Goal: Check status: Check status

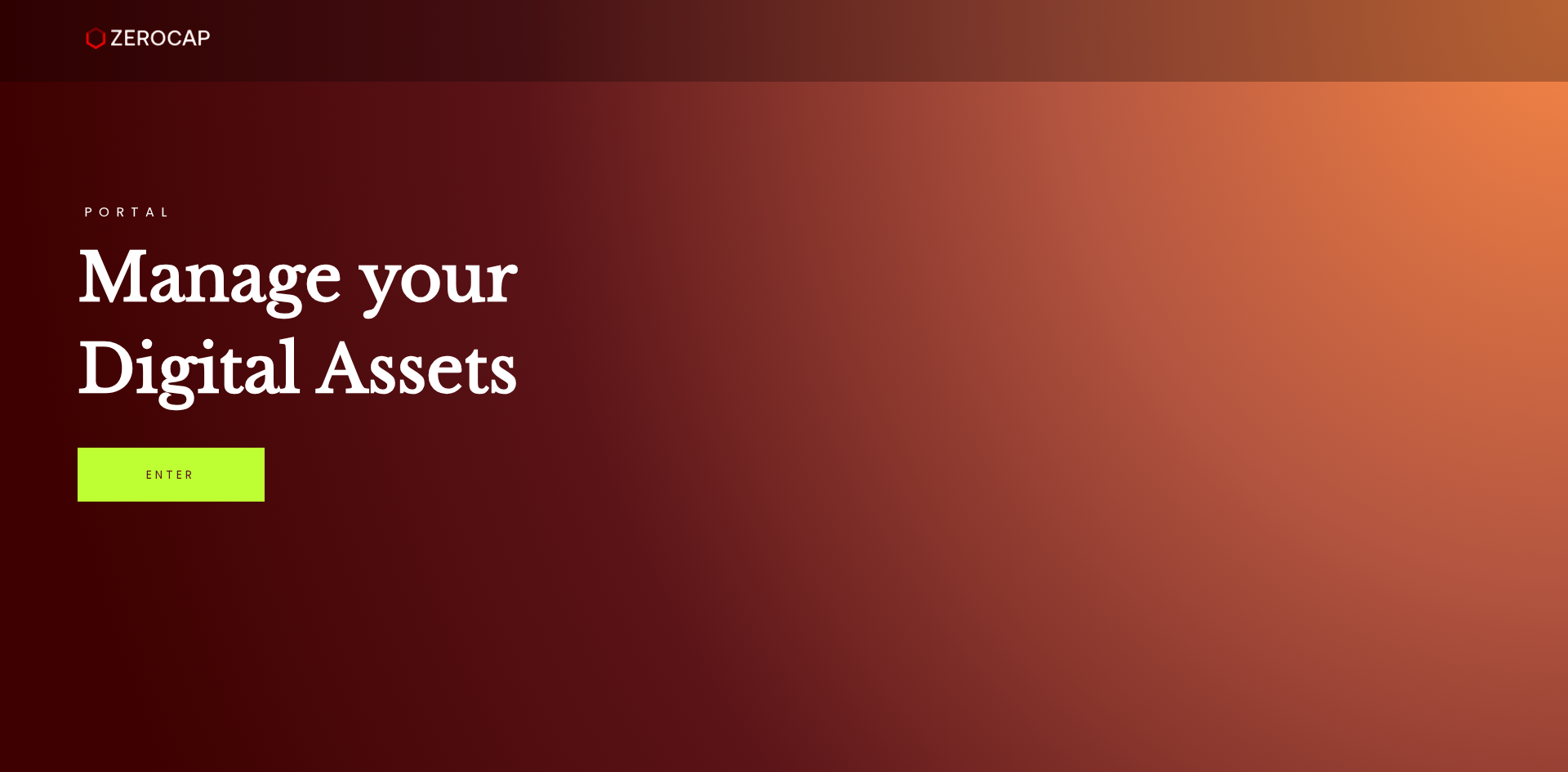
drag, startPoint x: 0, startPoint y: 0, endPoint x: 179, endPoint y: 489, distance: 520.7
click at [170, 495] on link "Enter" at bounding box center [171, 475] width 187 height 54
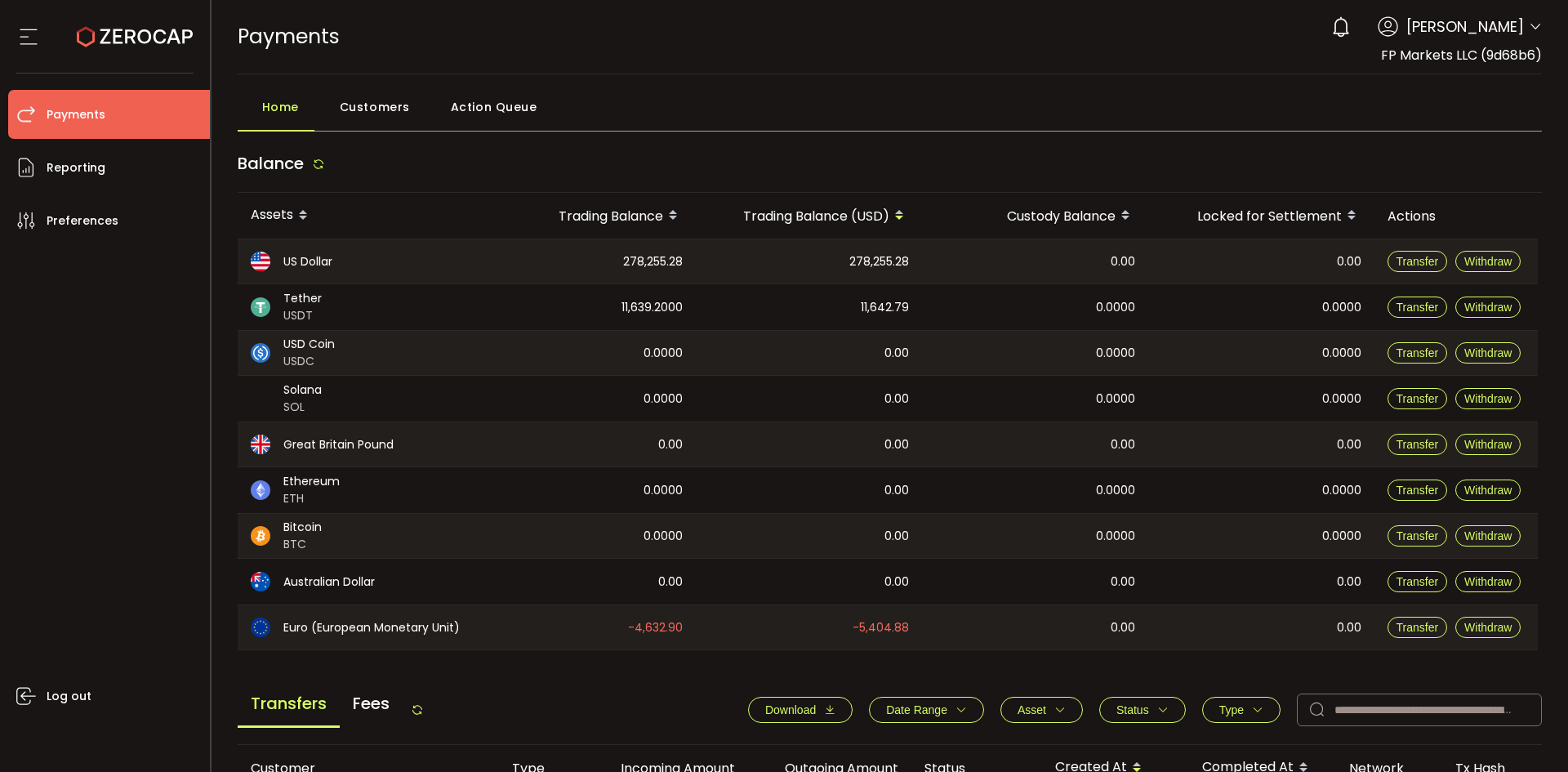
scroll to position [552, 0]
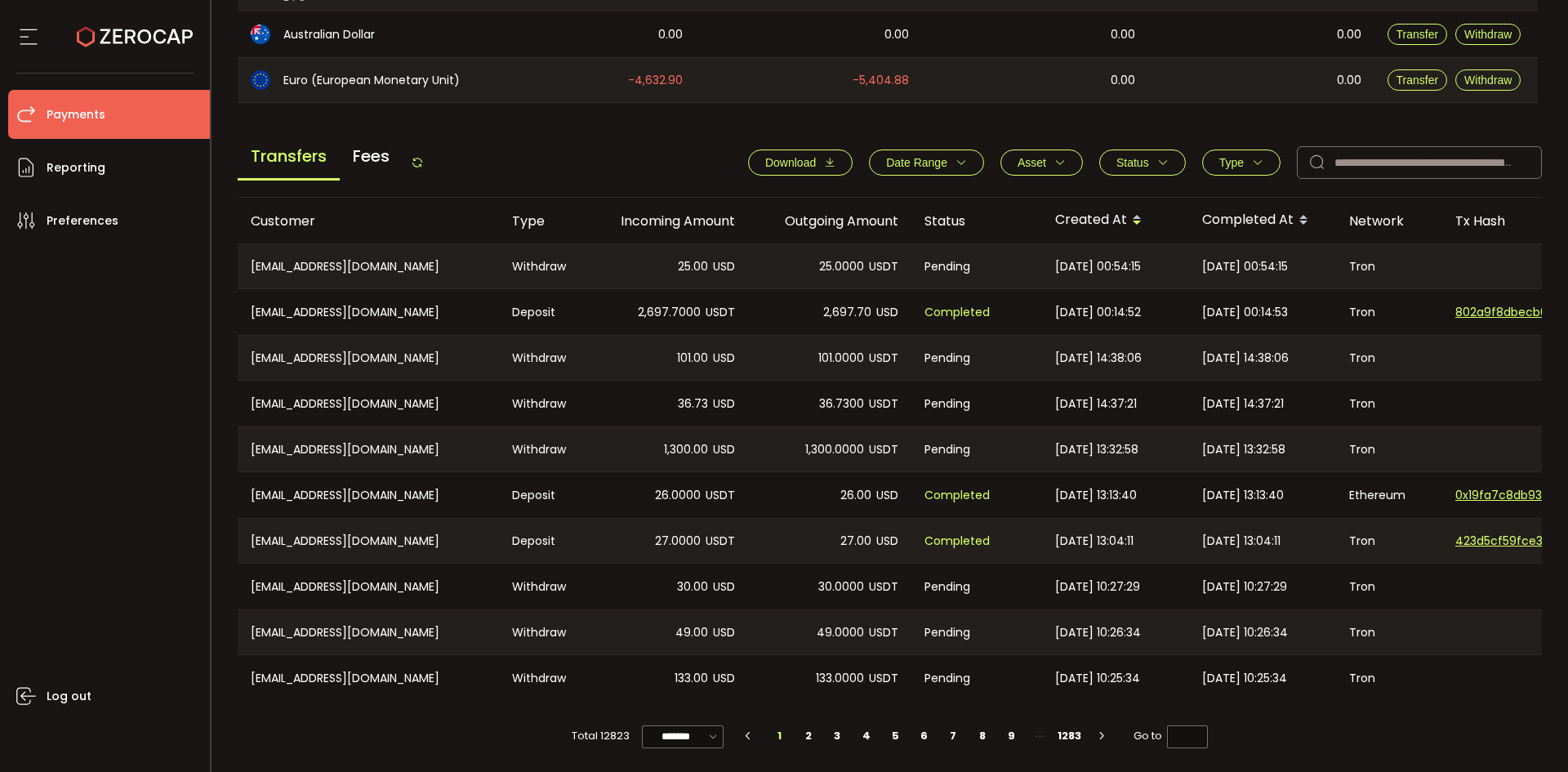
click at [434, 154] on div "Transfers Fees Download Date Range - Asset BTC ETH EUR GBP SOL USD USDC USDT XR…" at bounding box center [890, 167] width 1305 height 62
click at [416, 160] on icon at bounding box center [417, 162] width 13 height 13
click at [1141, 146] on div "Download Date Range - Asset BTC ETH EUR GBP SOL USD USDC USDT XRP Clear Apply S…" at bounding box center [1137, 162] width 810 height 33
drag, startPoint x: 1124, startPoint y: 140, endPoint x: 1143, endPoint y: 161, distance: 28.3
click at [1125, 140] on div "Transfers Fees Download Date Range - Asset BTC ETH EUR GBP SOL USD USDC USDT XR…" at bounding box center [890, 167] width 1305 height 62
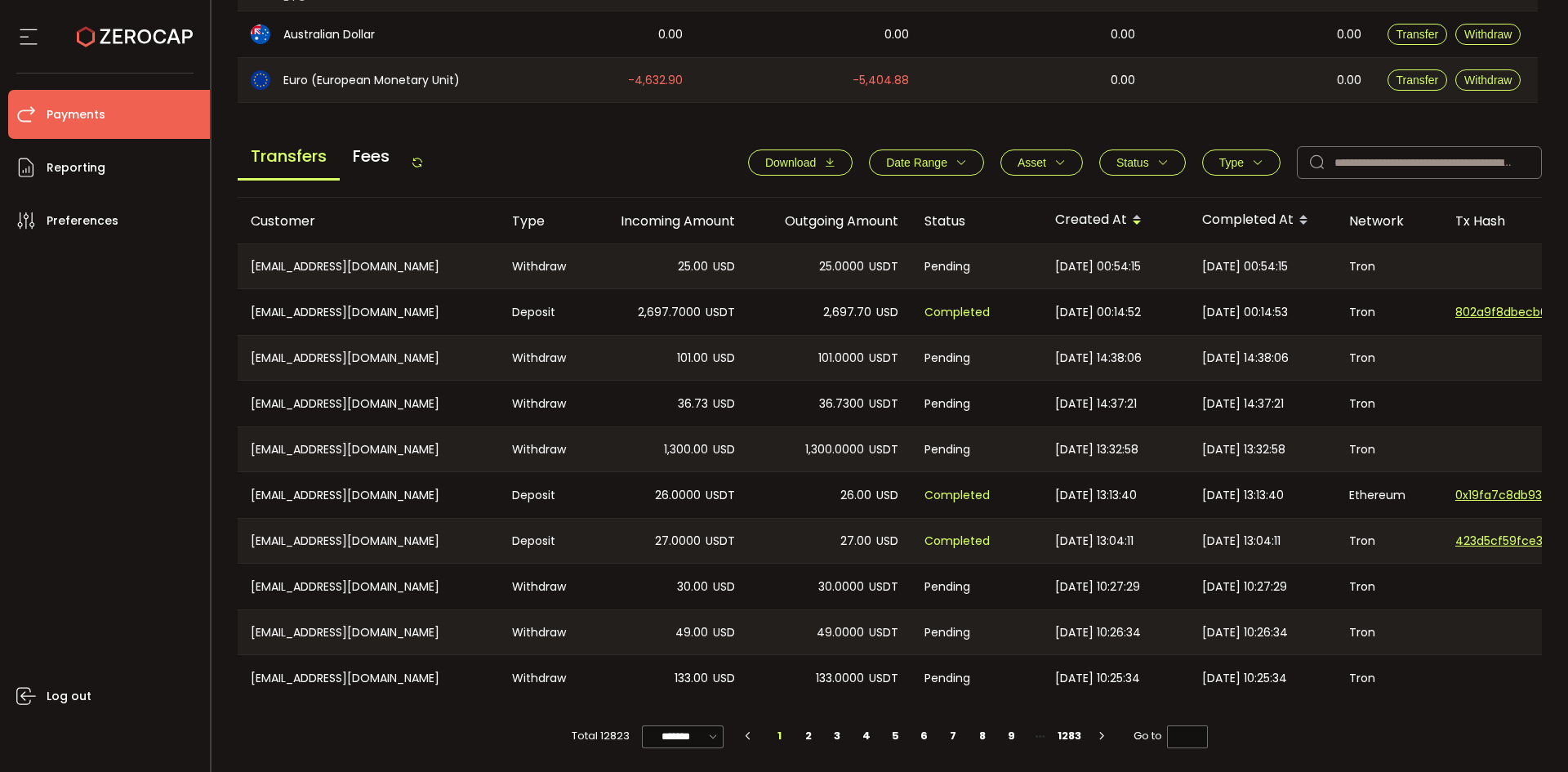
click at [1142, 160] on span "Status" at bounding box center [1133, 162] width 33 height 13
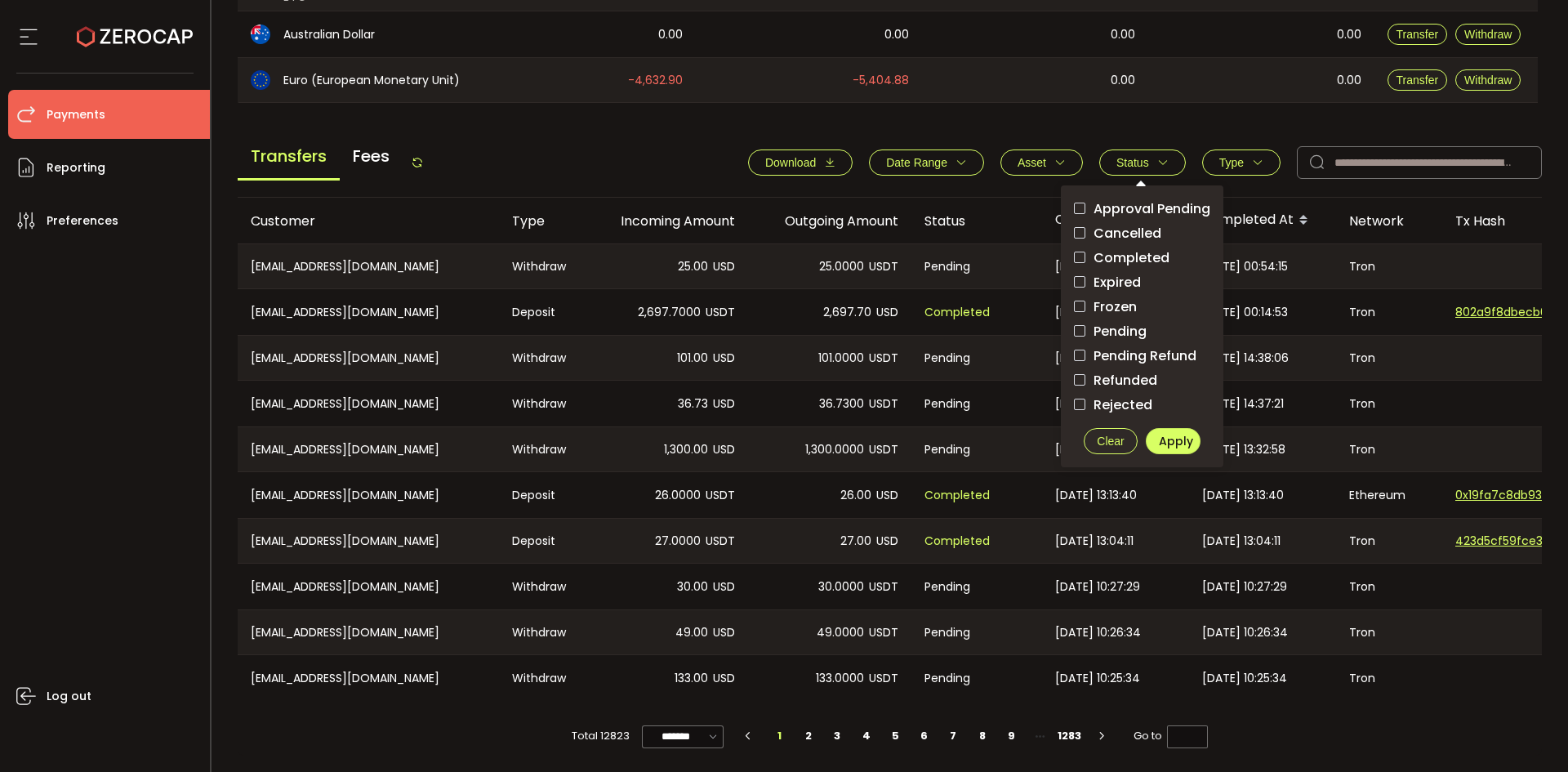
click at [1112, 324] on span "Pending" at bounding box center [1116, 331] width 61 height 16
click at [1161, 437] on span "Apply" at bounding box center [1177, 442] width 35 height 16
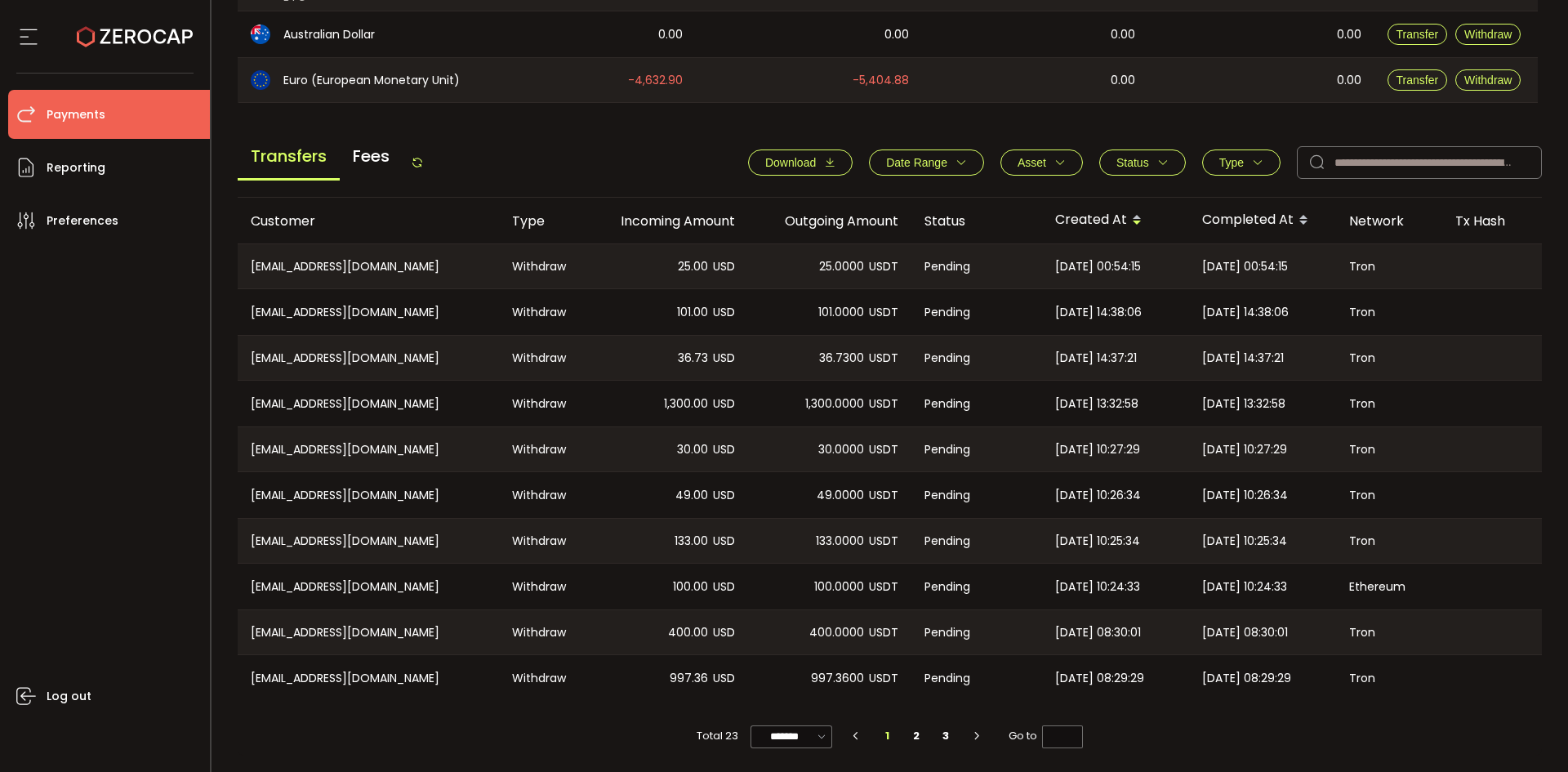
drag, startPoint x: 415, startPoint y: 157, endPoint x: 424, endPoint y: 157, distance: 9.0
click at [416, 157] on icon at bounding box center [417, 162] width 13 height 13
click at [1149, 156] on span "Status" at bounding box center [1142, 162] width 52 height 13
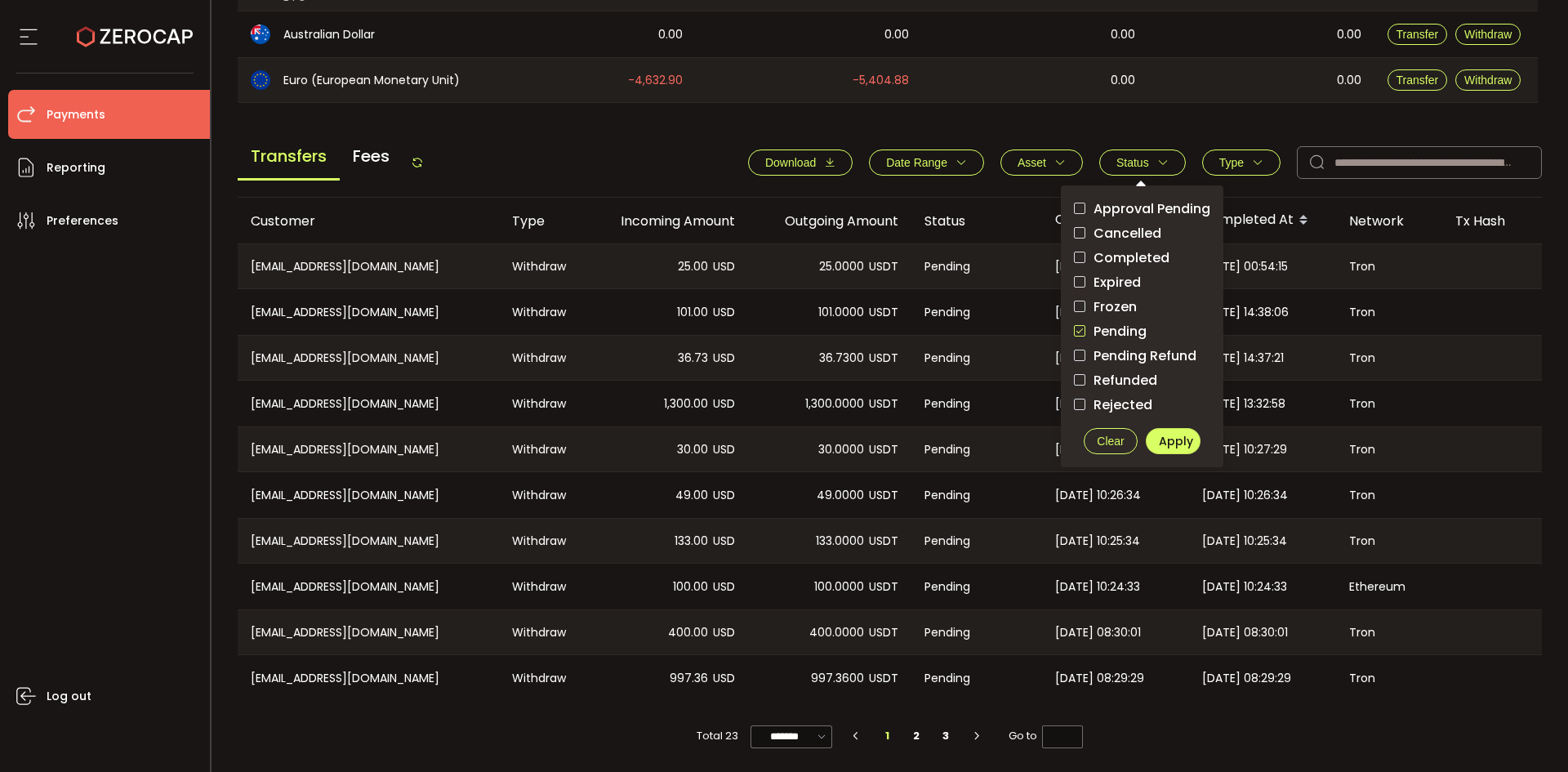
click at [1079, 330] on span "checkbox-group" at bounding box center [1080, 330] width 12 height 12
click at [1180, 437] on span "Apply" at bounding box center [1177, 442] width 35 height 16
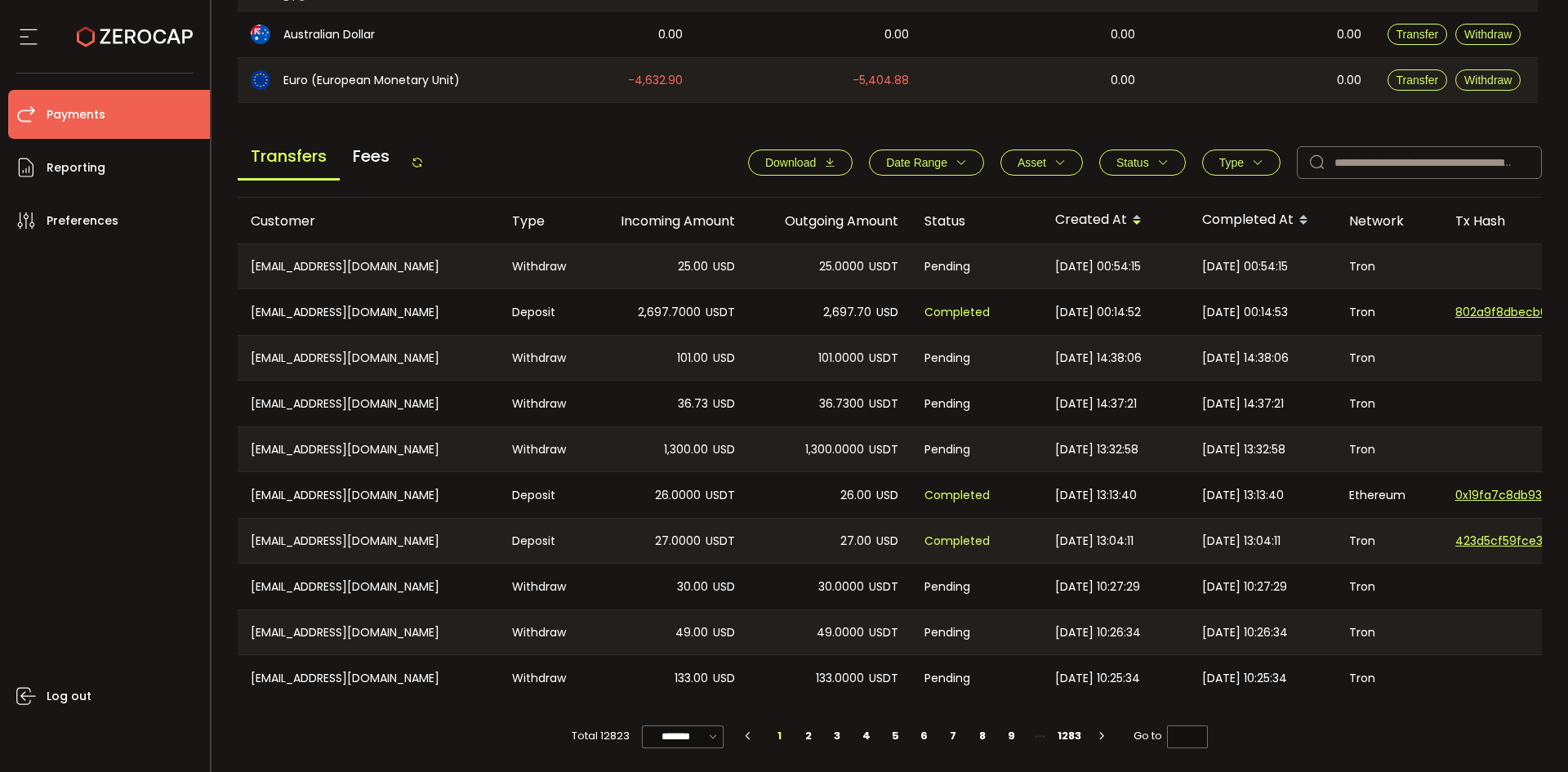
click at [424, 159] on icon at bounding box center [417, 162] width 13 height 13
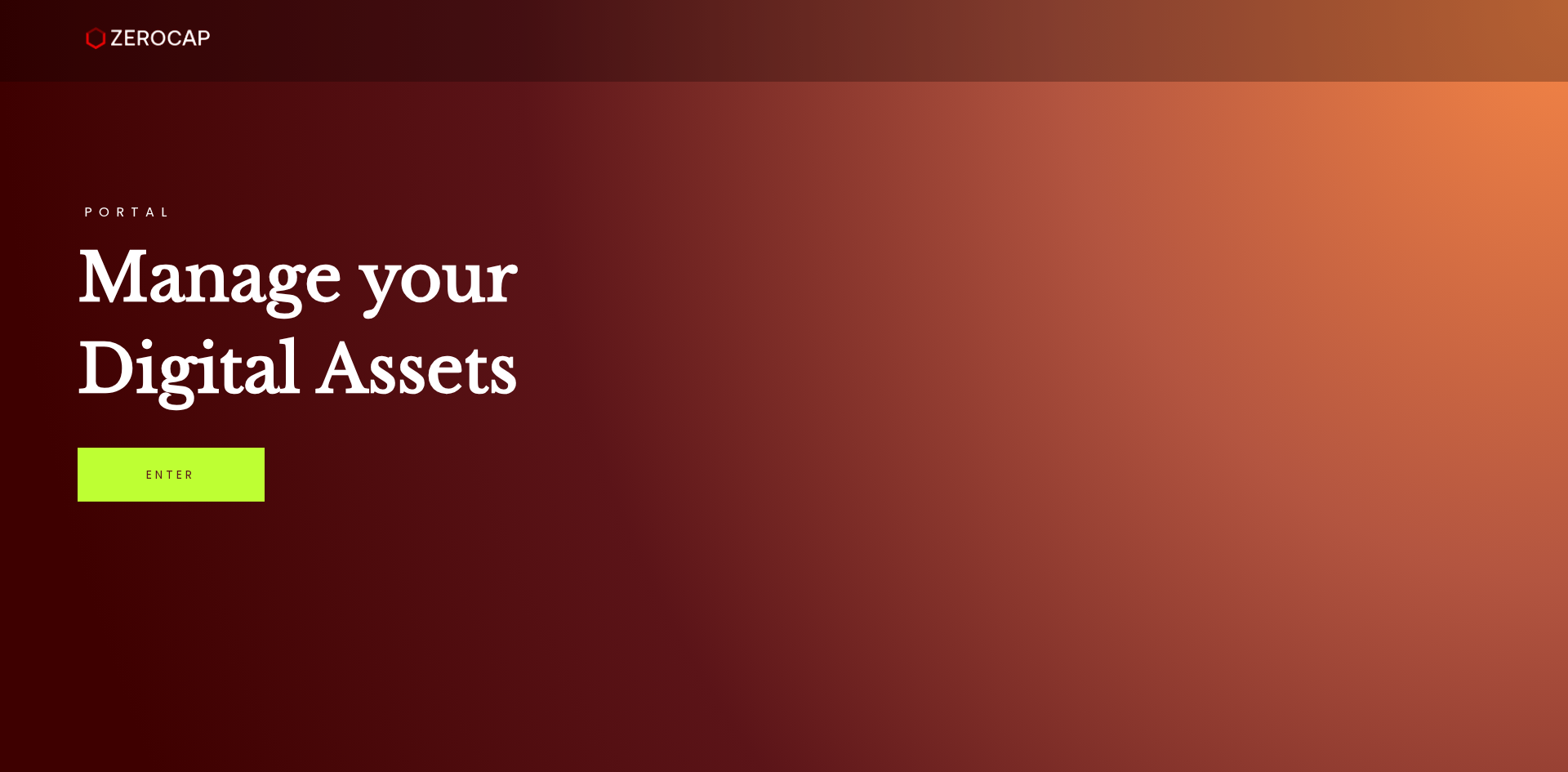
click at [171, 456] on link "Enter" at bounding box center [171, 475] width 187 height 54
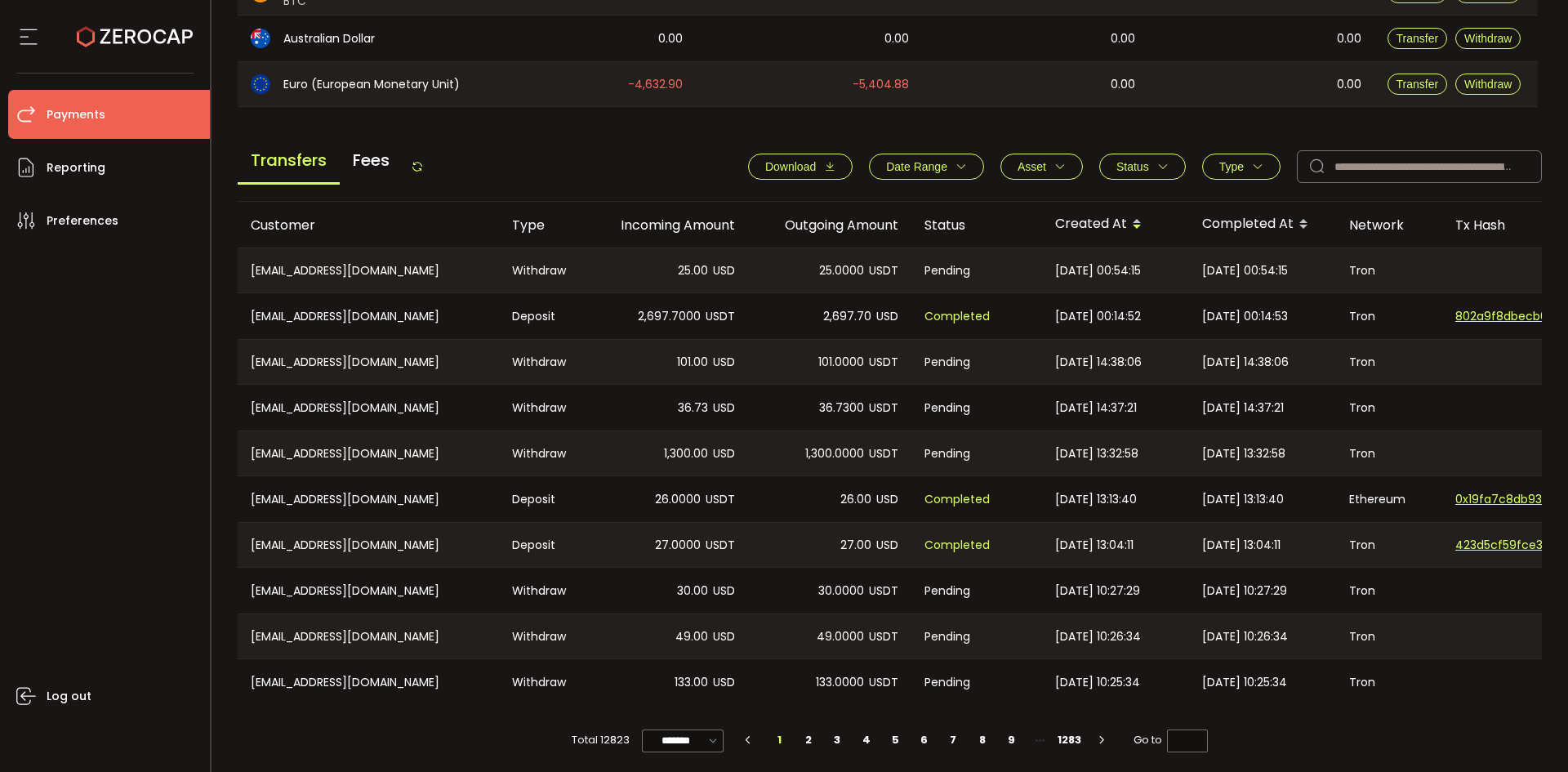
scroll to position [552, 0]
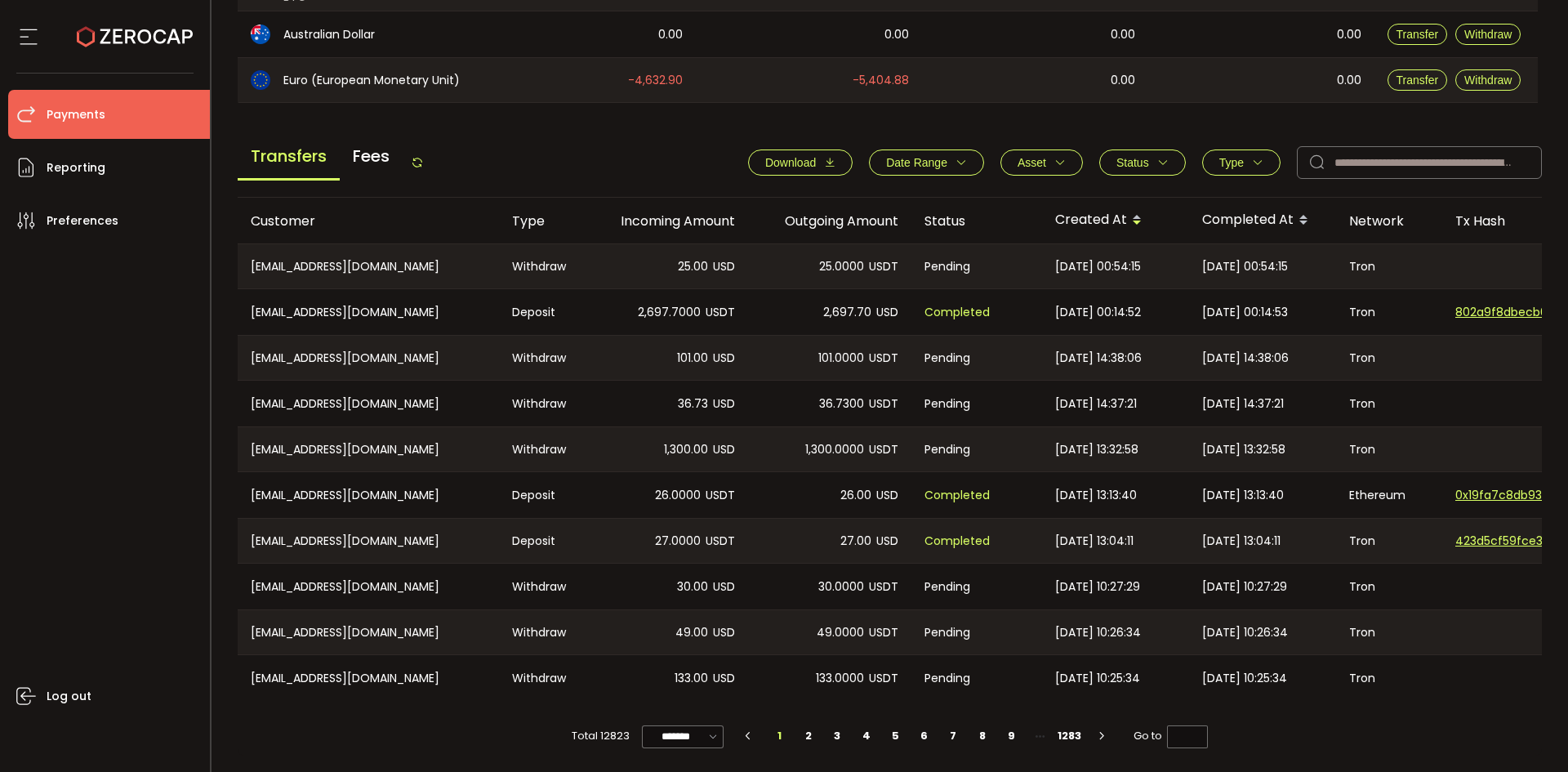
drag, startPoint x: 413, startPoint y: 160, endPoint x: 441, endPoint y: 158, distance: 28.1
click at [413, 160] on div "Transfers Fees" at bounding box center [331, 162] width 186 height 37
click at [422, 156] on icon at bounding box center [417, 162] width 13 height 13
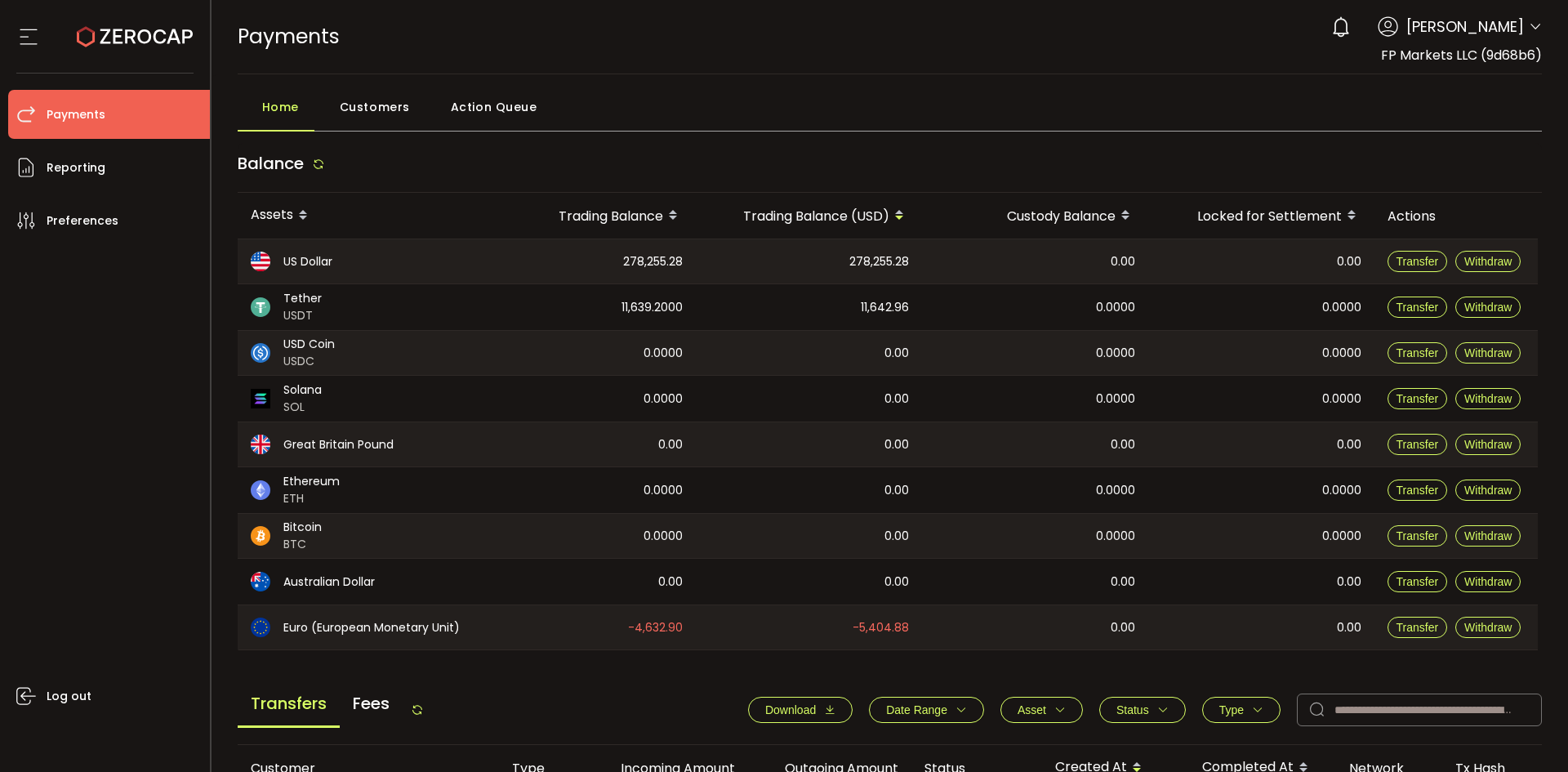
scroll to position [490, 0]
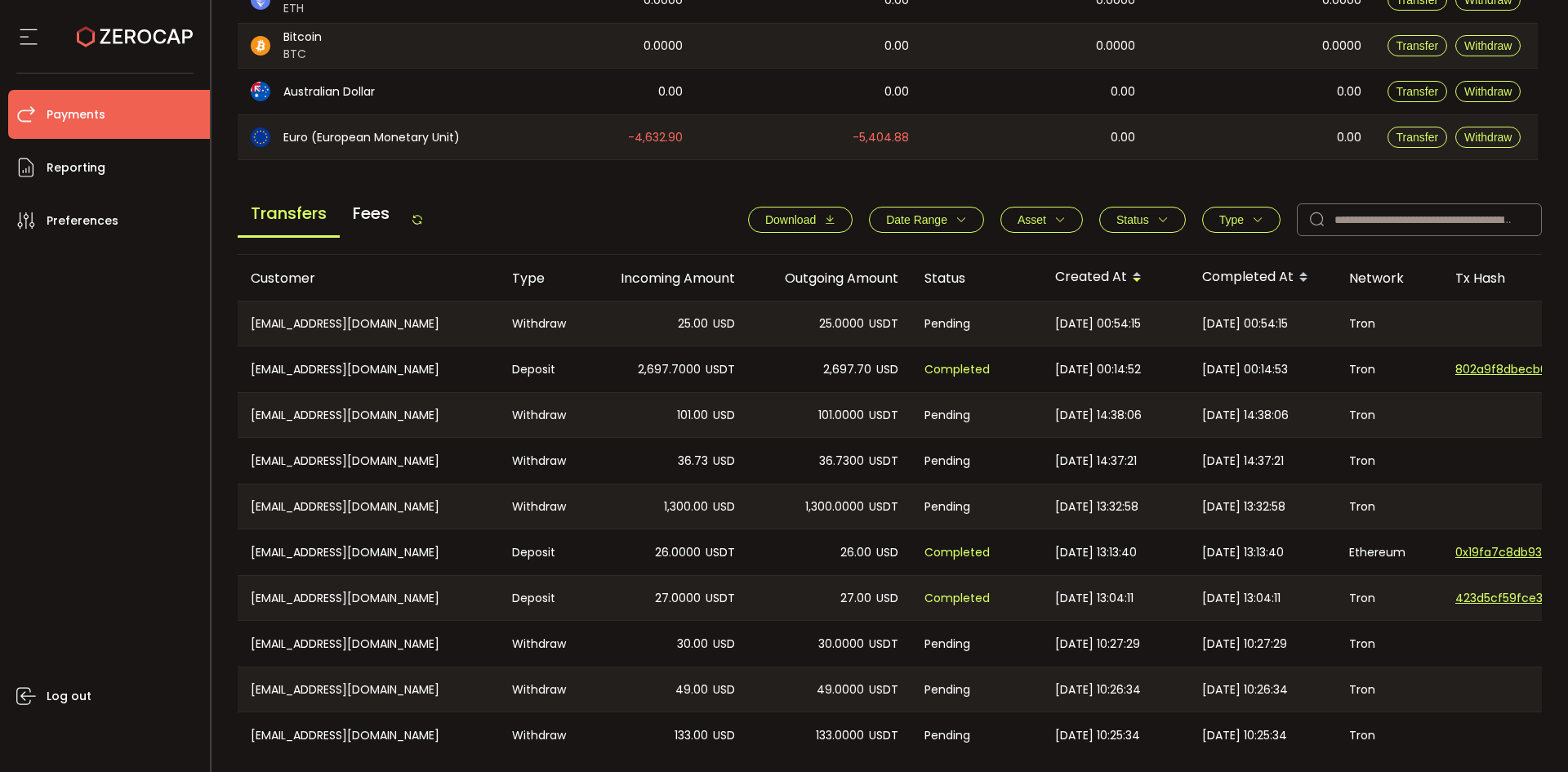
click at [421, 216] on icon at bounding box center [417, 220] width 13 height 13
click at [424, 215] on icon at bounding box center [417, 220] width 13 height 13
click at [419, 216] on icon at bounding box center [417, 220] width 13 height 13
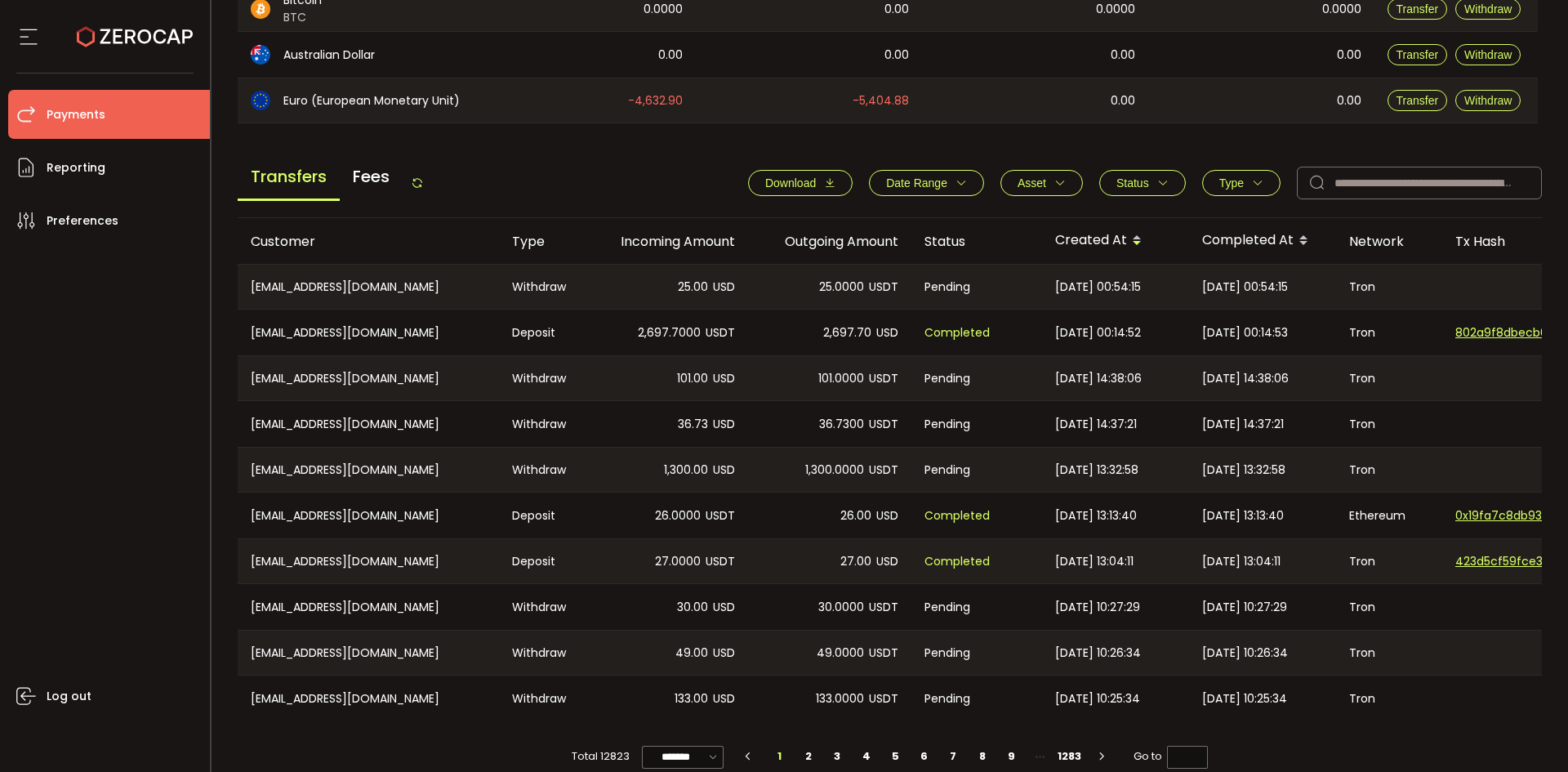
scroll to position [552, 0]
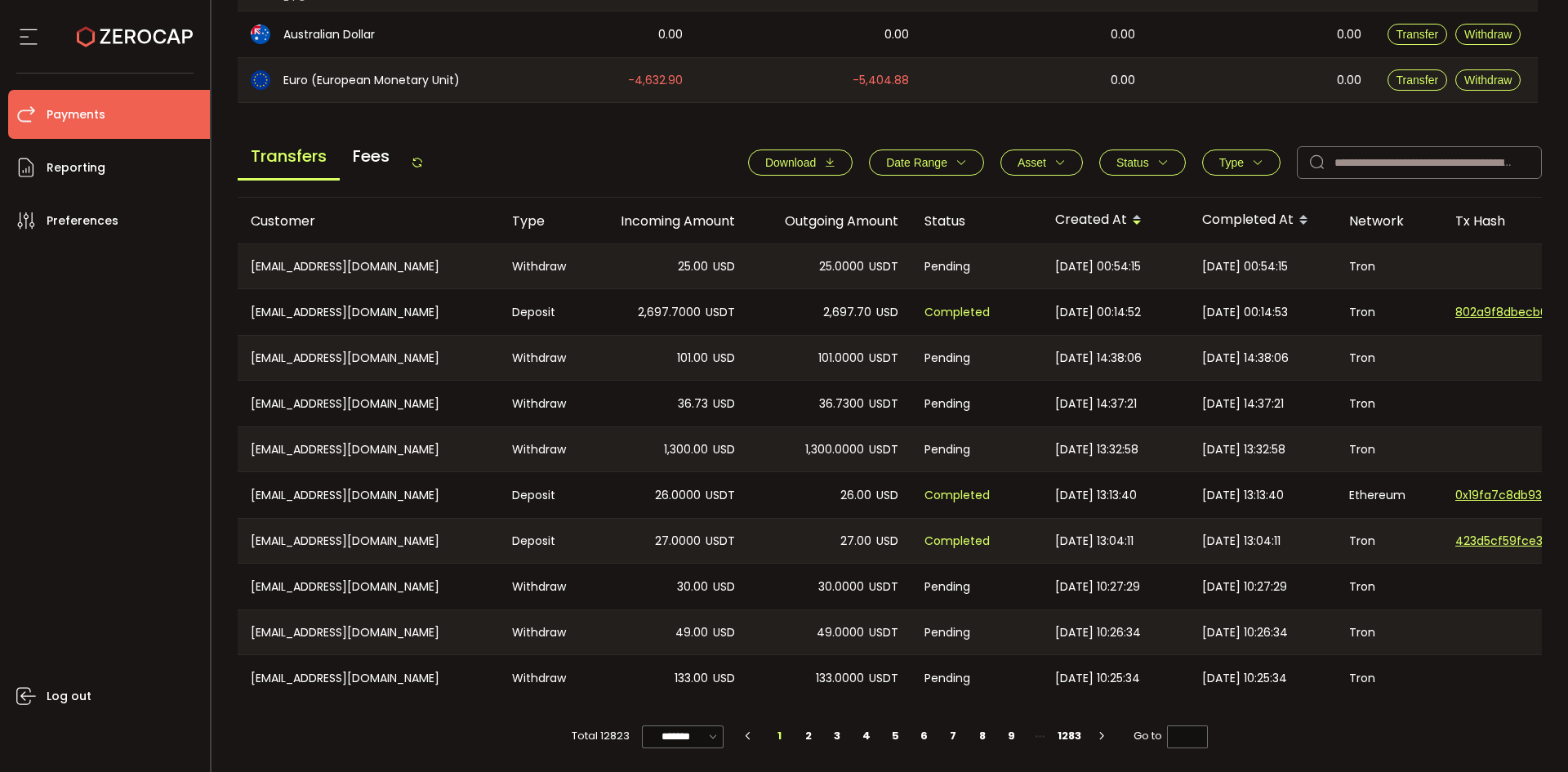
click at [415, 157] on icon at bounding box center [417, 162] width 13 height 13
click at [423, 156] on icon at bounding box center [417, 162] width 13 height 13
click at [1132, 150] on button "Status" at bounding box center [1142, 162] width 87 height 26
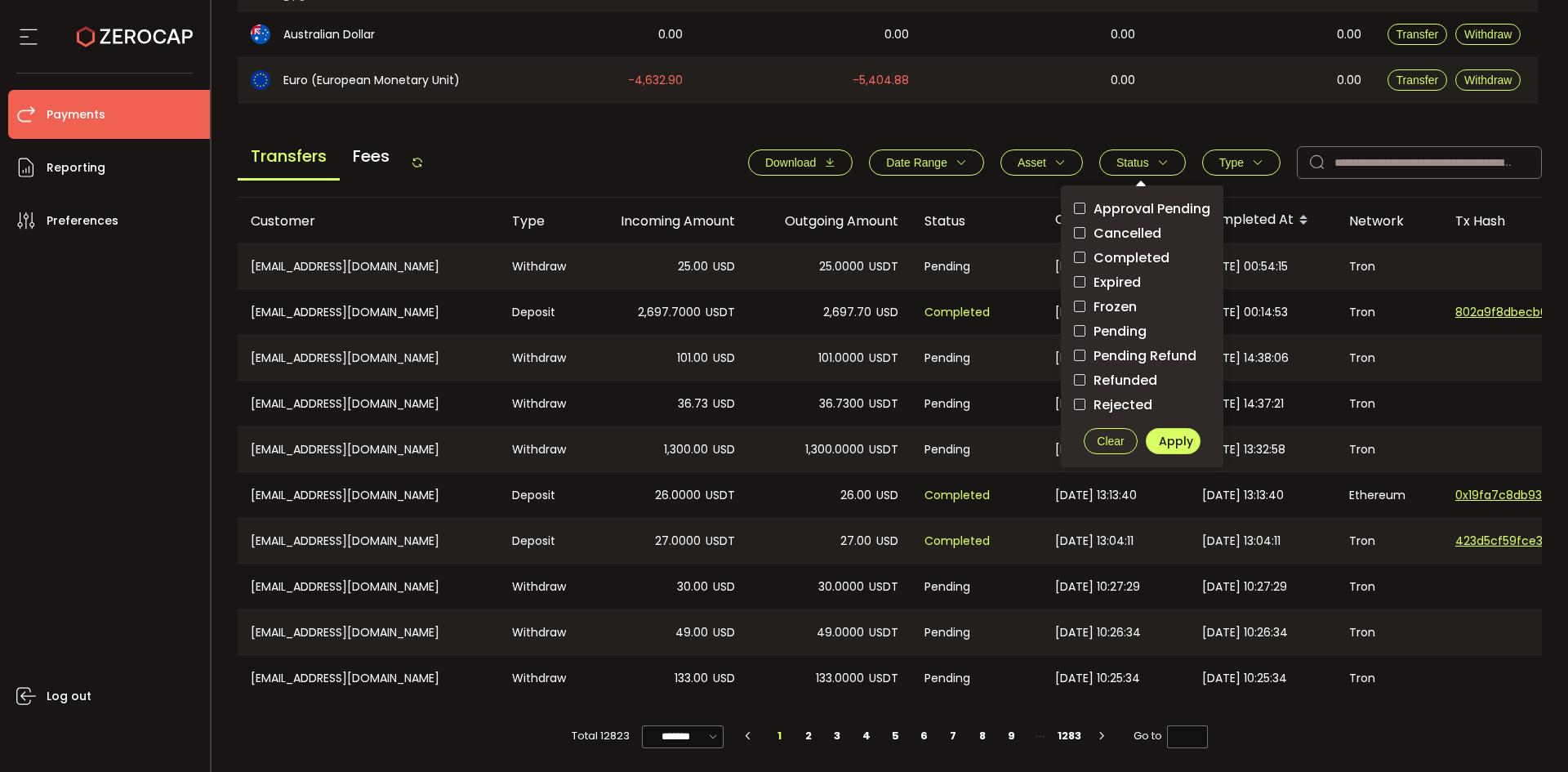
click at [1013, 107] on main "Balance Assets Trading Balance Trading Balance (USD) Custody Balance Locked for…" at bounding box center [890, 176] width 1305 height 1161
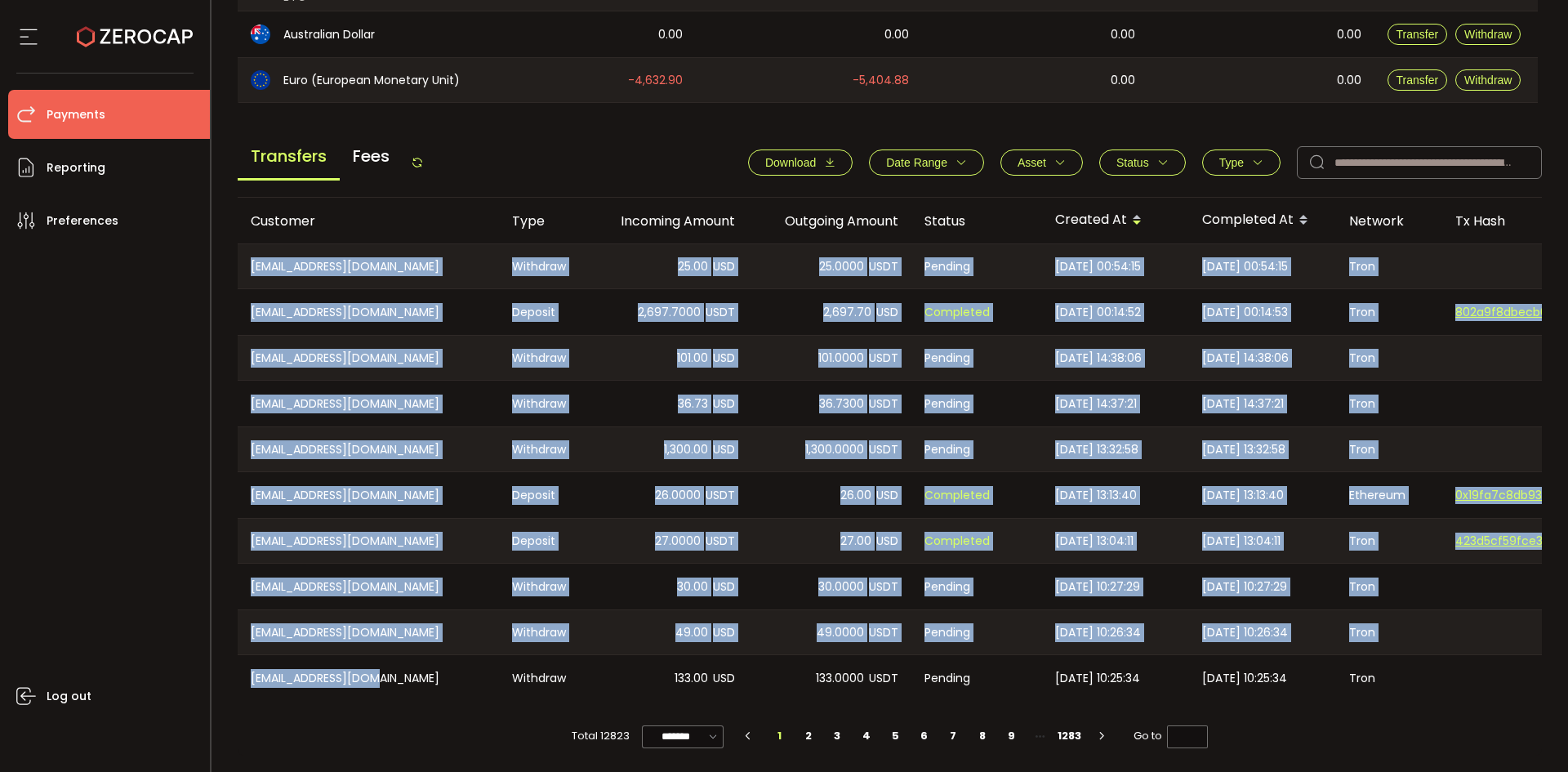
drag, startPoint x: 246, startPoint y: 257, endPoint x: 455, endPoint y: 607, distance: 407.7
click at [411, 676] on tbody "CN-15159502075@139.com Withdraw 25.00 USD 25.0000 USDT Pending 2025-09-26 00:54…" at bounding box center [1097, 473] width 1719 height 458
click at [458, 599] on div "[EMAIL_ADDRESS][DOMAIN_NAME]" at bounding box center [369, 587] width 262 height 46
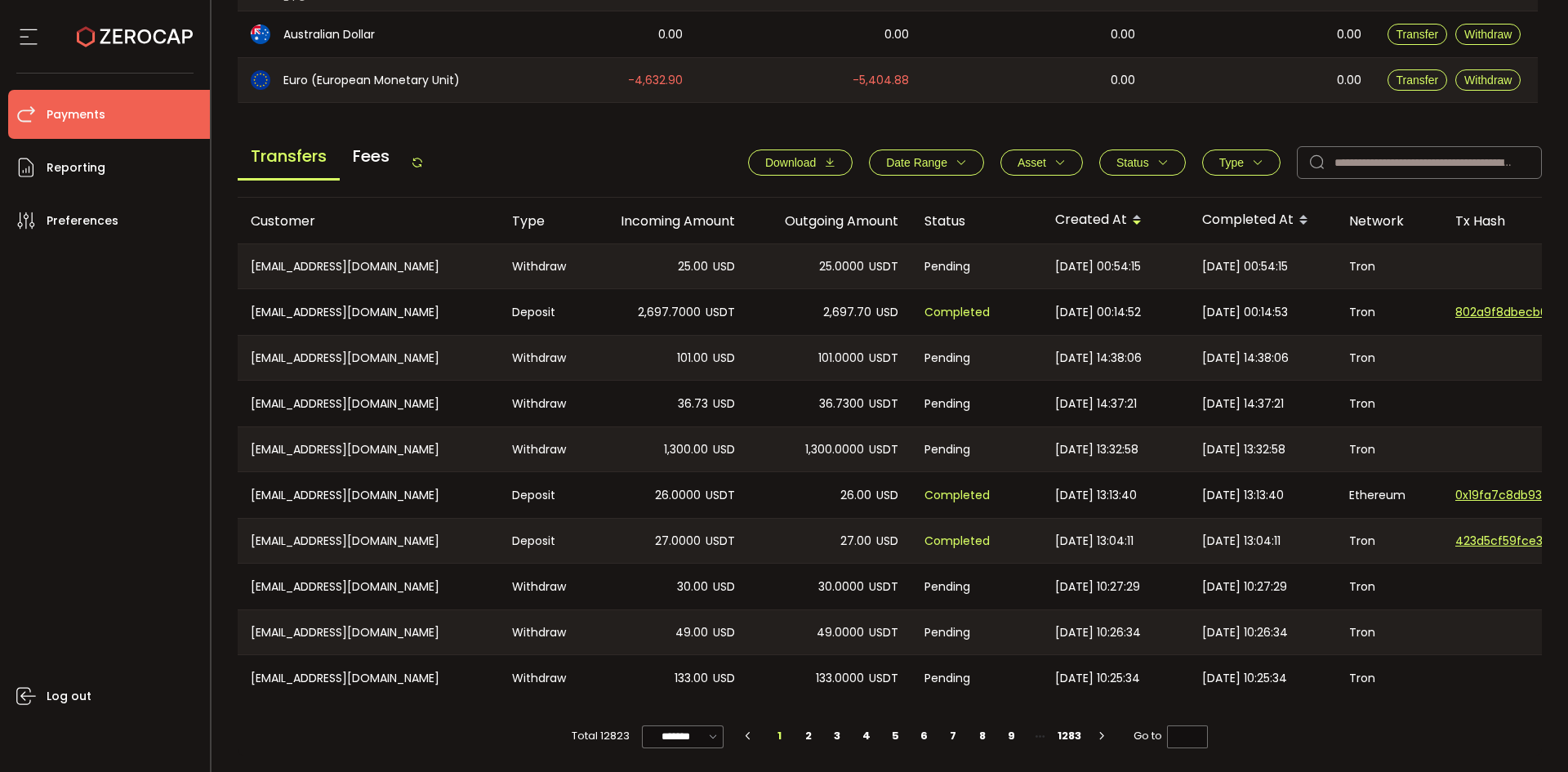
click at [1127, 156] on span "Status" at bounding box center [1133, 162] width 33 height 13
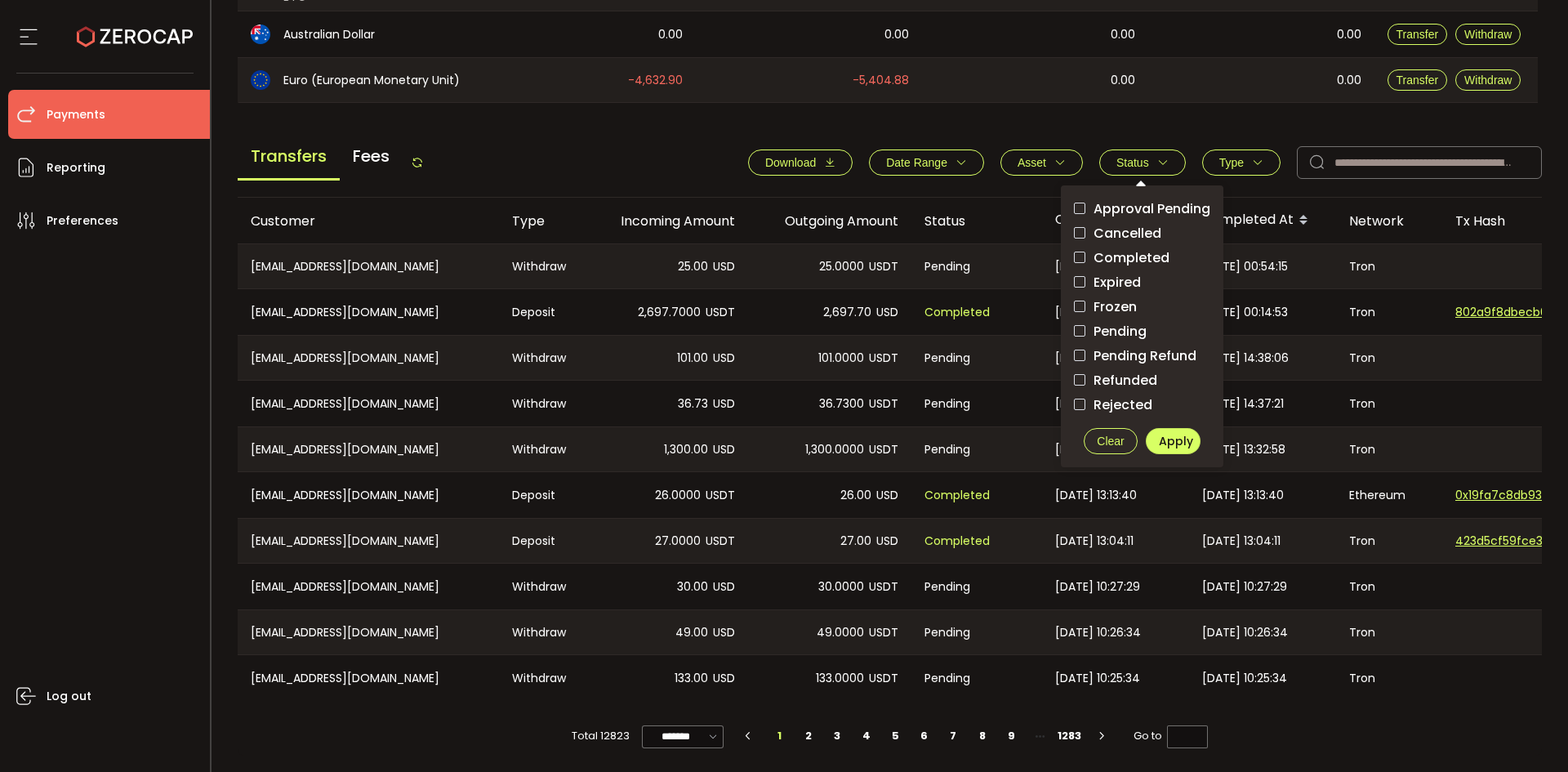
drag, startPoint x: 1116, startPoint y: 328, endPoint x: 1124, endPoint y: 338, distance: 12.8
click at [1116, 329] on span "Pending" at bounding box center [1116, 331] width 61 height 16
click at [1165, 433] on span "Apply" at bounding box center [1177, 442] width 35 height 16
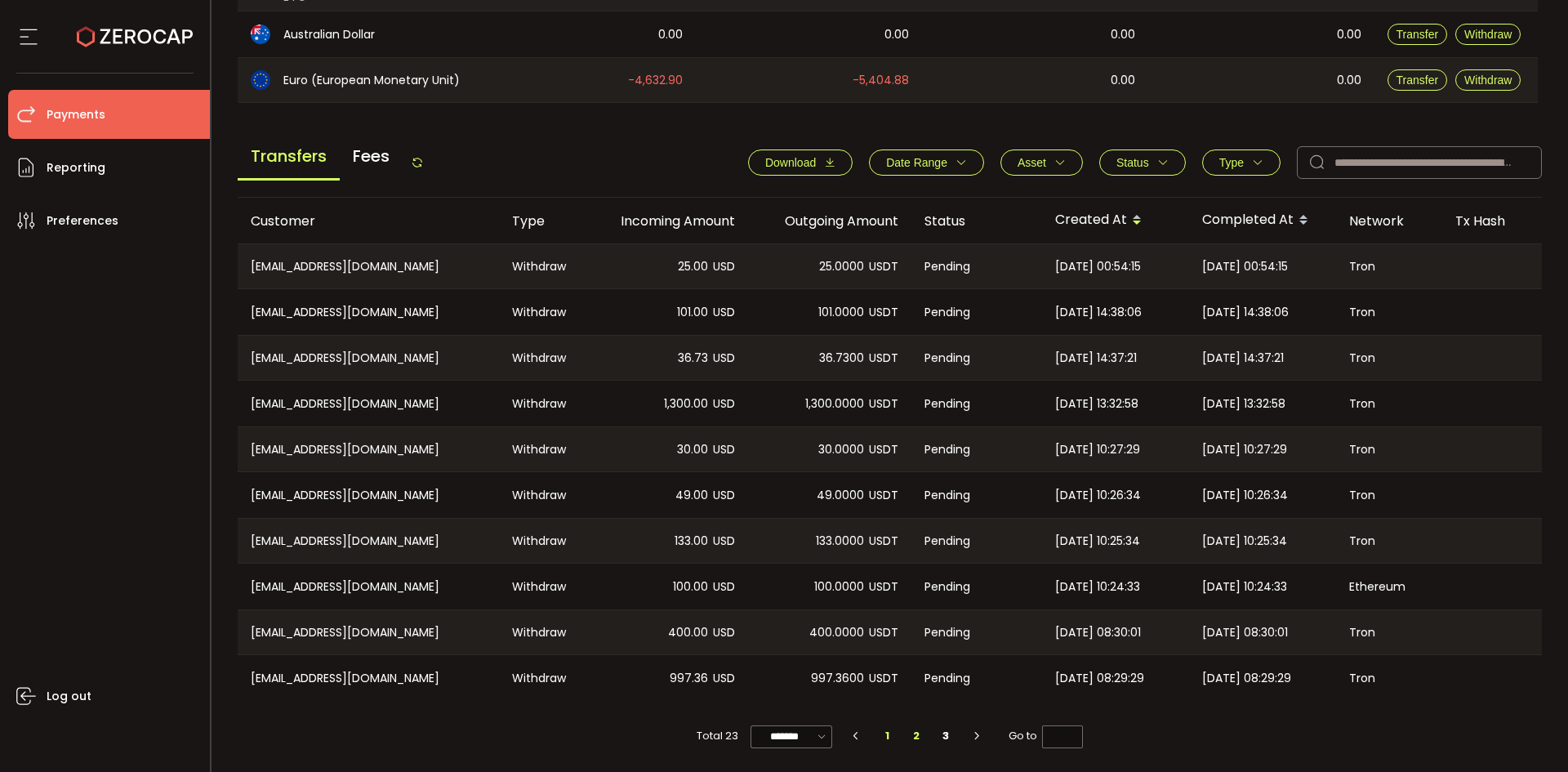
click at [918, 737] on li "2" at bounding box center [918, 735] width 29 height 23
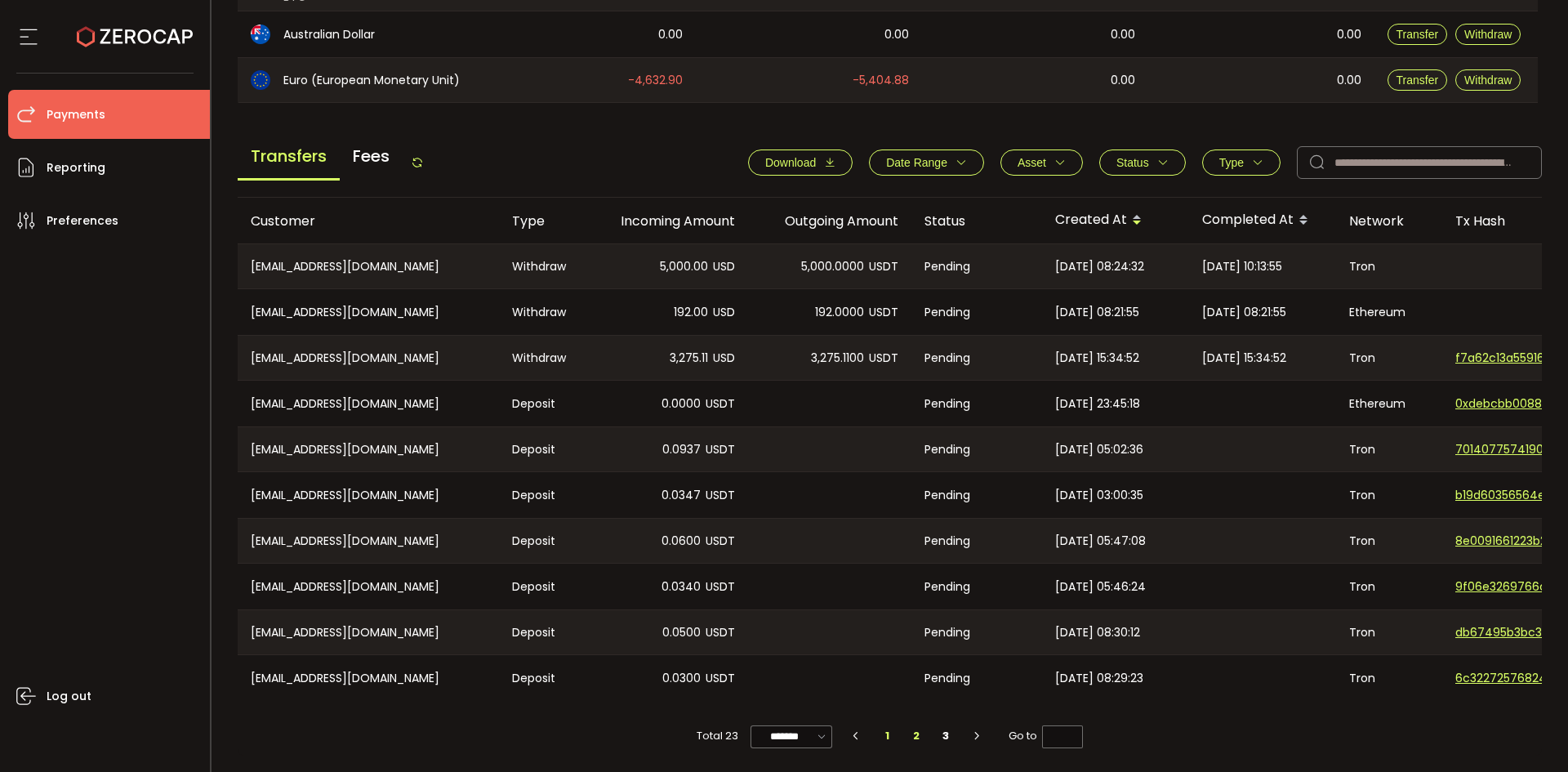
click at [888, 733] on li "1" at bounding box center [888, 735] width 29 height 23
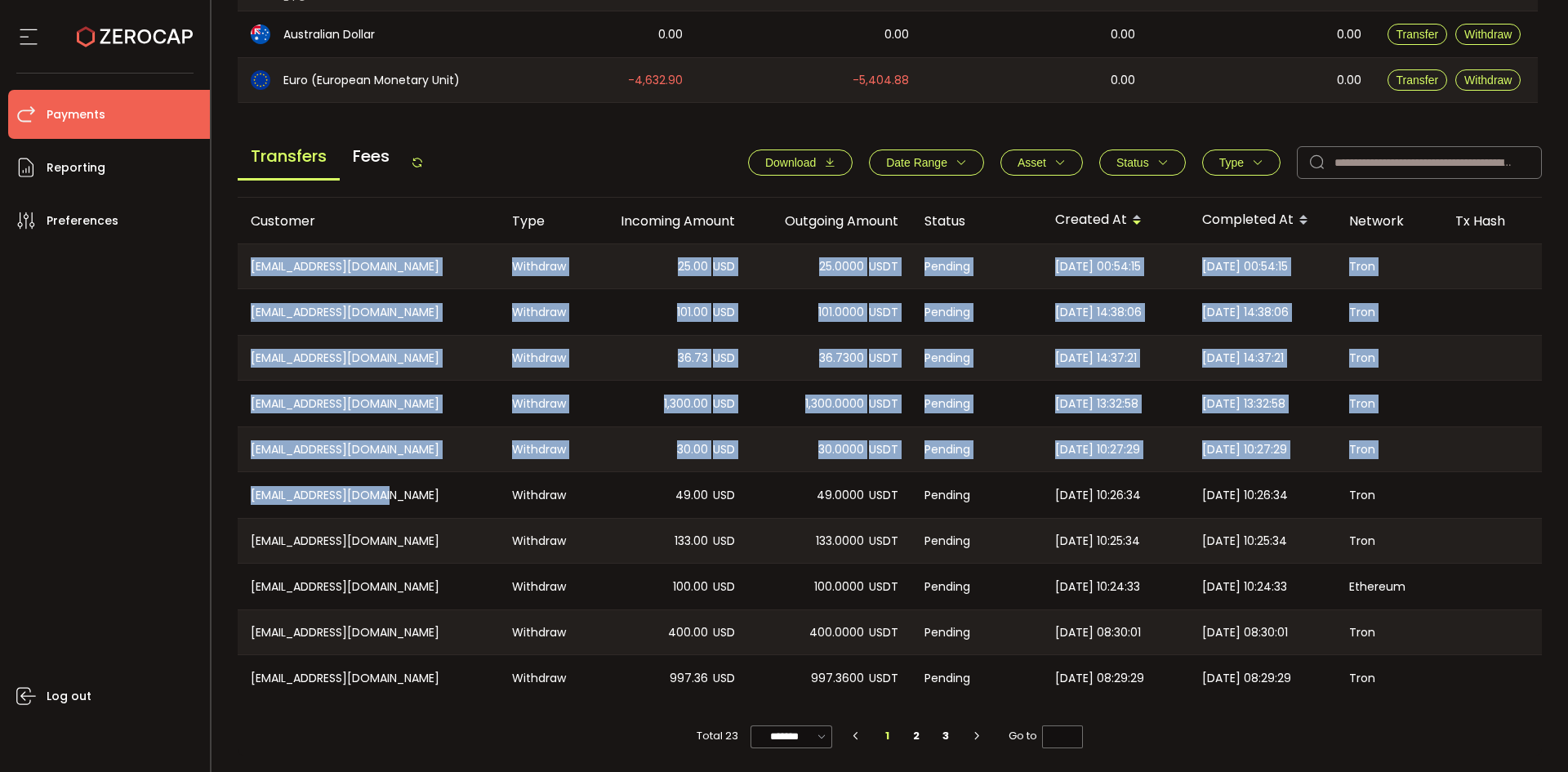
drag, startPoint x: 246, startPoint y: 254, endPoint x: 389, endPoint y: 486, distance: 272.5
click at [389, 495] on tbody "CN-15159502075@139.com Withdraw 25.00 USD 25.0000 USDT Pending 2025-09-26 00:54…" at bounding box center [1097, 473] width 1719 height 458
click at [439, 228] on th "Customer" at bounding box center [369, 221] width 262 height 46
click at [389, 201] on th "Customer" at bounding box center [369, 221] width 262 height 46
drag, startPoint x: 356, startPoint y: 254, endPoint x: 370, endPoint y: 254, distance: 14.0
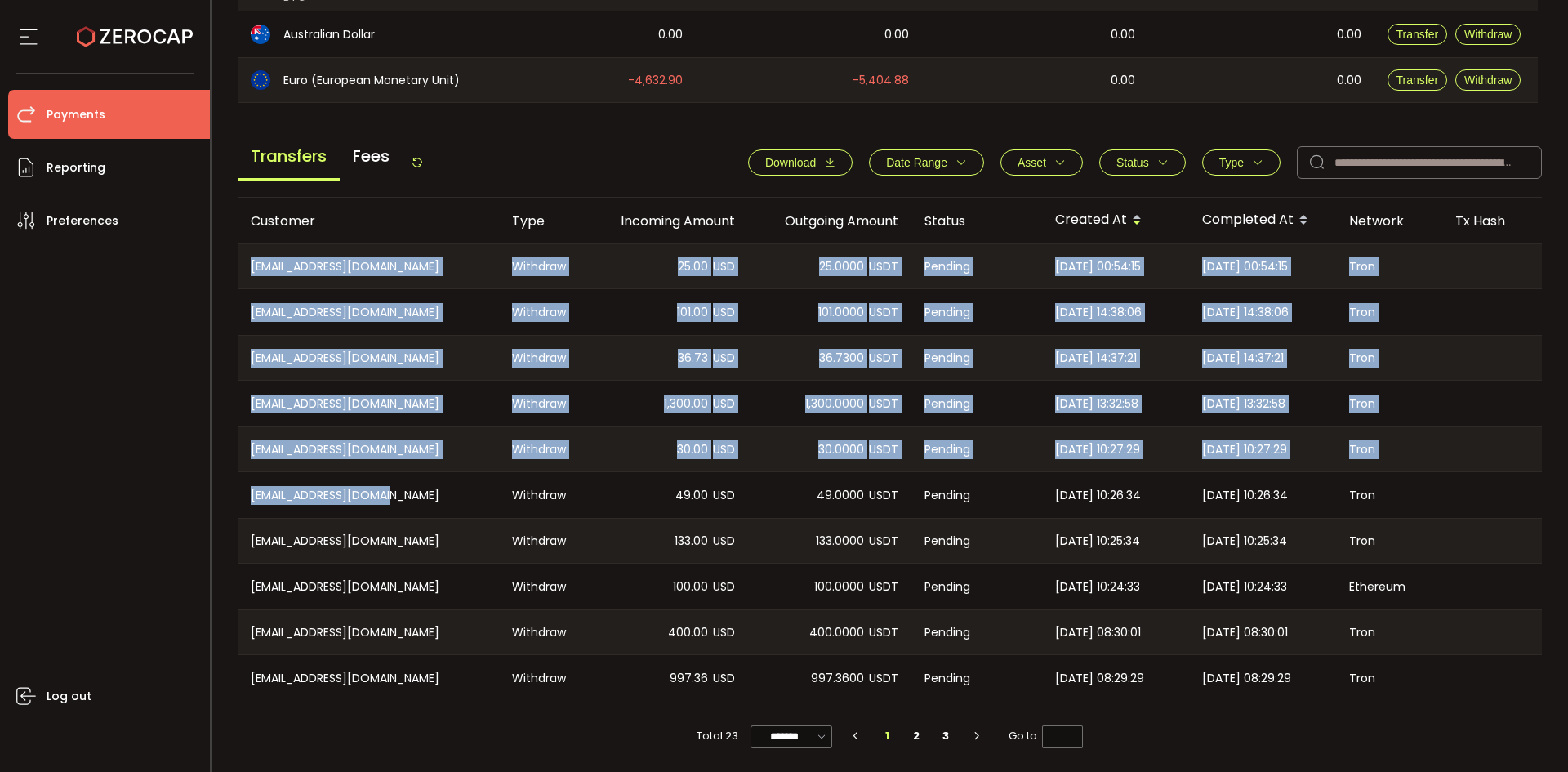
click at [356, 254] on div "CN-15159502075@139.com" at bounding box center [369, 266] width 262 height 44
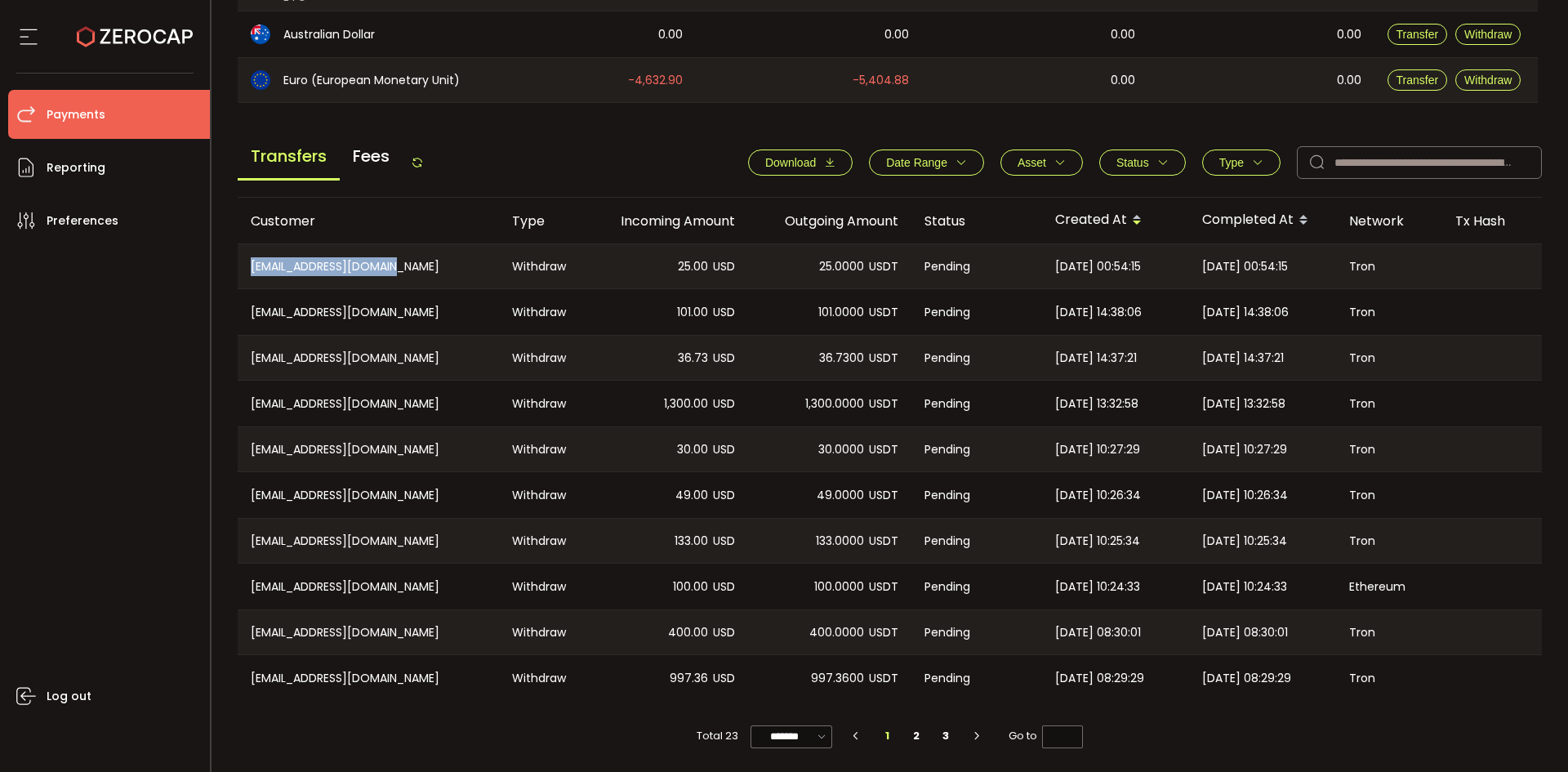
drag, startPoint x: 412, startPoint y: 264, endPoint x: 245, endPoint y: 256, distance: 167.2
click at [245, 256] on div "CN-15159502075@139.com" at bounding box center [369, 266] width 262 height 44
copy div "CN-15159502075@139.com"
drag, startPoint x: 419, startPoint y: 301, endPoint x: 254, endPoint y: 305, distance: 165.0
click at [254, 305] on div "CN-jun15221820320@126.com" at bounding box center [369, 312] width 262 height 46
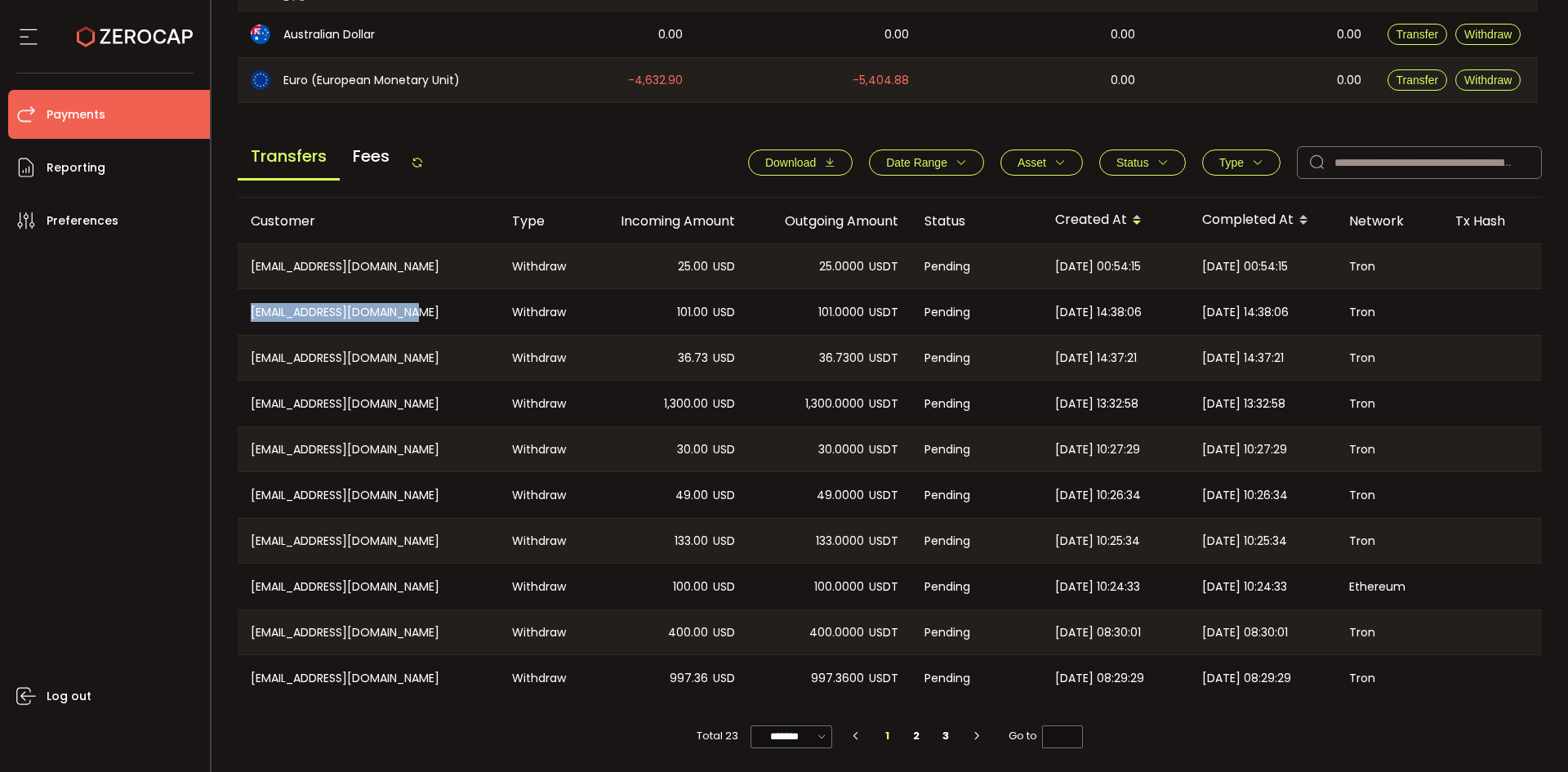
copy div "CN-jun15221820320@126.com"
drag, startPoint x: 389, startPoint y: 350, endPoint x: 254, endPoint y: 350, distance: 135.0
click at [246, 350] on div "CN-2187501845@qq.com" at bounding box center [369, 358] width 262 height 44
copy div "CN-2187501845@qq.com"
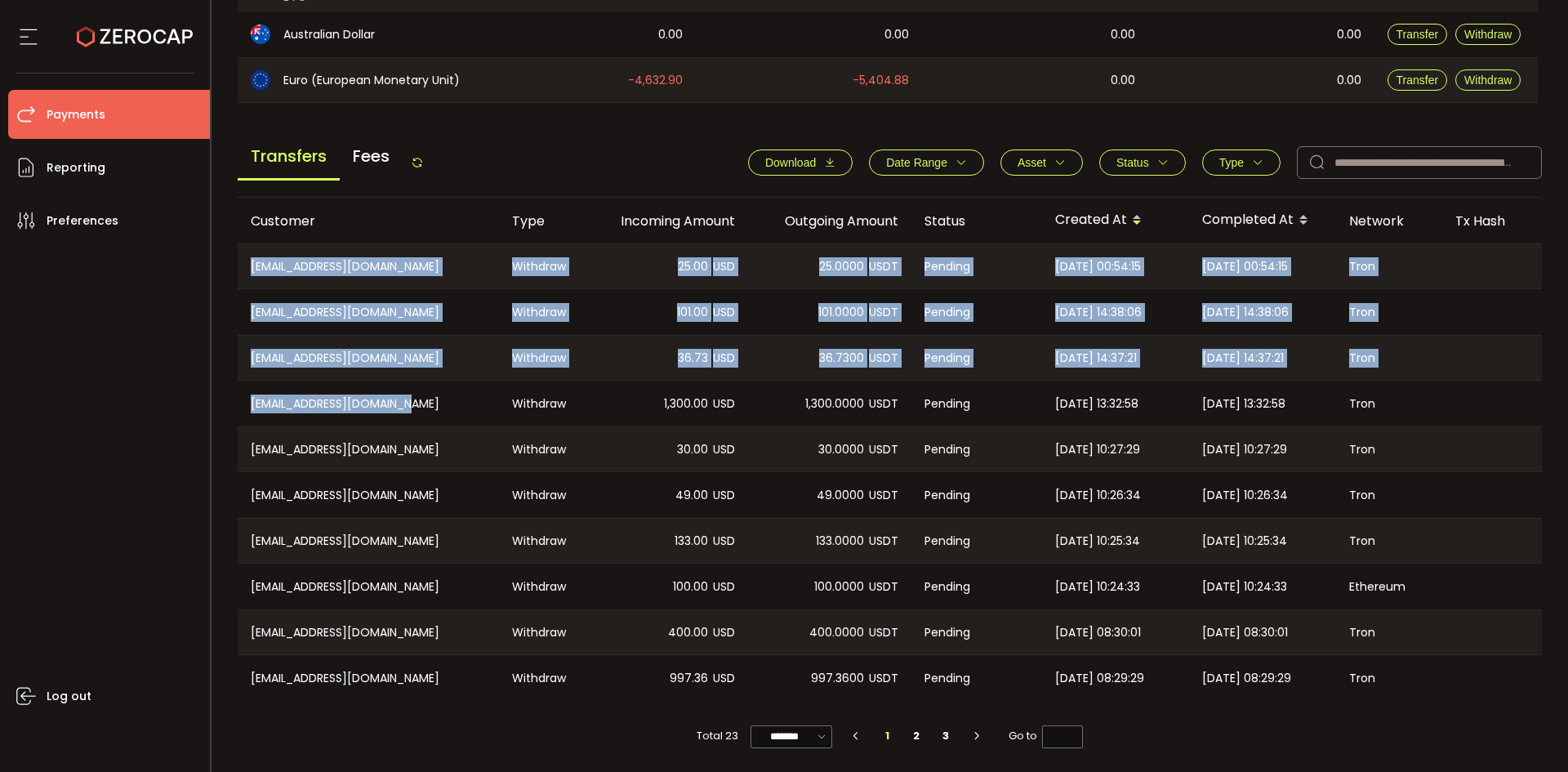
drag, startPoint x: 371, startPoint y: 398, endPoint x: 220, endPoint y: 397, distance: 151.0
click at [220, 397] on main "Home Customers Action Queue Balance Assets Trading Balance Trading Balance (USD…" at bounding box center [890, 149] width 1357 height 1246
click at [290, 403] on div "CN-dongdongcelia@163.com" at bounding box center [369, 403] width 262 height 46
click at [429, 398] on div "CN-dongdongcelia@163.com" at bounding box center [369, 403] width 262 height 46
drag, startPoint x: 424, startPoint y: 401, endPoint x: 249, endPoint y: 401, distance: 175.0
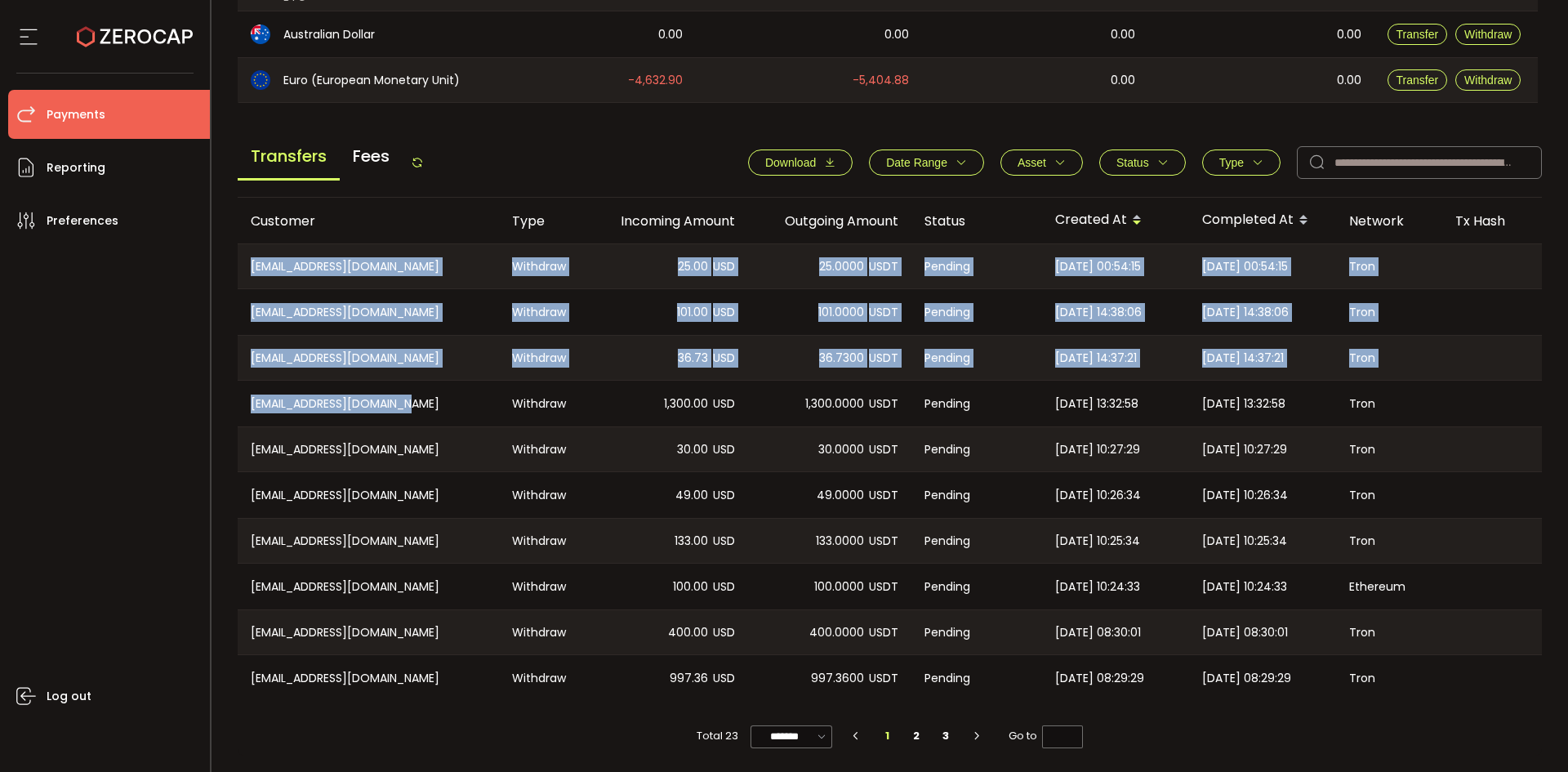
click at [234, 403] on main "Home Customers Action Queue Balance Assets Trading Balance Trading Balance (USD…" at bounding box center [890, 149] width 1357 height 1246
drag, startPoint x: 256, startPoint y: 400, endPoint x: 343, endPoint y: 378, distance: 89.7
click at [337, 371] on div "CN-2187501845@qq.com" at bounding box center [369, 358] width 262 height 44
click at [424, 392] on div "CN-dongdongcelia@163.com" at bounding box center [369, 403] width 262 height 46
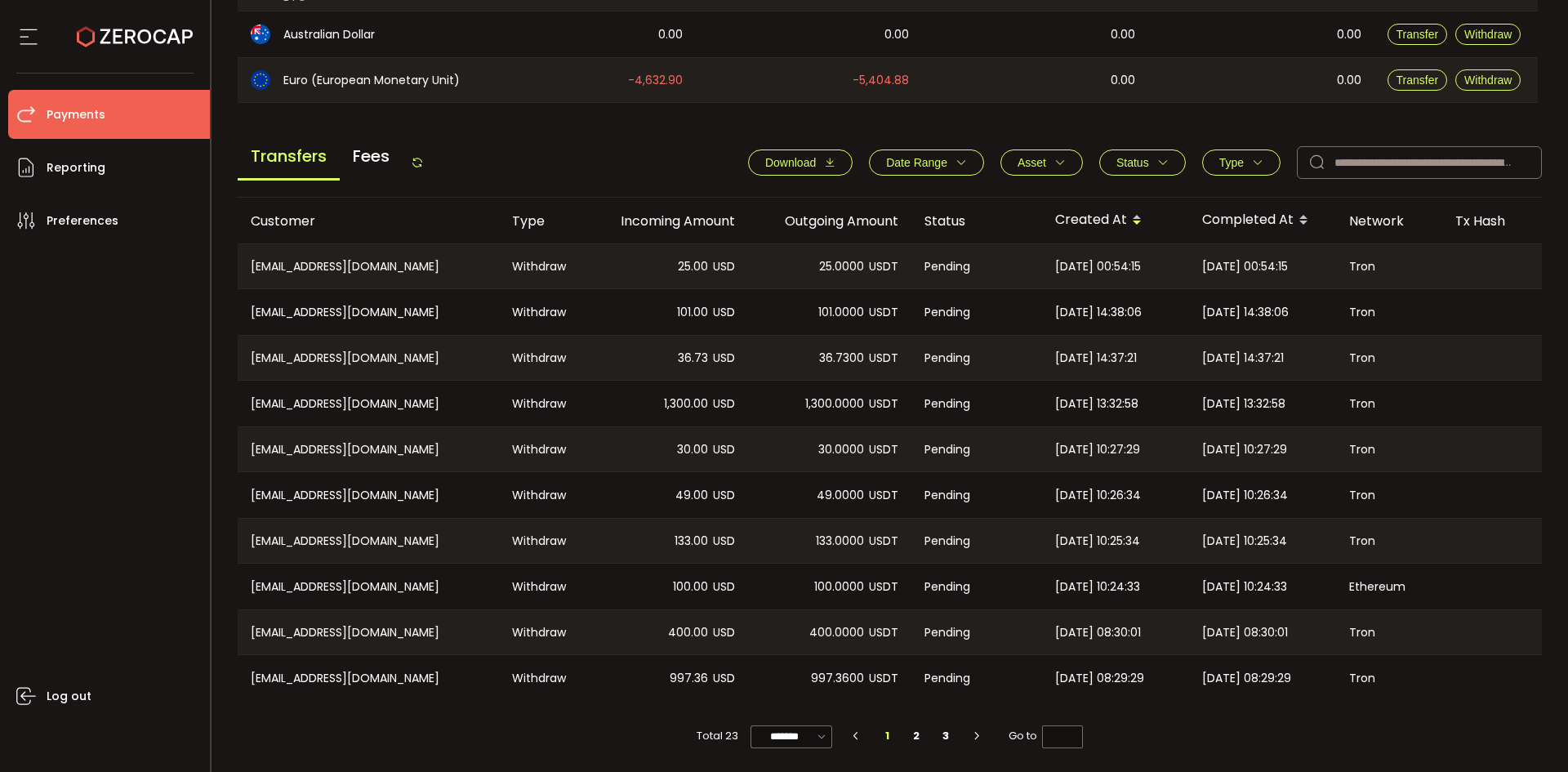
click at [395, 427] on div "CN-uxiaooo@qq.com" at bounding box center [369, 449] width 262 height 44
drag, startPoint x: 419, startPoint y: 403, endPoint x: 253, endPoint y: 404, distance: 166.0
click at [252, 405] on div "CN-dongdongcelia@163.com" at bounding box center [369, 403] width 262 height 46
copy div "CN-dongdongcelia@163.com"
drag, startPoint x: 388, startPoint y: 443, endPoint x: 267, endPoint y: 450, distance: 121.2
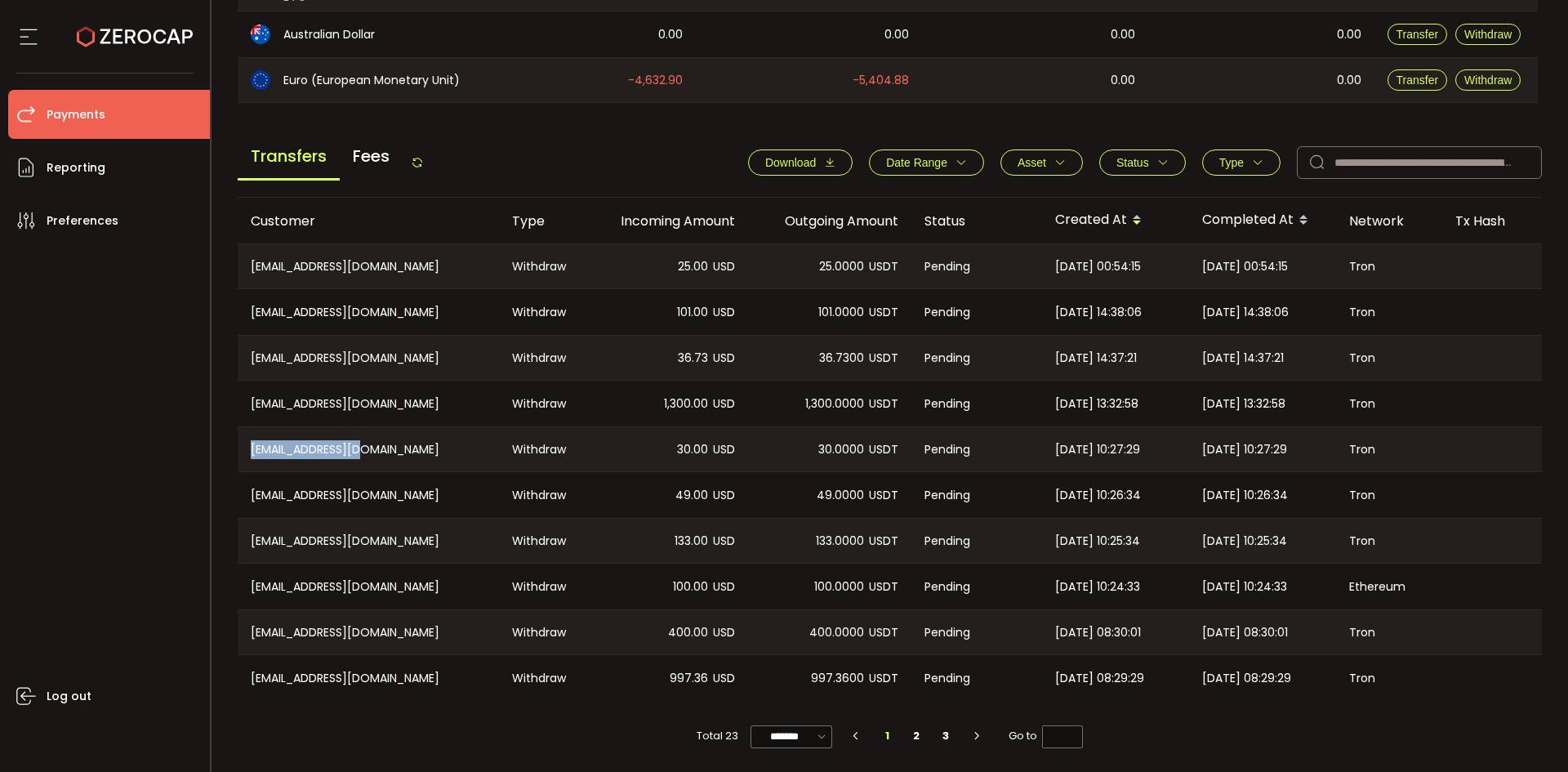
click at [254, 452] on div "CN-uxiaooo@qq.com" at bounding box center [369, 449] width 262 height 44
copy div "N-uxiaooo@qq.com"
click at [433, 475] on div "CN-attz262020@163.com" at bounding box center [369, 496] width 262 height 46
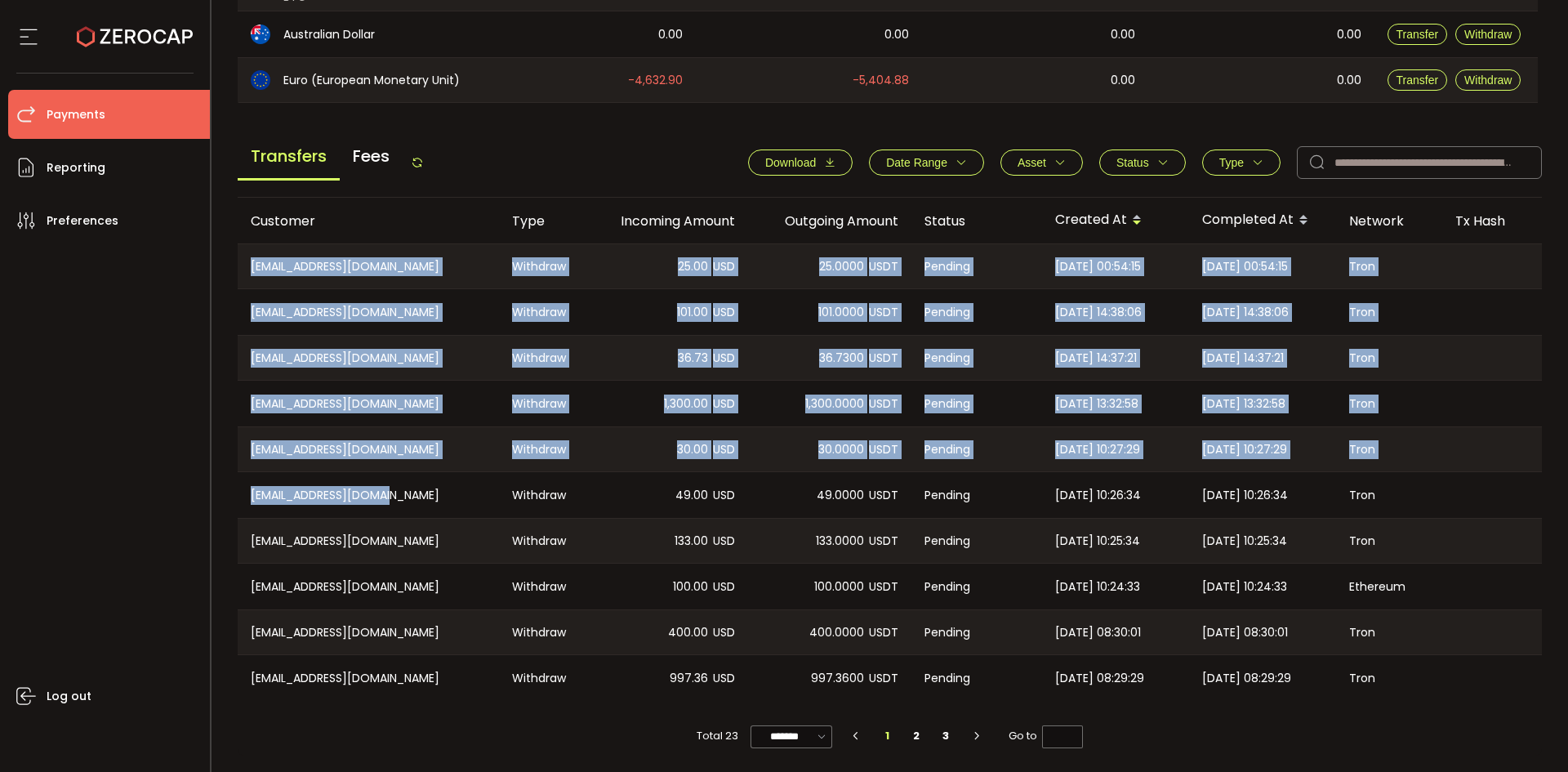
drag, startPoint x: 399, startPoint y: 489, endPoint x: 236, endPoint y: 484, distance: 163.1
click at [236, 484] on main "Home Customers Action Queue Balance Assets Trading Balance Trading Balance (USD…" at bounding box center [890, 149] width 1357 height 1246
copy table "CN-15159502075@139.com Withdraw 25.00 USD 25.0000 USDT Pending 2025-09-26 00:54…"
click at [262, 485] on div "CN-attz262020@163.com" at bounding box center [369, 496] width 262 height 46
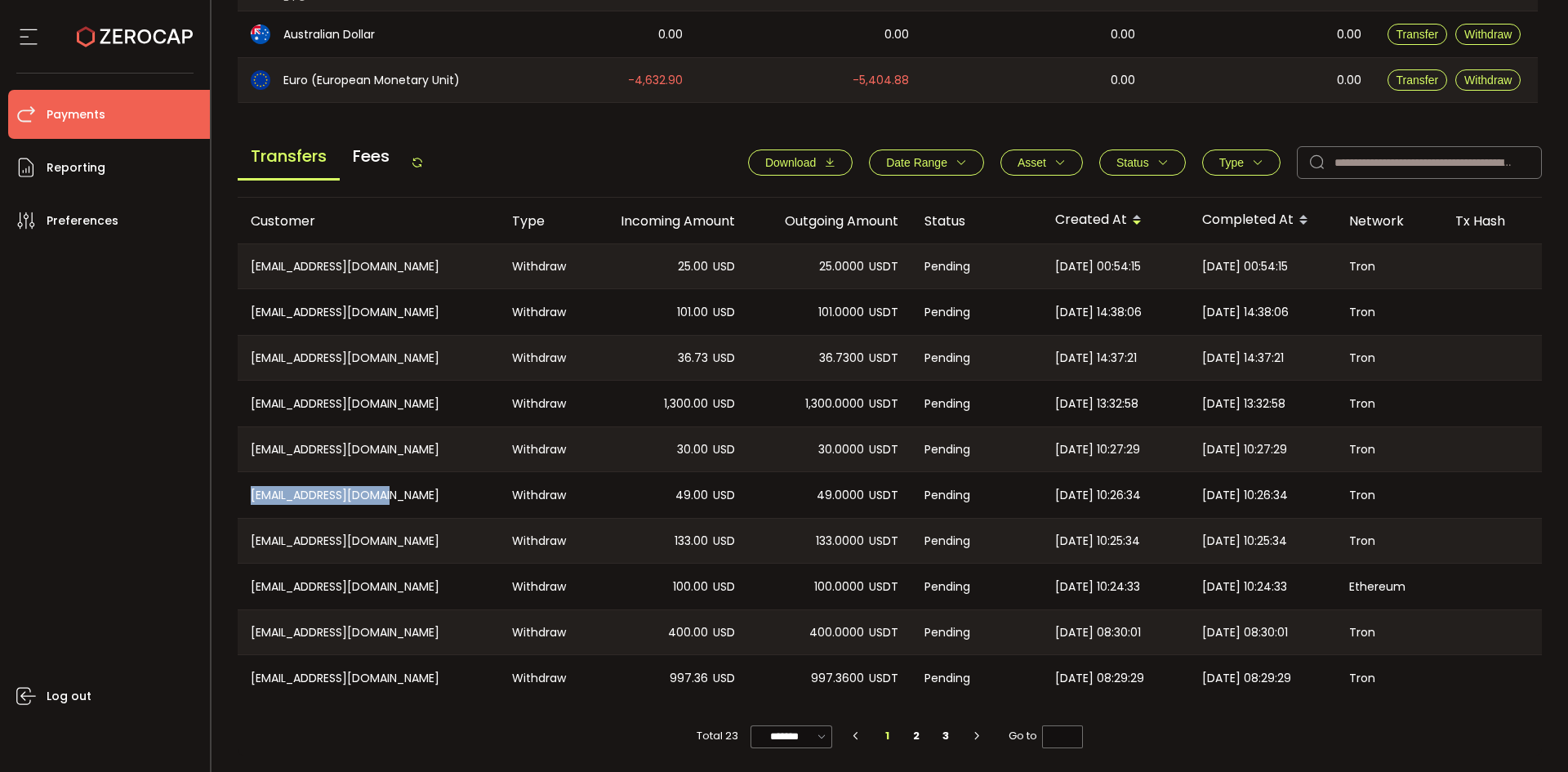
drag, startPoint x: 426, startPoint y: 496, endPoint x: 250, endPoint y: 487, distance: 176.2
click at [250, 487] on div "CN-attz262020@163.com" at bounding box center [369, 496] width 262 height 46
copy div "CN-attz262020@163.com"
drag, startPoint x: 395, startPoint y: 532, endPoint x: 275, endPoint y: 537, distance: 120.1
click at [250, 530] on div "CN-459680025@qq.com" at bounding box center [369, 541] width 262 height 44
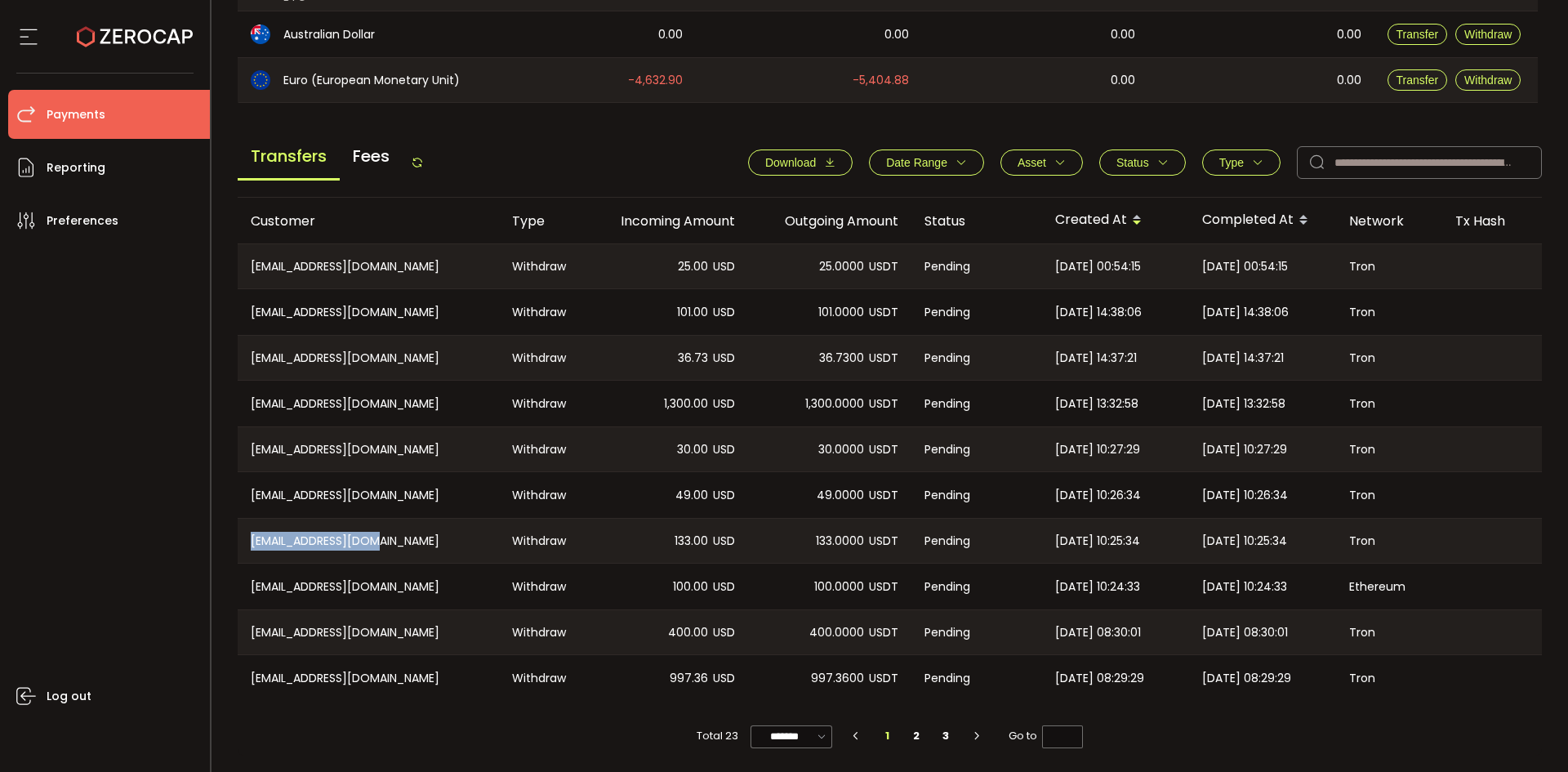
copy div "CN-459680025@qq.com"
drag, startPoint x: 398, startPoint y: 579, endPoint x: 277, endPoint y: 580, distance: 121.0
click at [243, 576] on div "CN-363974710@qq.com" at bounding box center [369, 587] width 262 height 46
copy div "CN-363974710@qq.com"
drag, startPoint x: 417, startPoint y: 629, endPoint x: 285, endPoint y: 623, distance: 132.1
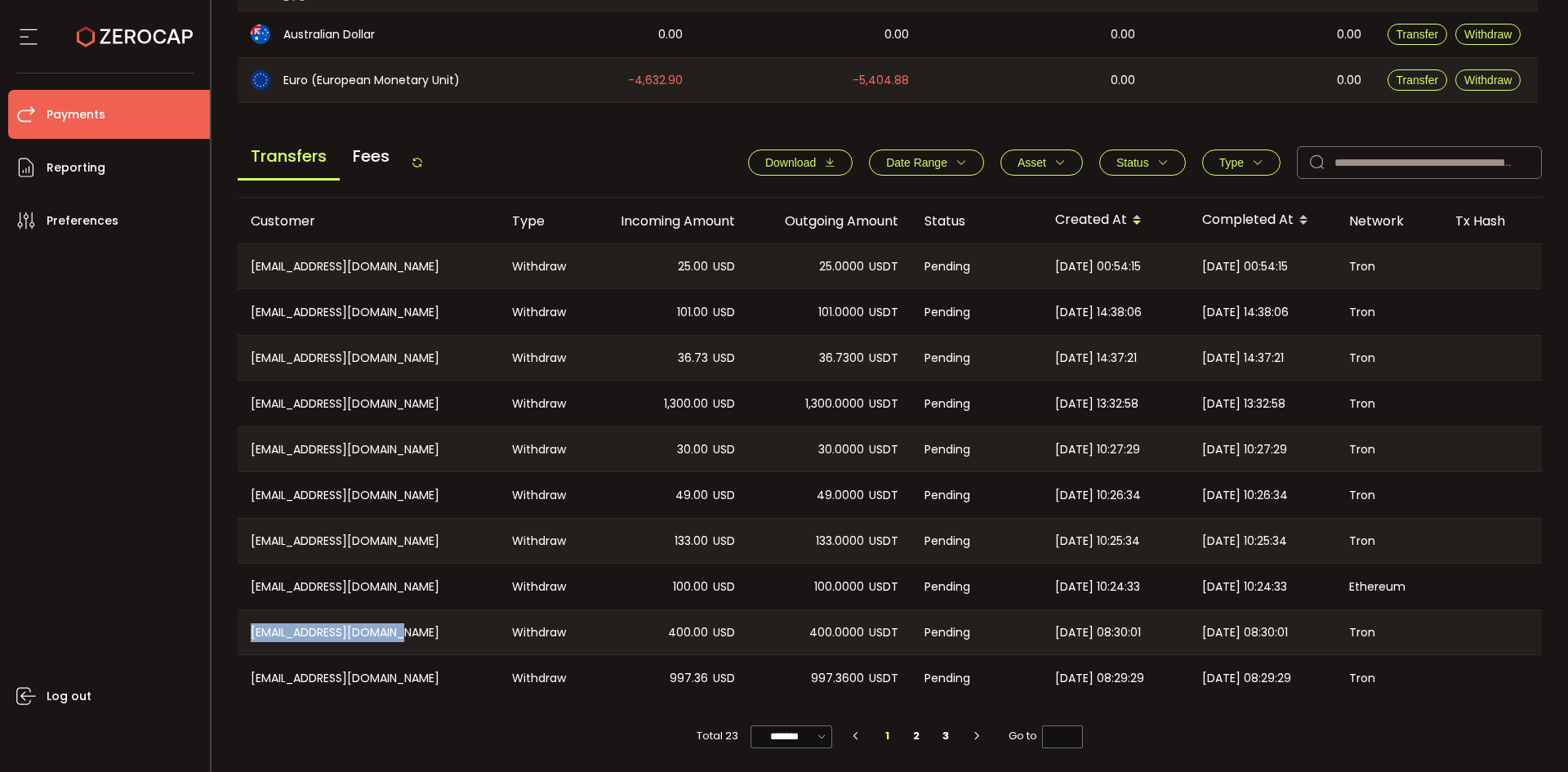
click at [249, 620] on div "CN-13836734681@sohu.com" at bounding box center [369, 632] width 262 height 44
copy div "CN-13836734681@sohu.com"
drag, startPoint x: 410, startPoint y: 670, endPoint x: 249, endPoint y: 672, distance: 161.0
click at [249, 672] on div "CN-lxy92922022@163.com" at bounding box center [369, 678] width 262 height 46
click at [916, 739] on li "2" at bounding box center [918, 735] width 29 height 23
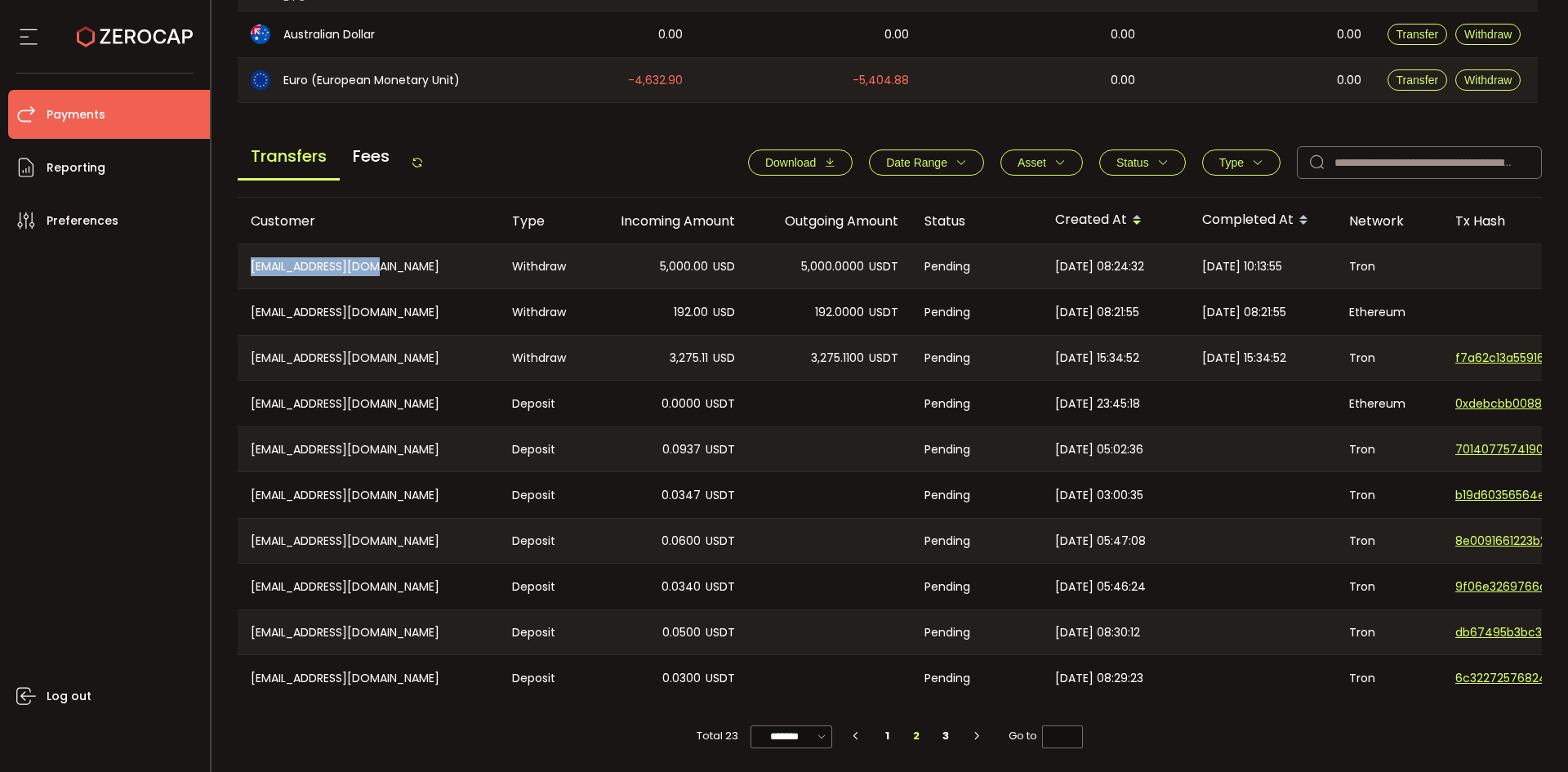
drag, startPoint x: 399, startPoint y: 257, endPoint x: 237, endPoint y: 264, distance: 162.2
click at [238, 264] on div "CN-997825309@qq.com" at bounding box center [369, 266] width 262 height 44
drag, startPoint x: 410, startPoint y: 295, endPoint x: 249, endPoint y: 302, distance: 161.2
click at [245, 302] on div "CN-451278057@qq.com" at bounding box center [369, 312] width 262 height 46
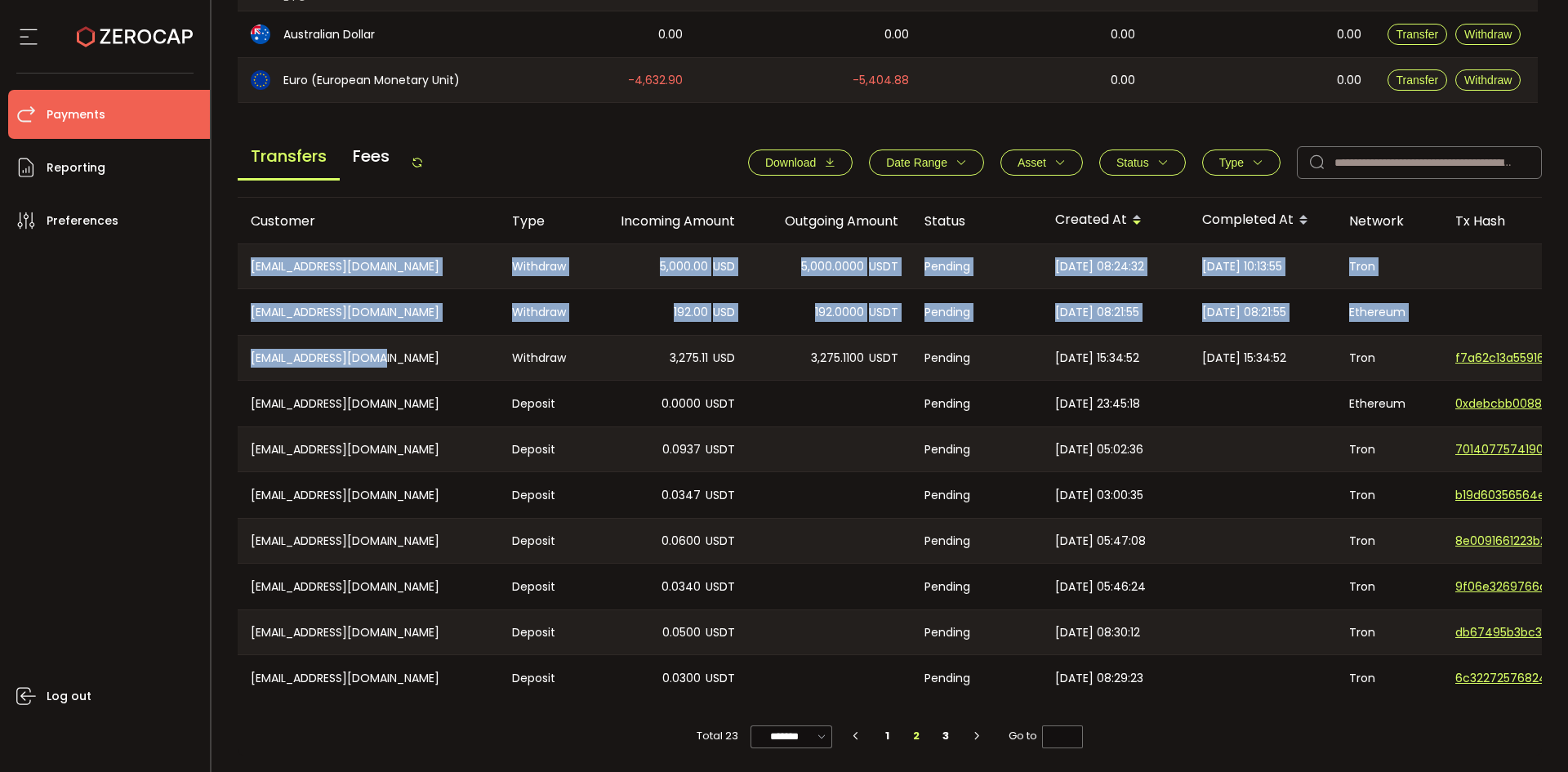
drag, startPoint x: 398, startPoint y: 343, endPoint x: 221, endPoint y: 352, distance: 177.2
click at [221, 352] on main "Home Customers Action Queue Balance Assets Trading Balance Trading Balance (USD…" at bounding box center [890, 149] width 1357 height 1246
drag, startPoint x: 465, startPoint y: 359, endPoint x: 442, endPoint y: 357, distance: 23.1
click at [464, 358] on div "CN-2317500153@qq.com" at bounding box center [369, 358] width 262 height 44
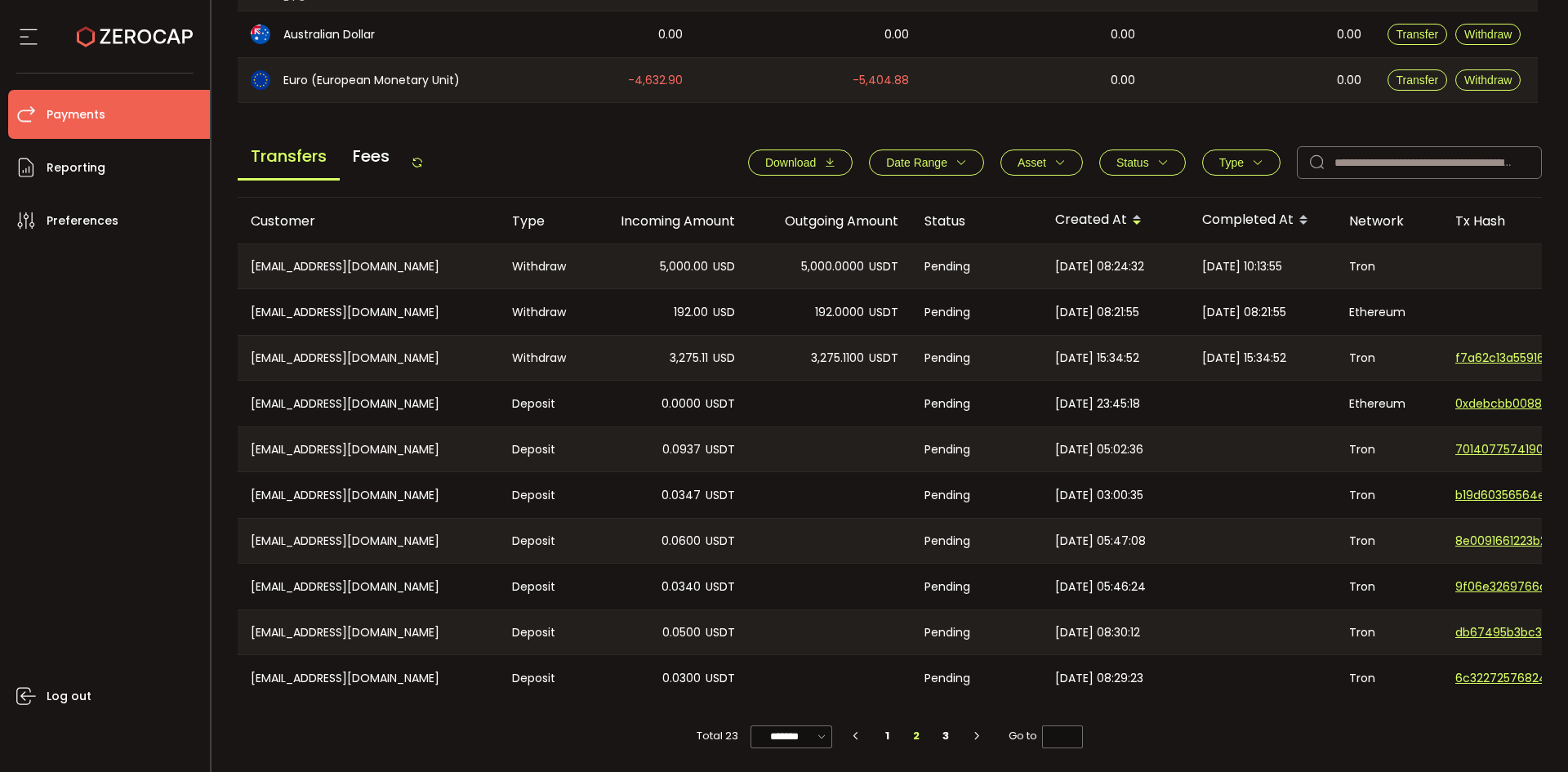
drag, startPoint x: 373, startPoint y: 397, endPoint x: 397, endPoint y: 357, distance: 46.6
click at [375, 394] on div "CN-1198399015@qq.com" at bounding box center [369, 403] width 262 height 46
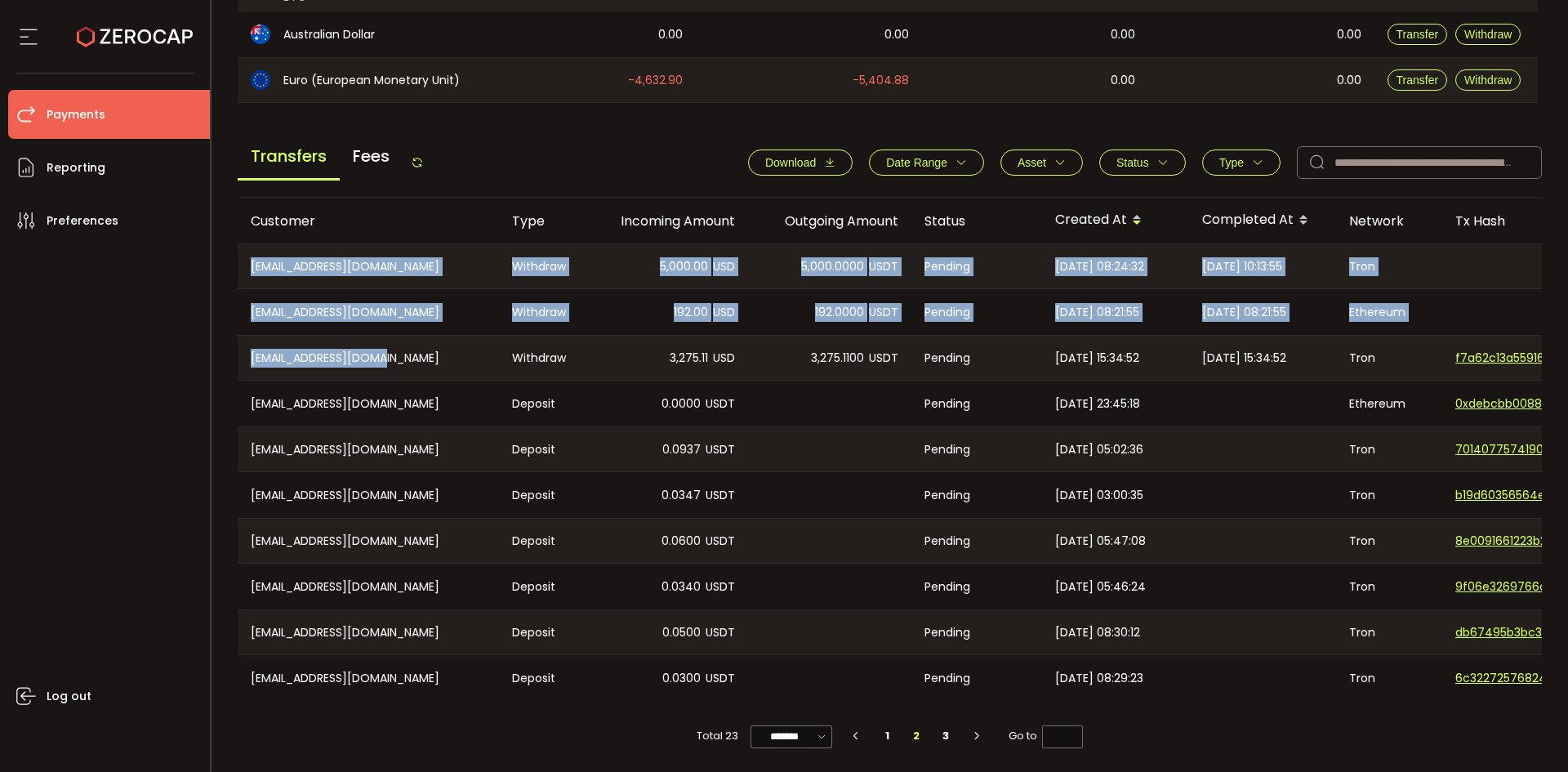
drag, startPoint x: 399, startPoint y: 355, endPoint x: 233, endPoint y: 364, distance: 166.2
click at [233, 364] on main "Home Customers Action Queue Balance Assets Trading Balance Trading Balance (USD…" at bounding box center [890, 149] width 1357 height 1246
drag, startPoint x: 254, startPoint y: 354, endPoint x: 395, endPoint y: 318, distance: 145.5
click at [395, 318] on div "CN-451278057@qq.com" at bounding box center [369, 312] width 262 height 46
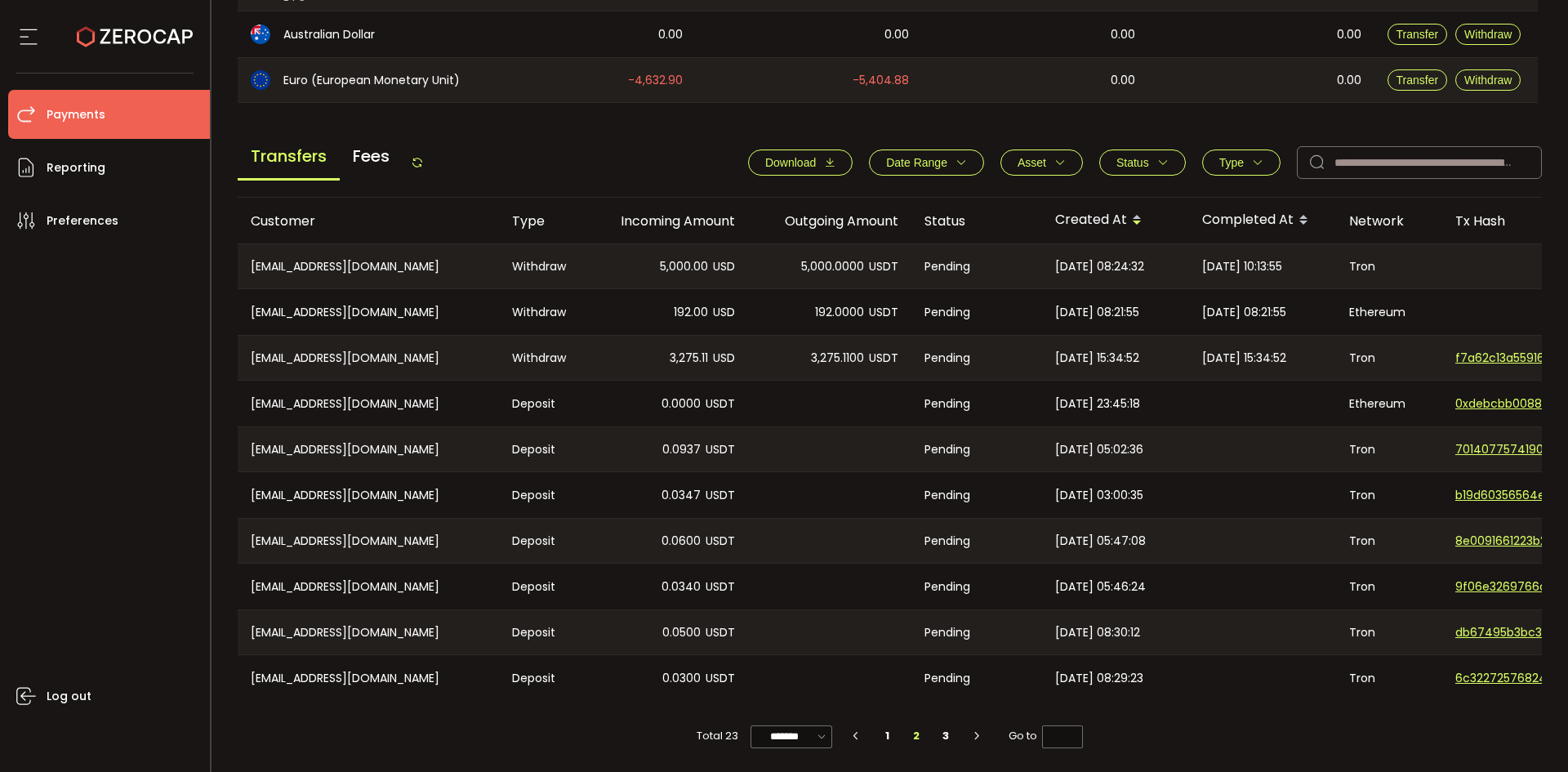
click at [410, 340] on div "CN-2317500153@qq.com" at bounding box center [369, 358] width 262 height 44
drag, startPoint x: 391, startPoint y: 349, endPoint x: 239, endPoint y: 349, distance: 152.0
click at [239, 349] on div "CN-2317500153@qq.com" at bounding box center [369, 358] width 262 height 44
drag, startPoint x: 727, startPoint y: 399, endPoint x: 730, endPoint y: 388, distance: 11.4
click at [727, 399] on span "USDT" at bounding box center [721, 404] width 29 height 19
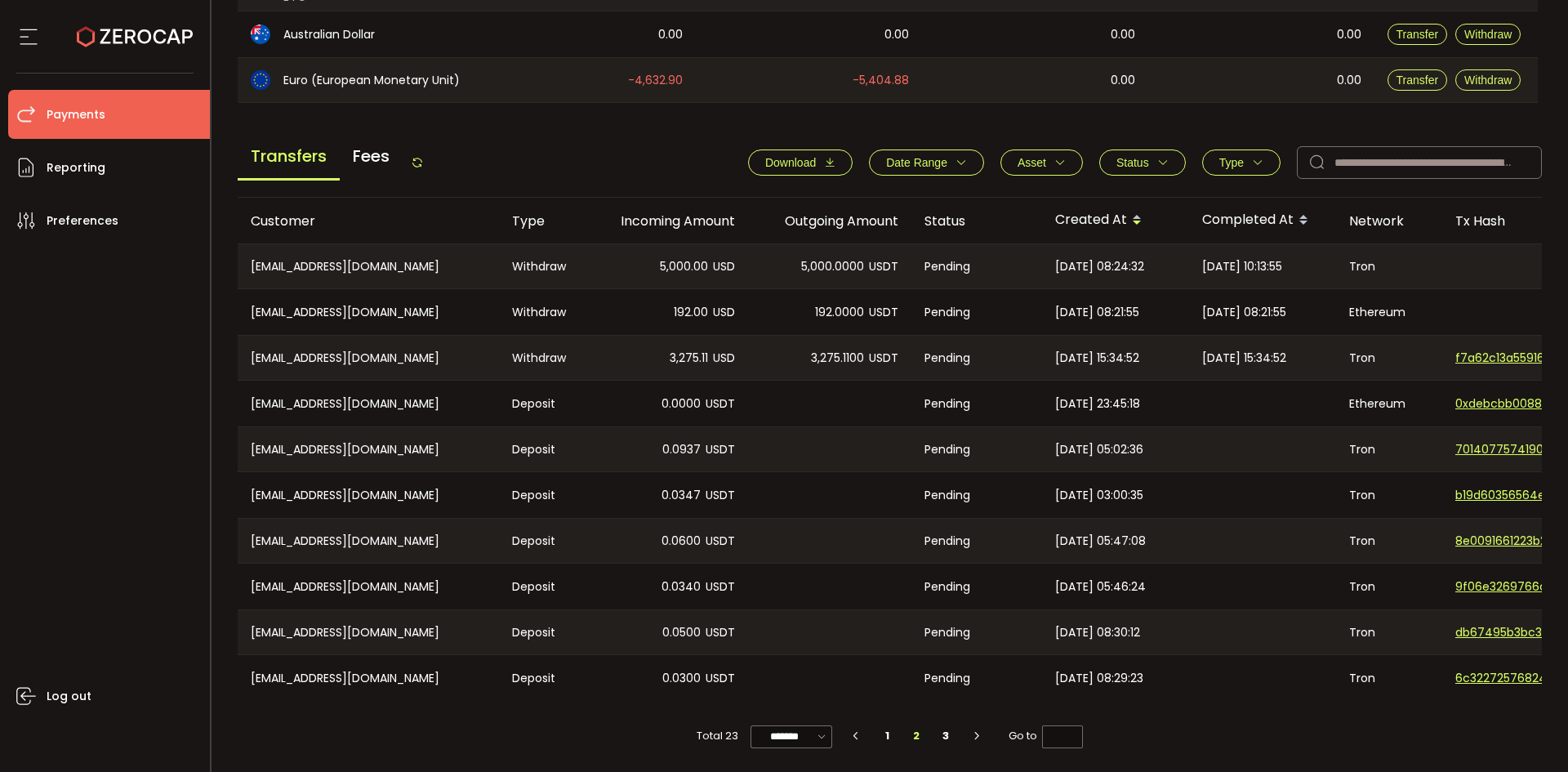
scroll to position [0, 0]
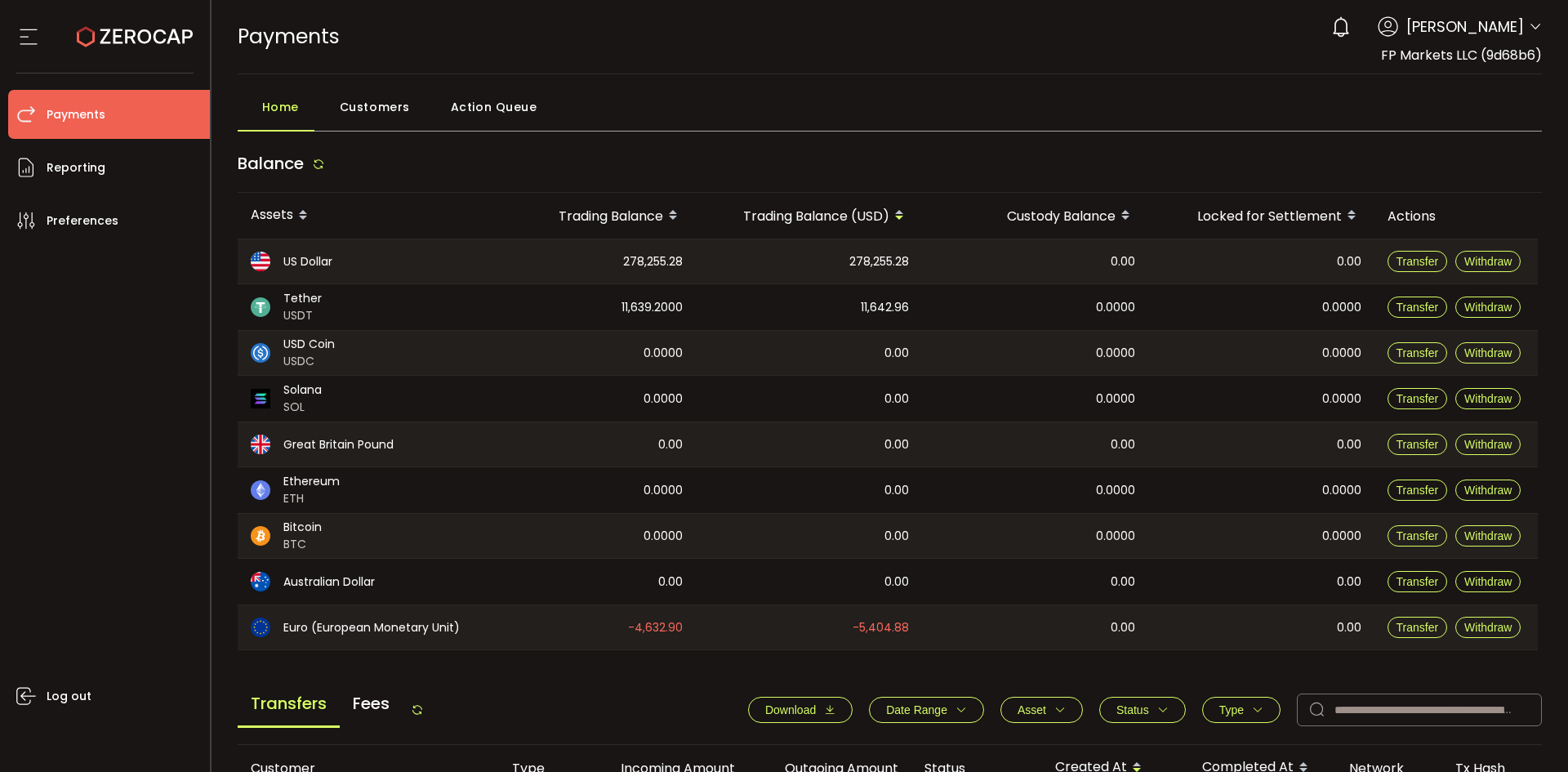
click at [309, 162] on div "Balance" at bounding box center [282, 163] width 88 height 25
click at [322, 166] on icon at bounding box center [318, 164] width 13 height 13
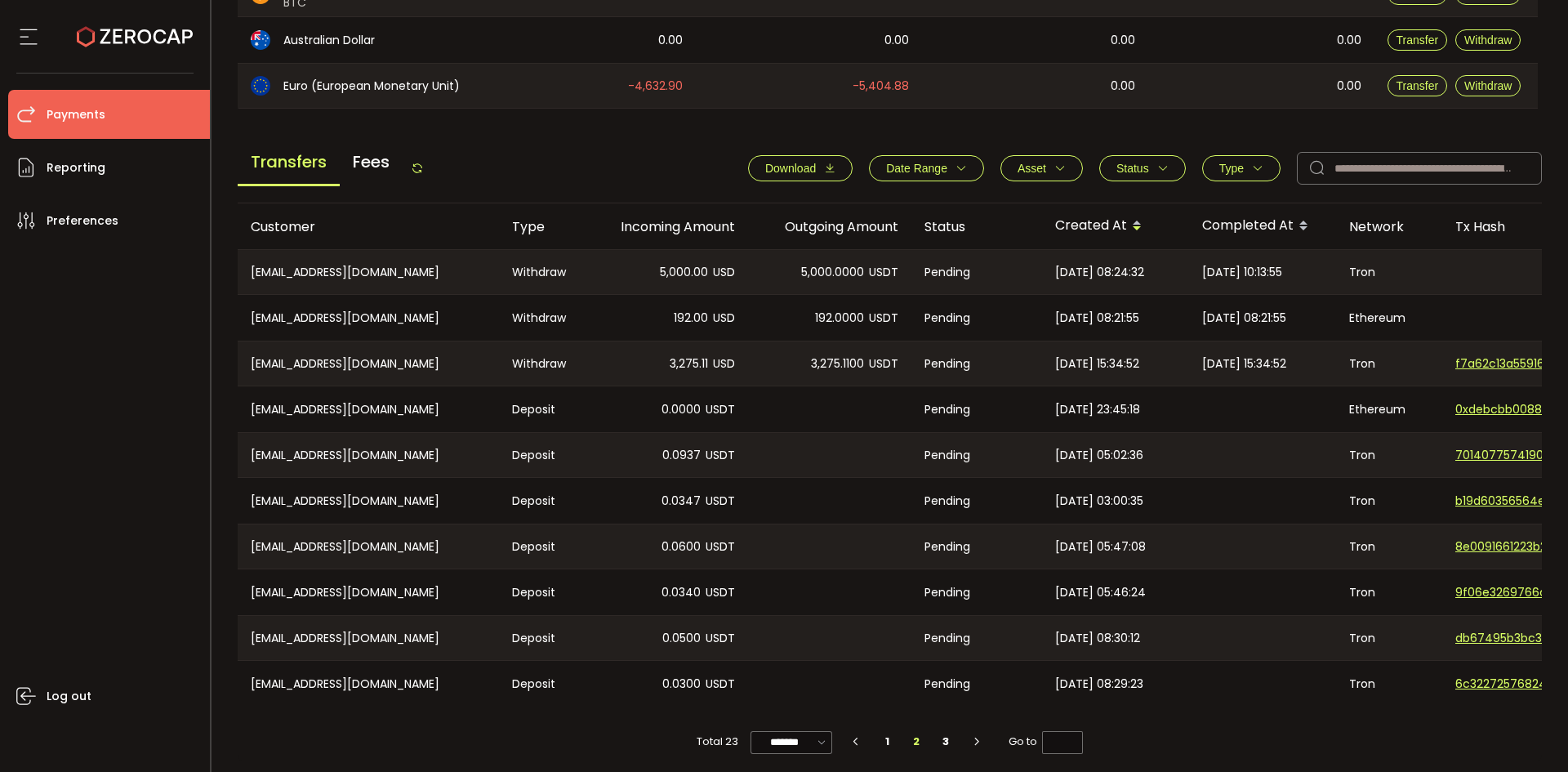
scroll to position [552, 0]
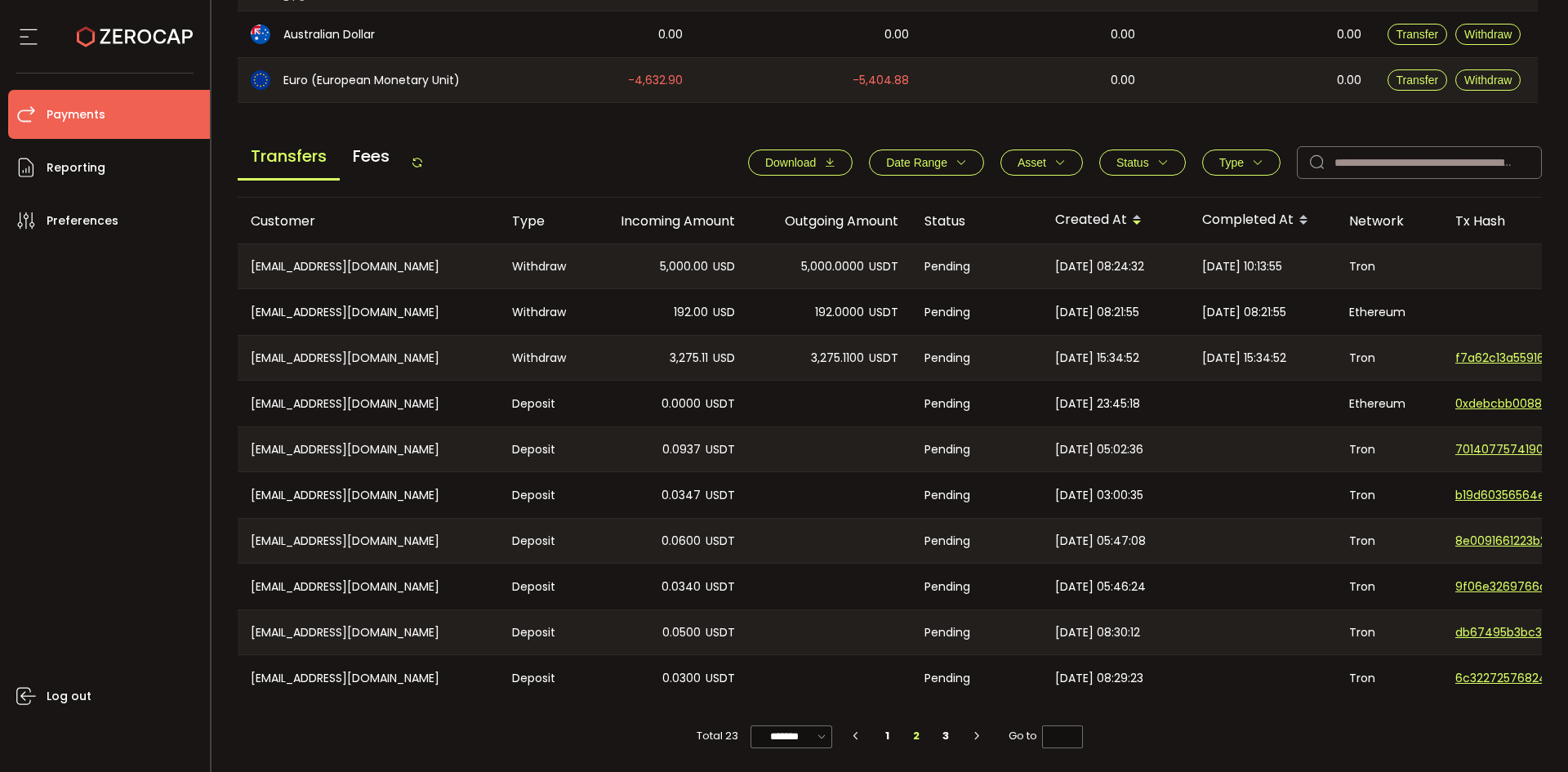
click at [424, 147] on div "Transfers Fees" at bounding box center [331, 162] width 186 height 37
click at [1133, 163] on button "Status" at bounding box center [1142, 162] width 87 height 26
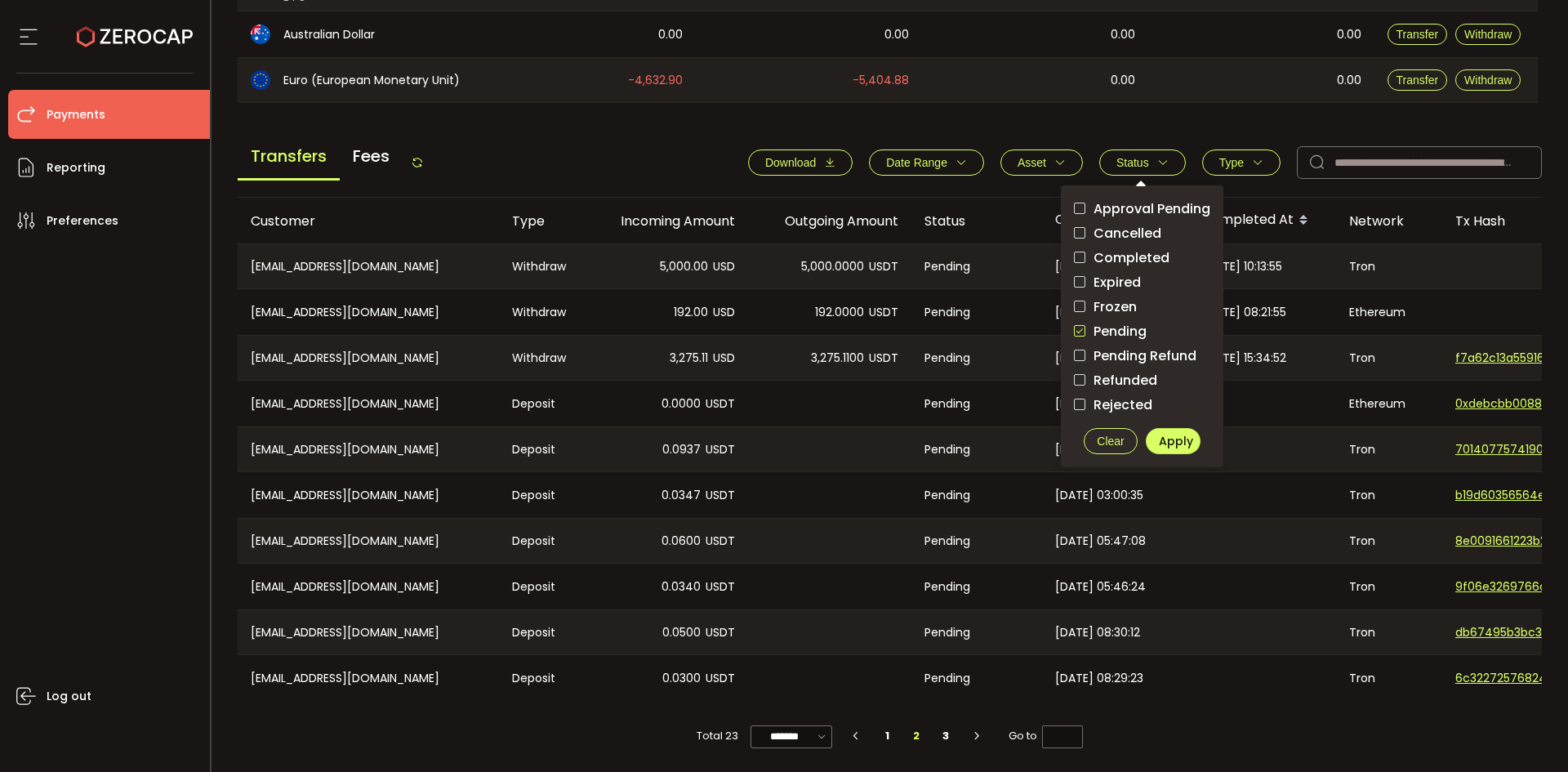
click at [1103, 439] on span "Clear" at bounding box center [1111, 441] width 27 height 13
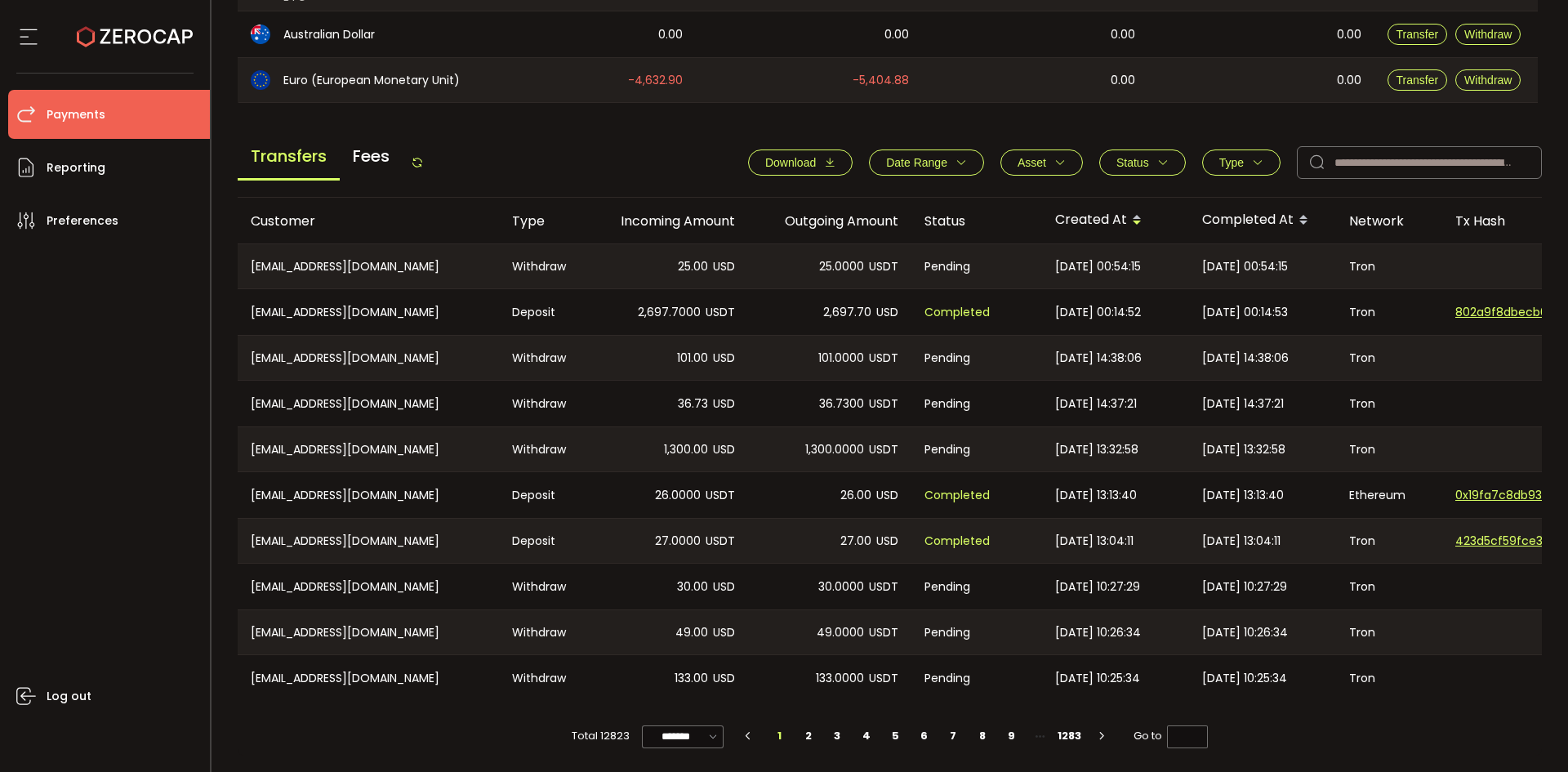
click at [416, 157] on icon at bounding box center [417, 162] width 13 height 13
click at [1149, 150] on button "Status" at bounding box center [1142, 162] width 87 height 26
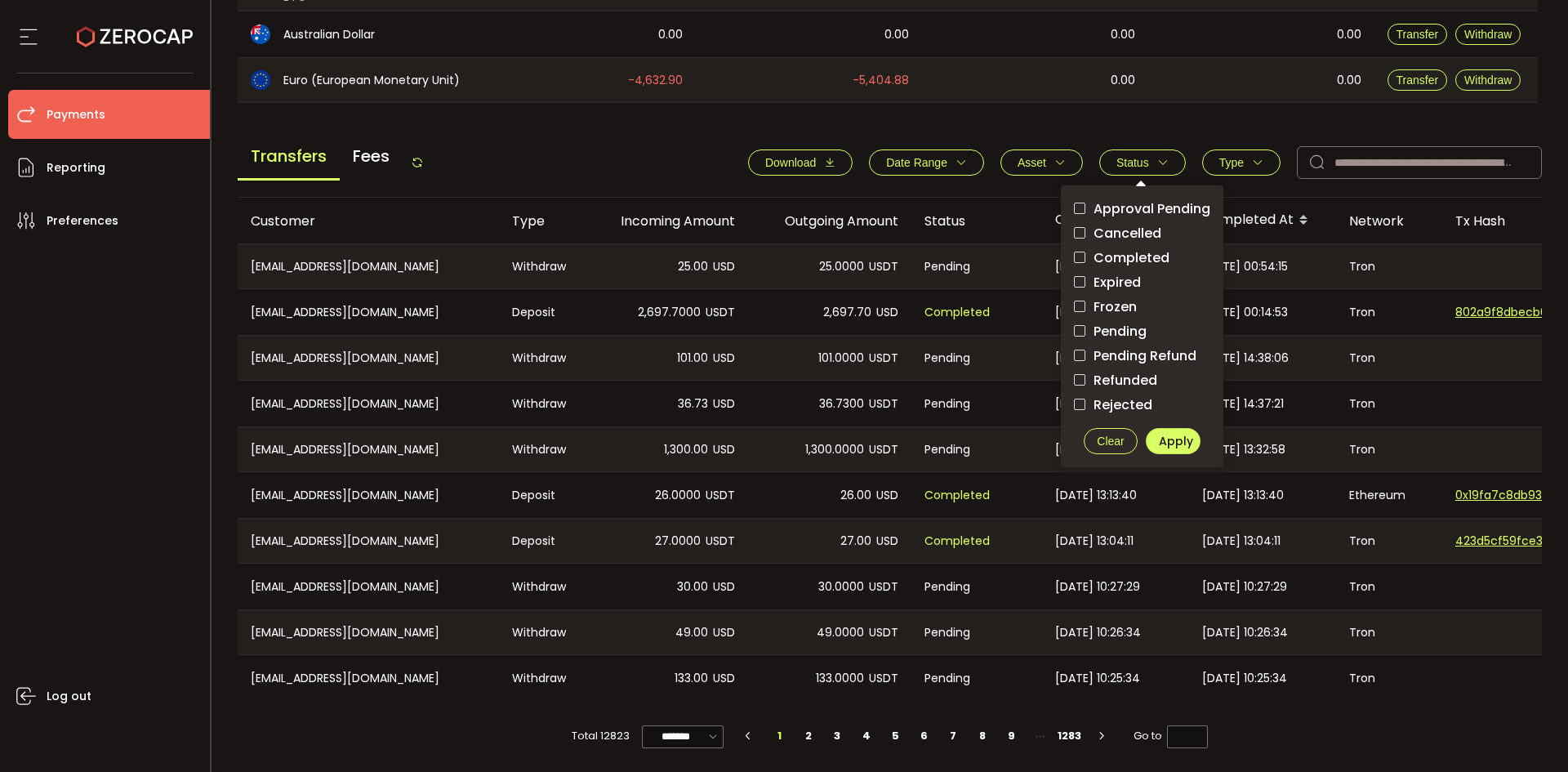
click at [1120, 324] on span "Pending" at bounding box center [1116, 331] width 61 height 16
click at [1170, 433] on span "Apply" at bounding box center [1177, 442] width 35 height 16
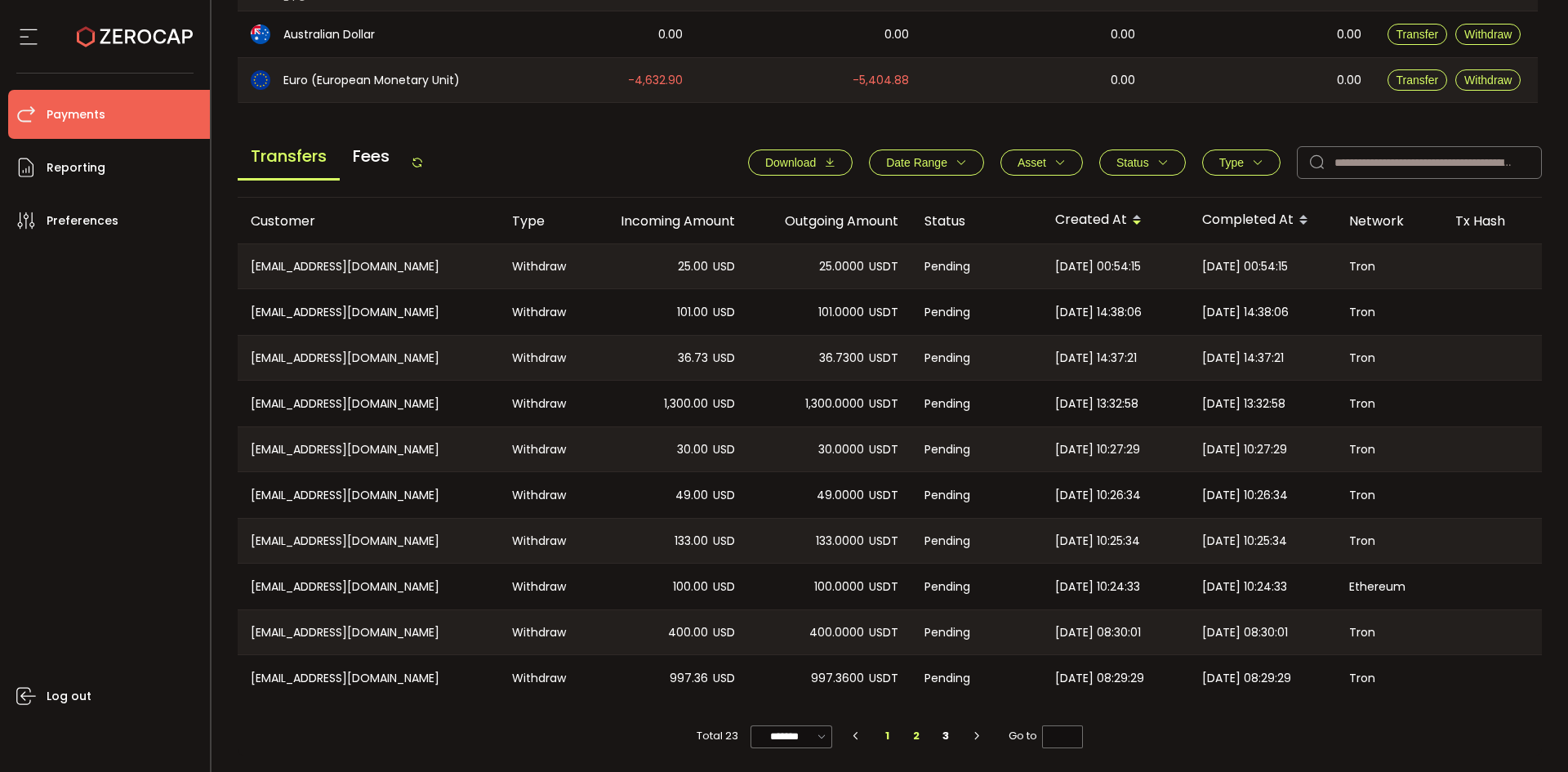
click at [919, 735] on li "2" at bounding box center [918, 735] width 29 height 23
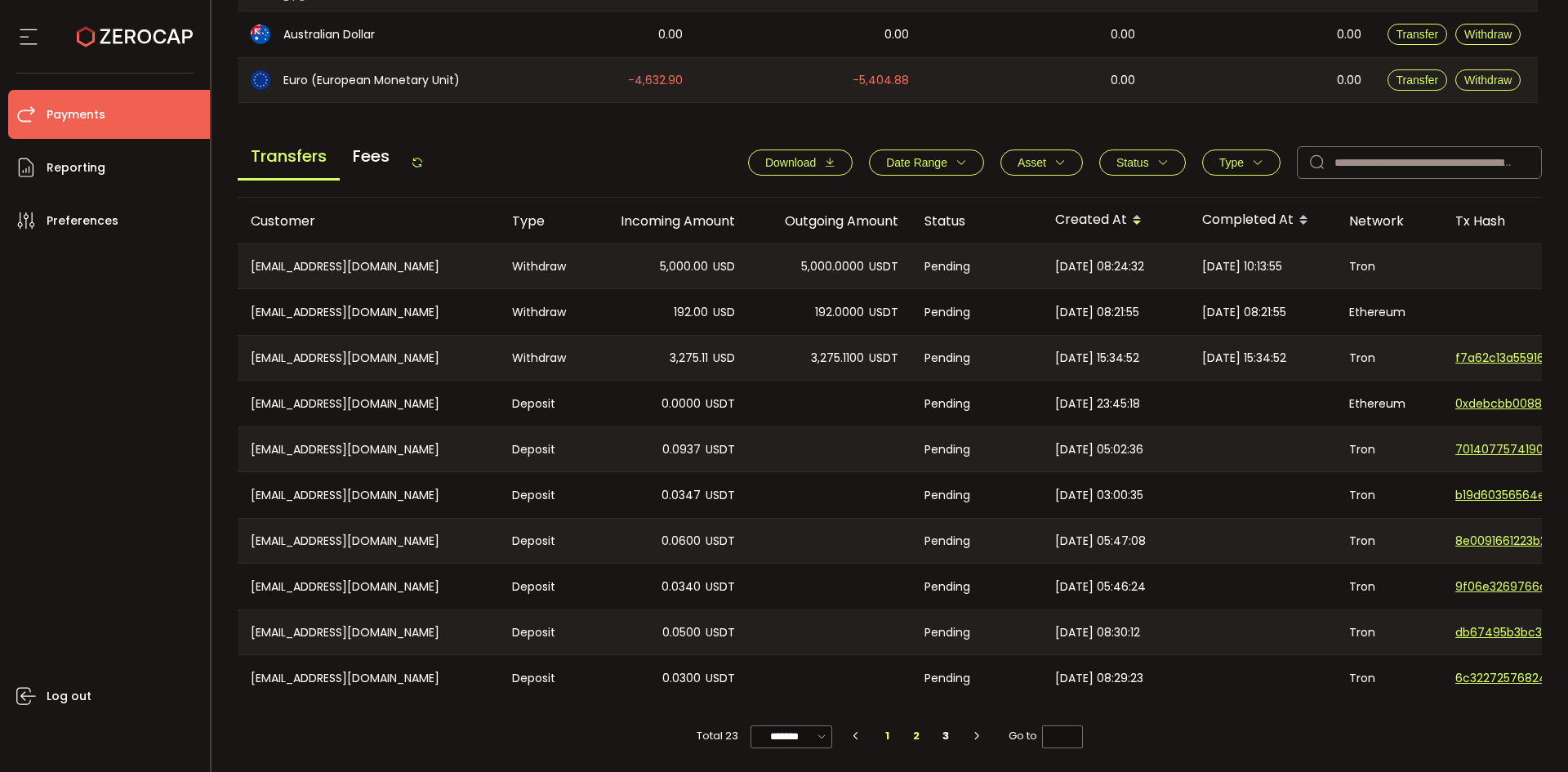
click at [888, 739] on li "1" at bounding box center [888, 735] width 29 height 23
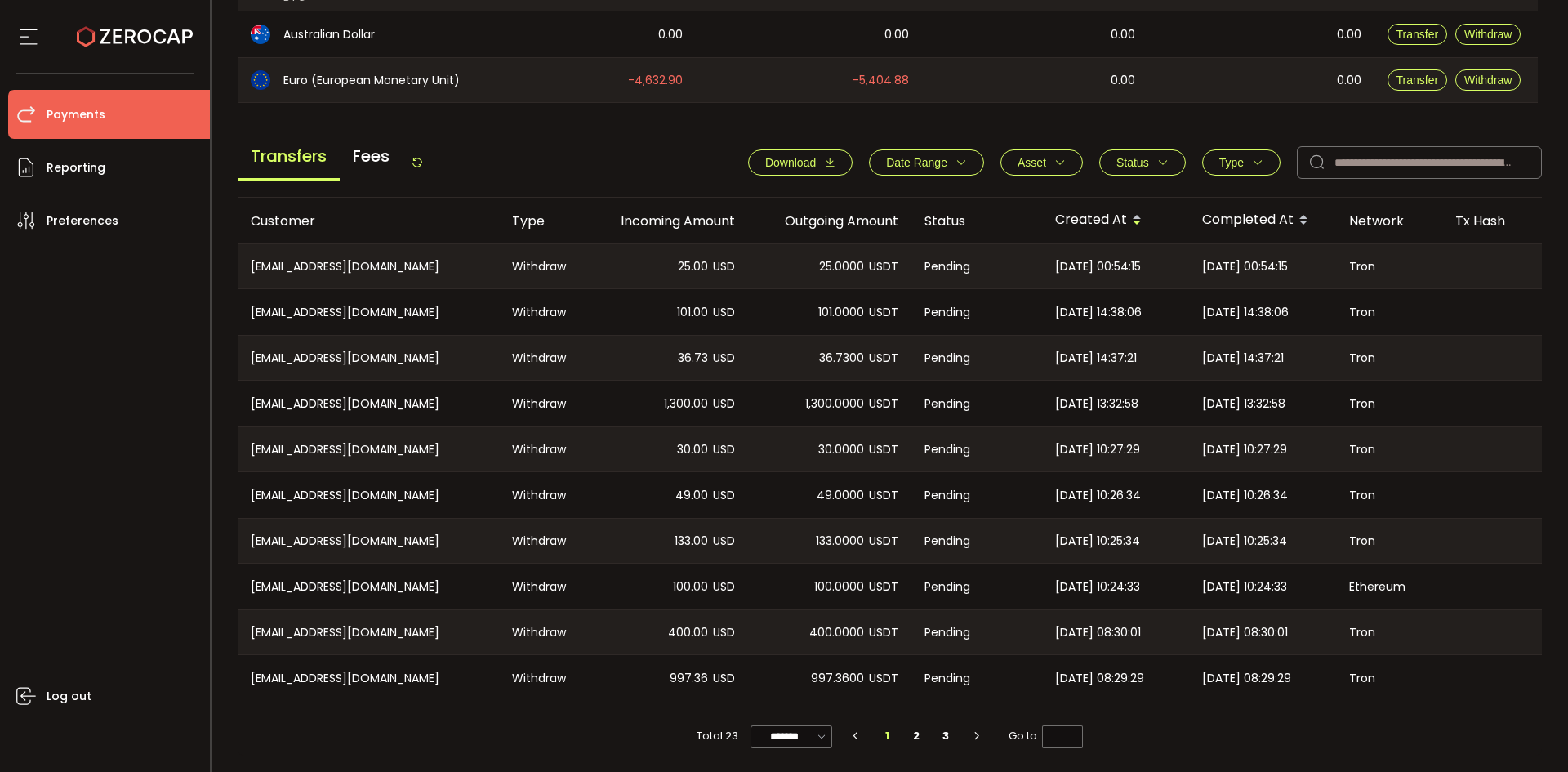
click at [421, 161] on icon at bounding box center [417, 162] width 13 height 13
click at [912, 740] on li "2" at bounding box center [918, 735] width 29 height 23
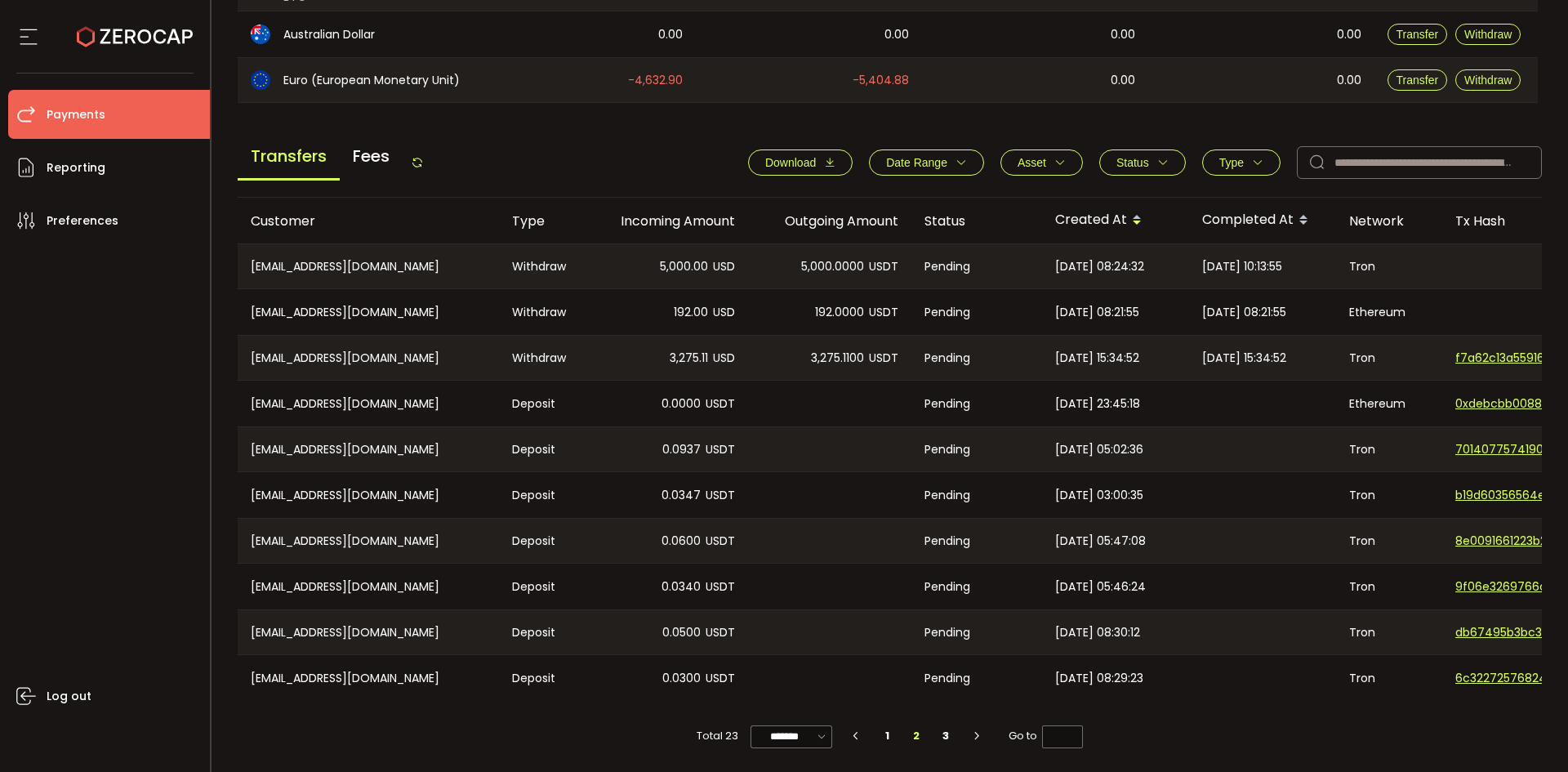
click at [423, 157] on icon at bounding box center [417, 162] width 13 height 13
click at [420, 159] on icon at bounding box center [417, 162] width 13 height 13
click at [877, 736] on li "1" at bounding box center [888, 735] width 29 height 23
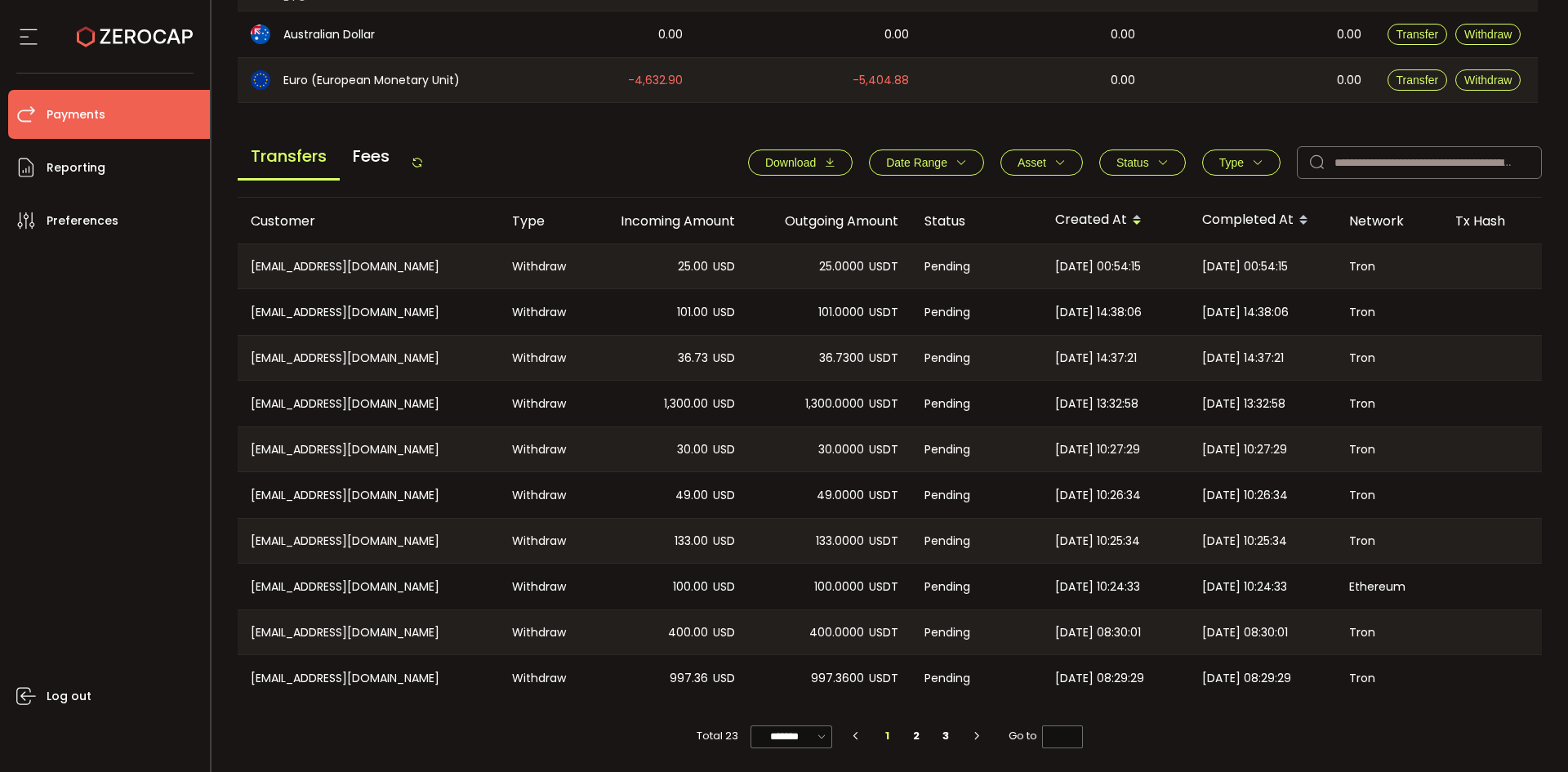
drag, startPoint x: 425, startPoint y: 149, endPoint x: 398, endPoint y: 150, distance: 27.0
click at [424, 149] on div "Transfers Fees" at bounding box center [331, 162] width 186 height 37
click at [423, 160] on icon at bounding box center [417, 162] width 13 height 13
click at [1165, 159] on button "Status" at bounding box center [1142, 162] width 87 height 26
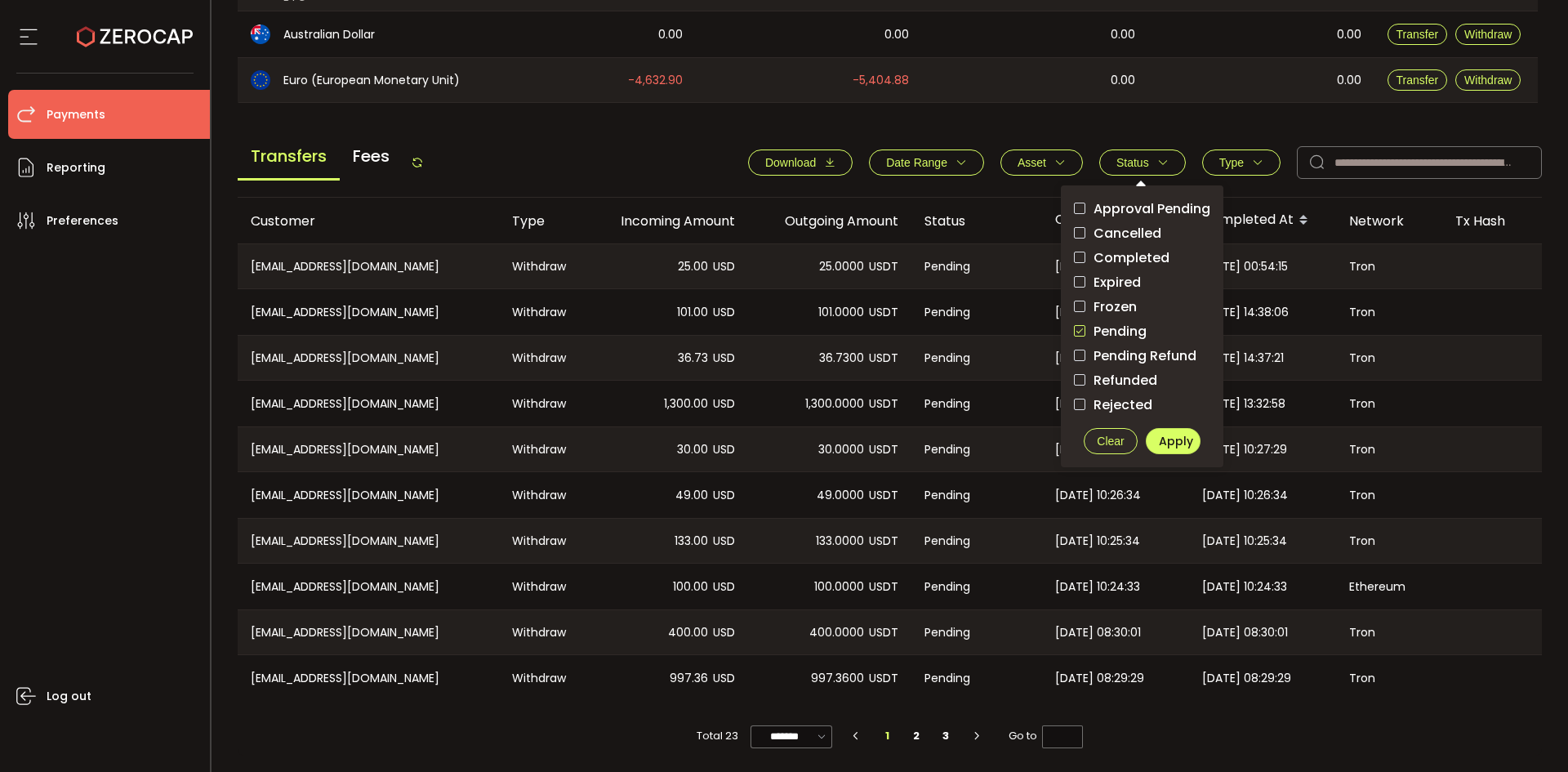
click at [1079, 325] on span "checkbox-group" at bounding box center [1080, 330] width 12 height 12
click at [1175, 443] on span "Apply" at bounding box center [1177, 442] width 35 height 16
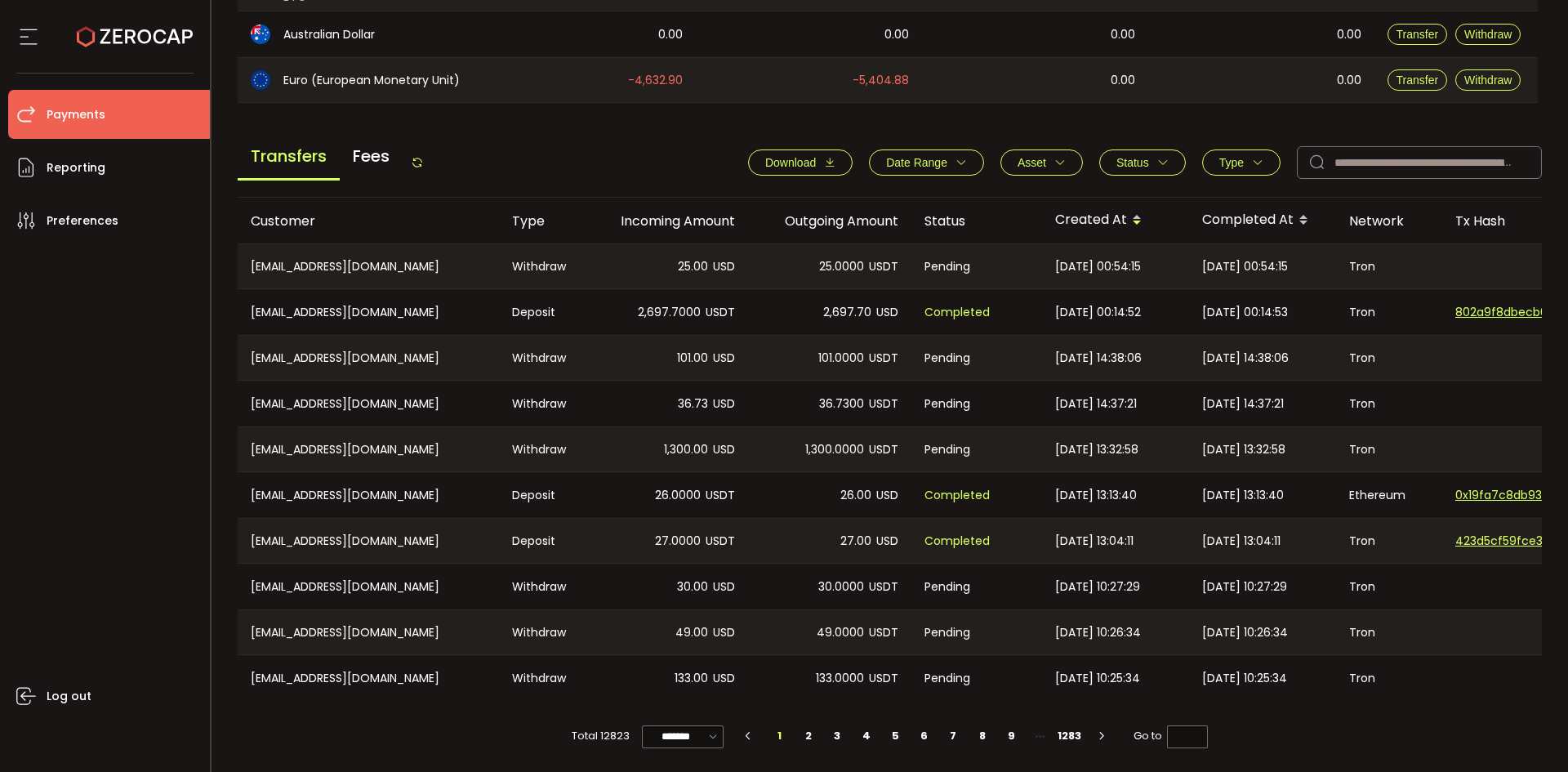
click at [421, 159] on icon at bounding box center [417, 162] width 13 height 13
click at [422, 161] on icon at bounding box center [417, 162] width 13 height 13
click at [1147, 166] on button "Status" at bounding box center [1142, 162] width 87 height 26
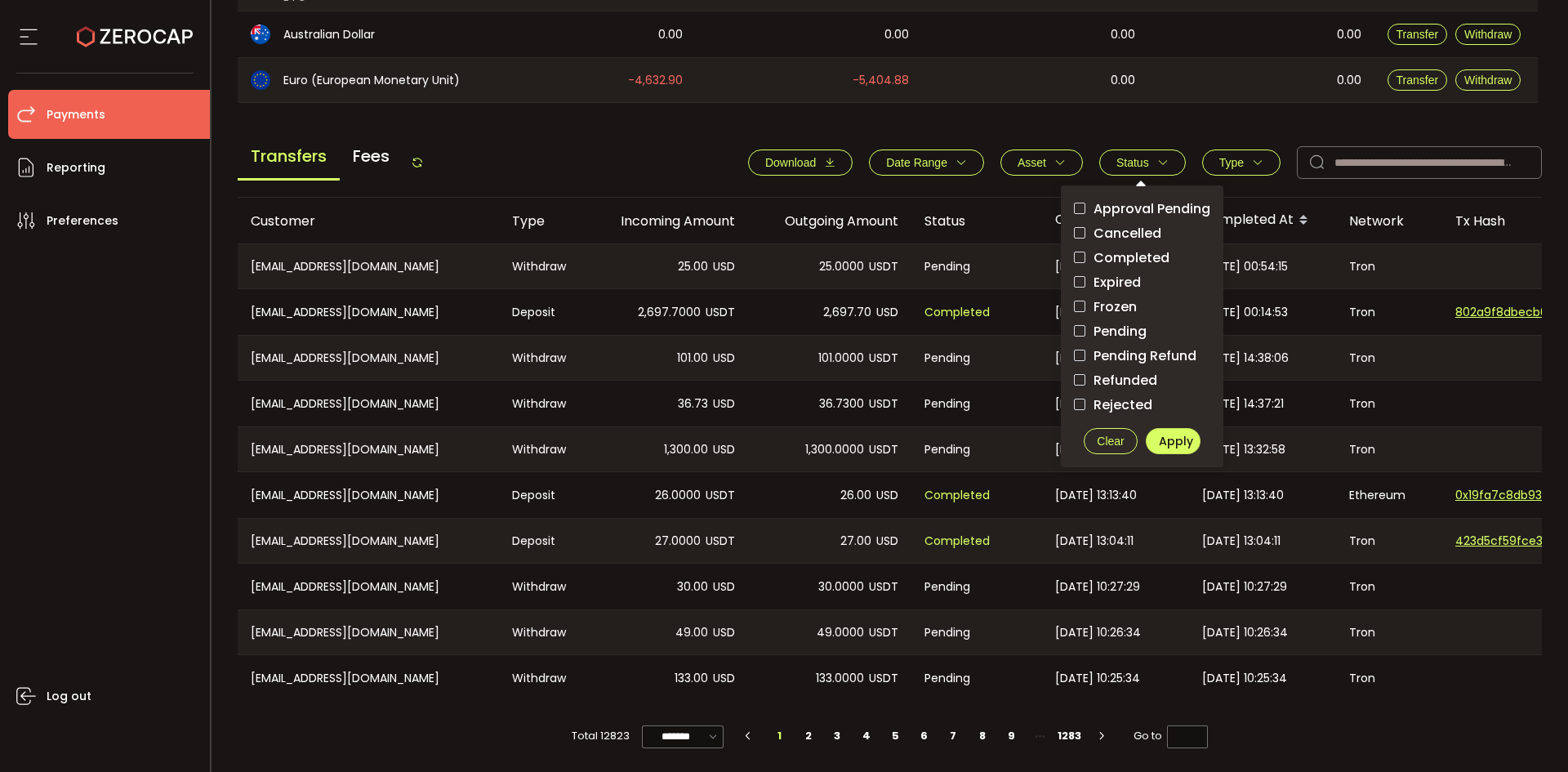
click at [1118, 325] on span "Pending" at bounding box center [1116, 331] width 61 height 16
click at [1182, 446] on button "Apply" at bounding box center [1173, 441] width 55 height 26
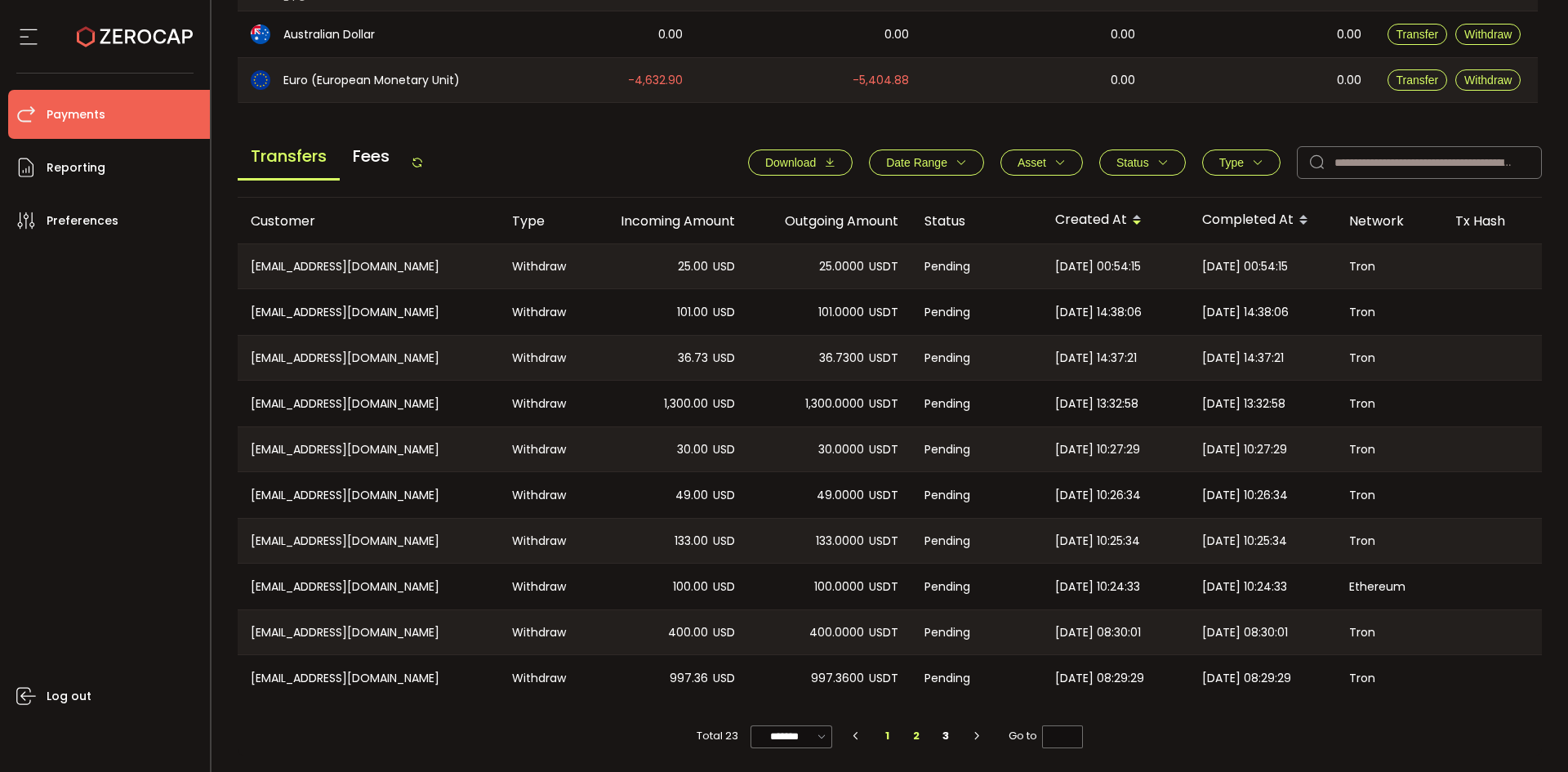
click at [909, 738] on li "2" at bounding box center [918, 735] width 29 height 23
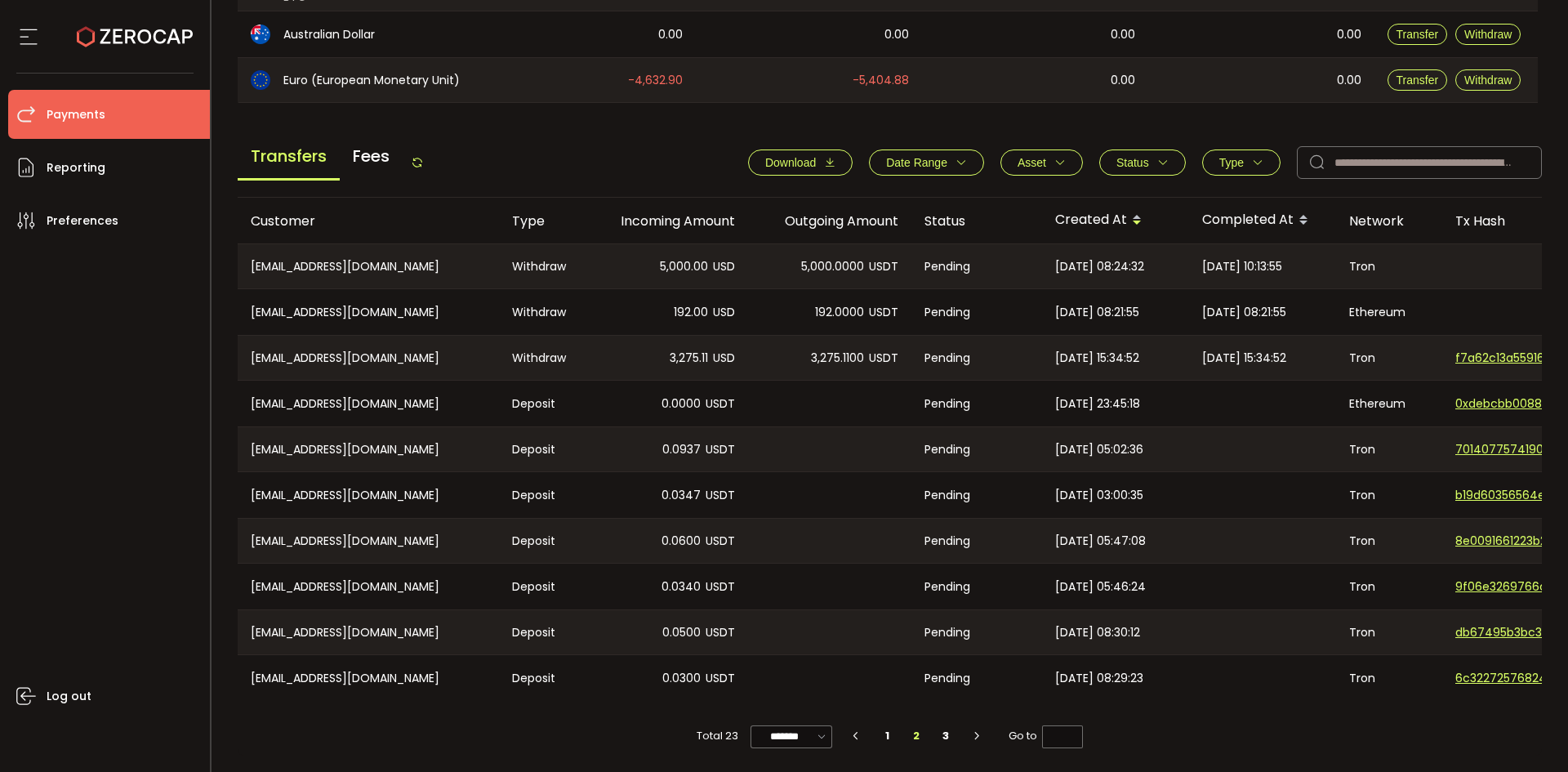
click at [424, 156] on icon at bounding box center [417, 162] width 13 height 13
click at [418, 156] on icon at bounding box center [417, 162] width 13 height 13
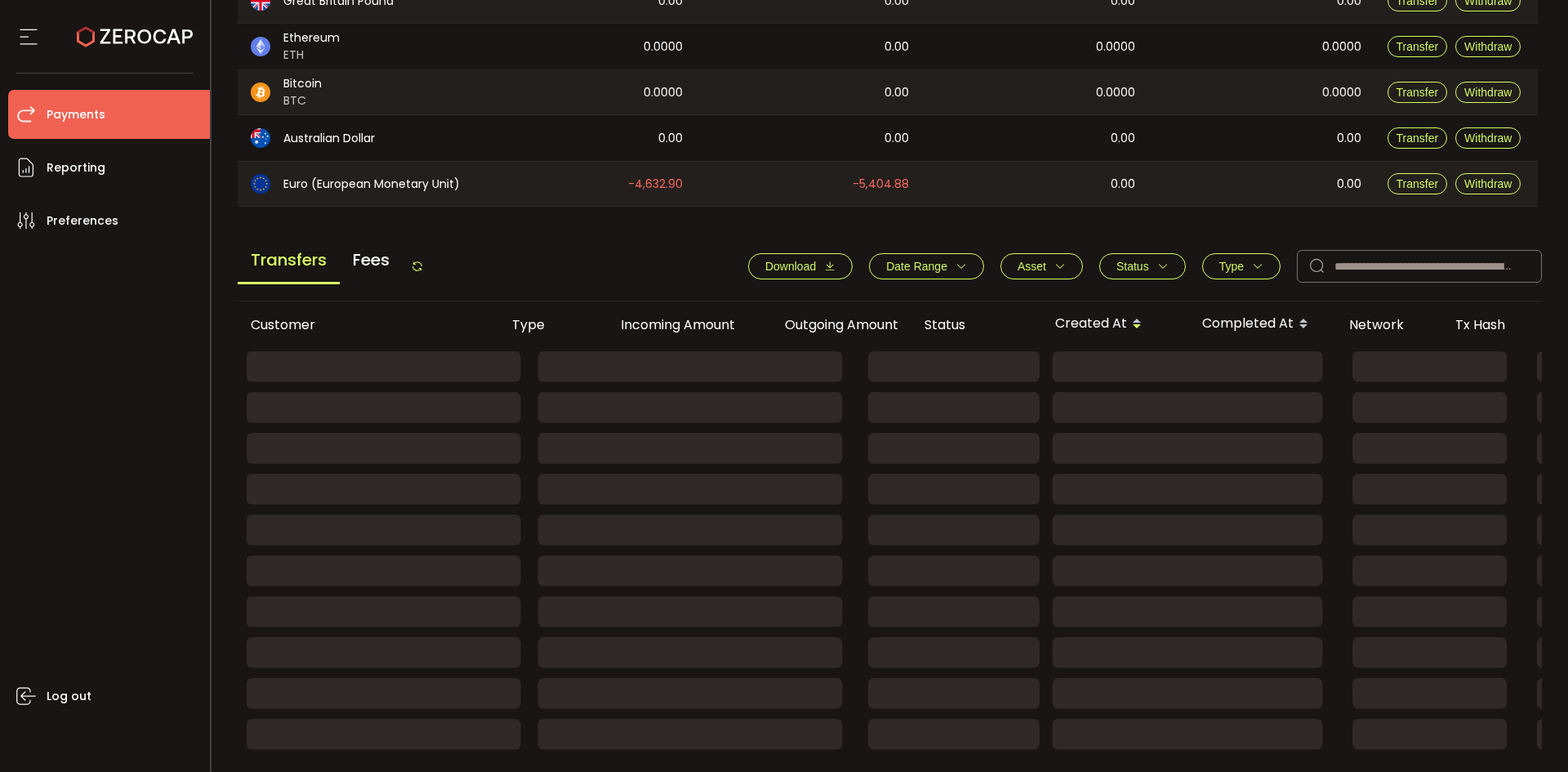
scroll to position [552, 0]
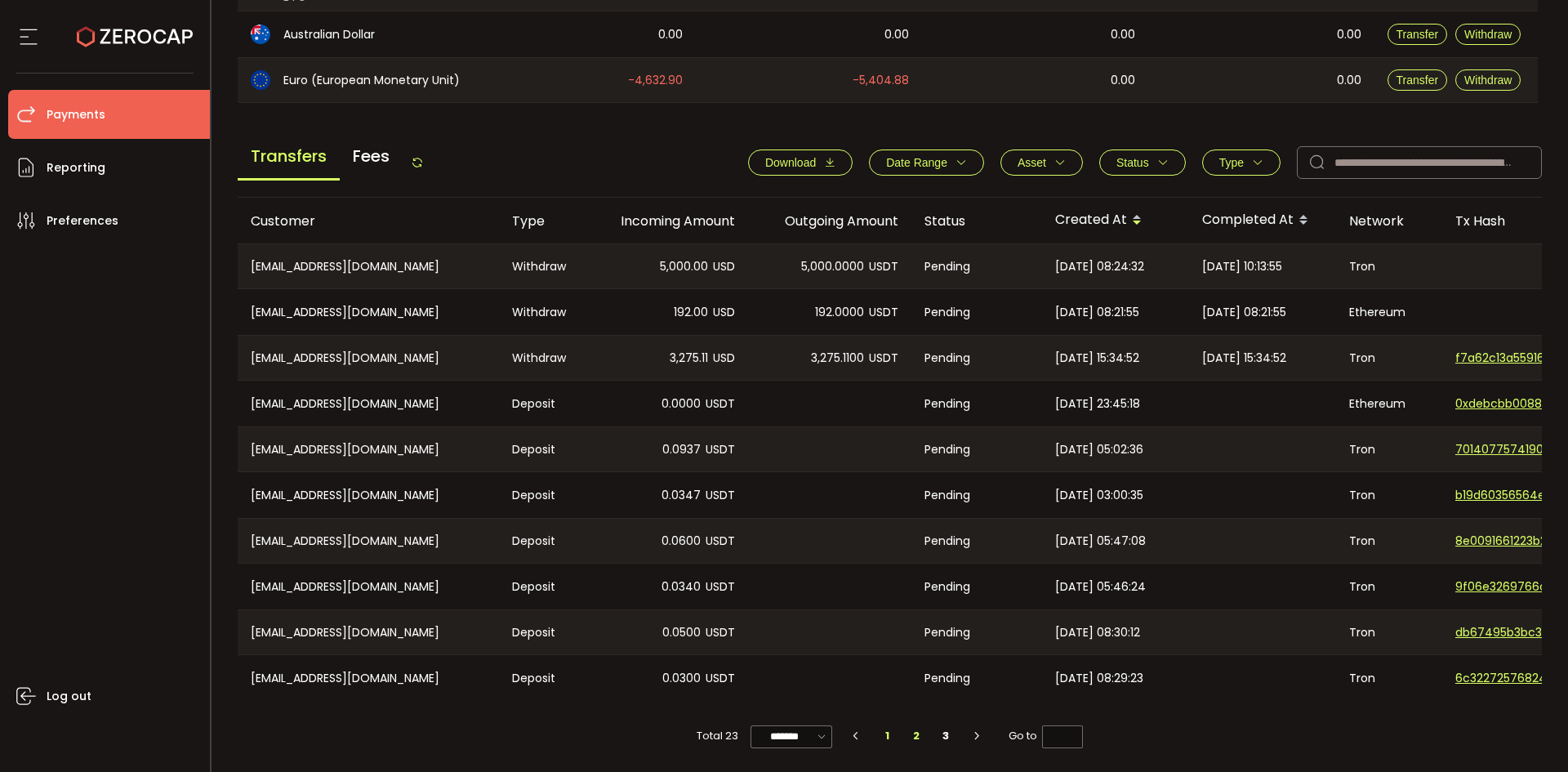
click at [893, 741] on li "1" at bounding box center [888, 735] width 29 height 23
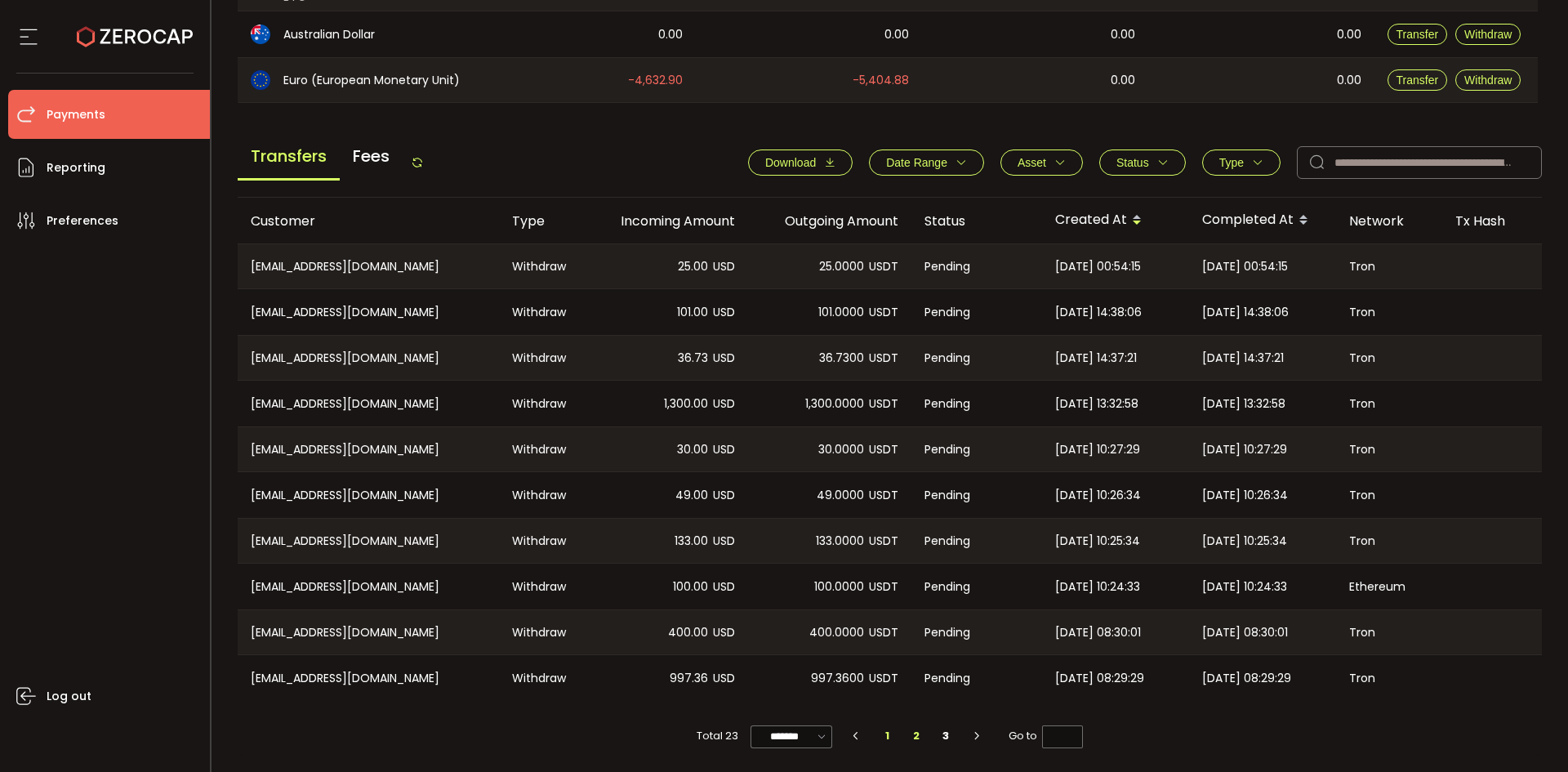
click at [919, 737] on li "2" at bounding box center [918, 735] width 29 height 23
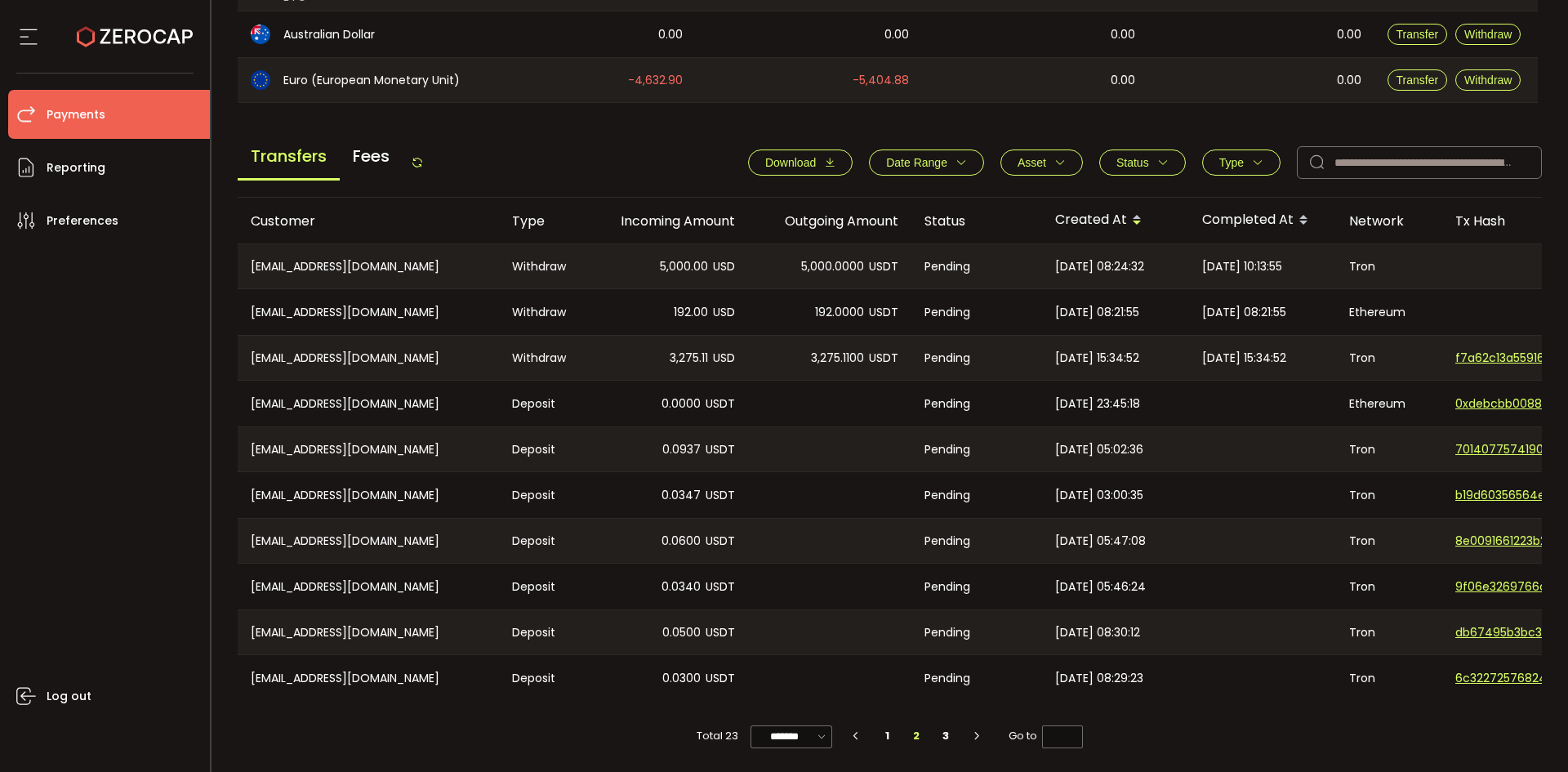
click at [419, 161] on icon at bounding box center [417, 162] width 13 height 13
click at [1149, 150] on button "Status" at bounding box center [1142, 162] width 87 height 26
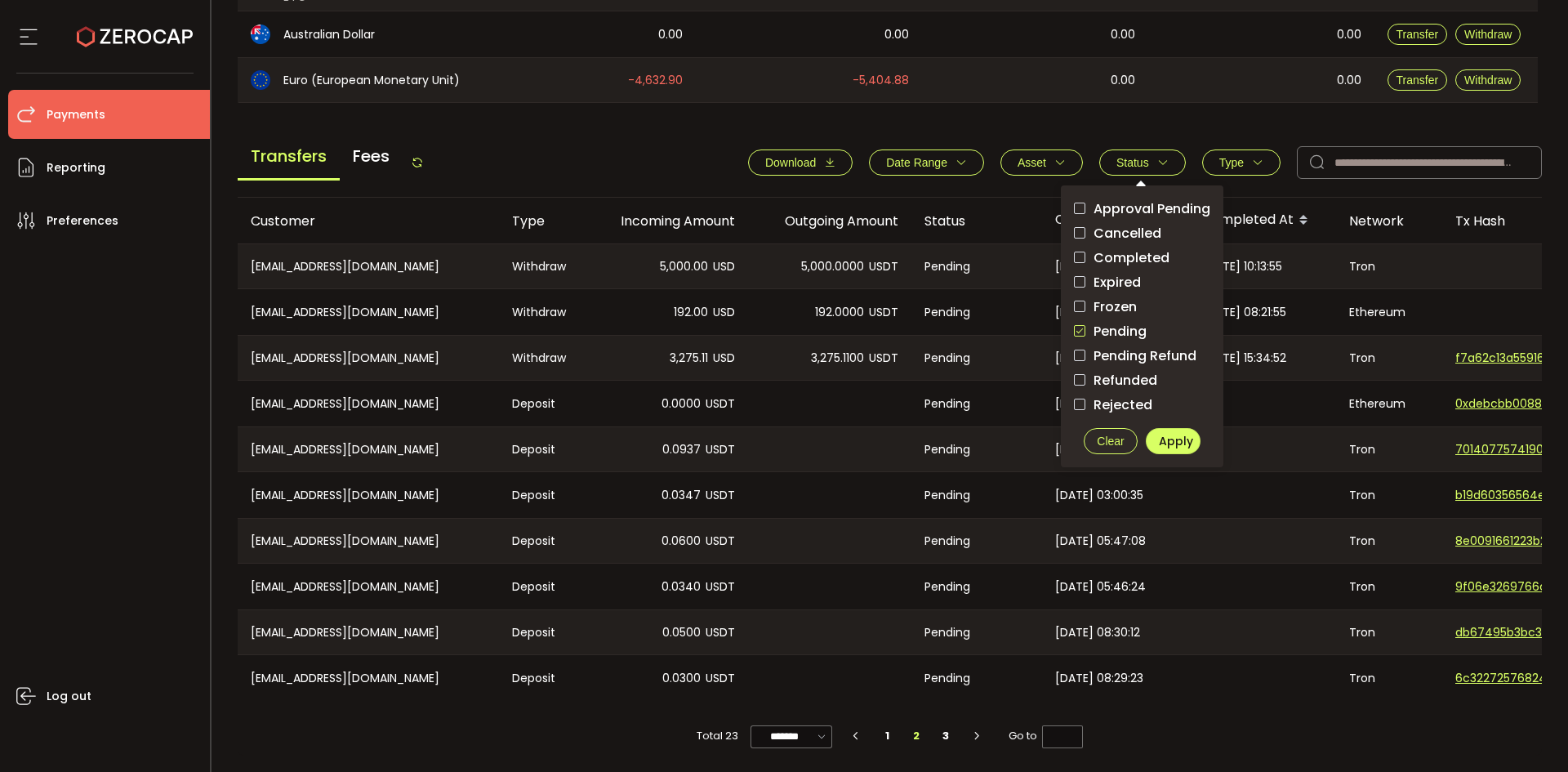
drag, startPoint x: 1077, startPoint y: 324, endPoint x: 1161, endPoint y: 388, distance: 105.6
click at [1077, 326] on span "checkbox-group" at bounding box center [1080, 330] width 12 height 12
click at [1183, 445] on button "Apply" at bounding box center [1173, 441] width 55 height 26
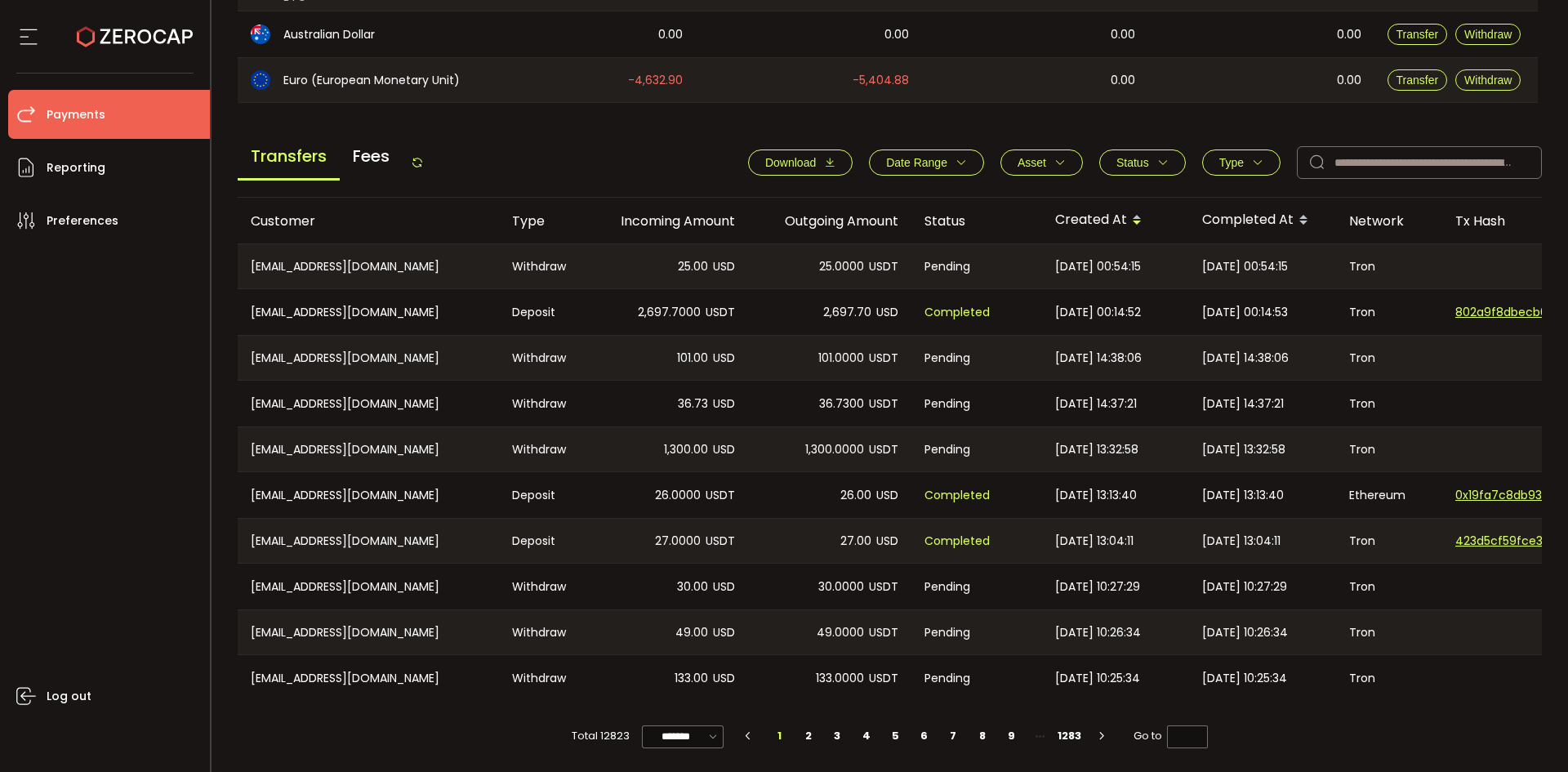
click at [418, 156] on icon at bounding box center [417, 162] width 13 height 13
click at [421, 157] on icon at bounding box center [417, 162] width 13 height 13
drag, startPoint x: 1168, startPoint y: 151, endPoint x: 1166, endPoint y: 162, distance: 11.2
click at [1167, 152] on button "Status" at bounding box center [1142, 162] width 87 height 26
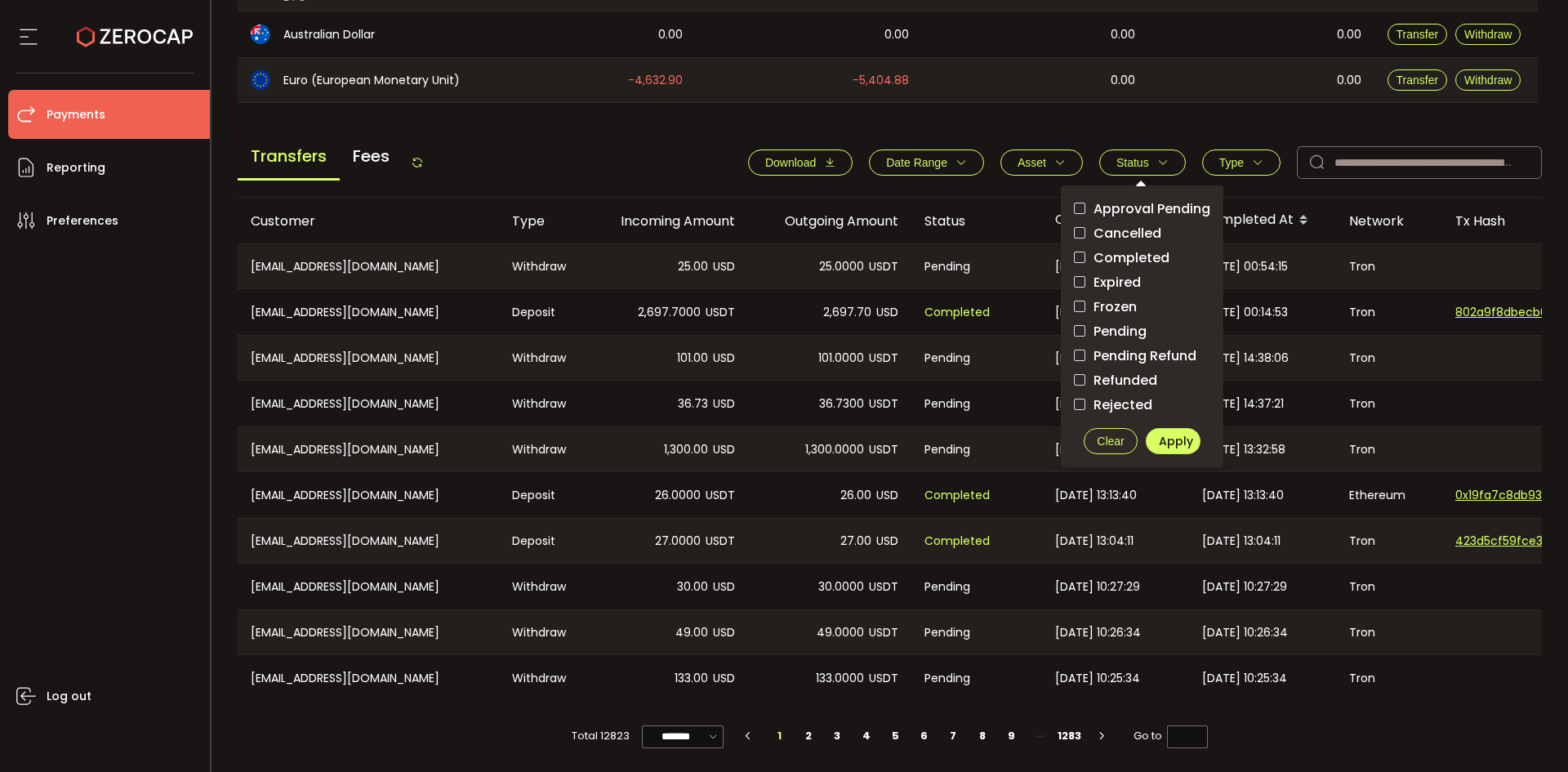
click at [1124, 326] on span "Pending" at bounding box center [1116, 331] width 61 height 16
click at [1165, 434] on span "Apply" at bounding box center [1177, 442] width 35 height 16
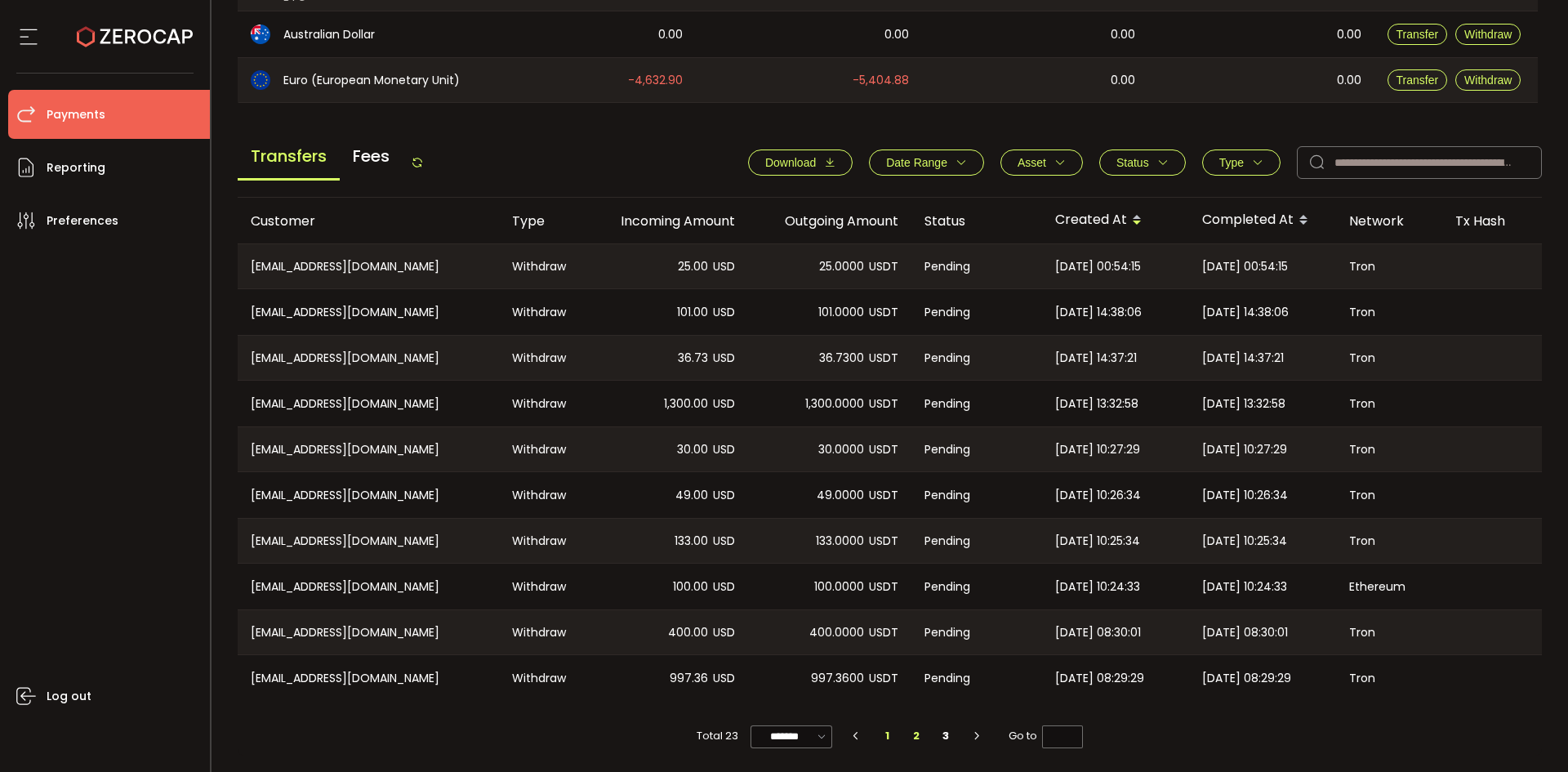
click at [913, 734] on li "2" at bounding box center [918, 735] width 29 height 23
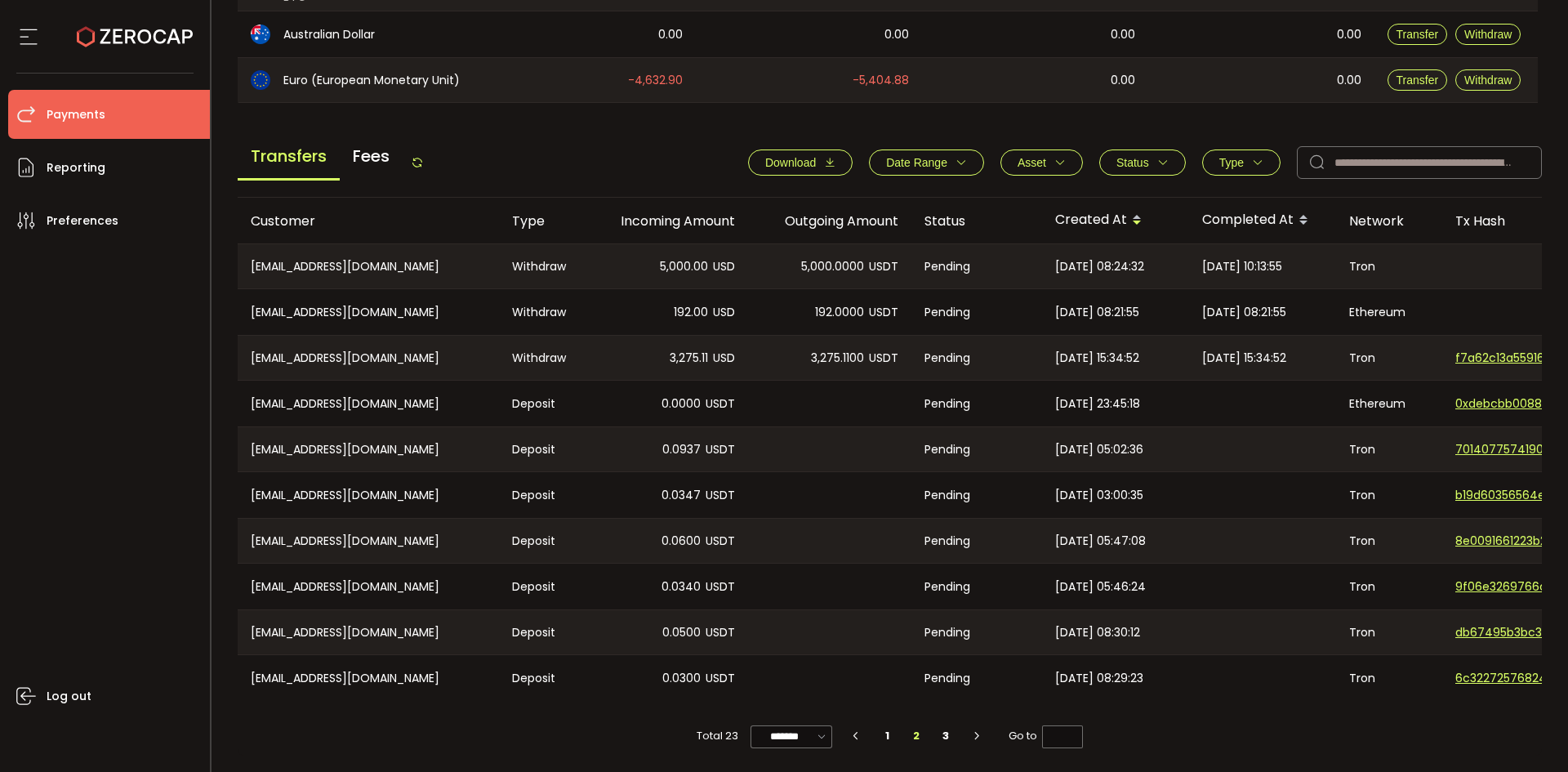
click at [424, 160] on icon at bounding box center [417, 162] width 13 height 13
click at [886, 739] on li "1" at bounding box center [888, 735] width 29 height 23
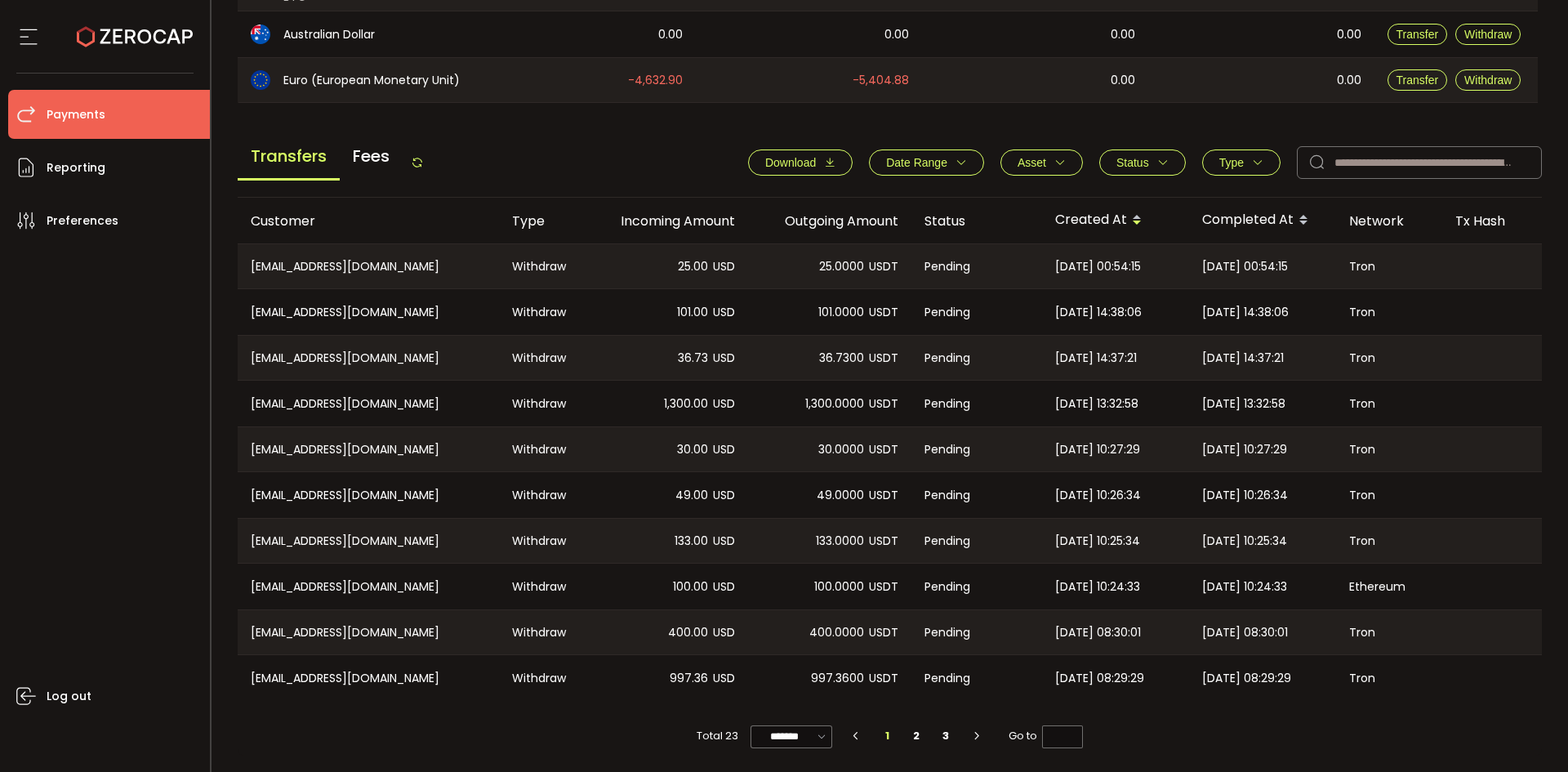
click at [424, 156] on icon at bounding box center [417, 162] width 13 height 13
click at [927, 733] on li "2" at bounding box center [918, 735] width 29 height 23
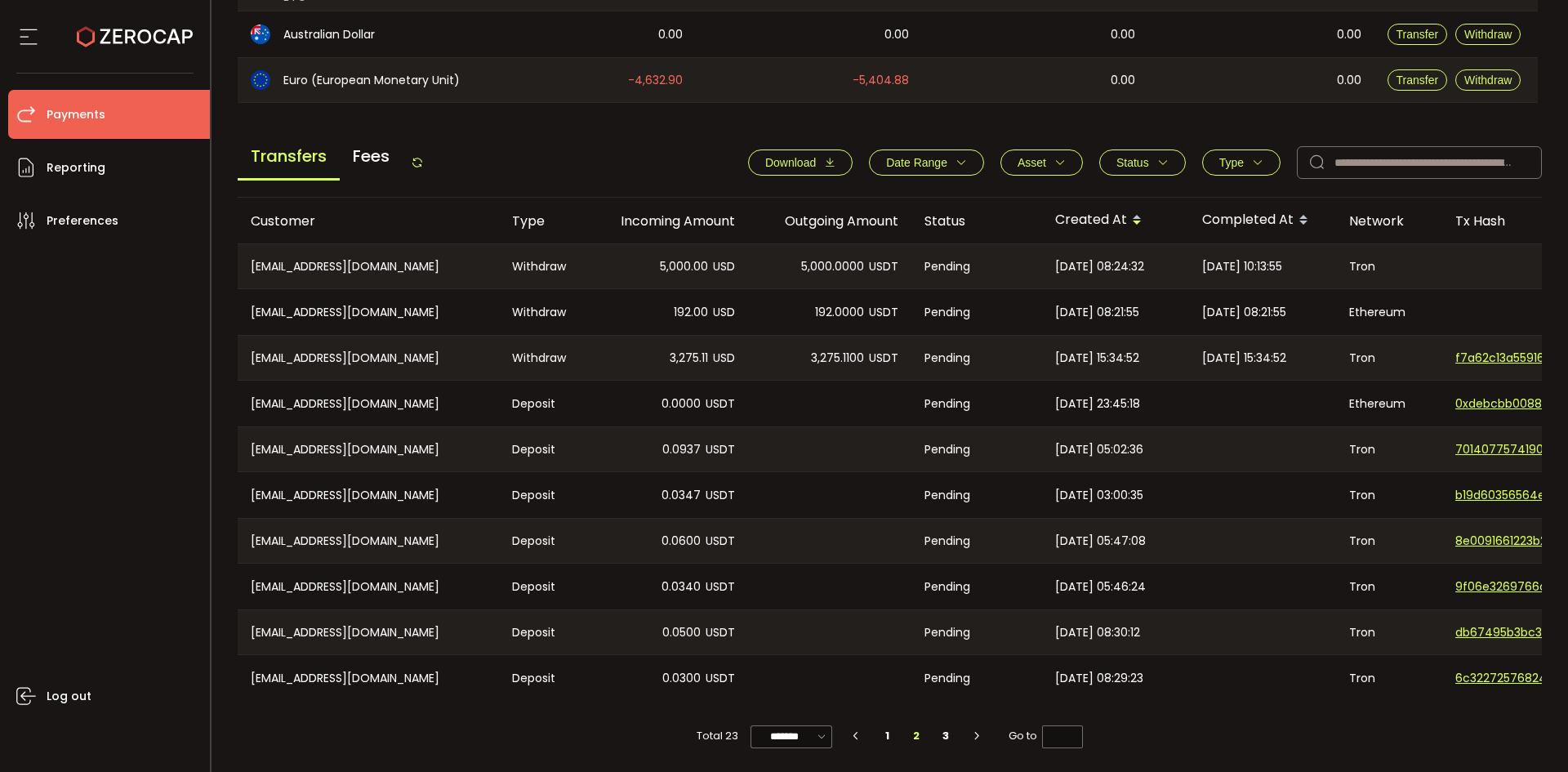
click at [420, 161] on icon at bounding box center [417, 162] width 13 height 13
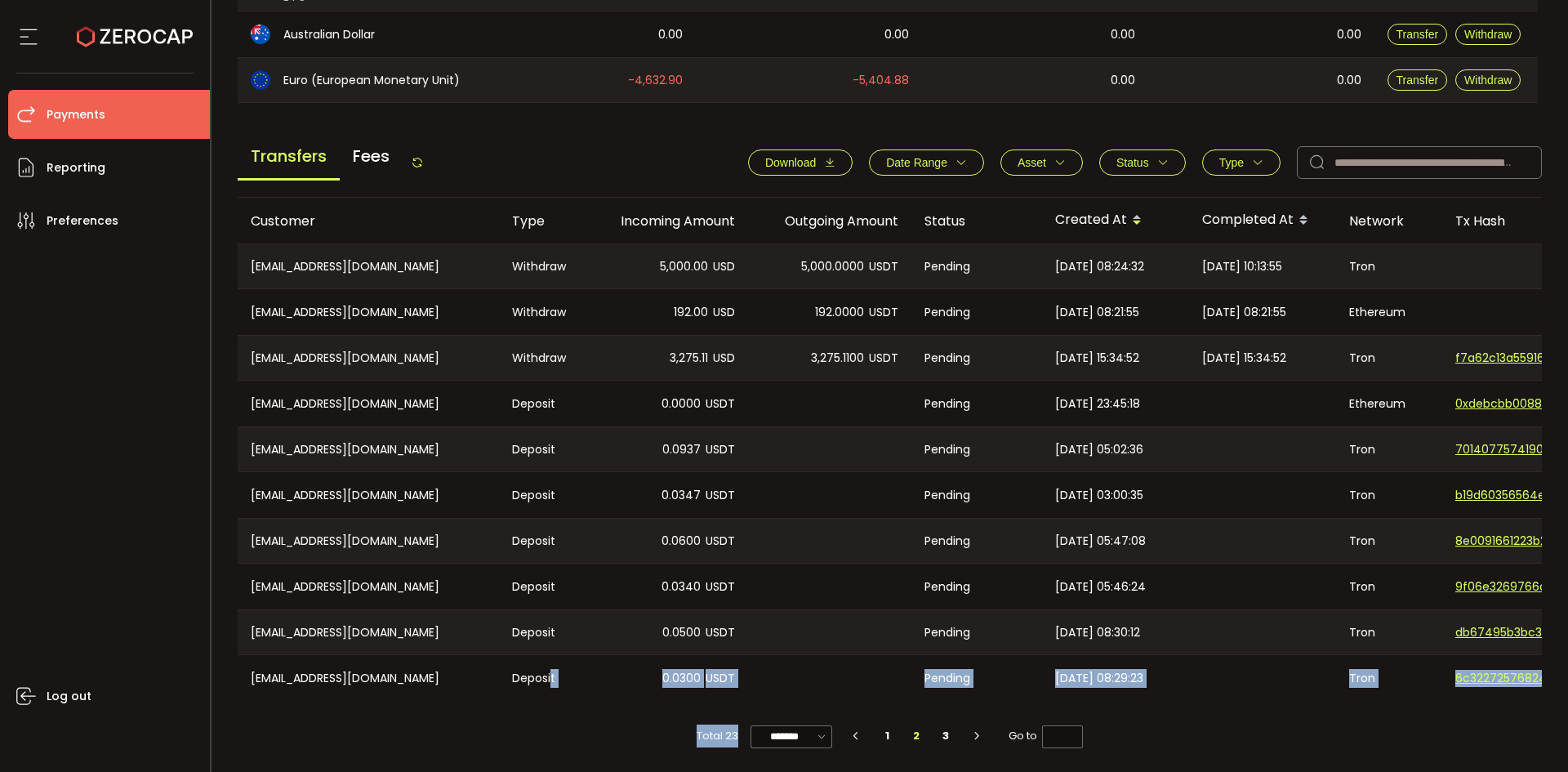
drag, startPoint x: 552, startPoint y: 694, endPoint x: 750, endPoint y: 704, distance: 198.3
click at [750, 704] on div "Customer Type Incoming Amount Outgoing Amount Status Created At Completed At Ne…" at bounding box center [890, 477] width 1305 height 558
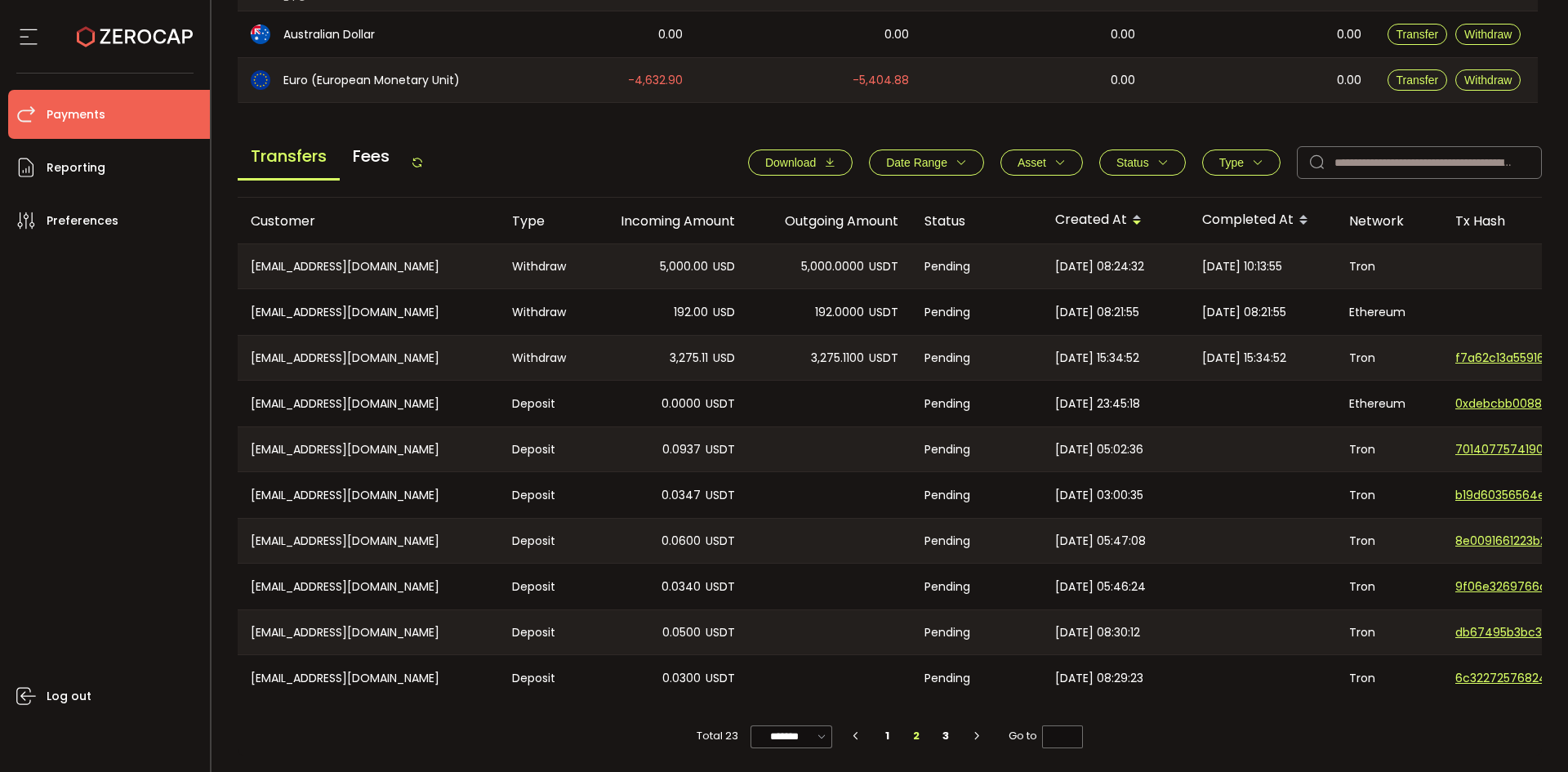
click at [807, 643] on div at bounding box center [829, 632] width 163 height 44
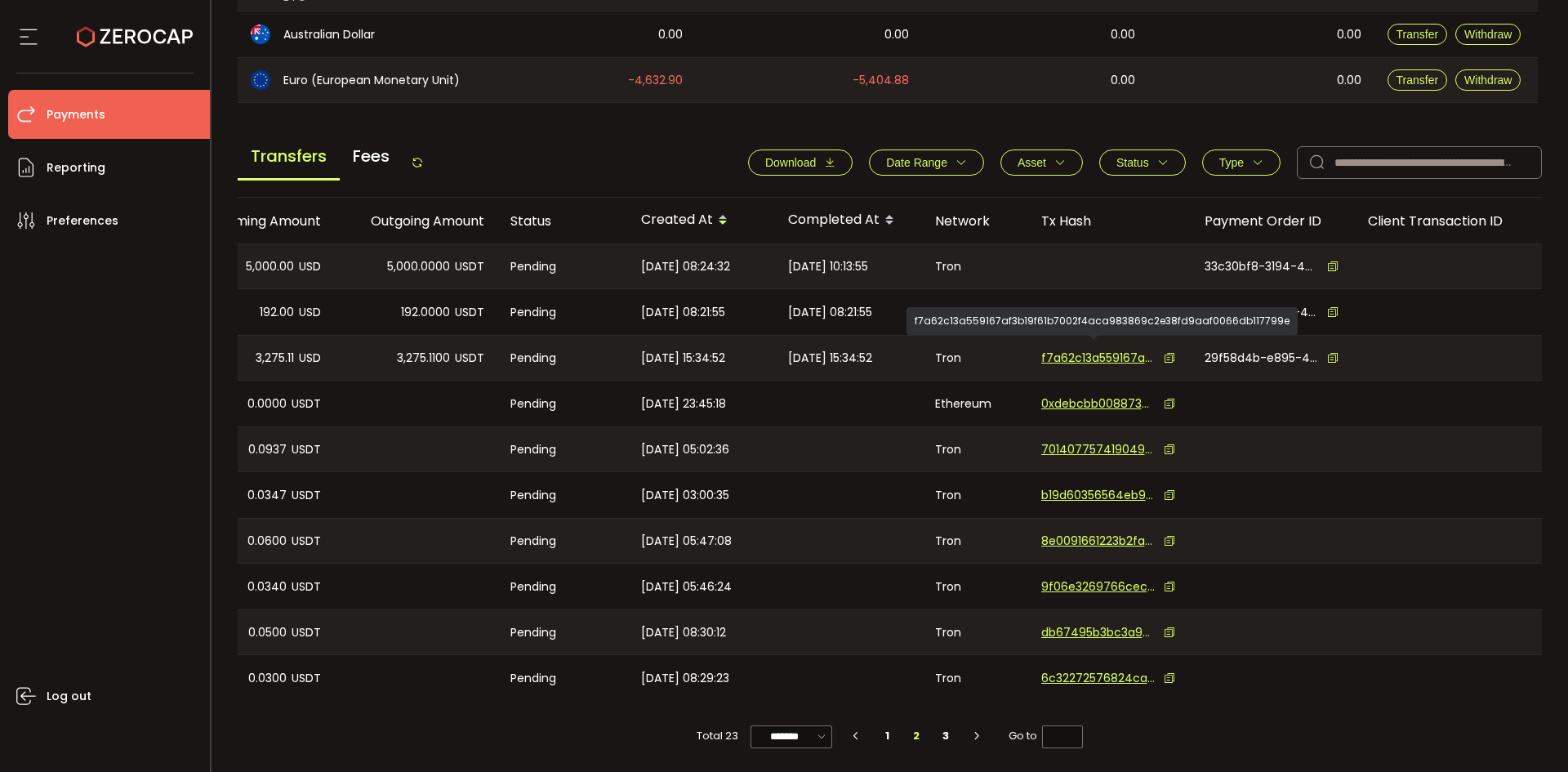
click at [1069, 350] on span "f7a62c13a559167af3b19f61b7002f4aca983869c2e38fd9aaf0066db117799e" at bounding box center [1098, 358] width 114 height 17
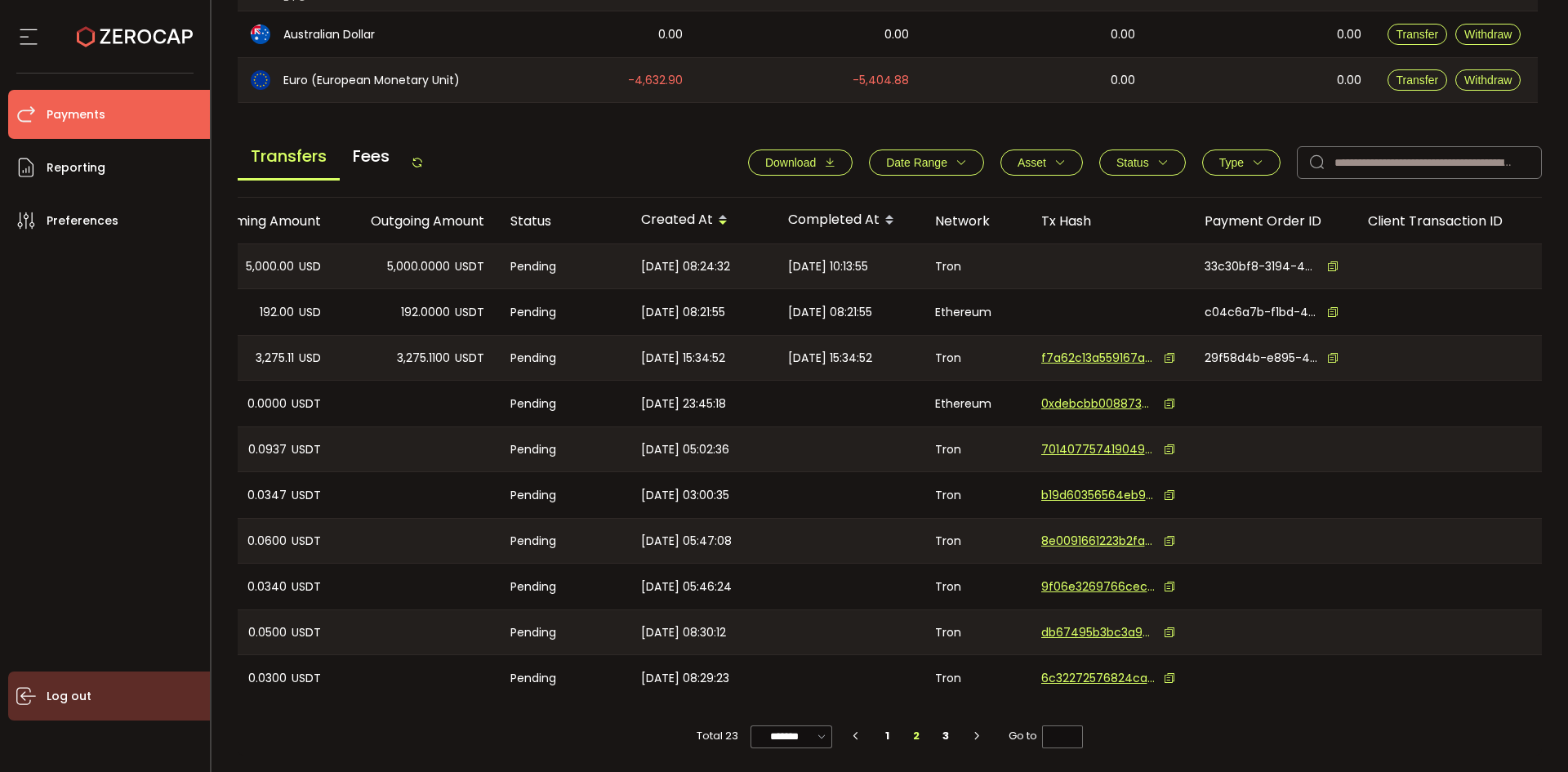
scroll to position [0, 149]
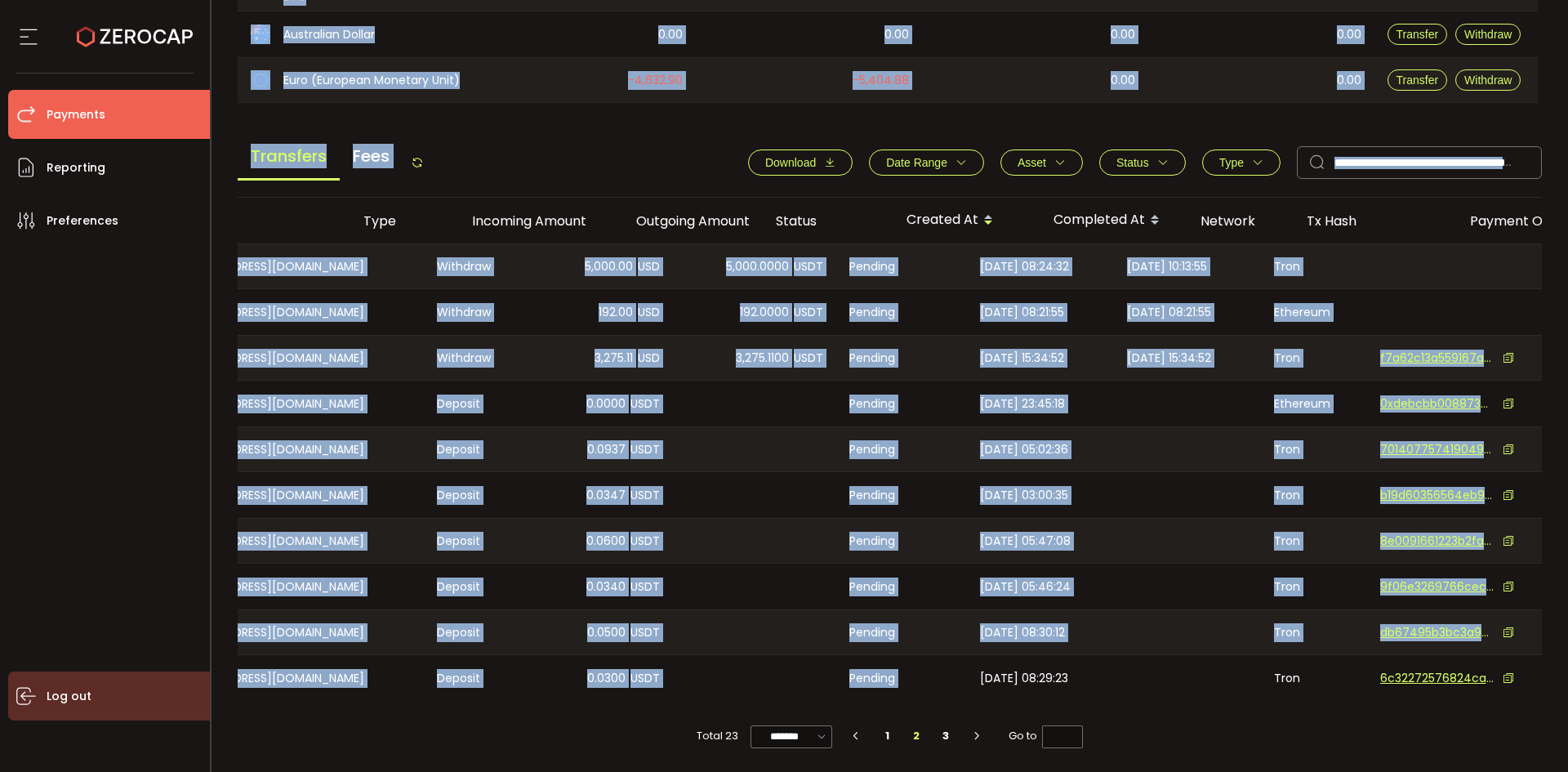
drag, startPoint x: 628, startPoint y: 695, endPoint x: 185, endPoint y: 693, distance: 443.0
click at [177, 694] on div "Confirmation Confirmation Confirm Cancel Deposit & Withdraw Treasury Payments T…" at bounding box center [784, 386] width 1568 height 772
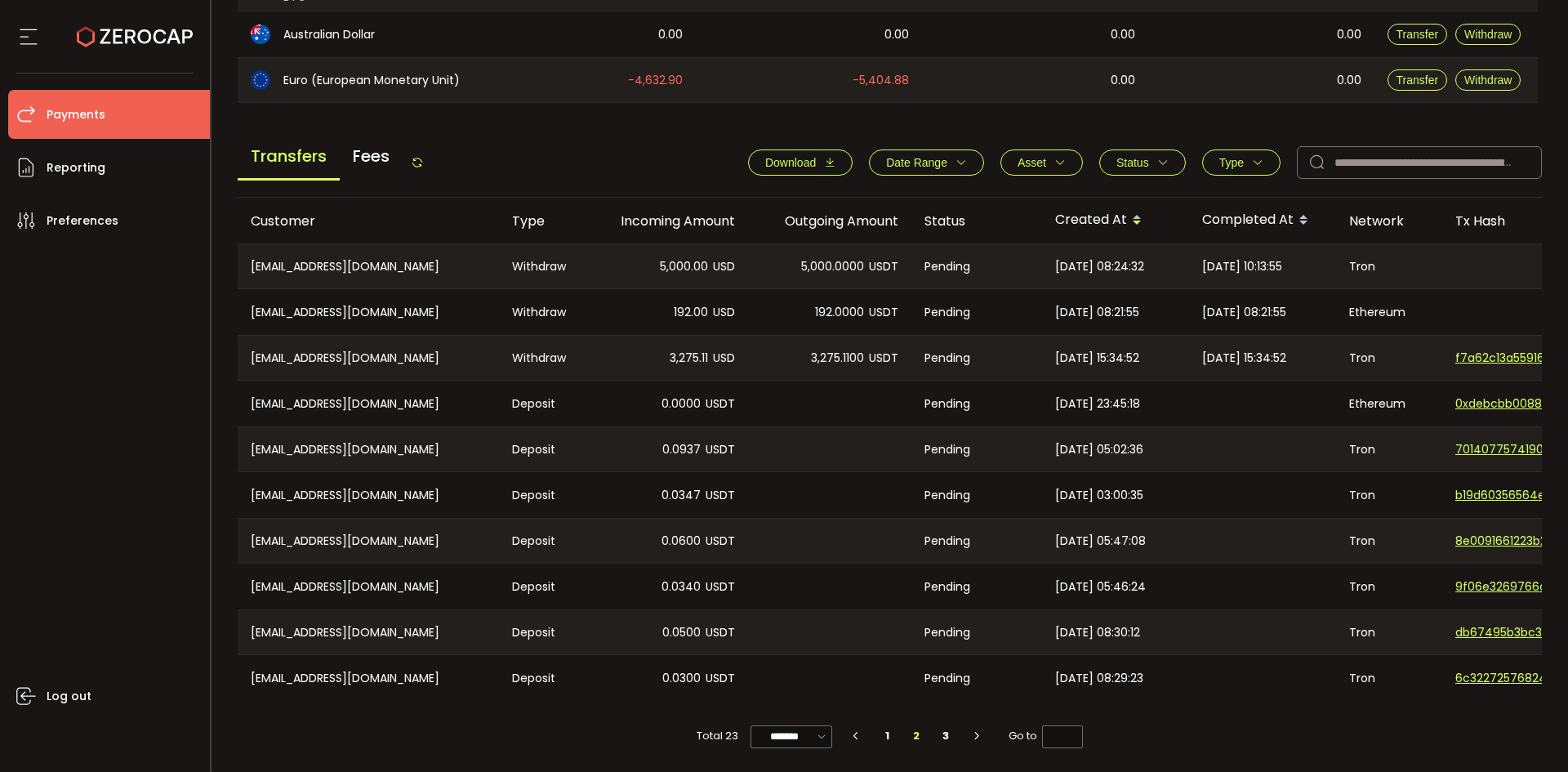
click at [704, 735] on span "Total 23" at bounding box center [718, 735] width 42 height 23
click at [442, 747] on div "Total 23 ******* 10/page 20/page 50/page 100/page 1 2 3 Go to *" at bounding box center [890, 728] width 1305 height 55
click at [424, 156] on icon at bounding box center [417, 162] width 13 height 13
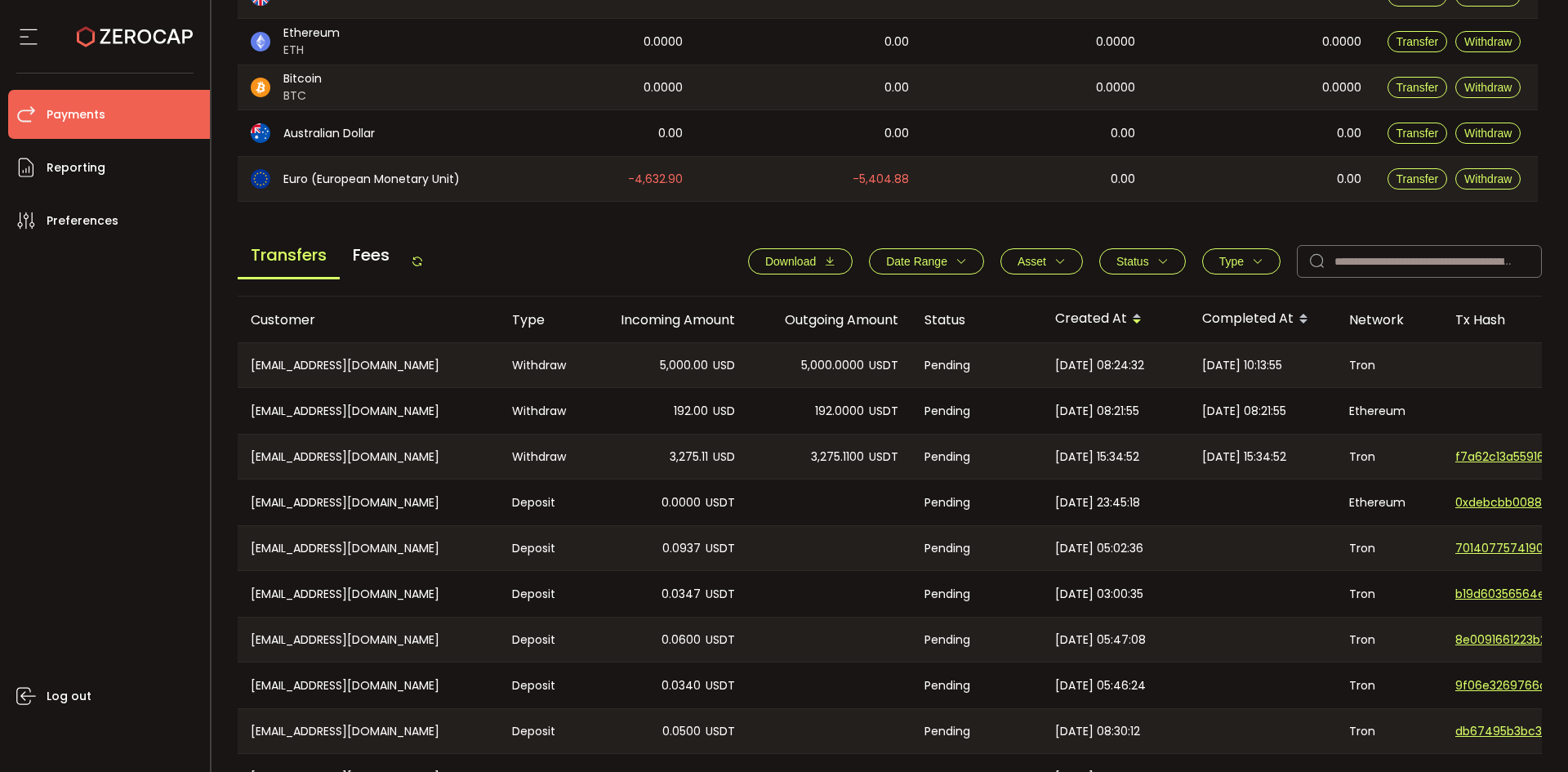
scroll to position [552, 0]
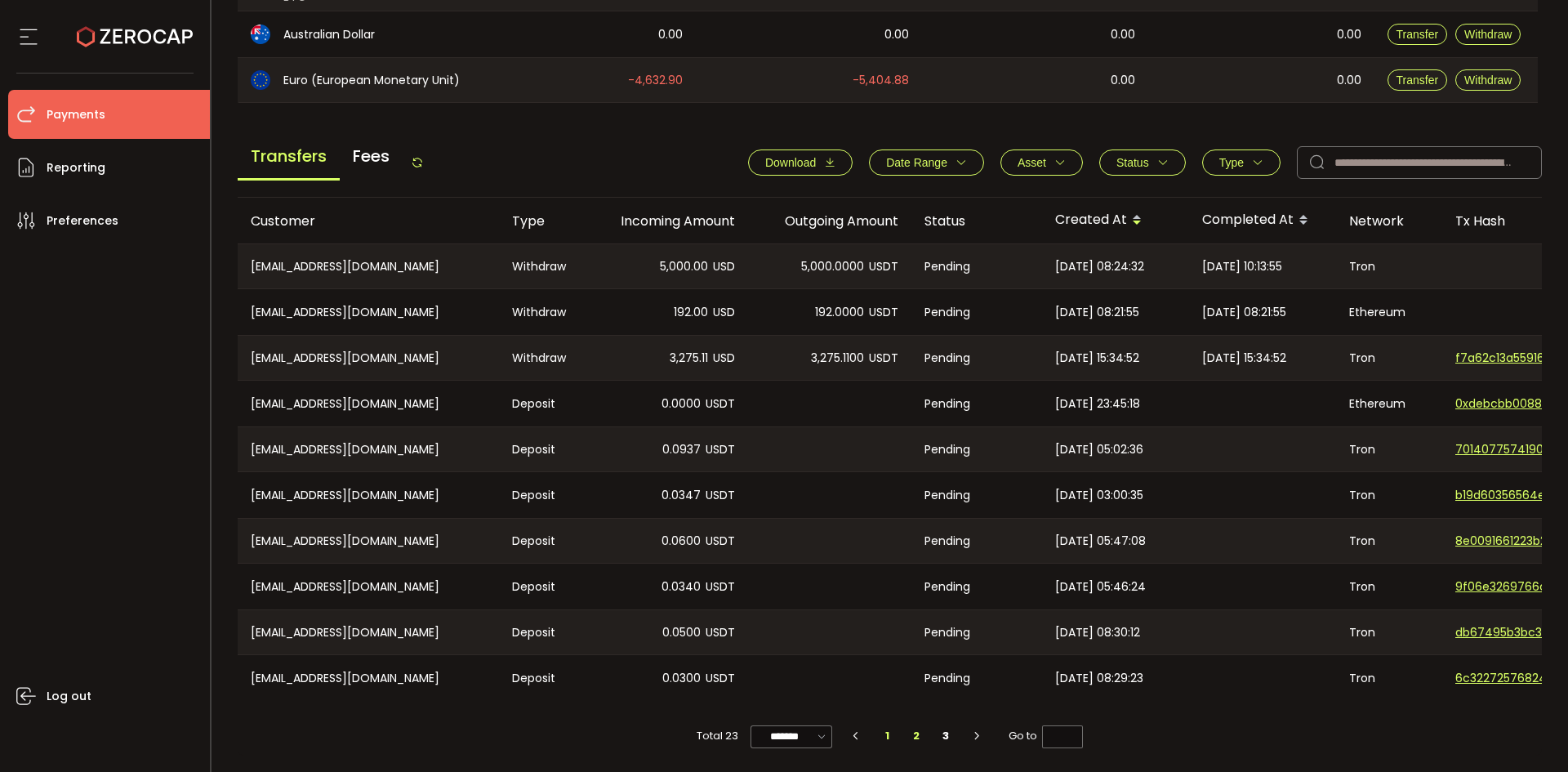
click at [888, 735] on li "1" at bounding box center [888, 735] width 29 height 23
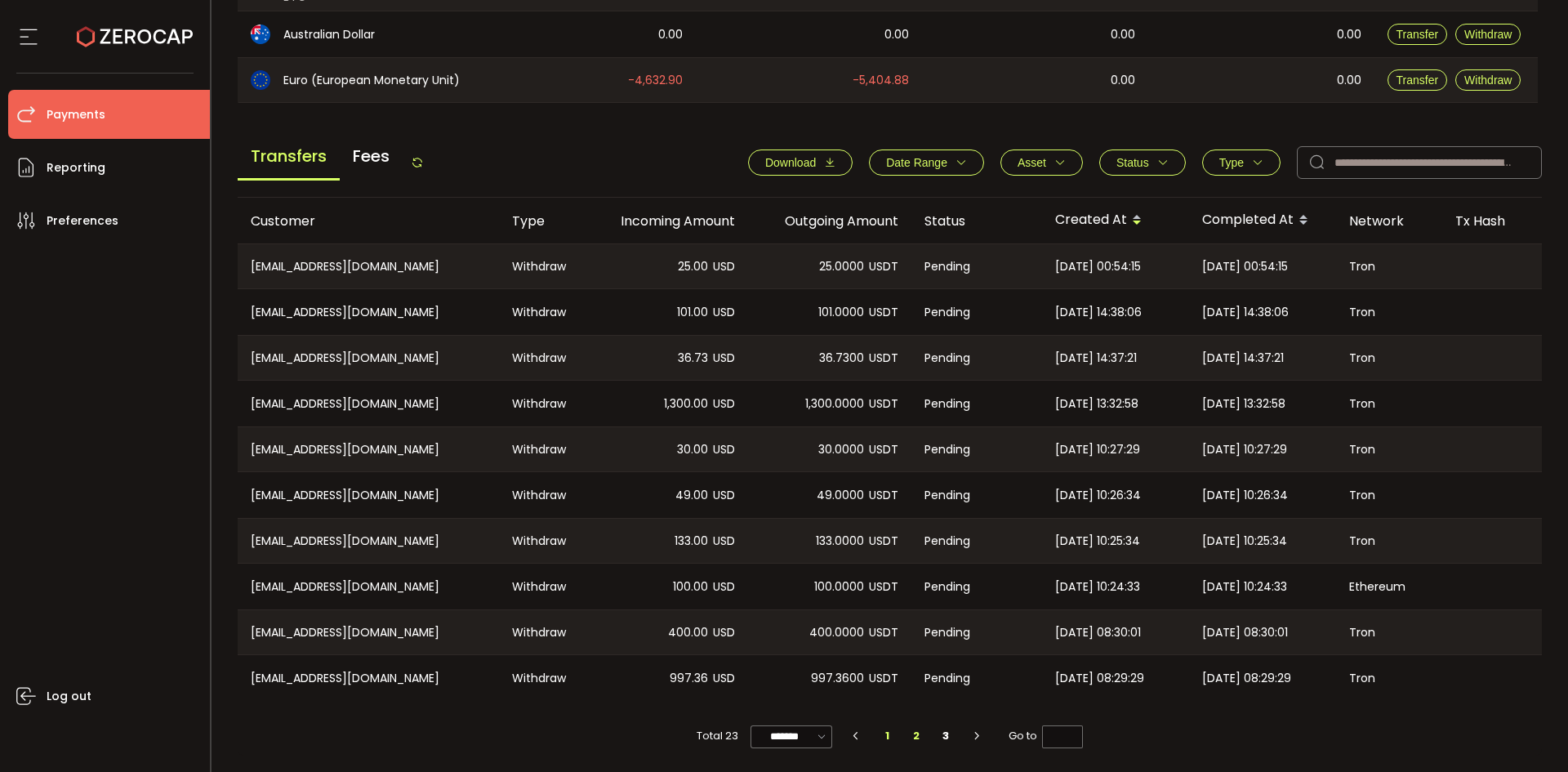
click at [905, 735] on li "2" at bounding box center [918, 735] width 29 height 23
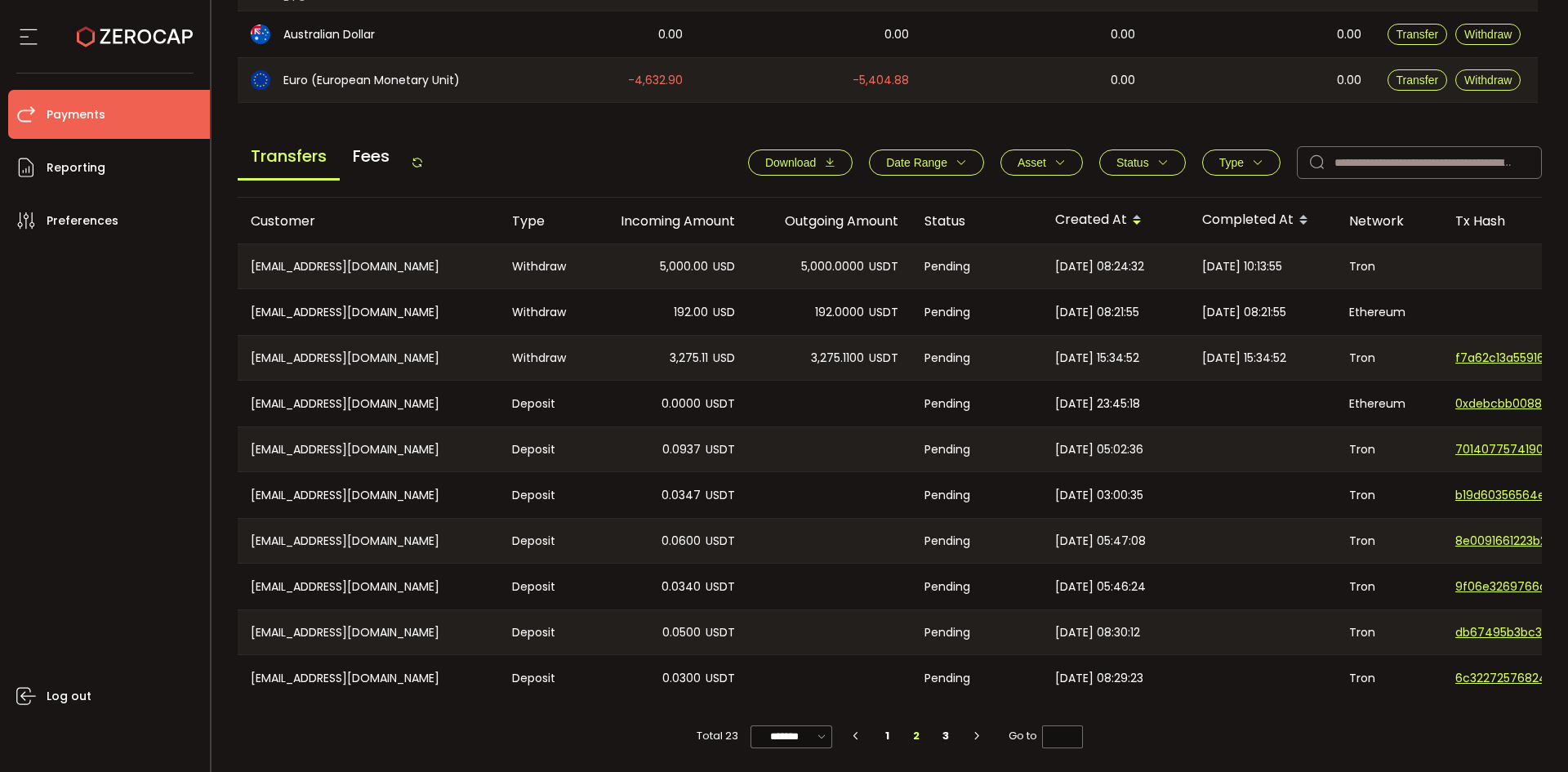
drag, startPoint x: 938, startPoint y: 235, endPoint x: 448, endPoint y: 220, distance: 490.2
click at [448, 220] on tr "Customer Type Incoming Amount Outgoing Amount Status Created At Completed At Ne…" at bounding box center [1097, 221] width 1719 height 46
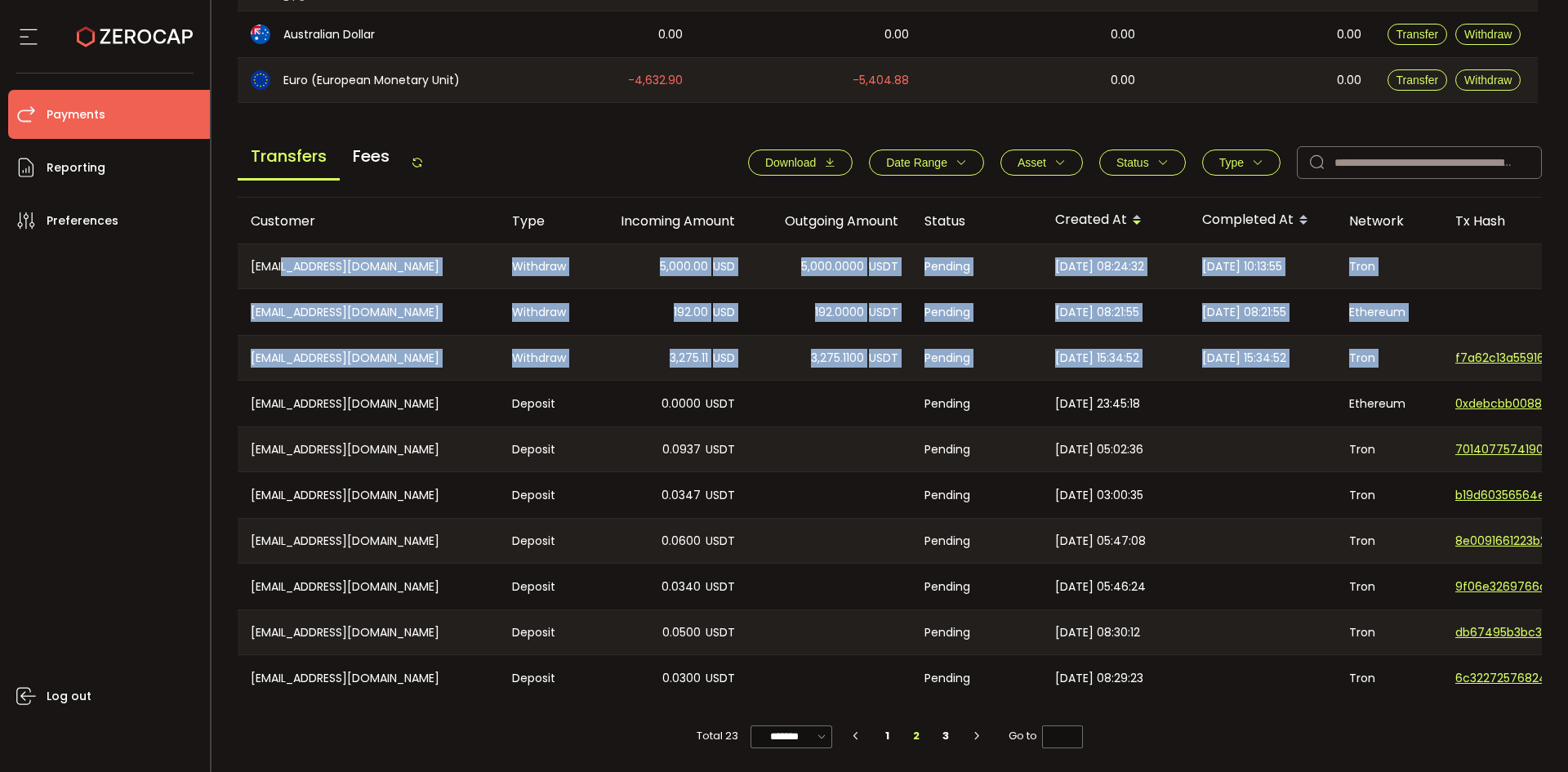
drag, startPoint x: 288, startPoint y: 240, endPoint x: 1456, endPoint y: 360, distance: 1174.1
click at [1456, 360] on tbody "CN-997825309@qq.com Withdraw 5,000.00 USD 5,000.0000 USDT Pending 2025-09-25 08…" at bounding box center [1097, 473] width 1719 height 458
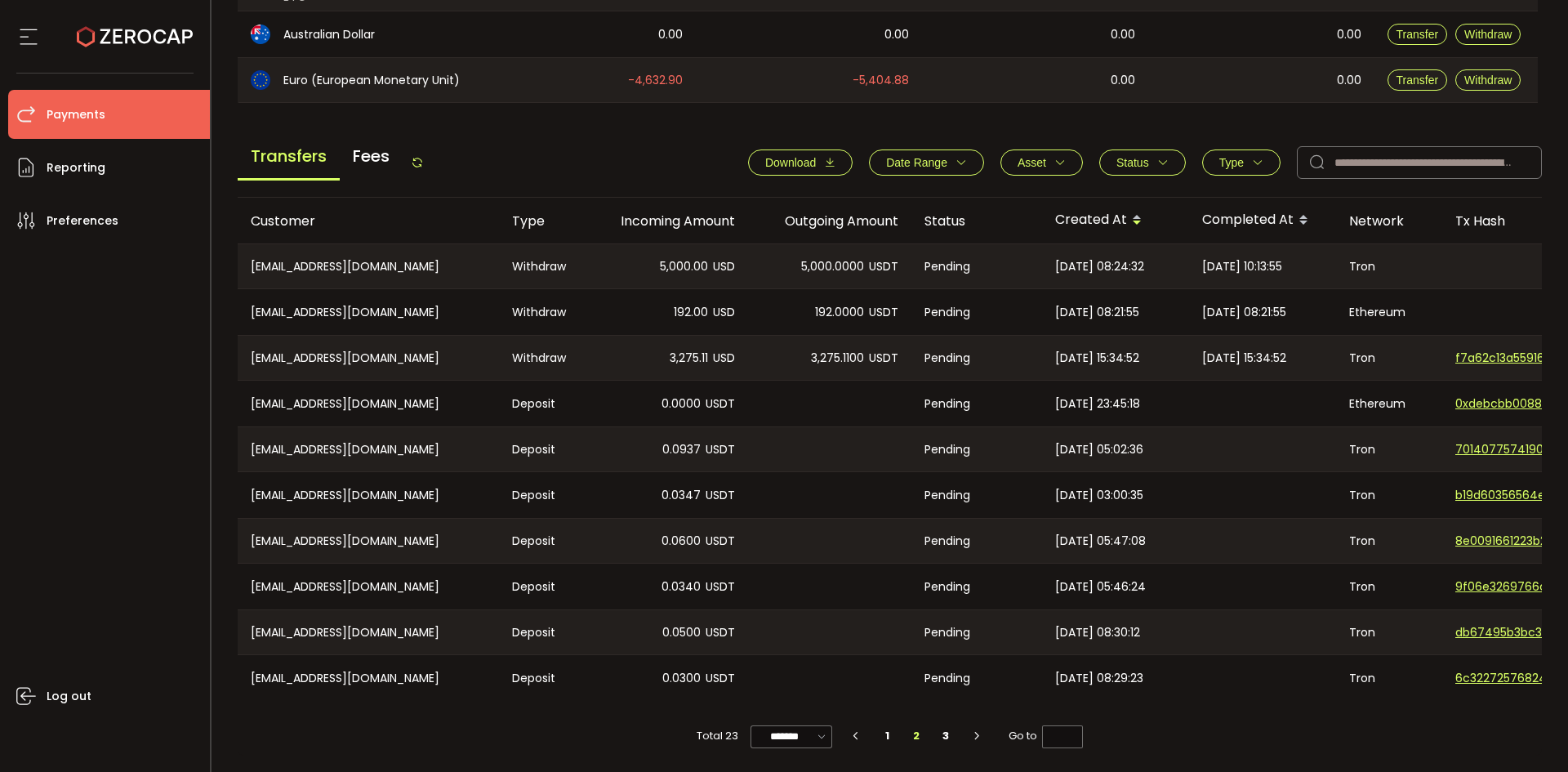
drag, startPoint x: 555, startPoint y: 155, endPoint x: 576, endPoint y: 161, distance: 21.8
click at [557, 158] on div "Transfers Fees Download Date Range - Asset BTC ETH EUR GBP SOL USD USDC USDT XR…" at bounding box center [890, 167] width 1305 height 62
click at [1143, 166] on button "Status" at bounding box center [1142, 162] width 87 height 26
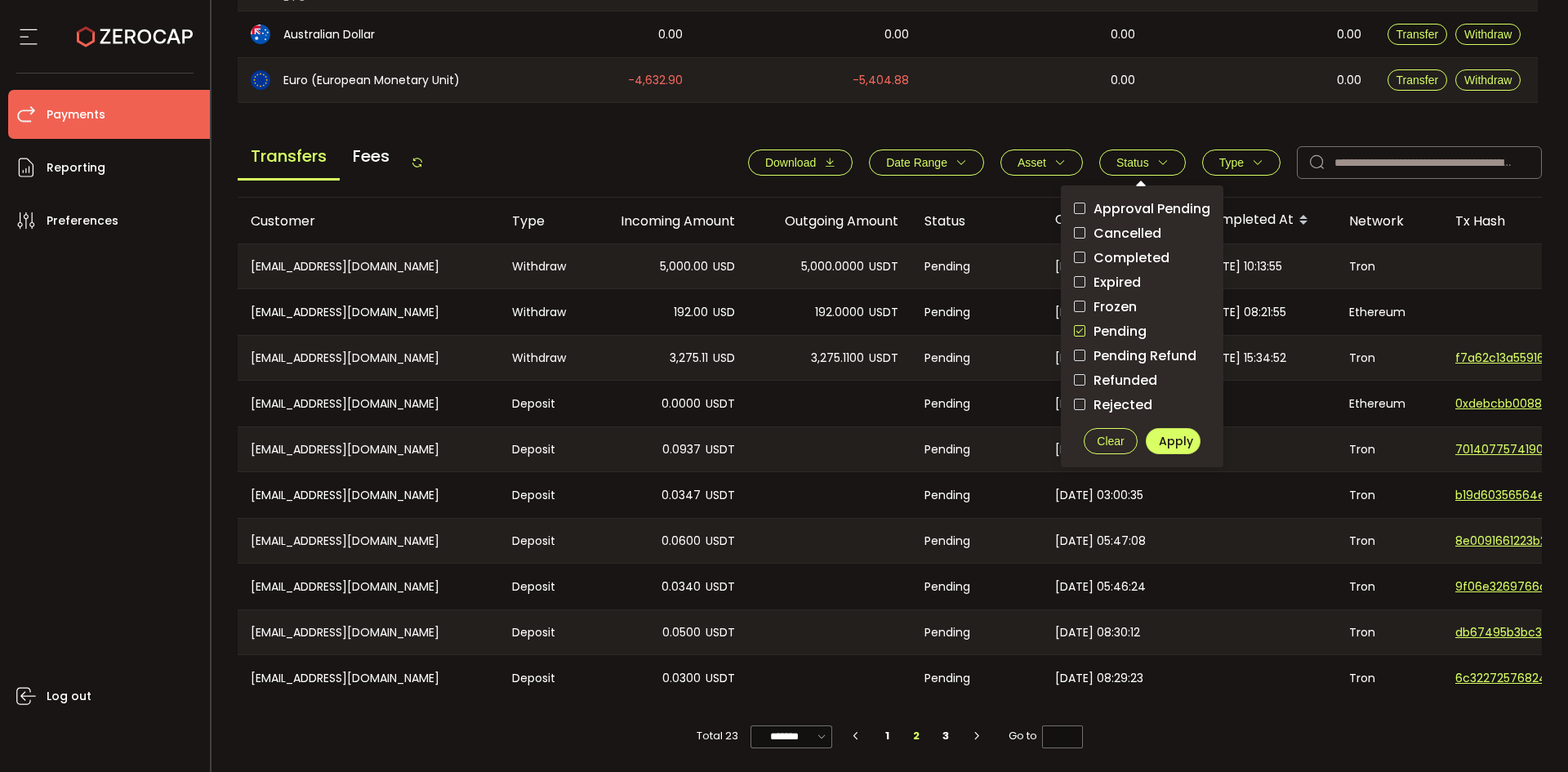
drag, startPoint x: 1146, startPoint y: 149, endPoint x: 1146, endPoint y: 164, distance: 15.0
click at [1146, 154] on button "Status" at bounding box center [1142, 162] width 87 height 26
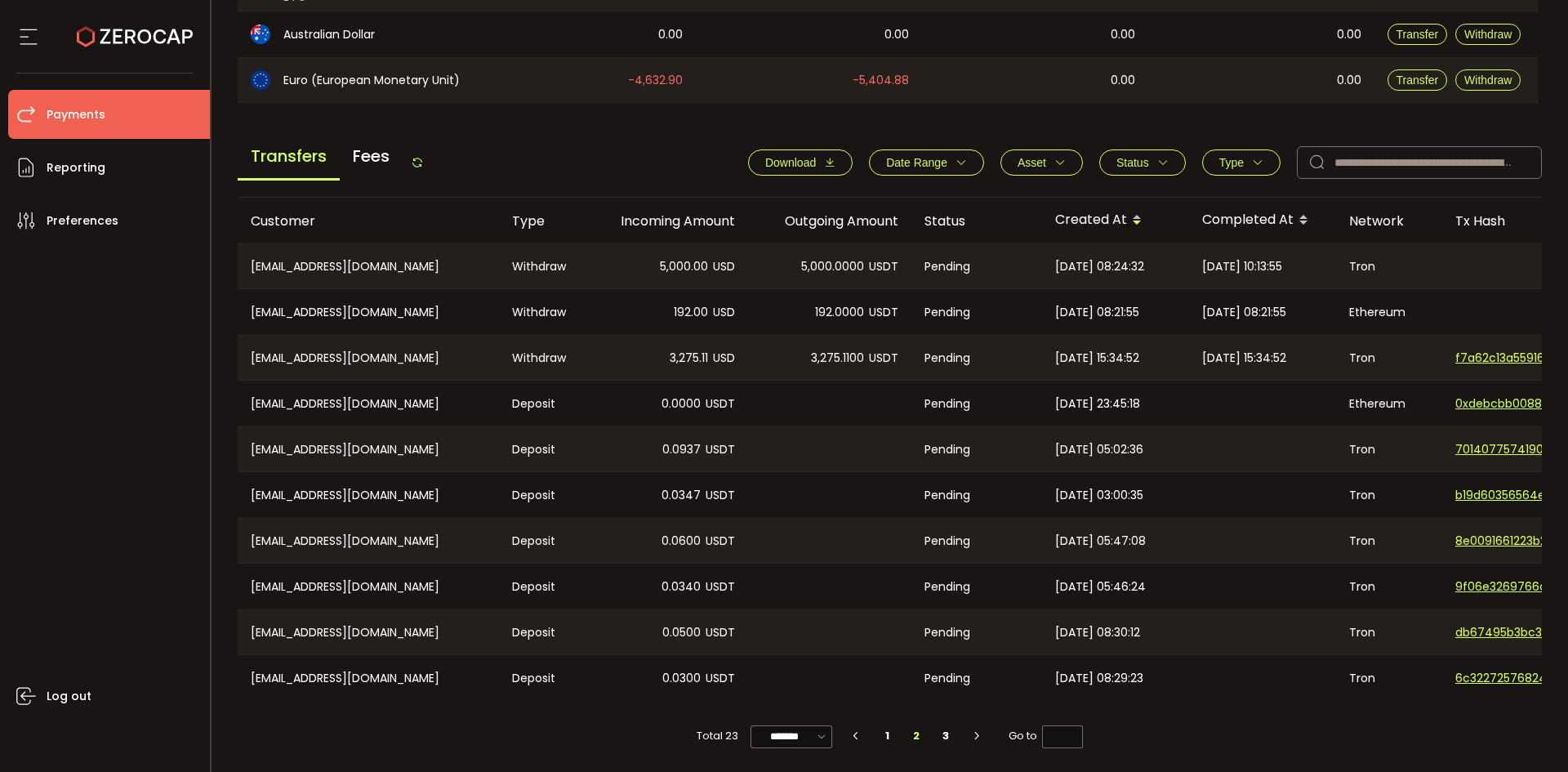
click at [418, 161] on icon at bounding box center [417, 162] width 13 height 13
click at [887, 739] on li "1" at bounding box center [888, 735] width 29 height 23
type input "*"
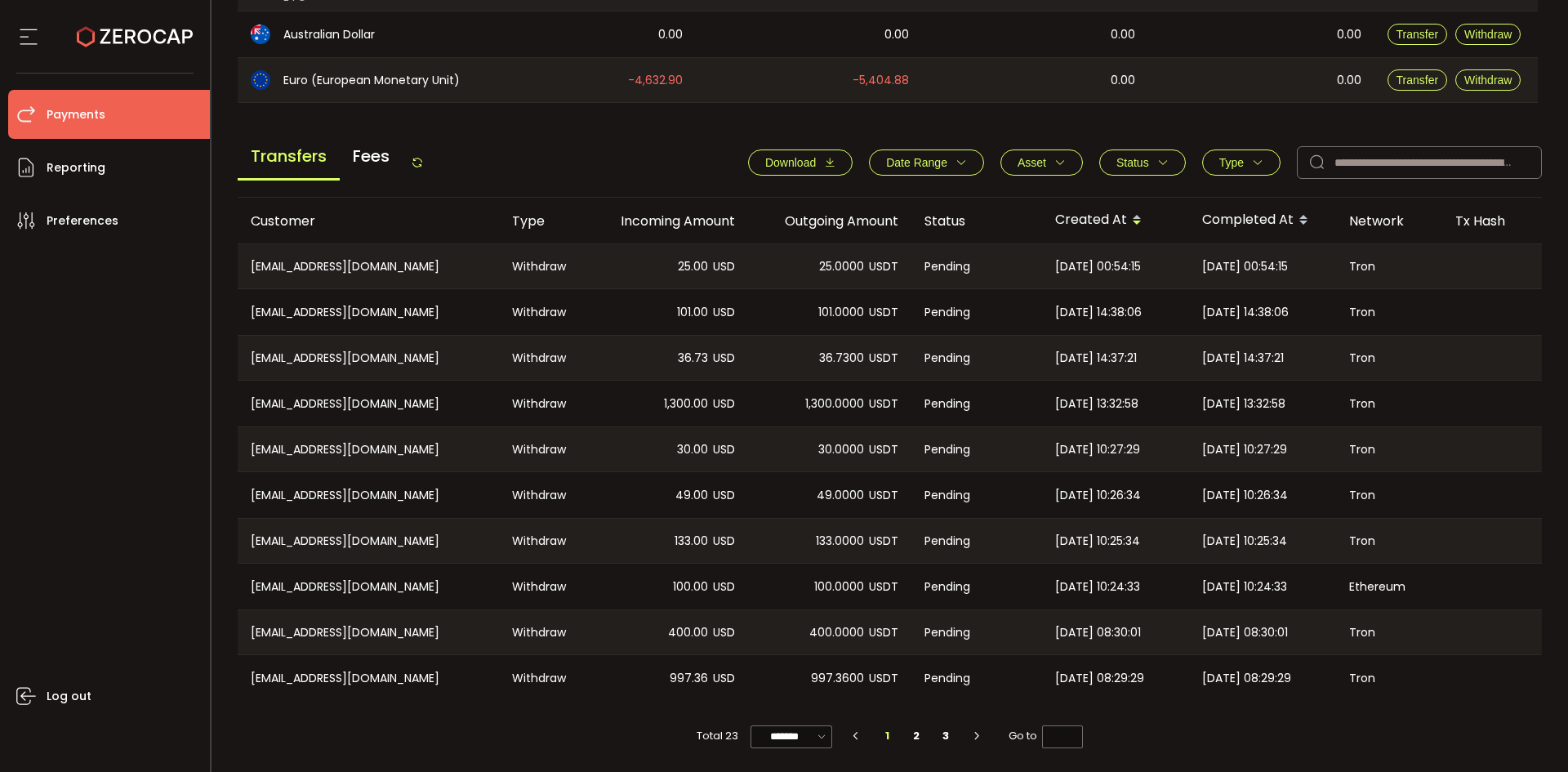
click at [424, 156] on icon at bounding box center [417, 162] width 13 height 13
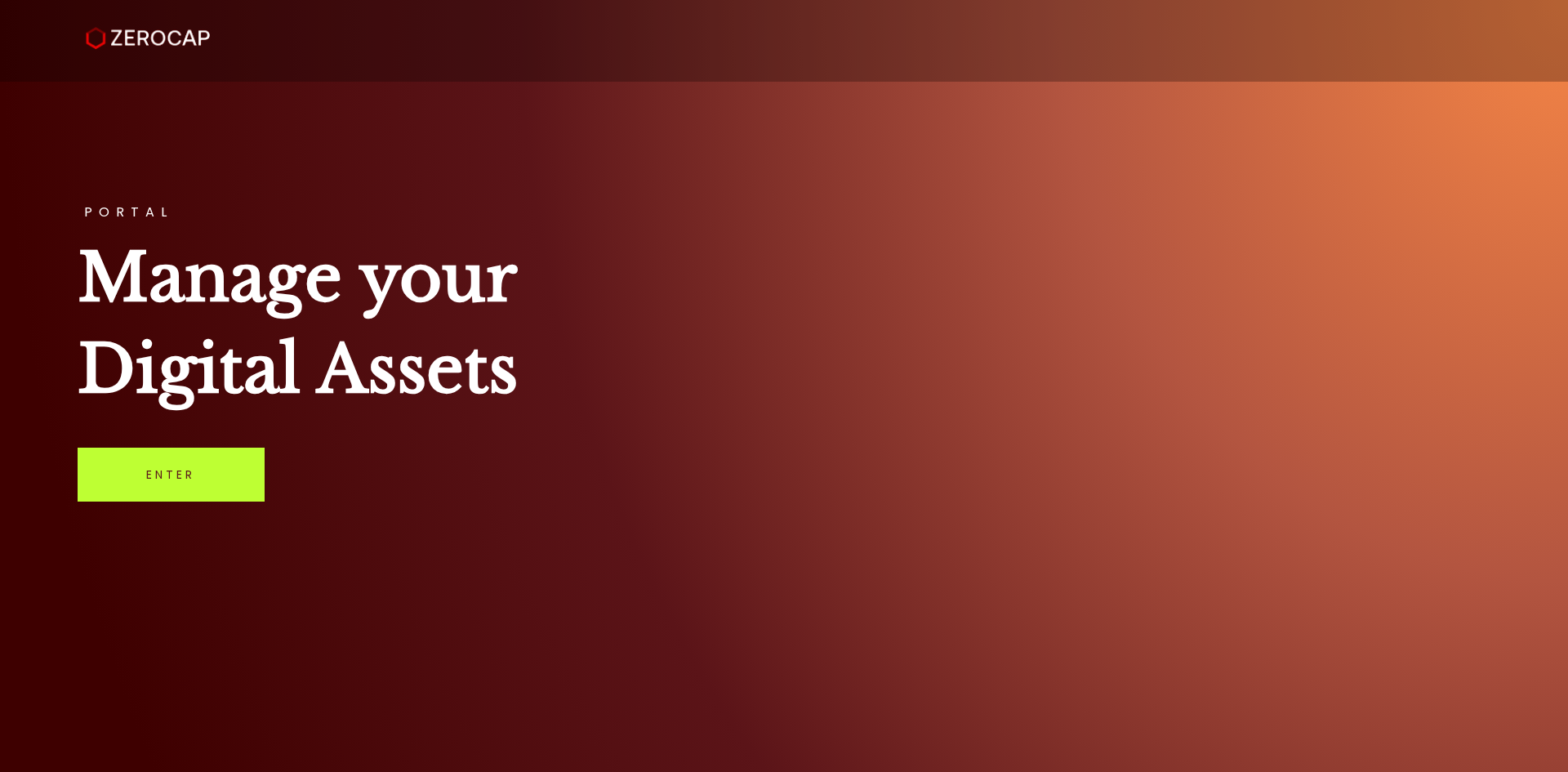
click at [129, 483] on link "Enter" at bounding box center [171, 475] width 187 height 54
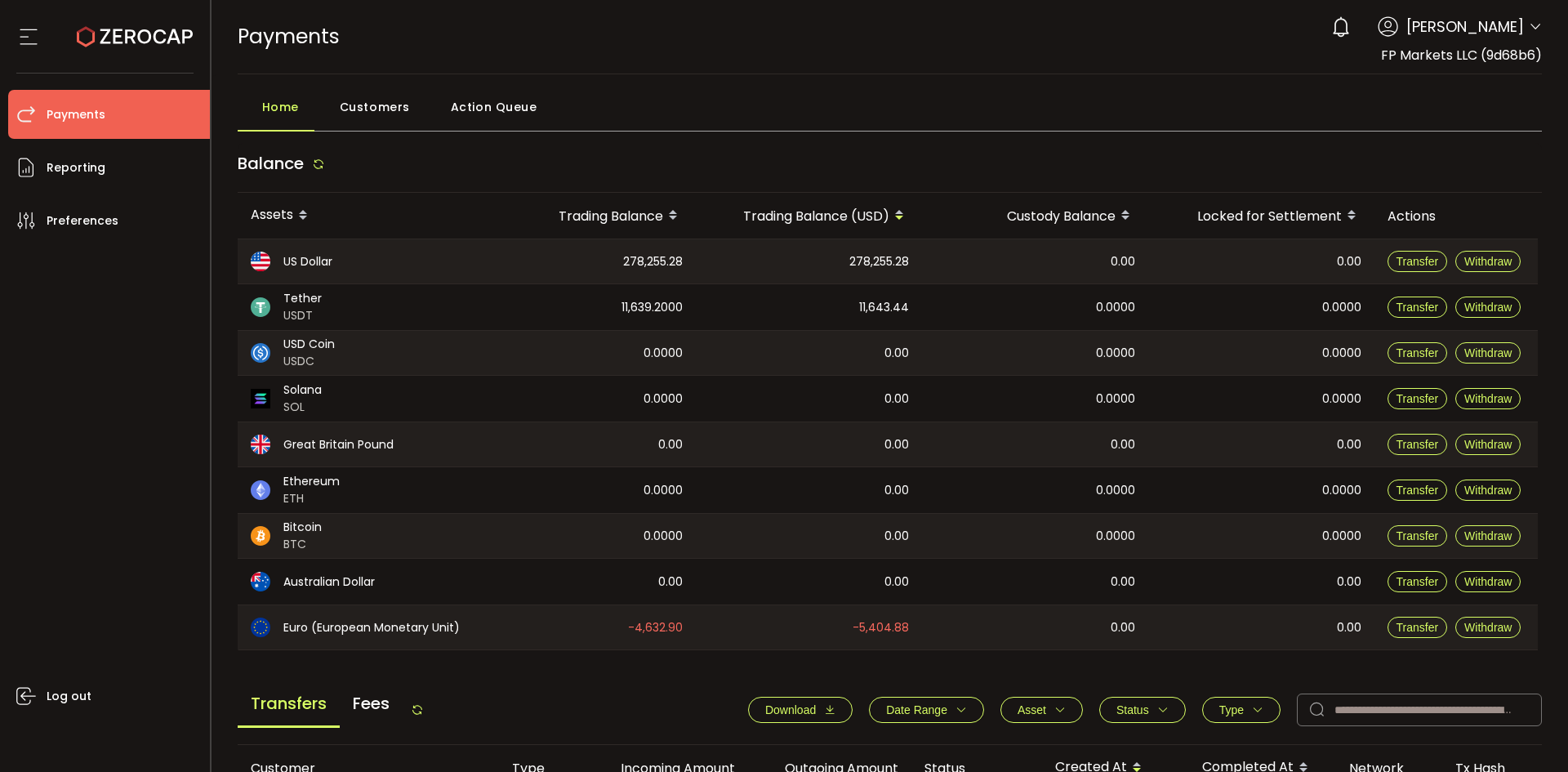
scroll to position [490, 0]
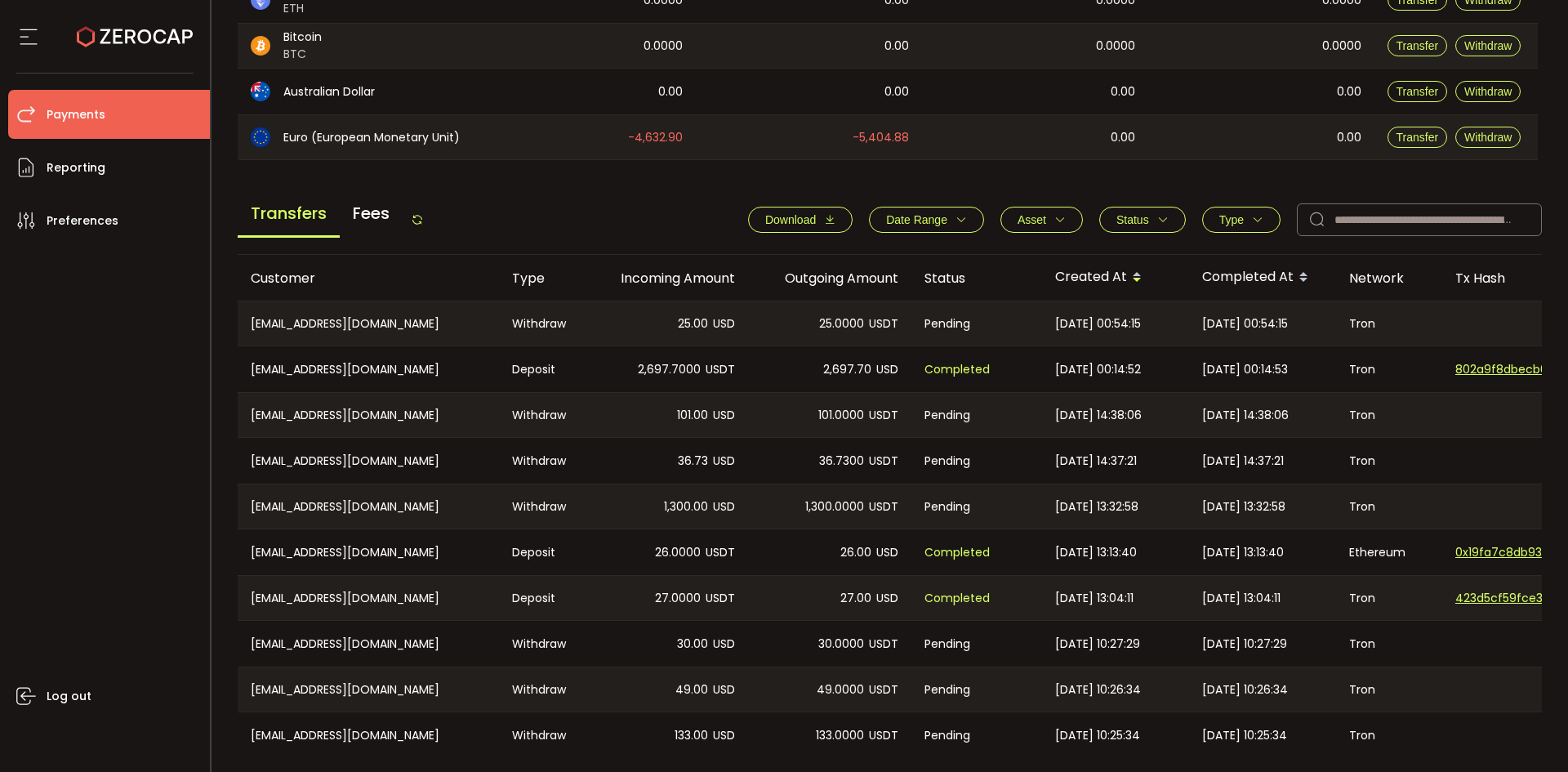
click at [423, 221] on icon at bounding box center [417, 220] width 13 height 13
click at [1138, 225] on button "Status" at bounding box center [1142, 220] width 87 height 26
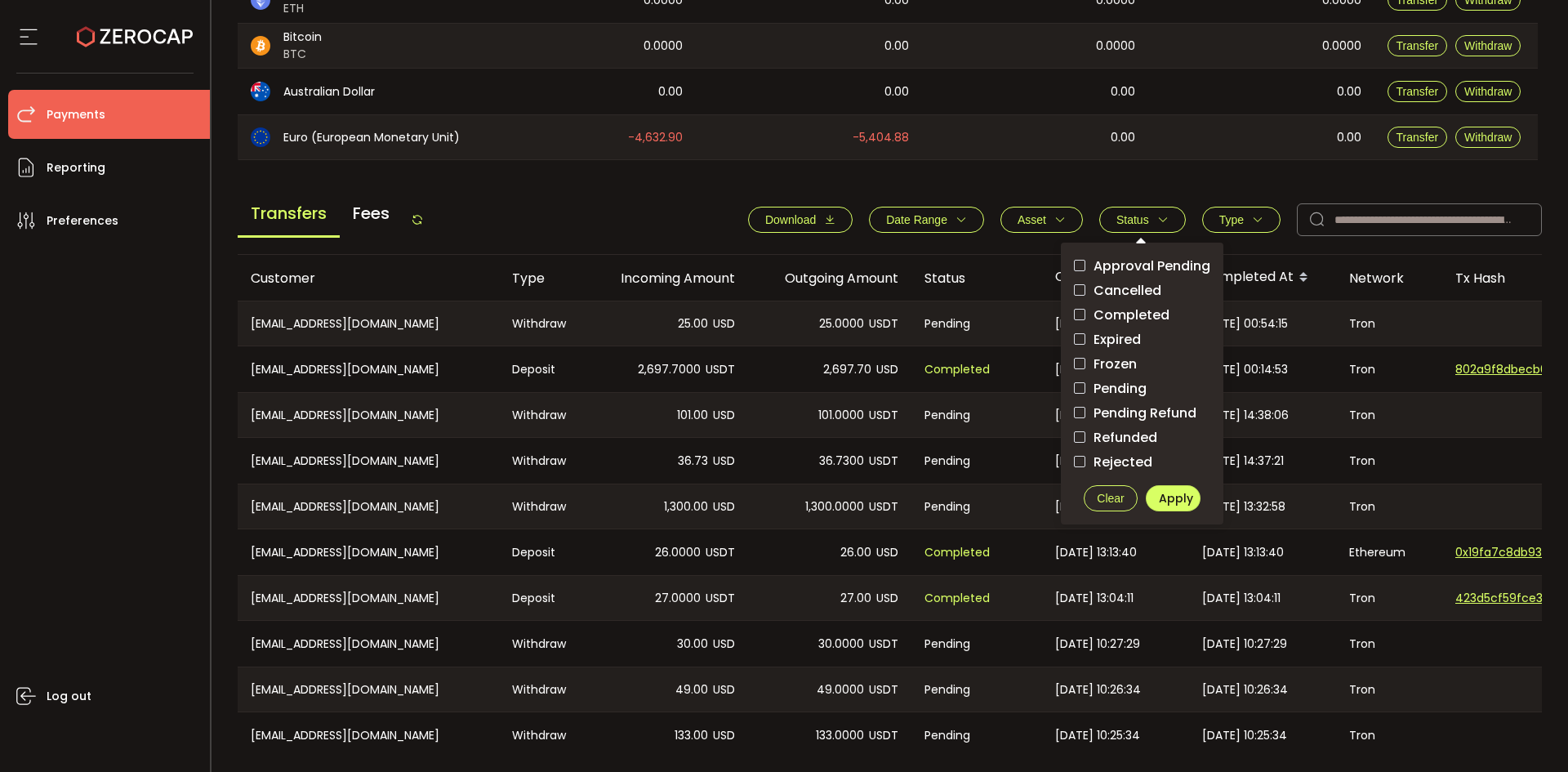
click at [1110, 387] on span "Pending" at bounding box center [1116, 388] width 61 height 16
click at [1171, 500] on span "Apply" at bounding box center [1177, 498] width 35 height 16
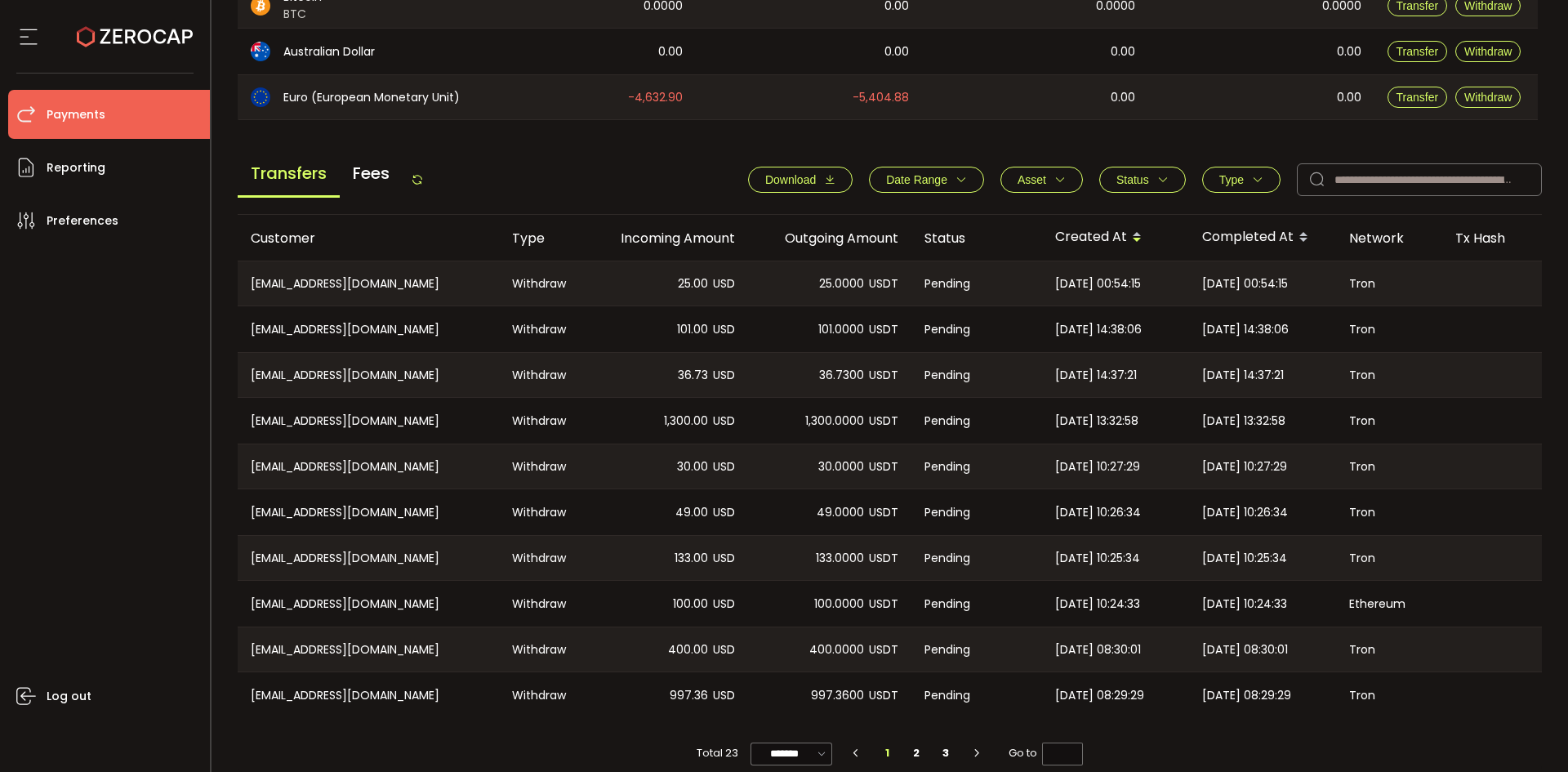
scroll to position [552, 0]
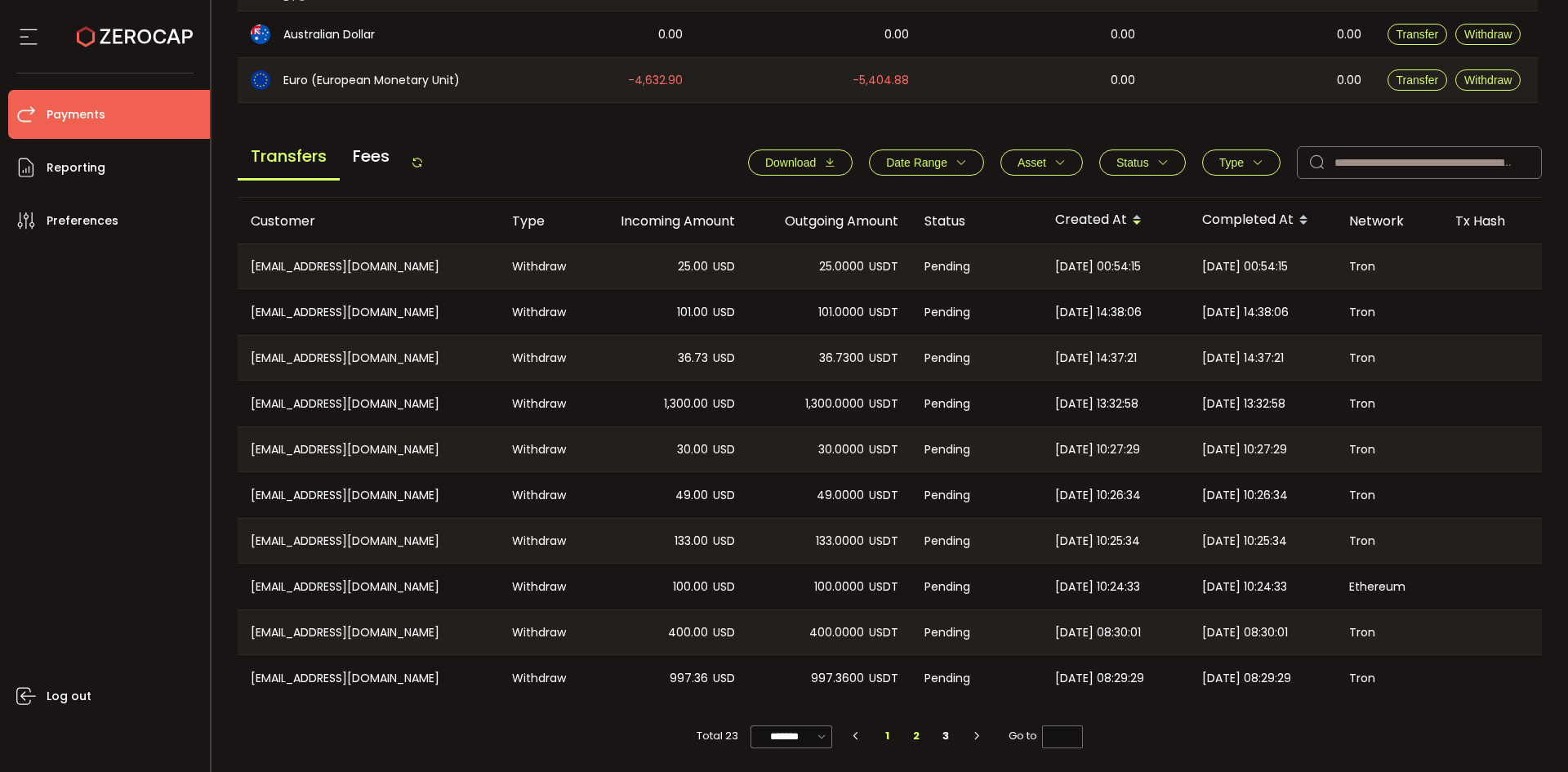
click at [907, 732] on li "2" at bounding box center [918, 735] width 29 height 23
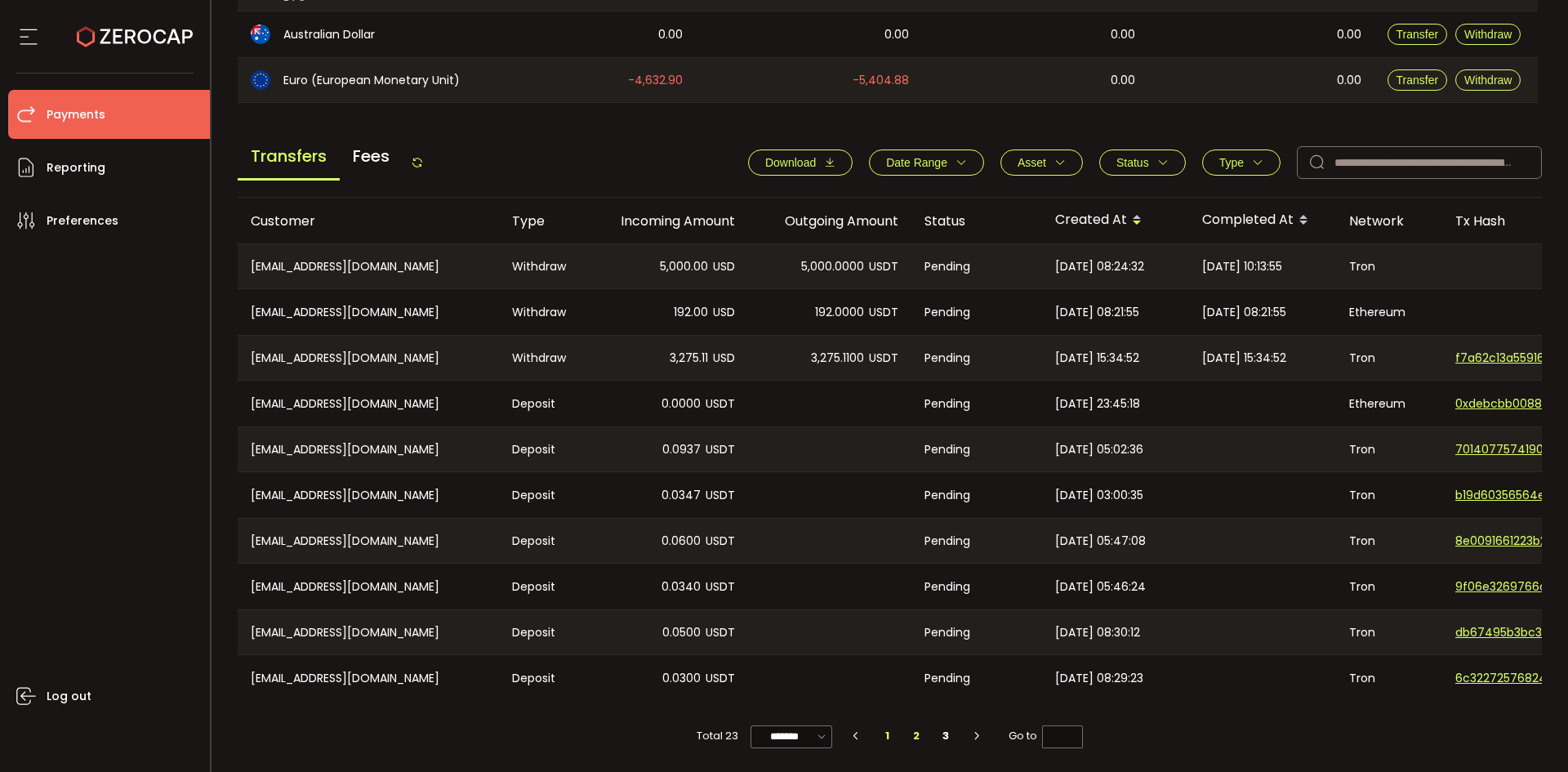
click at [877, 733] on li "1" at bounding box center [888, 735] width 29 height 23
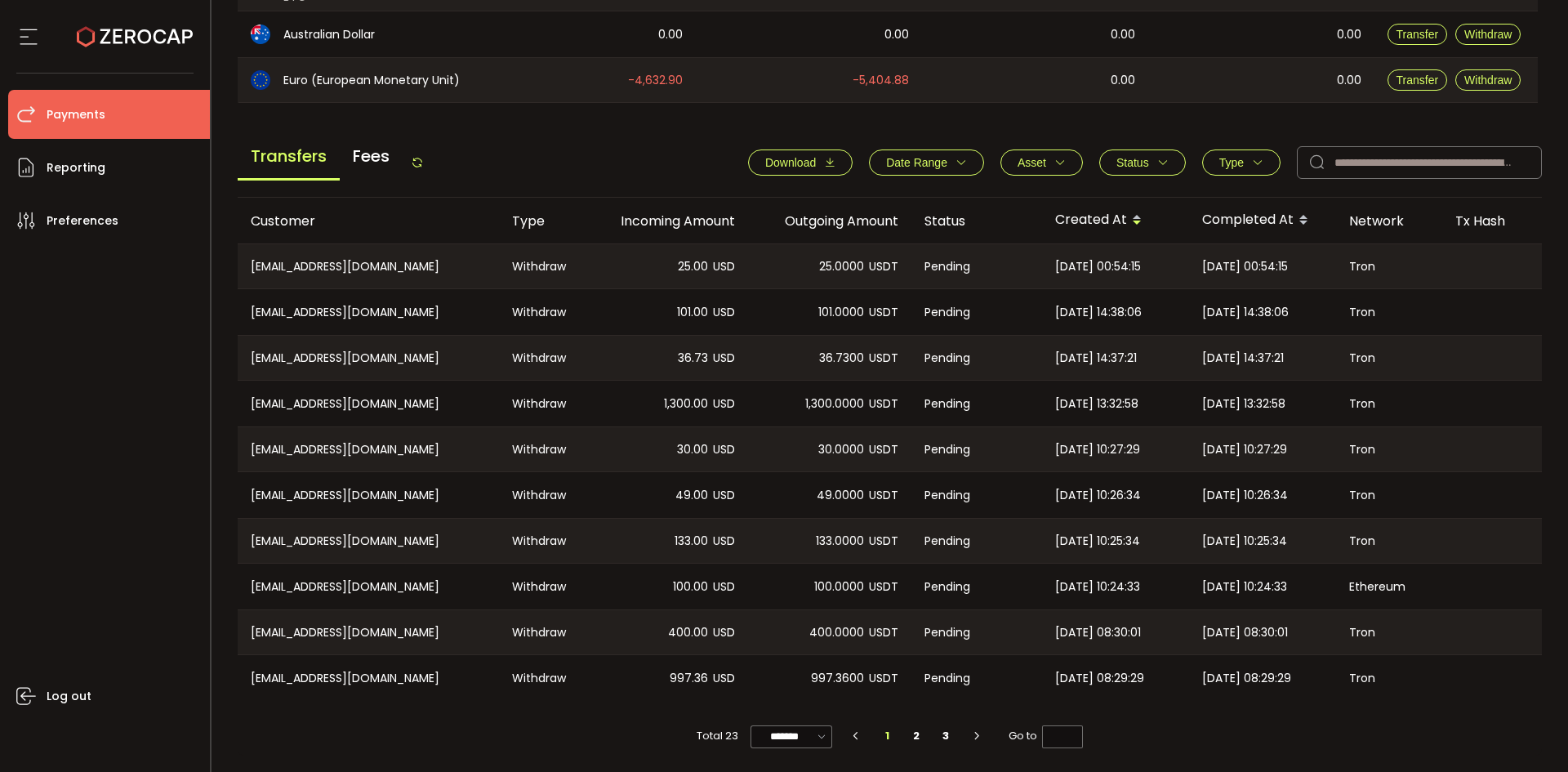
click at [420, 158] on icon at bounding box center [417, 162] width 13 height 13
click at [421, 156] on icon at bounding box center [417, 162] width 13 height 13
click at [932, 732] on li "3" at bounding box center [946, 735] width 29 height 23
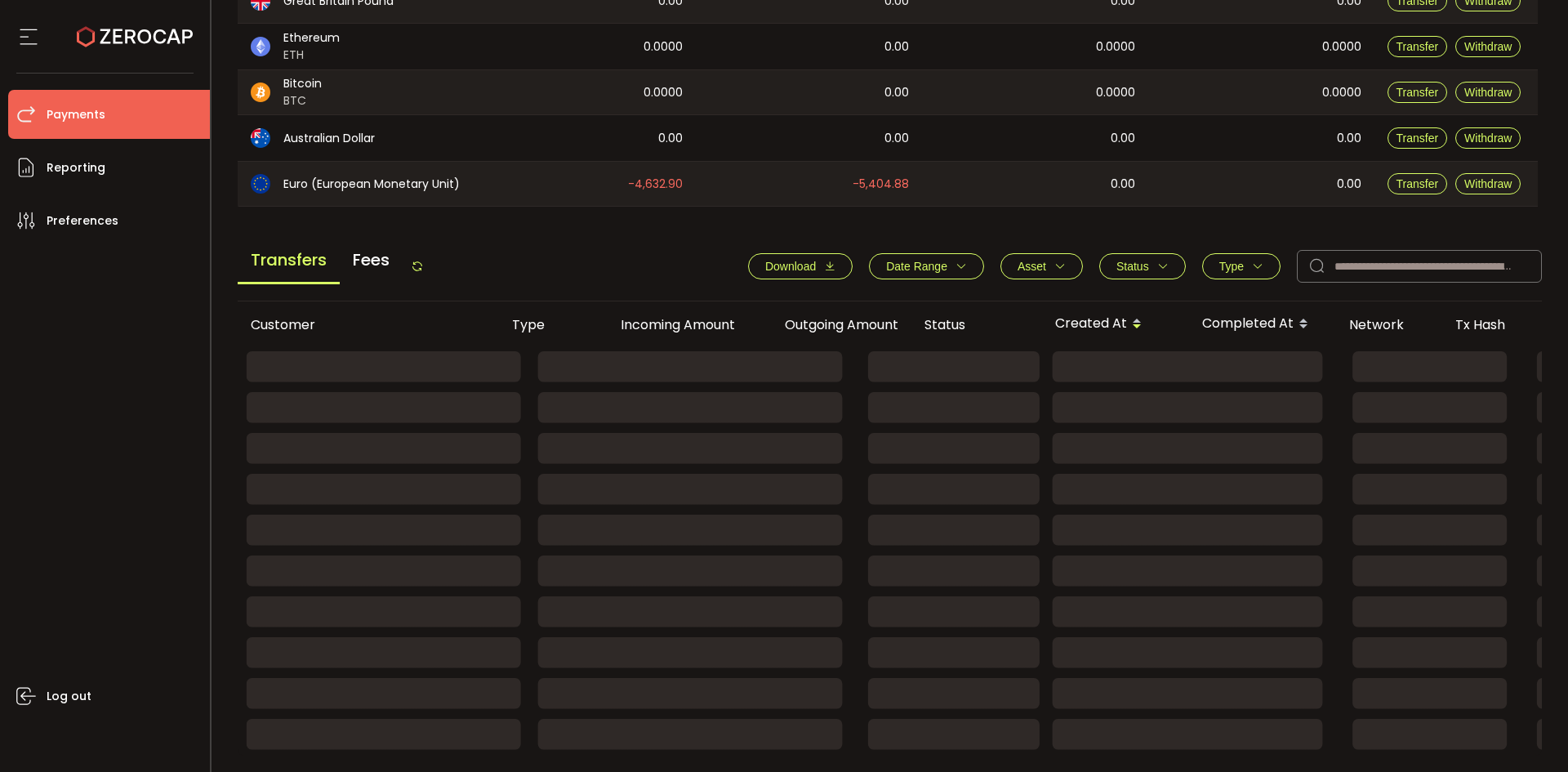
scroll to position [269, 0]
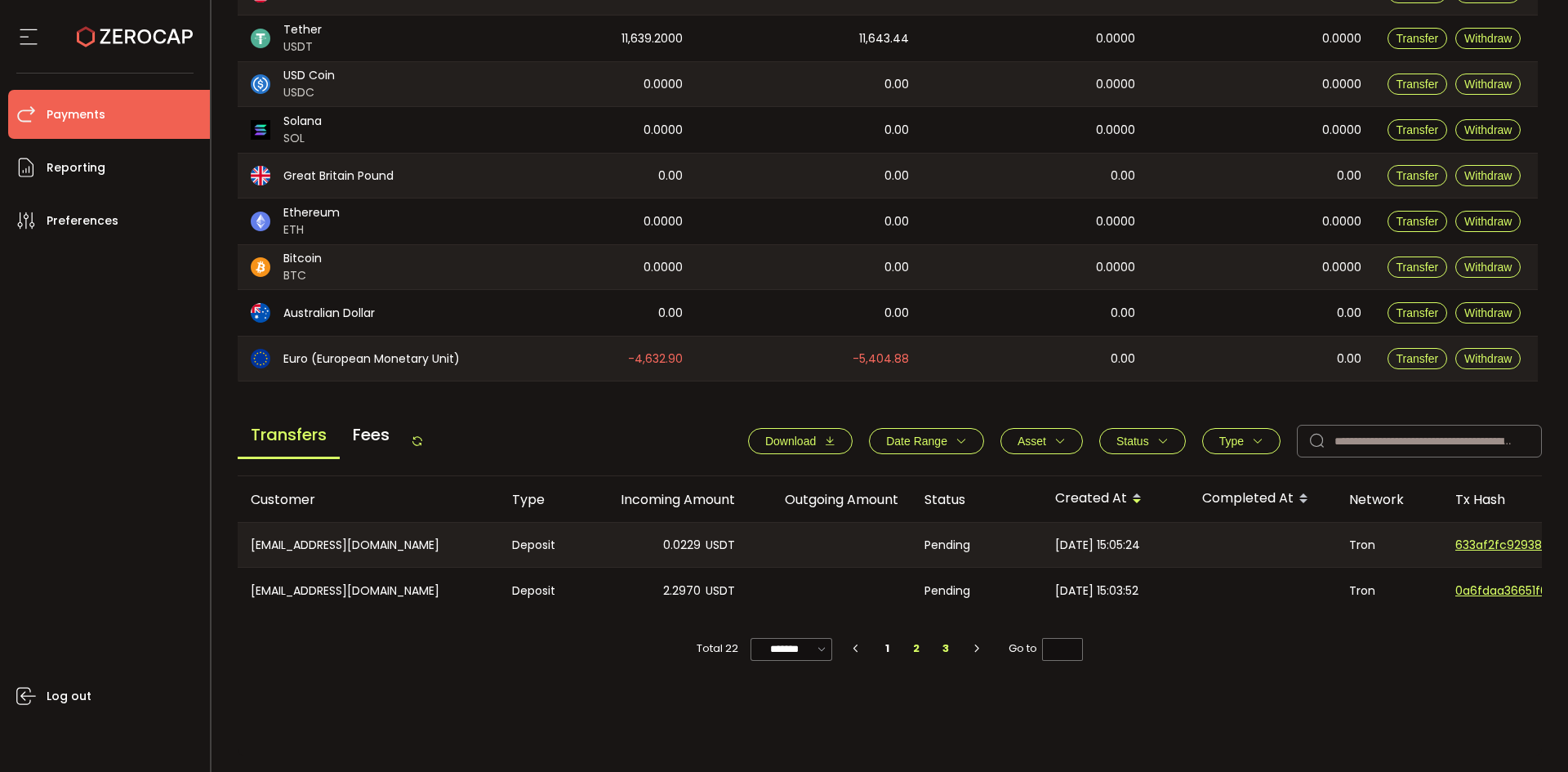
click at [920, 649] on li "2" at bounding box center [918, 649] width 29 height 23
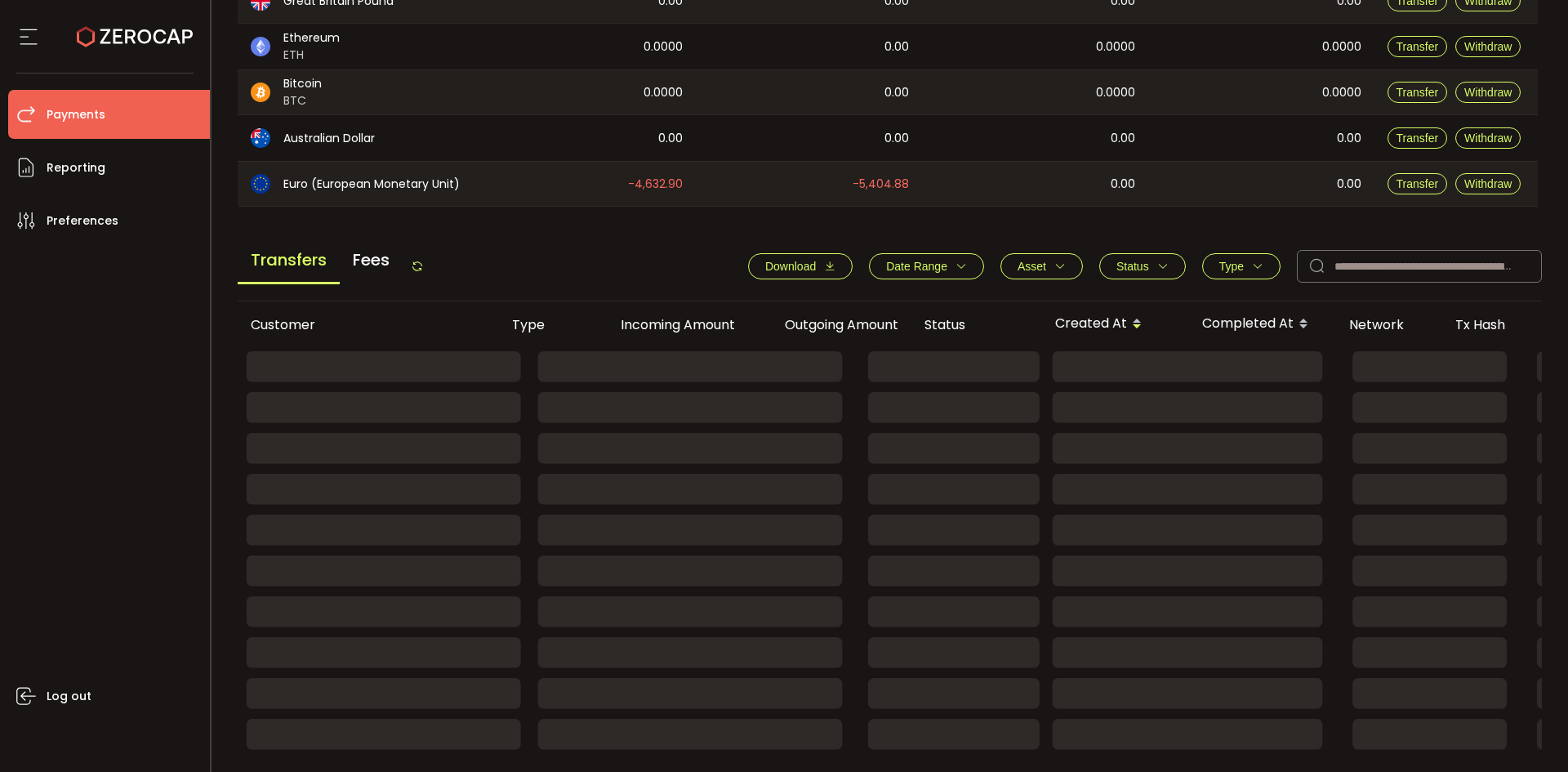
scroll to position [552, 0]
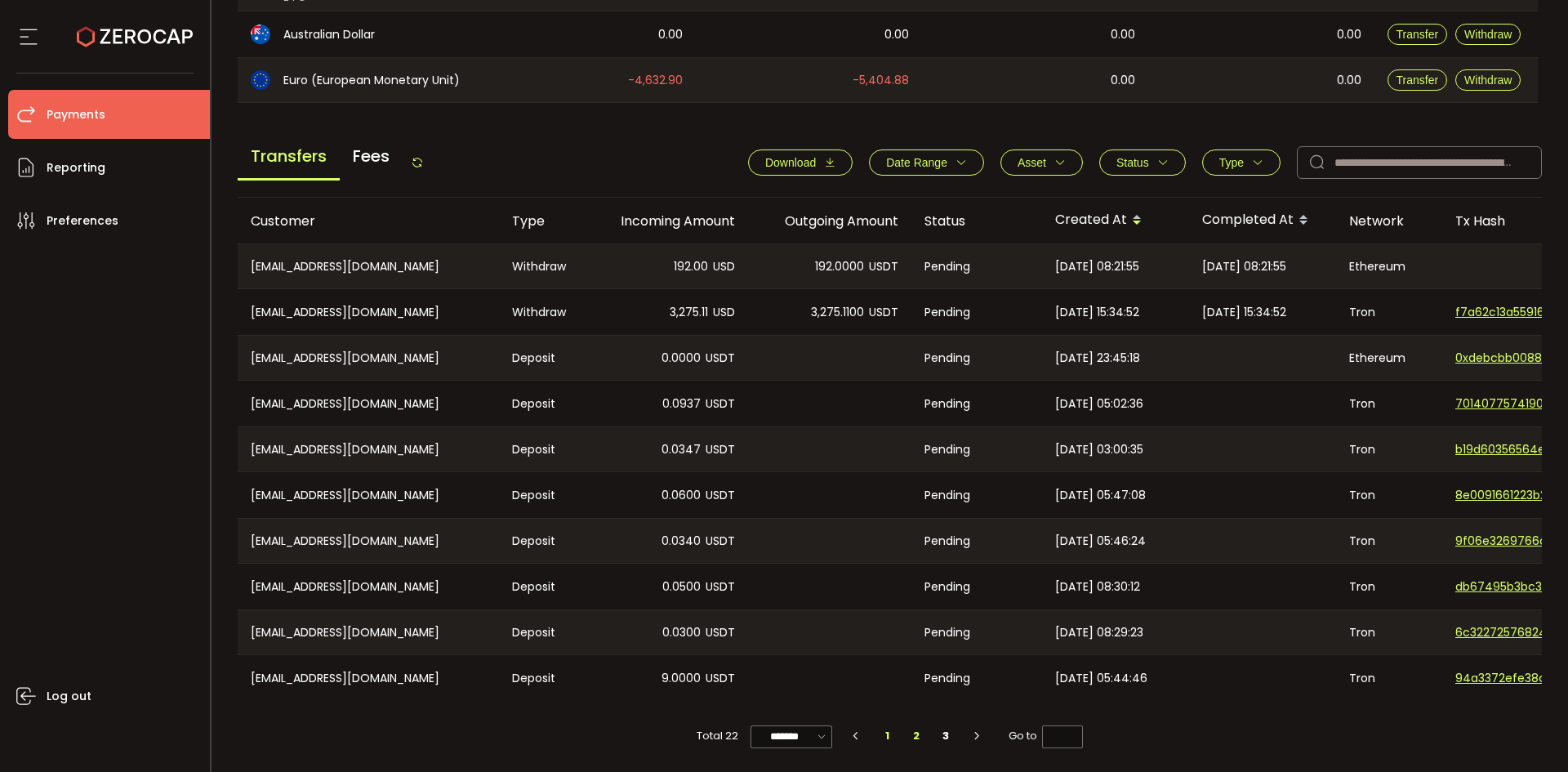
click at [888, 735] on li "1" at bounding box center [888, 735] width 29 height 23
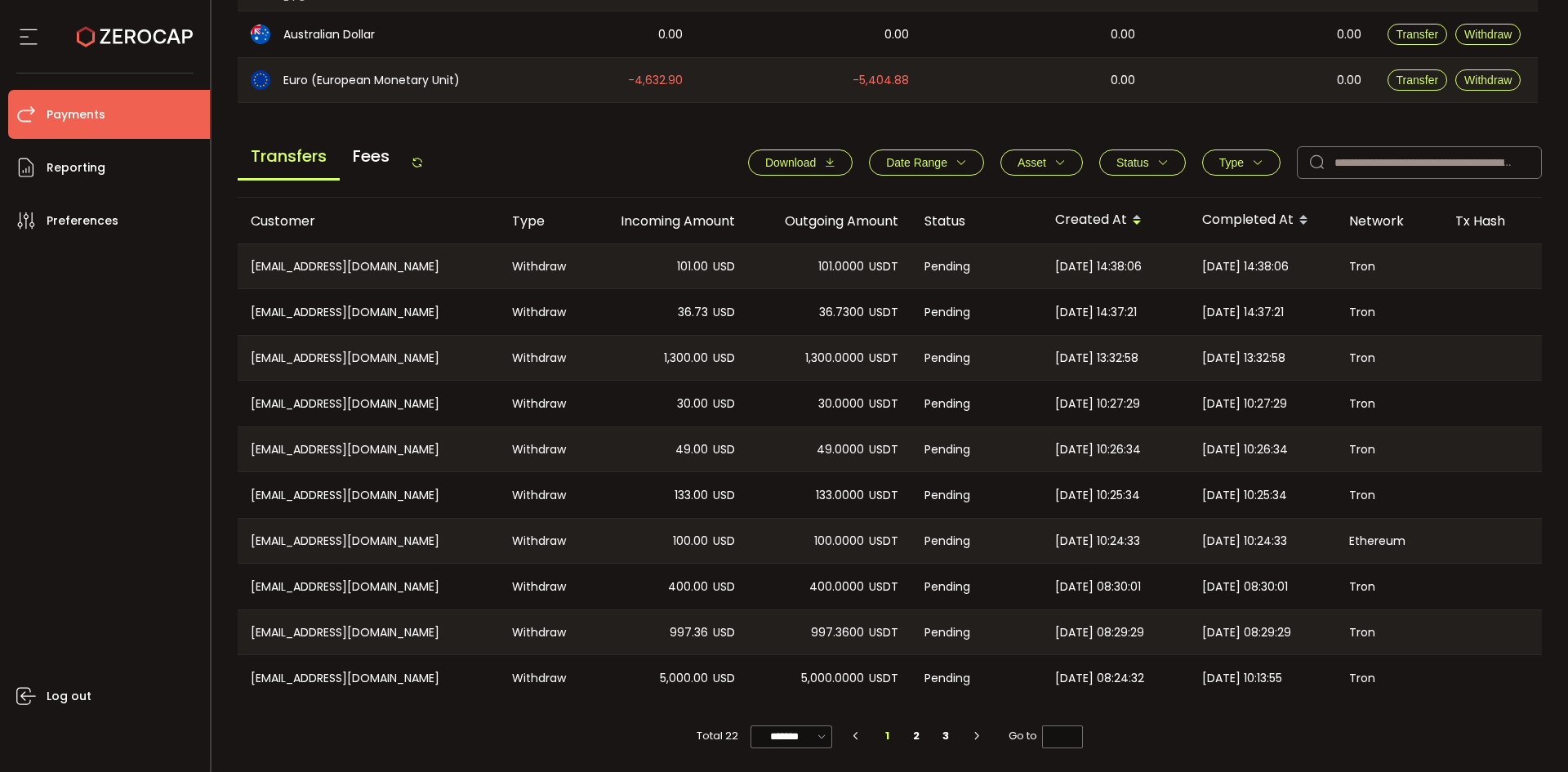
click at [1153, 171] on div "Download Date Range - Asset BTC ETH EUR GBP SOL USD USDC USDT XRP Clear Apply S…" at bounding box center [1137, 162] width 810 height 33
click at [1139, 160] on span "Status" at bounding box center [1133, 162] width 33 height 13
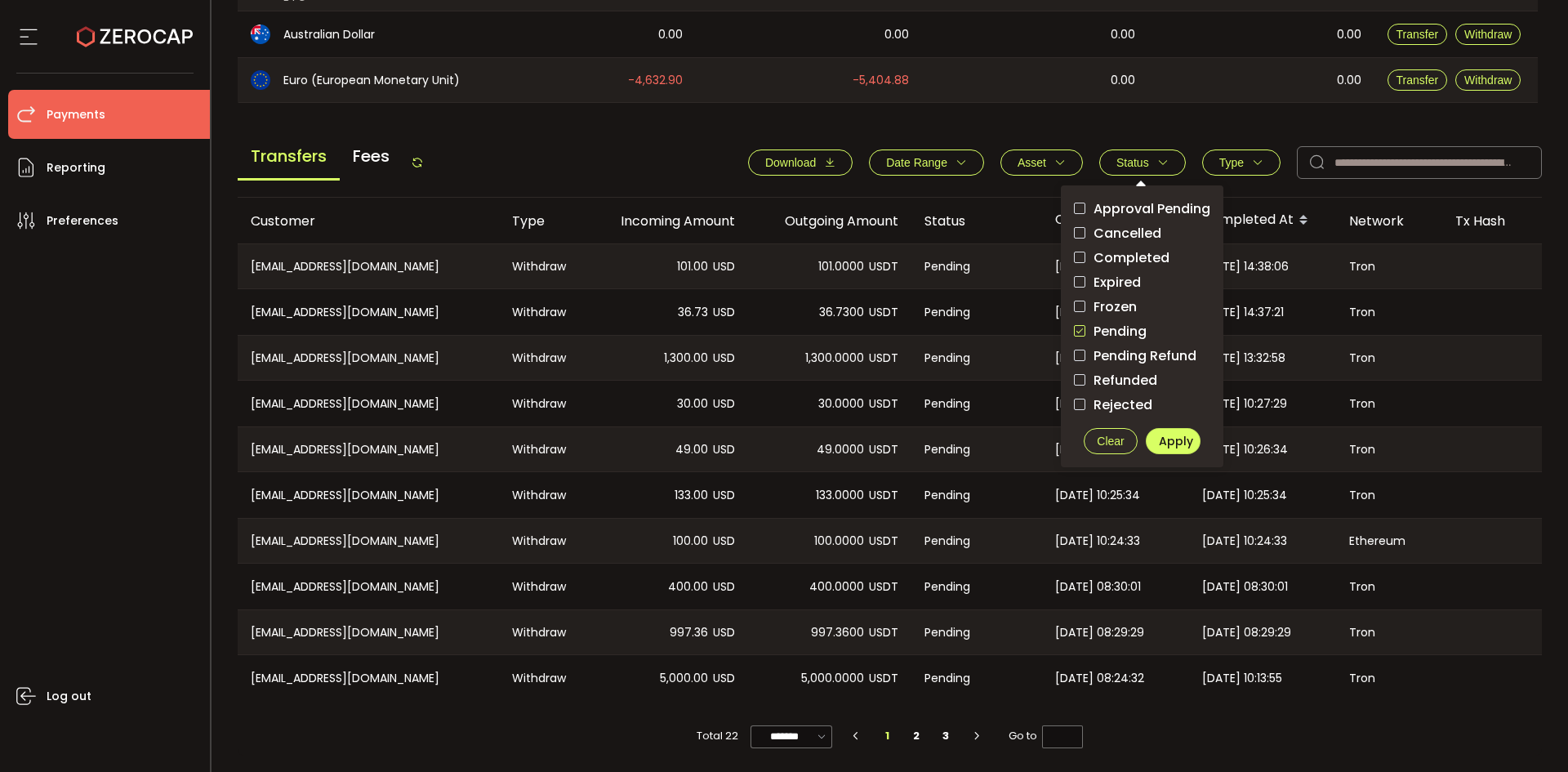
click at [1100, 325] on span "Pending" at bounding box center [1116, 331] width 61 height 16
click at [1177, 443] on span "Apply" at bounding box center [1177, 442] width 35 height 16
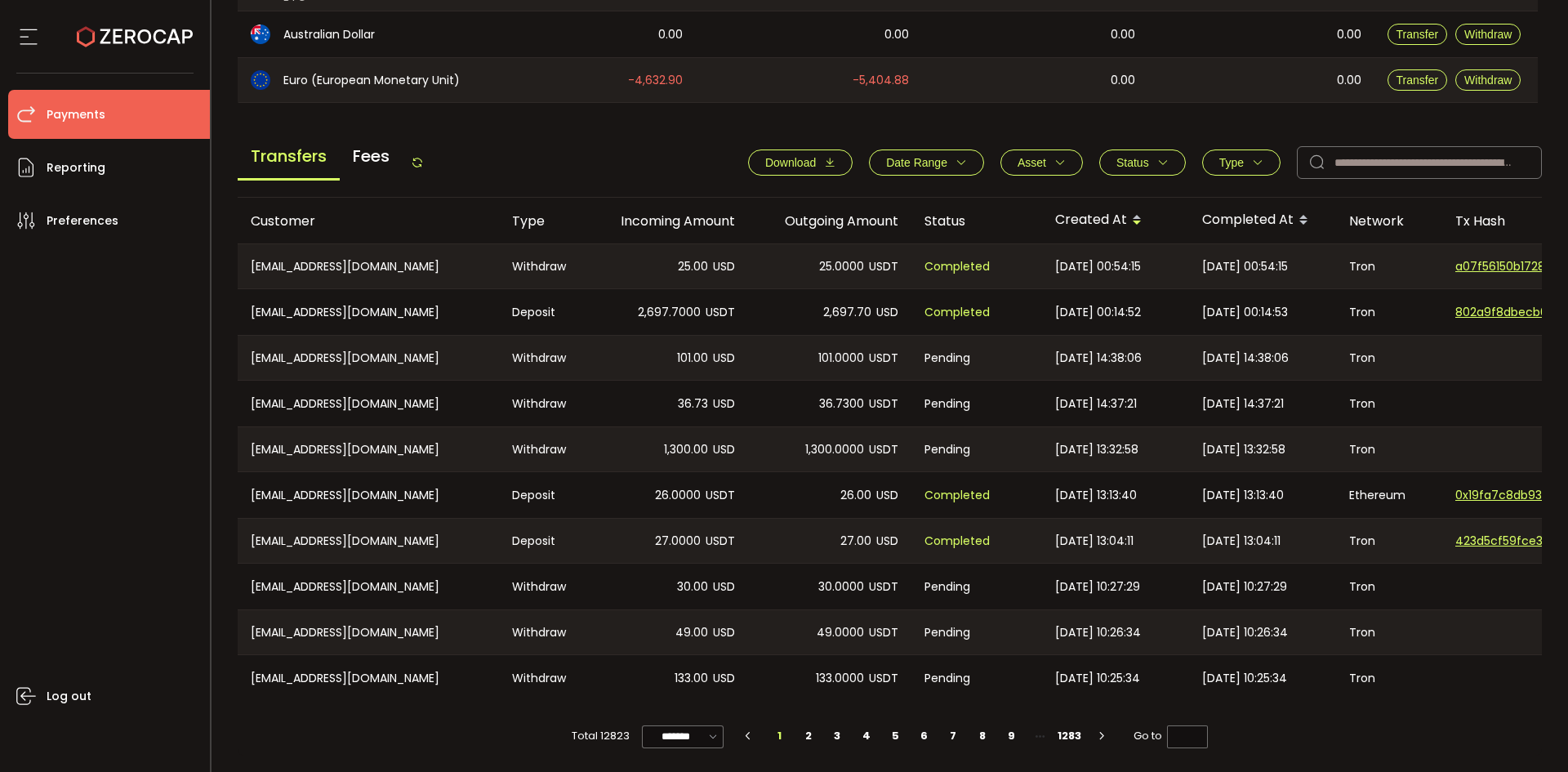
drag, startPoint x: 1153, startPoint y: 157, endPoint x: 1163, endPoint y: 177, distance: 22.4
click at [1158, 157] on icon "button" at bounding box center [1163, 162] width 12 height 12
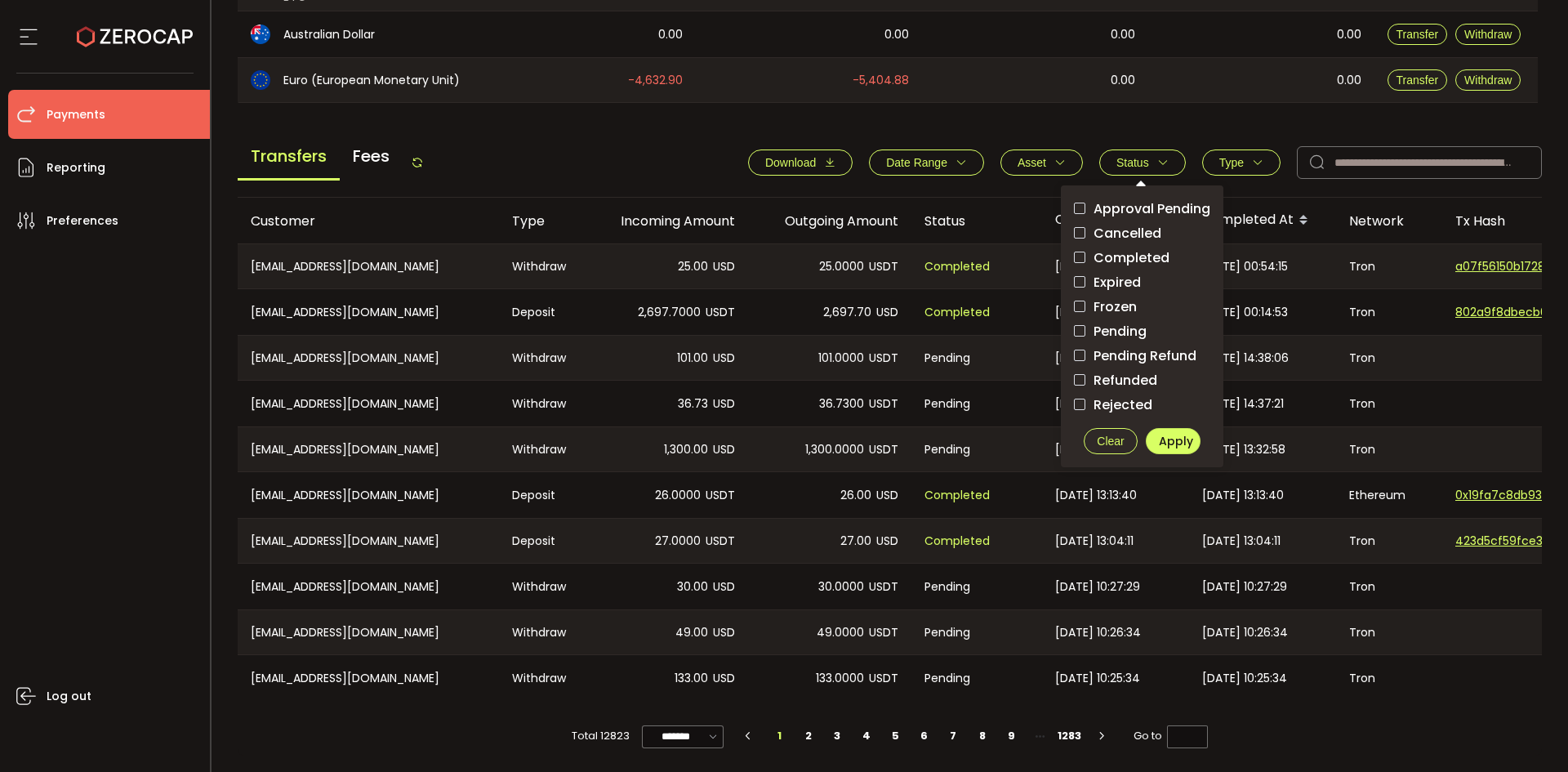
click at [1145, 82] on div "0.00" at bounding box center [1035, 80] width 226 height 44
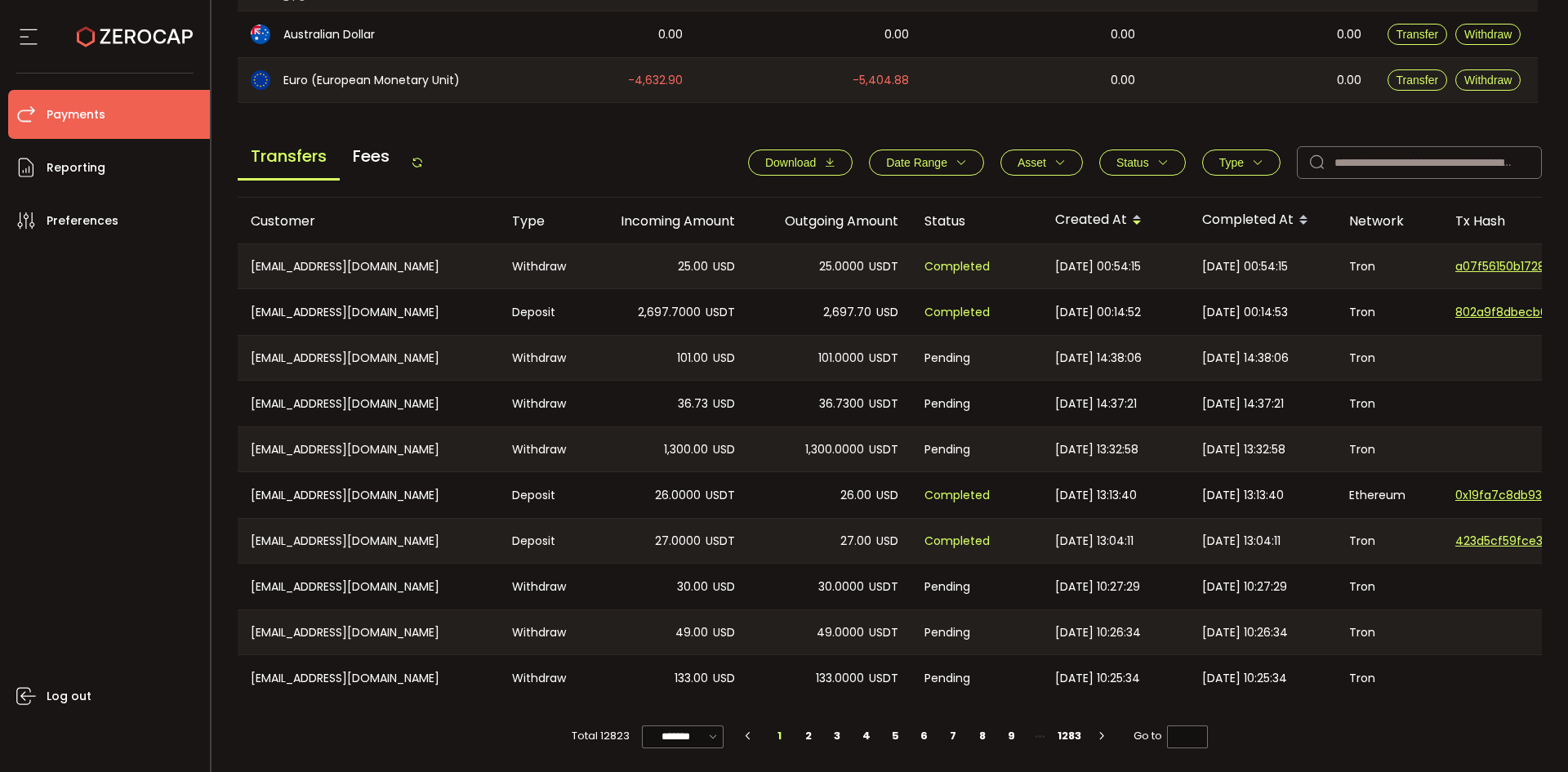
drag, startPoint x: 427, startPoint y: 162, endPoint x: 444, endPoint y: 153, distance: 19.2
click at [424, 162] on icon at bounding box center [417, 162] width 13 height 13
click at [811, 729] on li "2" at bounding box center [808, 735] width 29 height 23
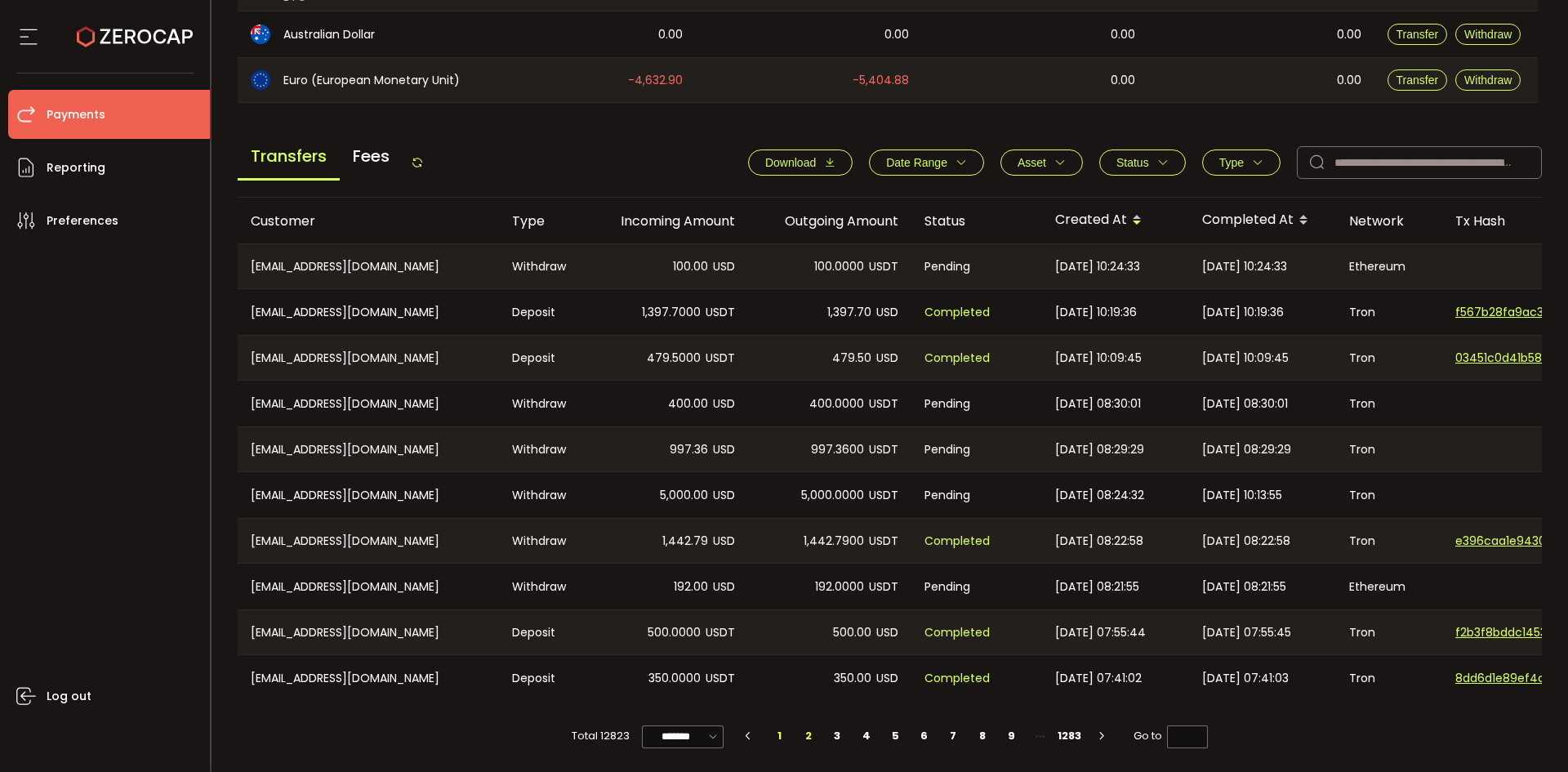
click at [777, 735] on li "1" at bounding box center [779, 735] width 29 height 23
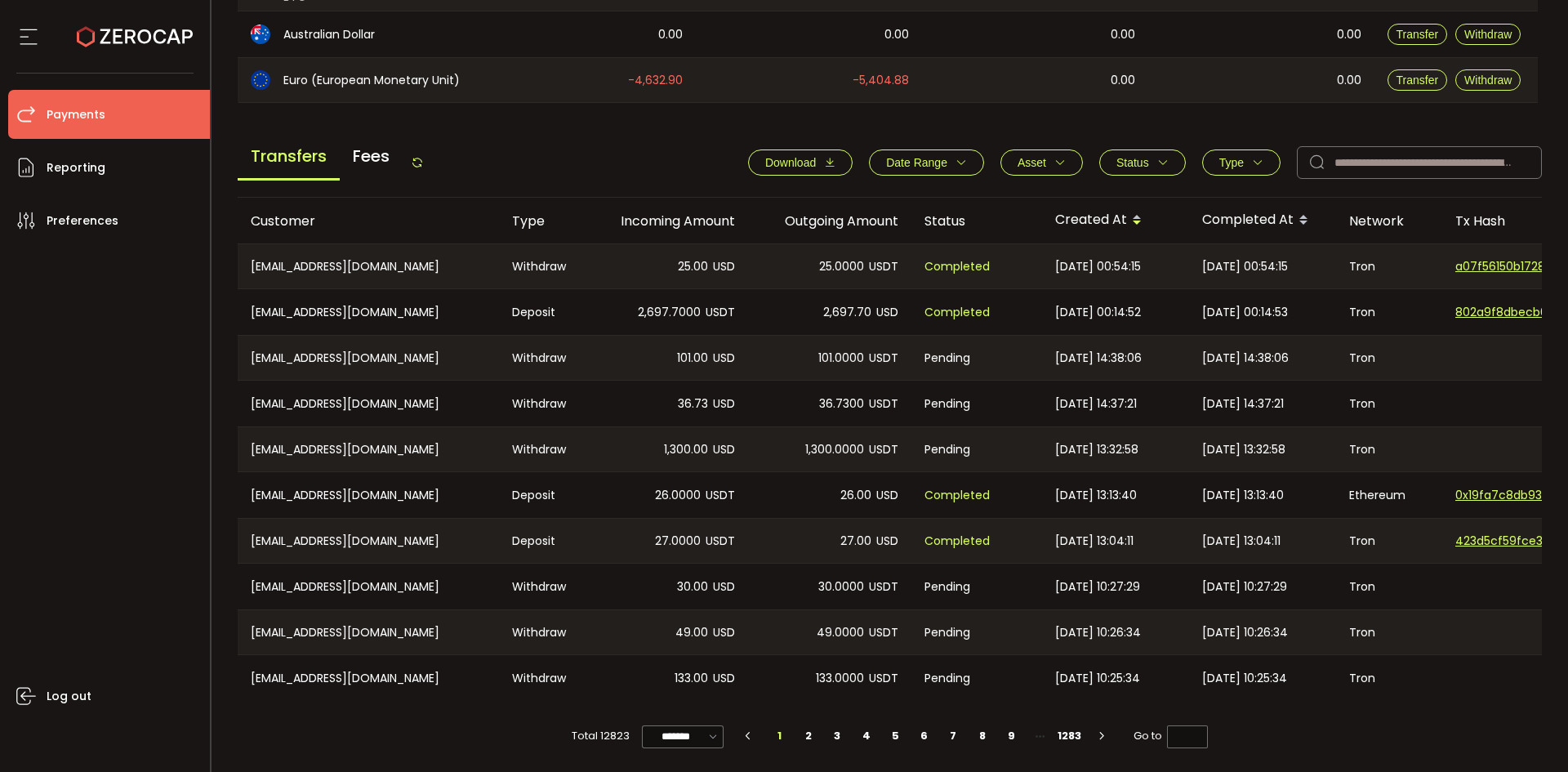
click at [424, 156] on icon at bounding box center [417, 162] width 13 height 13
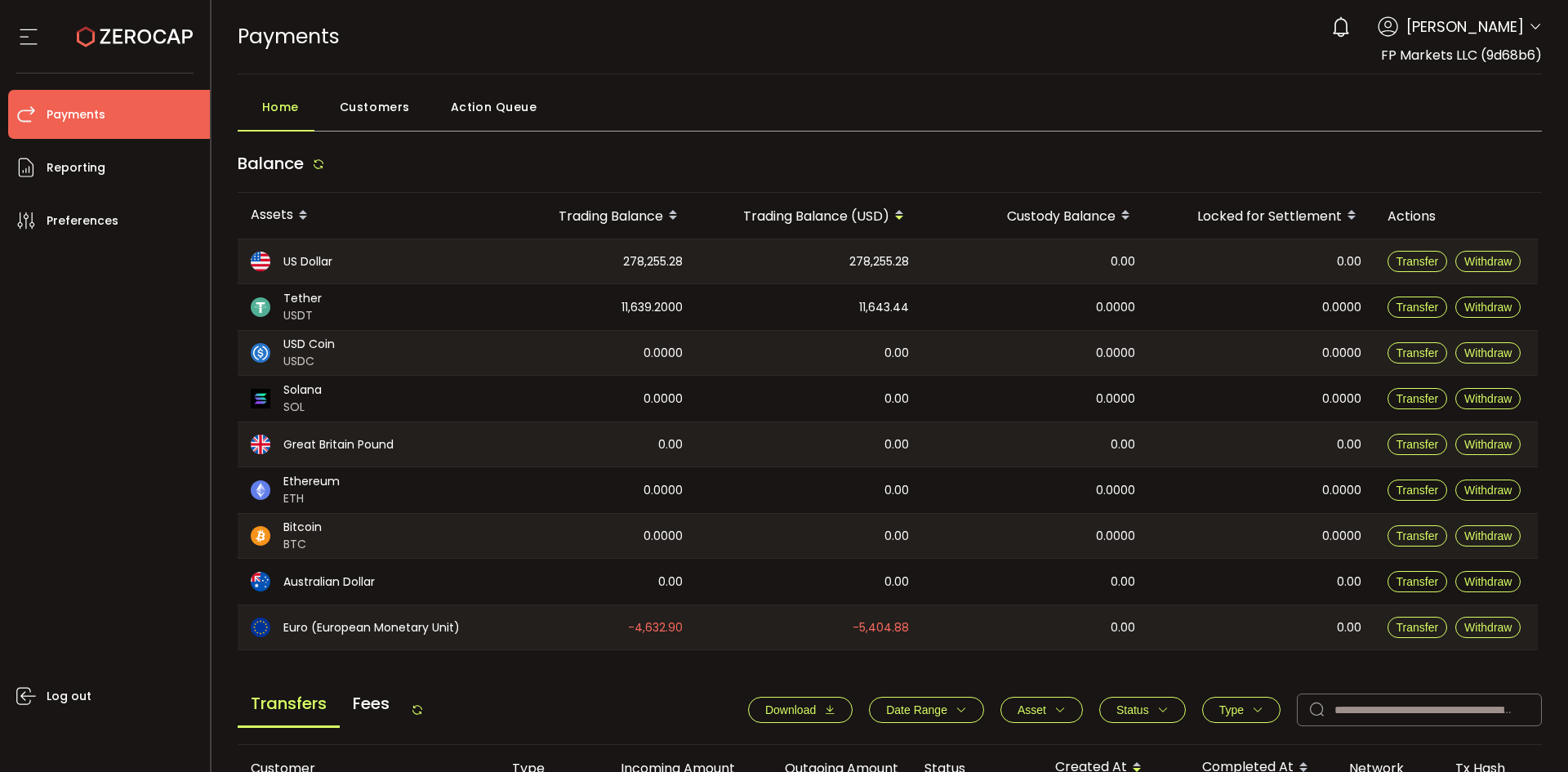
scroll to position [490, 0]
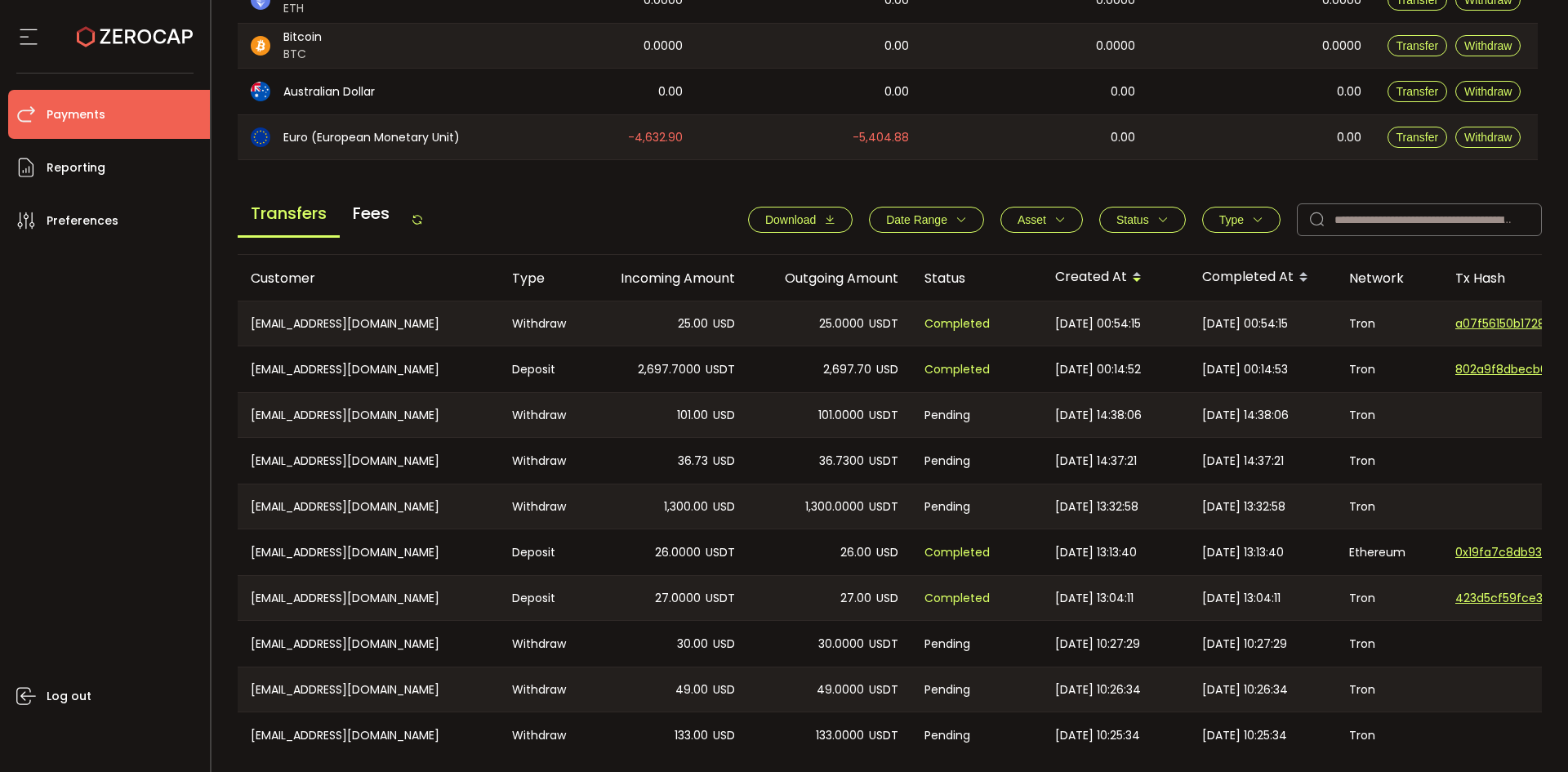
click at [1158, 223] on icon "button" at bounding box center [1163, 220] width 12 height 12
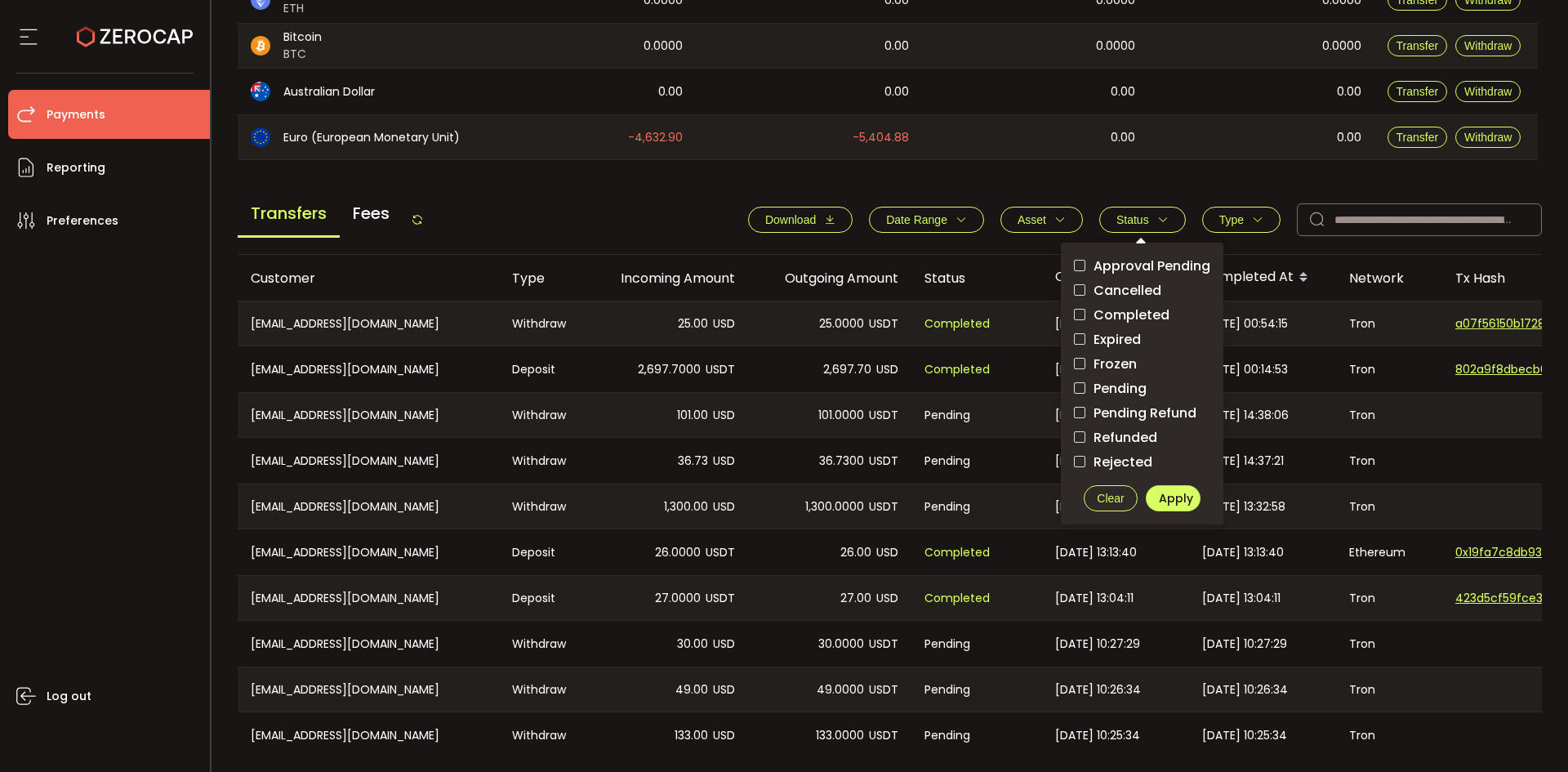
drag, startPoint x: 548, startPoint y: 212, endPoint x: 746, endPoint y: 217, distance: 198.1
click at [552, 213] on div "Transfers Fees Download Date Range - Asset BTC ETH EUR GBP SOL USD USDC USDT XR…" at bounding box center [890, 224] width 1305 height 62
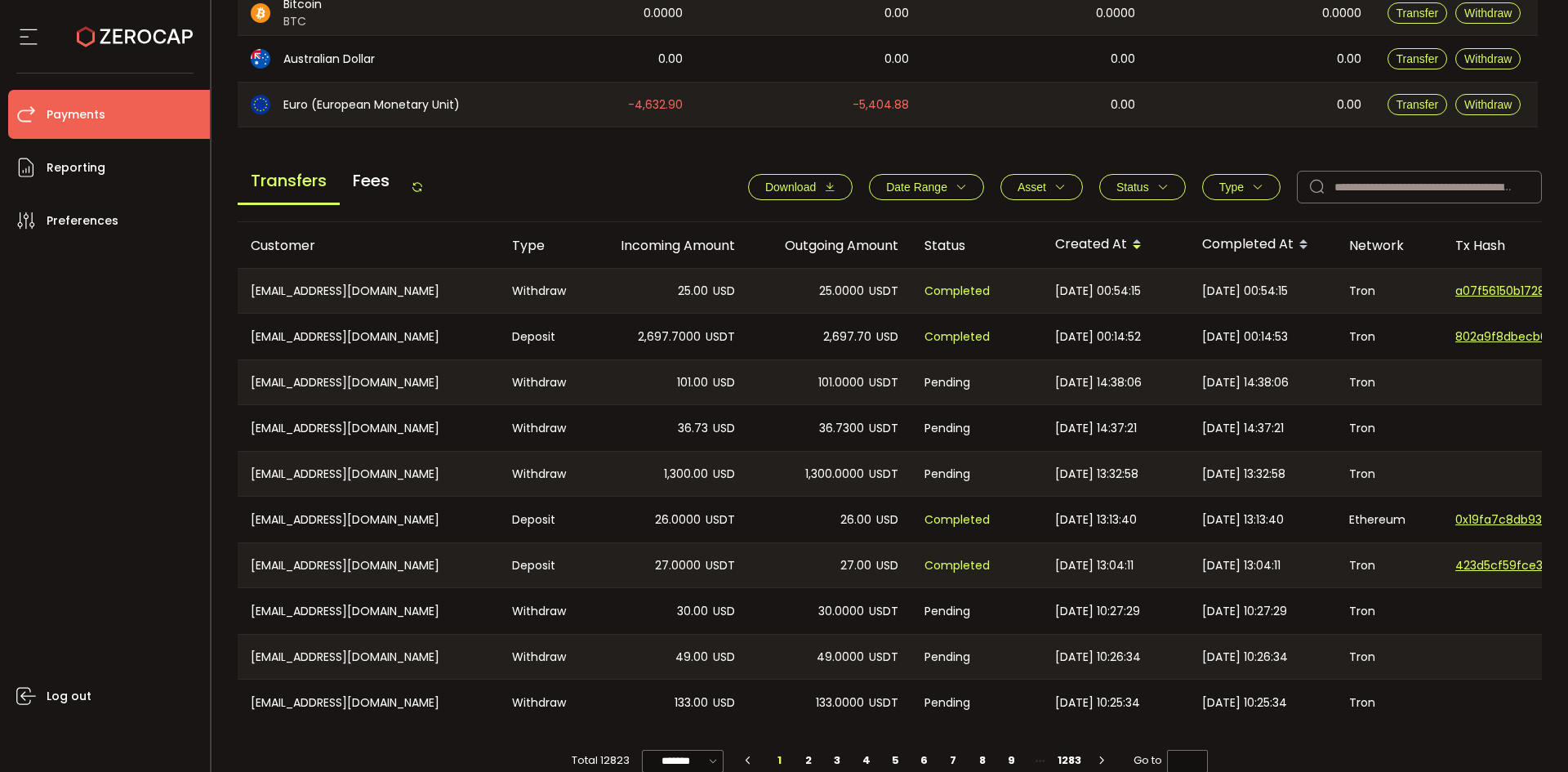
scroll to position [552, 0]
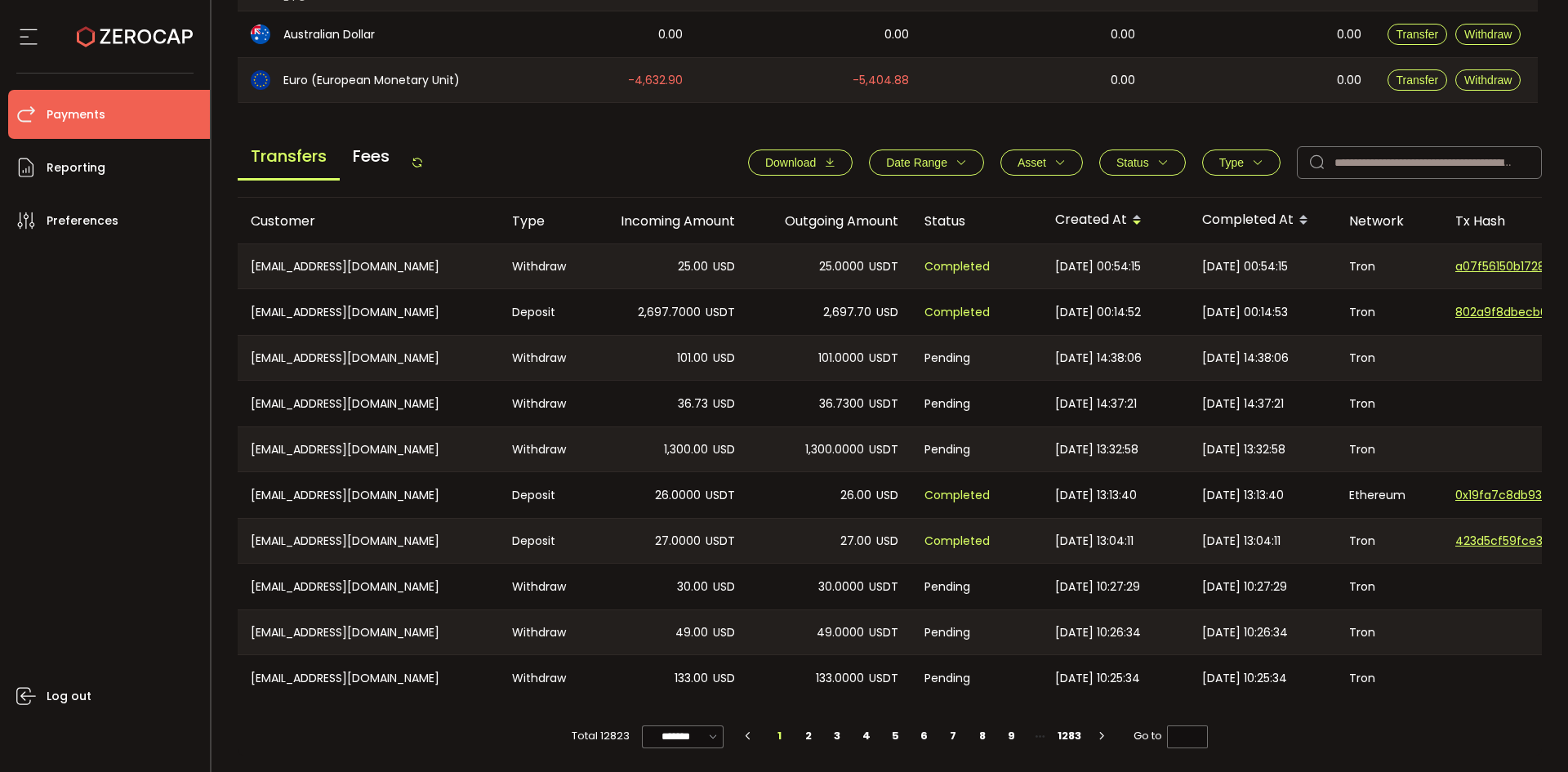
click at [1137, 164] on button "Status" at bounding box center [1142, 162] width 87 height 26
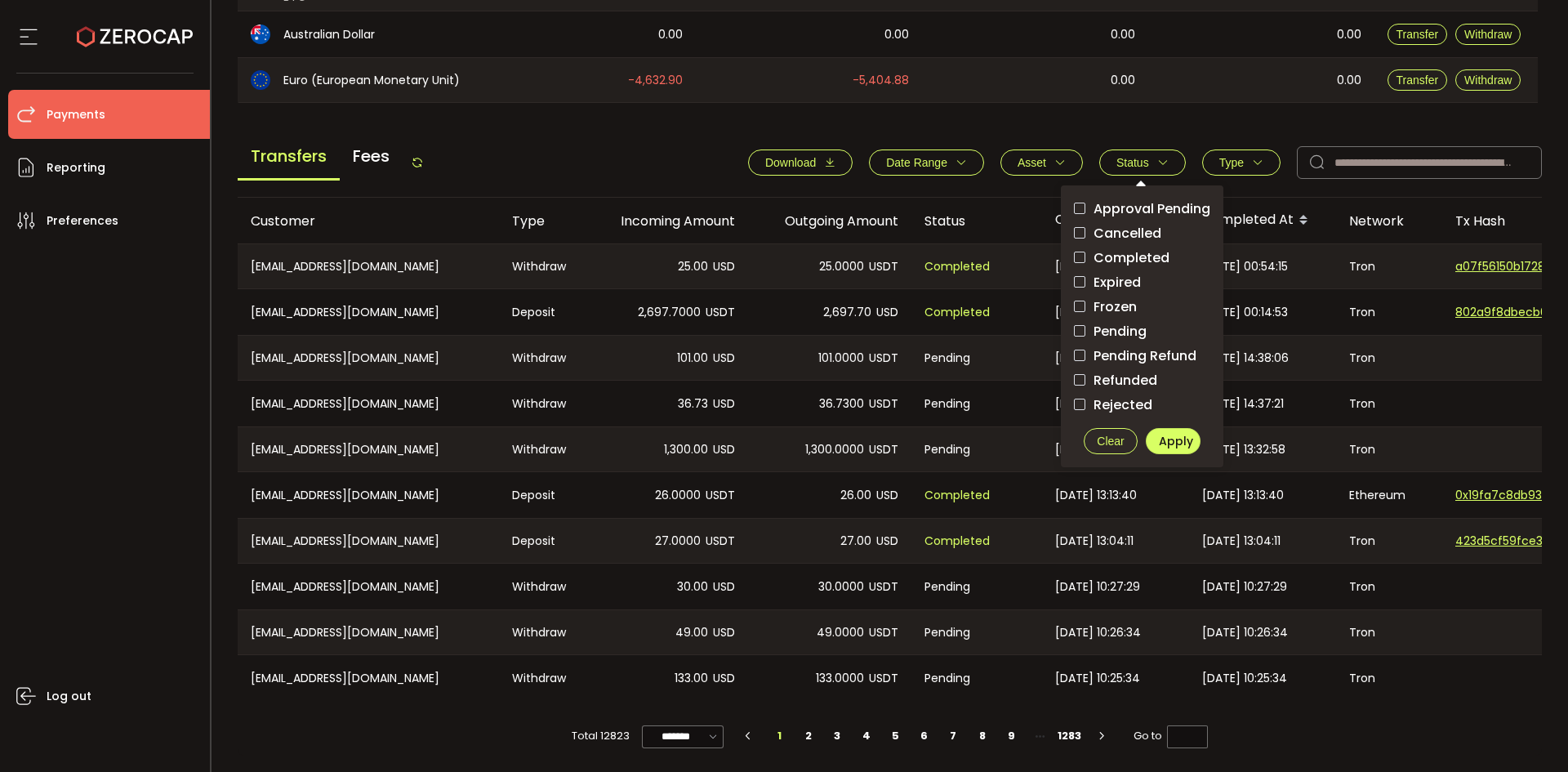
click at [1109, 331] on span "Pending" at bounding box center [1116, 331] width 61 height 16
click at [1168, 437] on span "Apply" at bounding box center [1177, 442] width 35 height 16
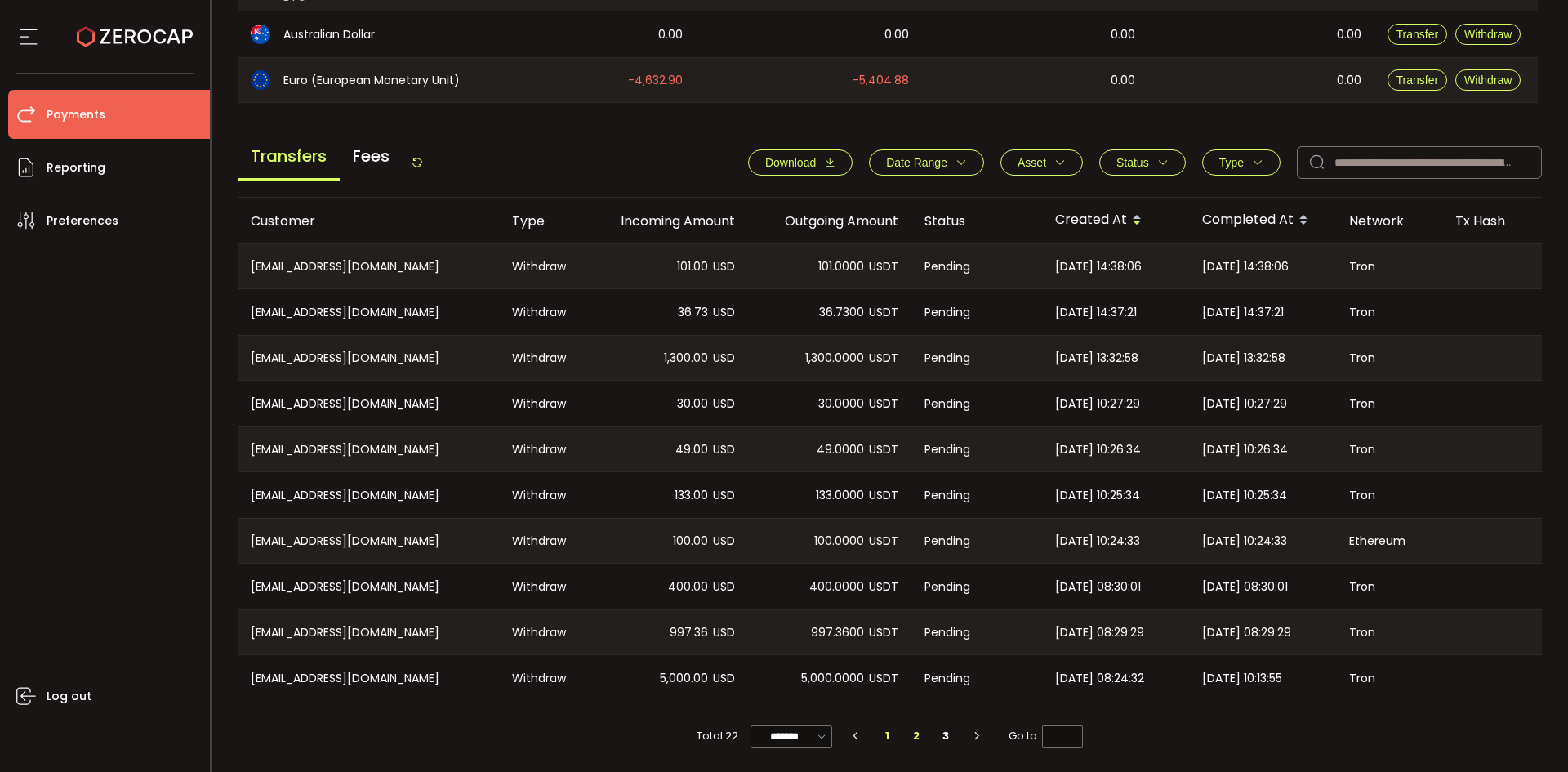
click at [913, 735] on li "2" at bounding box center [918, 735] width 29 height 23
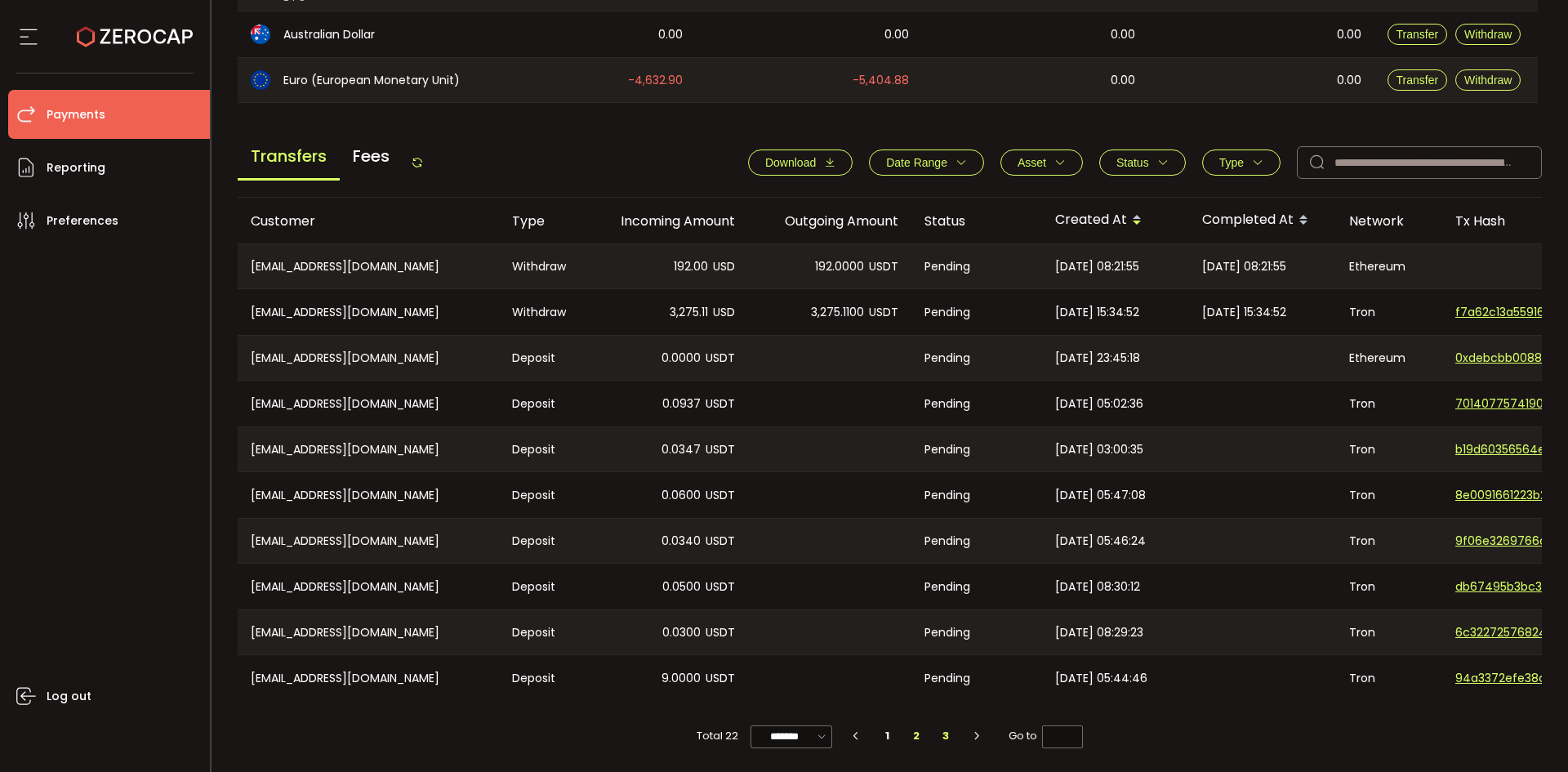
click at [940, 732] on li "3" at bounding box center [946, 735] width 29 height 23
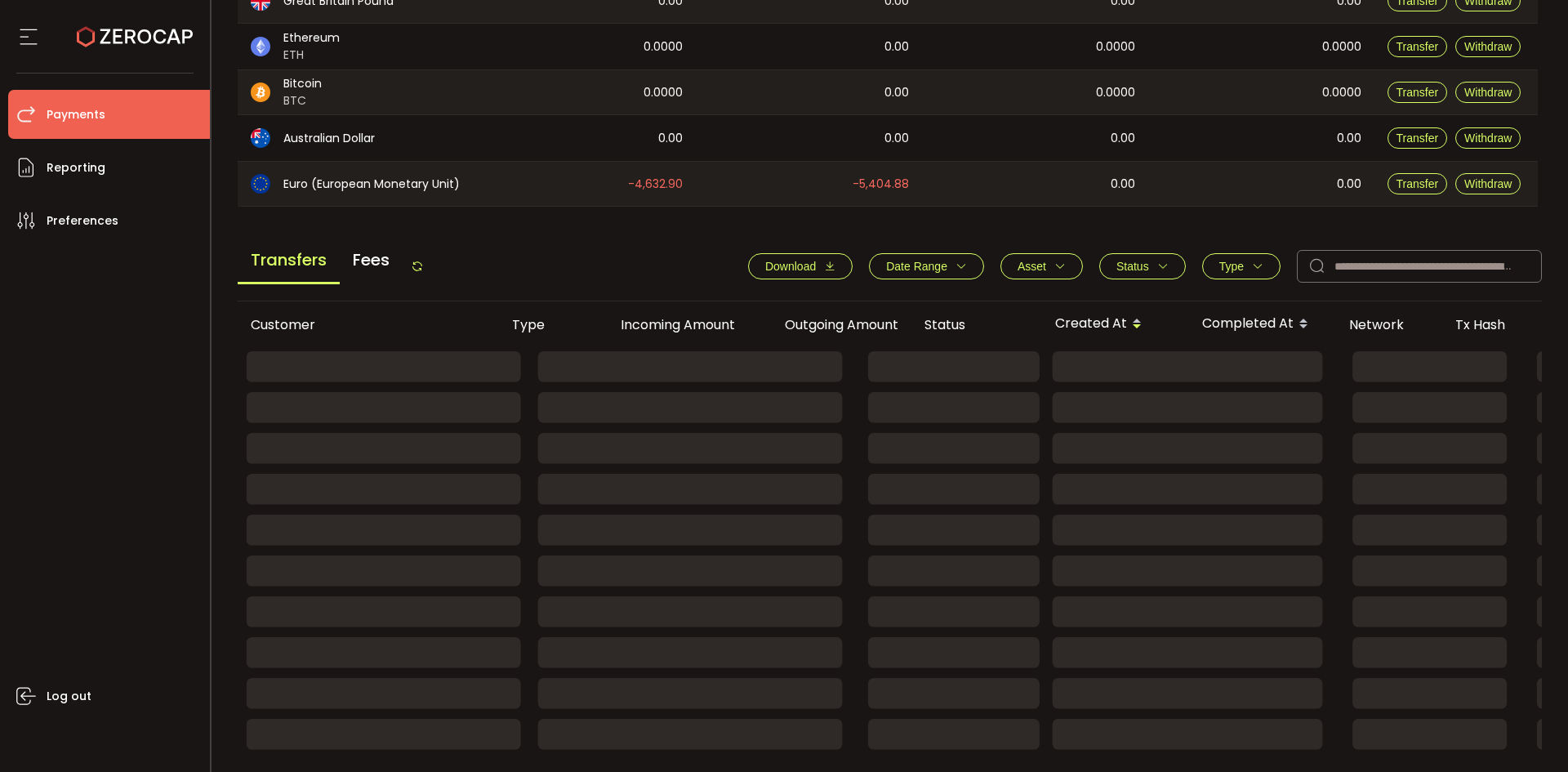
scroll to position [269, 0]
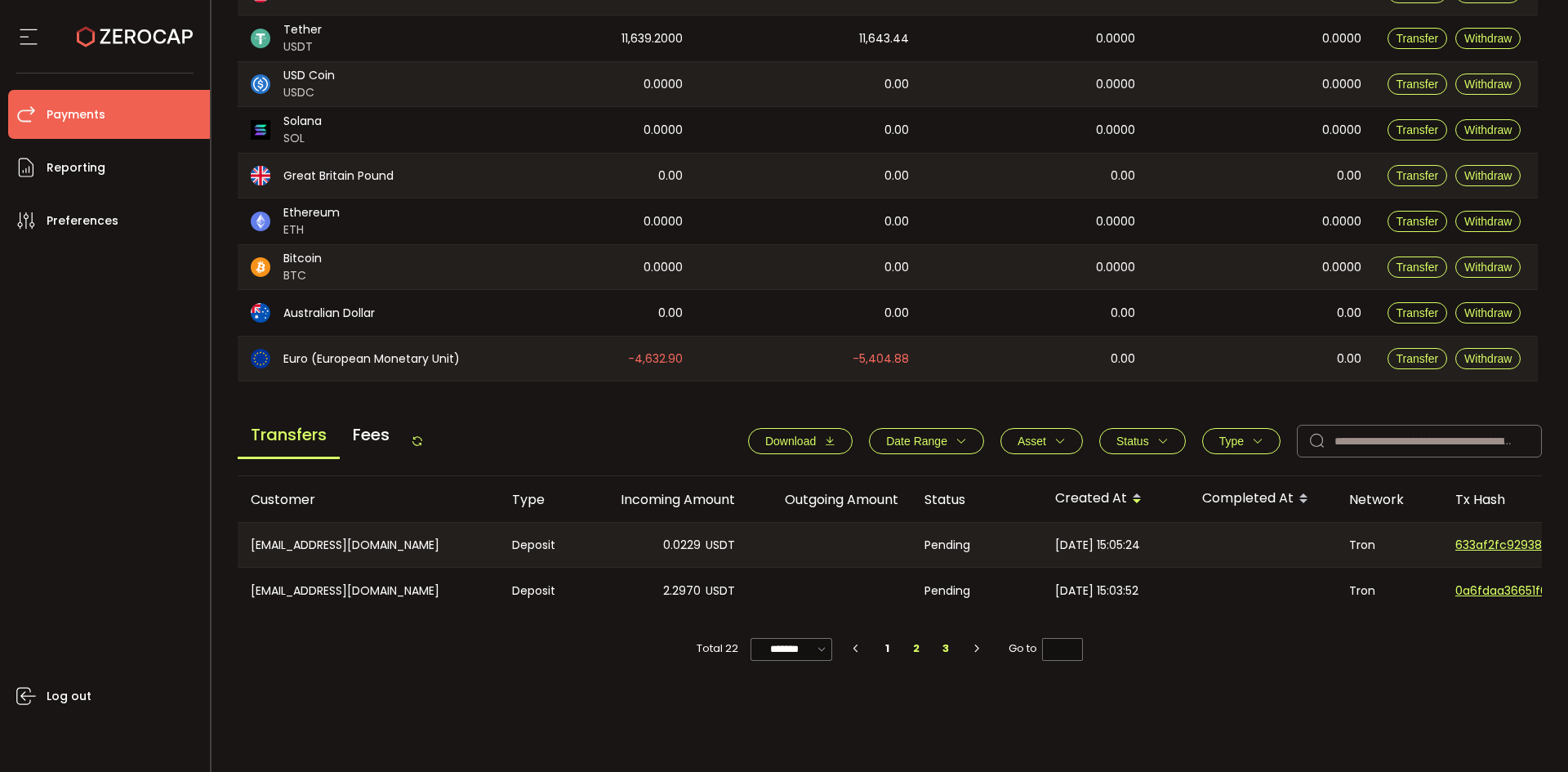
click at [919, 655] on li "2" at bounding box center [918, 649] width 29 height 23
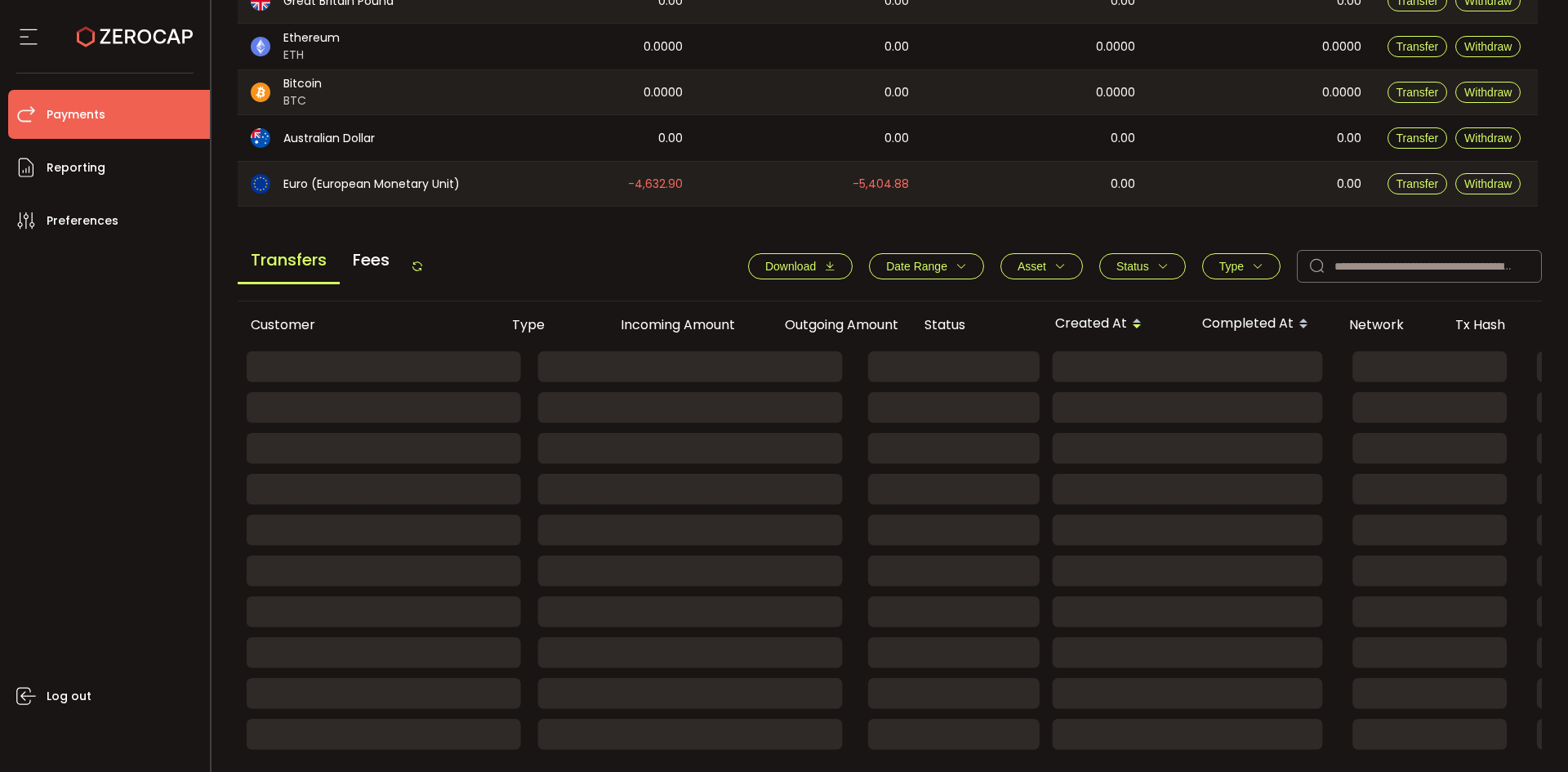
scroll to position [552, 0]
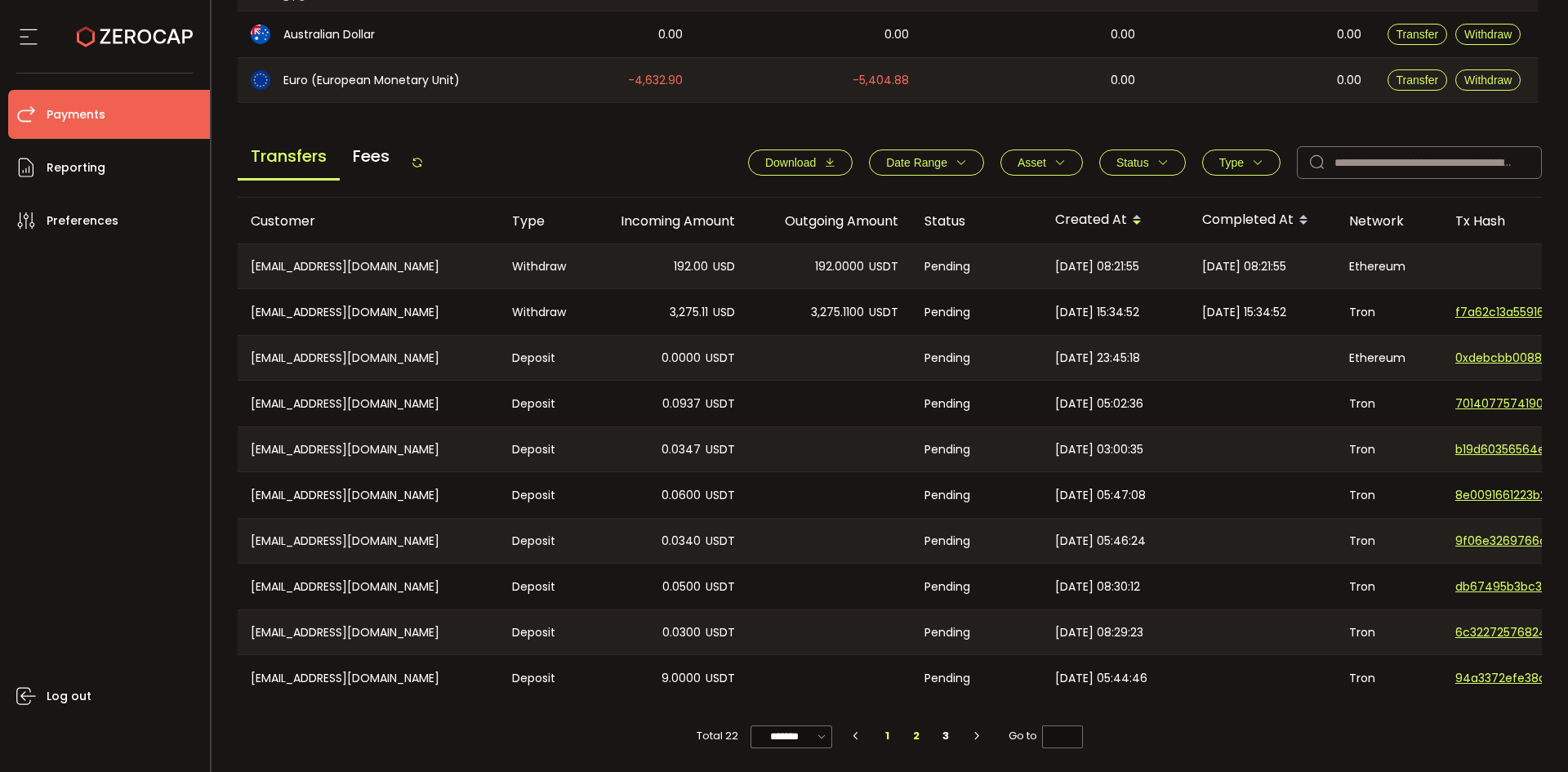
click at [888, 739] on li "1" at bounding box center [888, 735] width 29 height 23
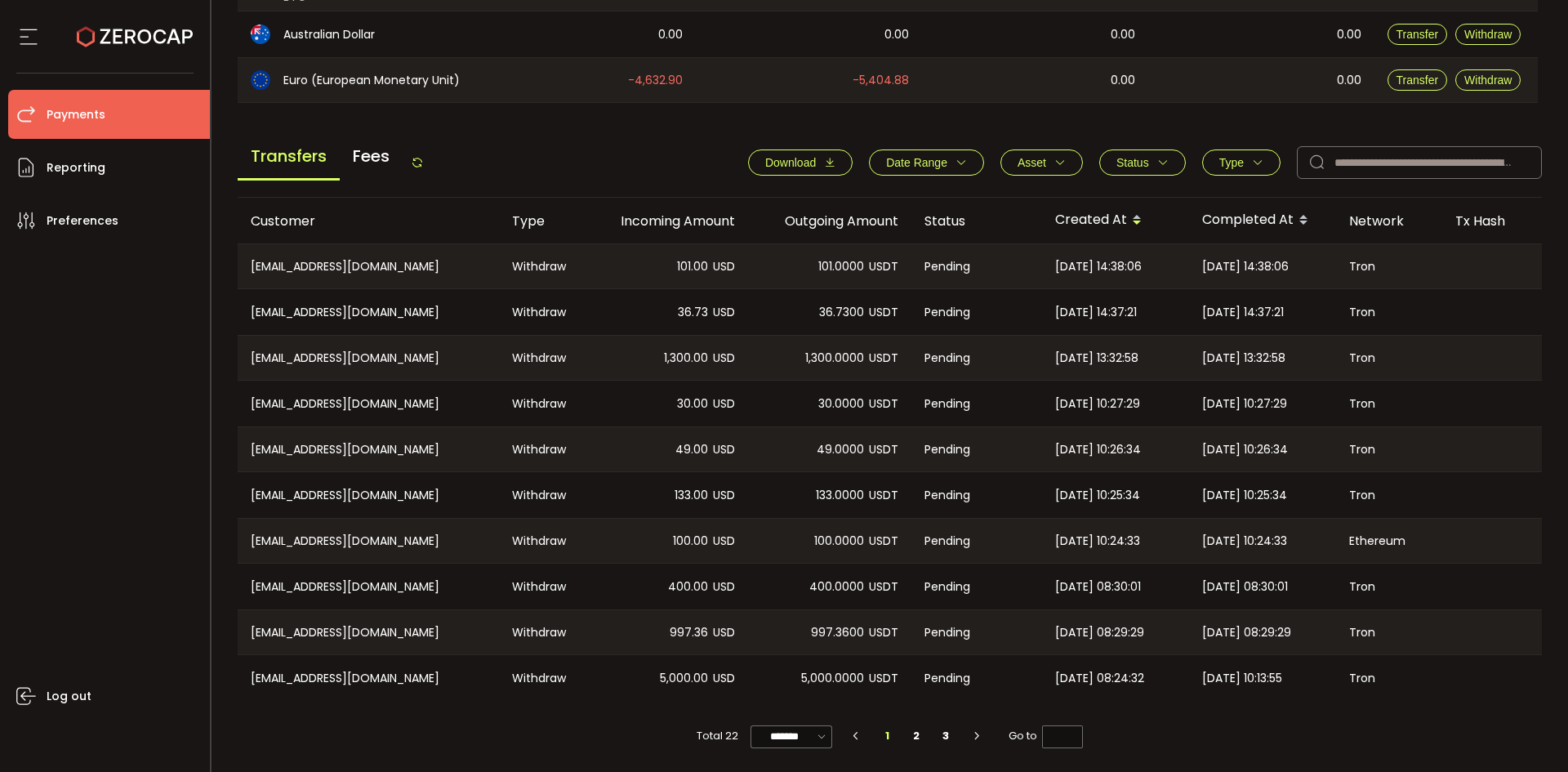
click at [424, 156] on icon at bounding box center [417, 162] width 13 height 13
click at [933, 732] on li "3" at bounding box center [946, 735] width 29 height 23
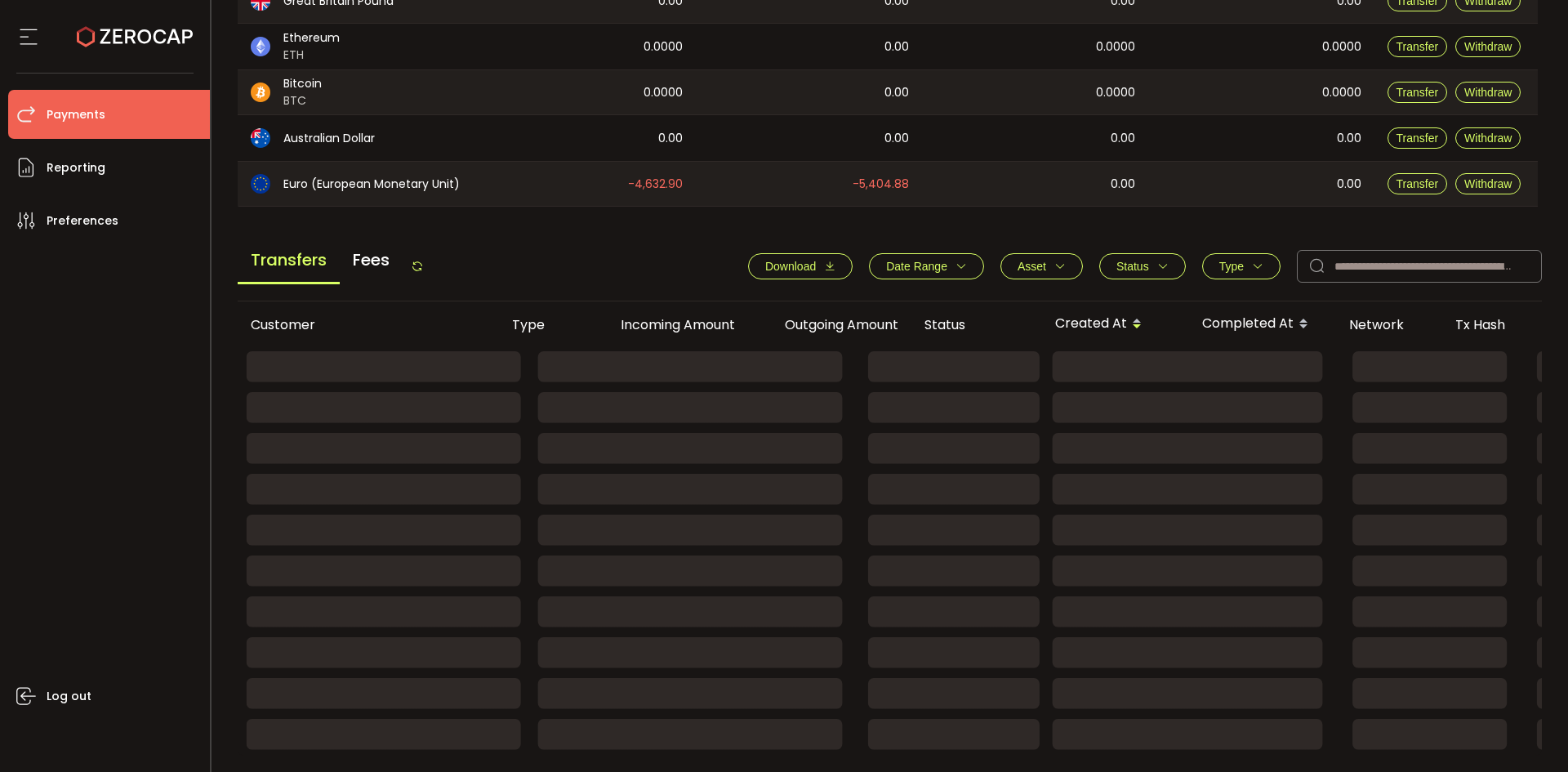
scroll to position [269, 0]
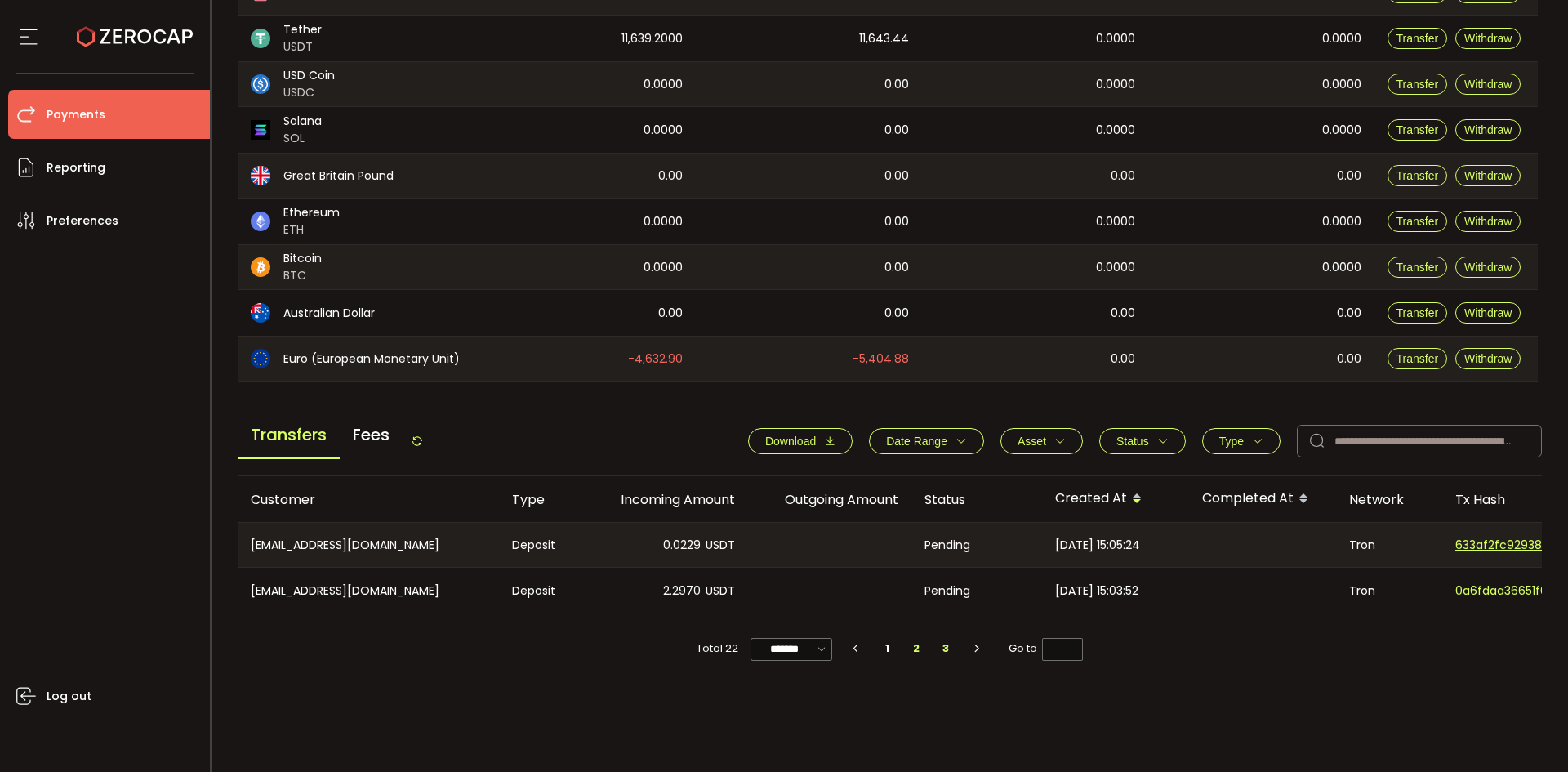
click at [917, 652] on li "2" at bounding box center [918, 649] width 29 height 23
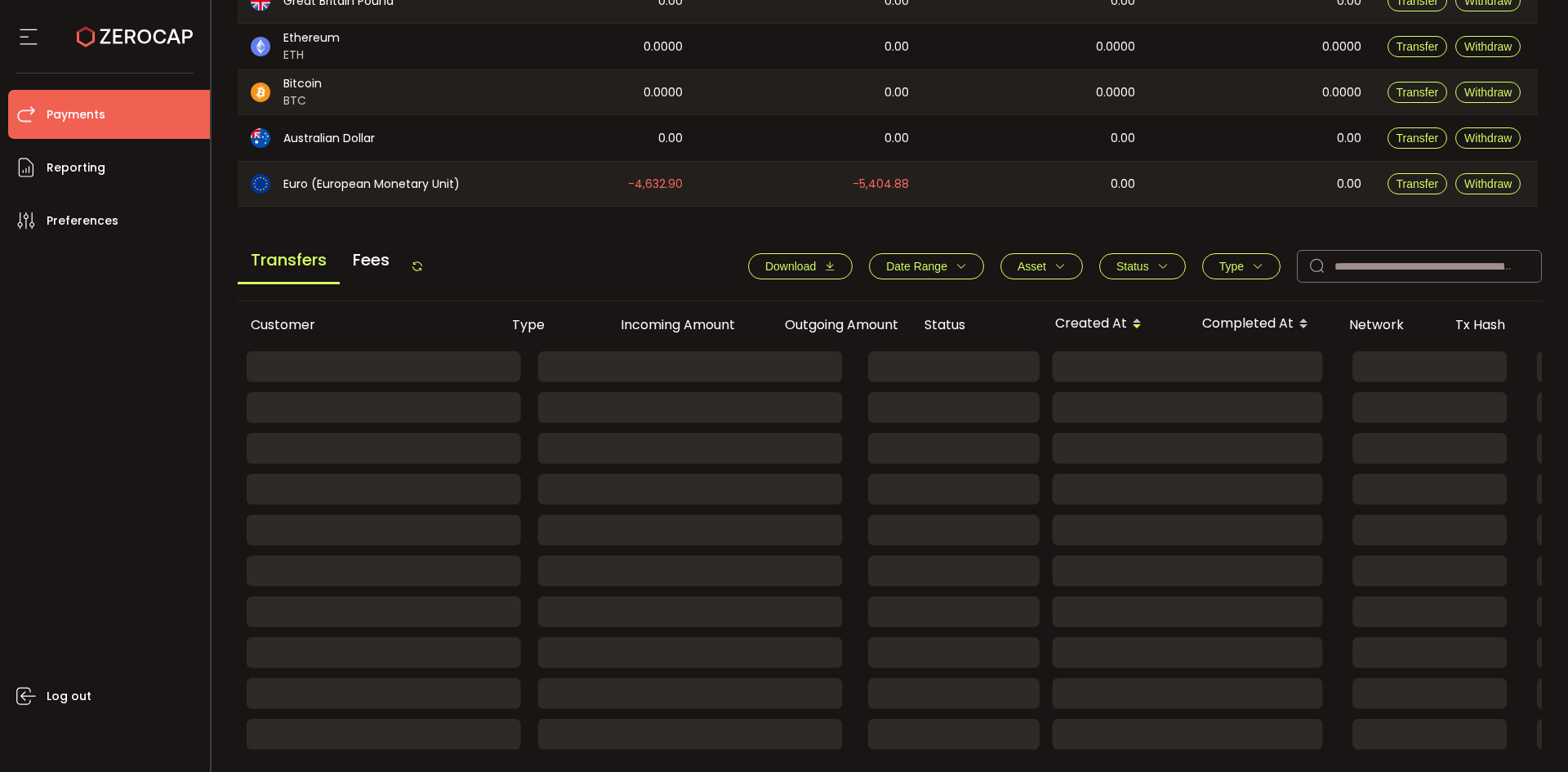
scroll to position [552, 0]
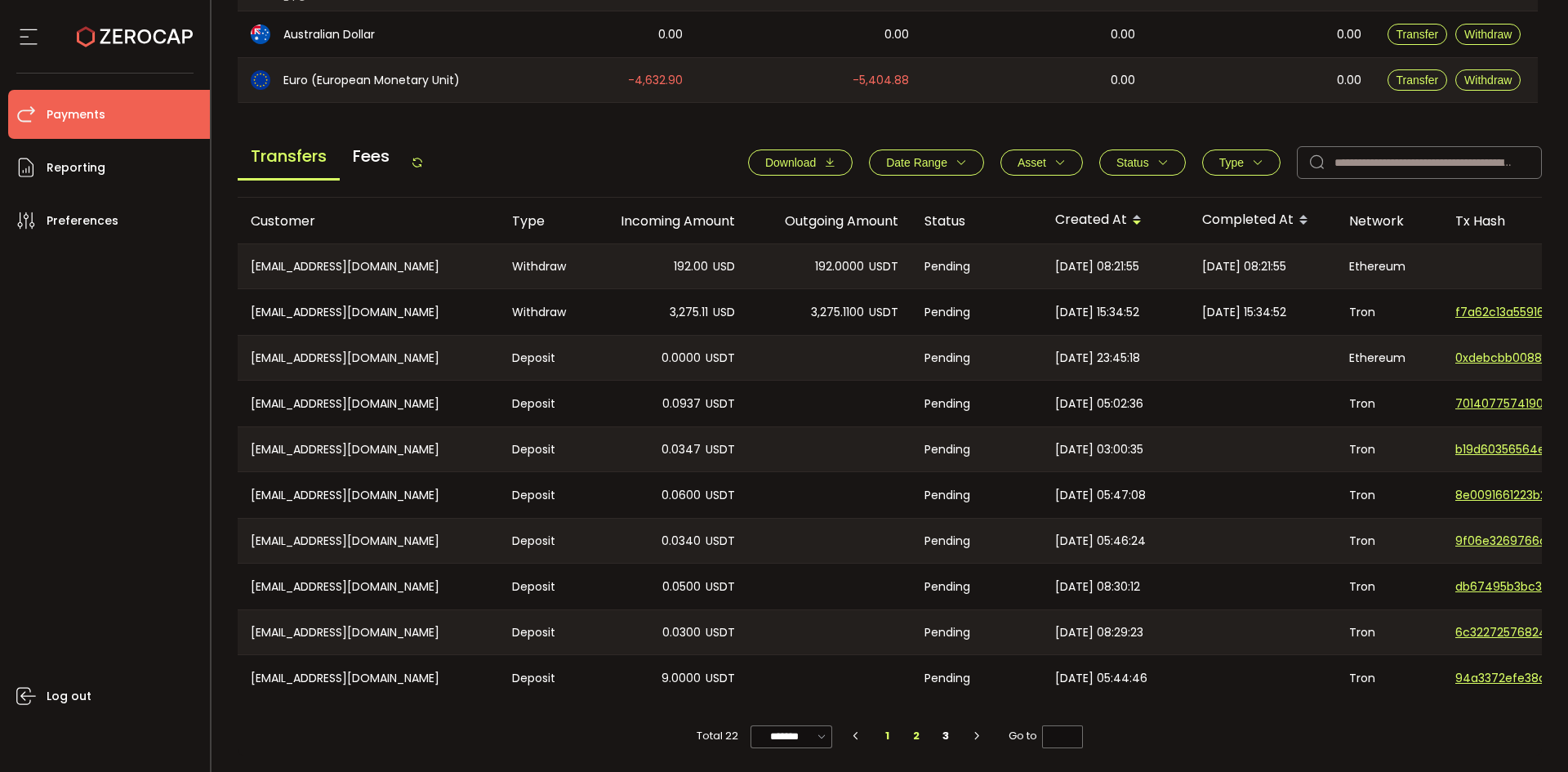
click at [890, 735] on li "1" at bounding box center [888, 735] width 29 height 23
type input "*"
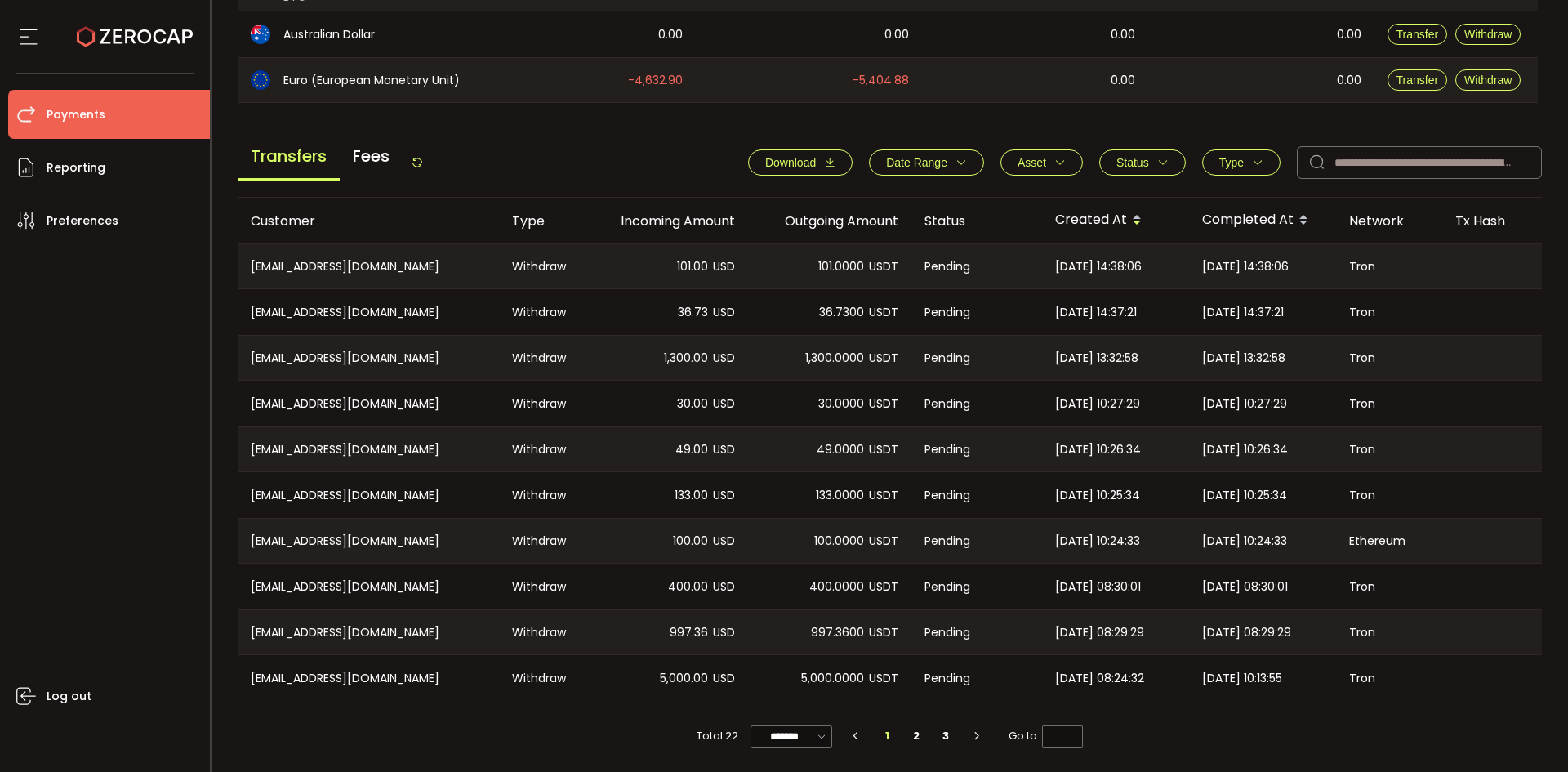
click at [585, 176] on div "Transfers Fees Download Date Range - Asset BTC ETH EUR GBP SOL USD USDC USDT XR…" at bounding box center [890, 167] width 1305 height 62
drag, startPoint x: 421, startPoint y: 143, endPoint x: 421, endPoint y: 160, distance: 17.0
click at [421, 154] on div "Transfers Fees" at bounding box center [331, 162] width 186 height 37
click at [421, 160] on icon at bounding box center [417, 162] width 13 height 13
click at [1124, 161] on span "Status" at bounding box center [1133, 162] width 33 height 13
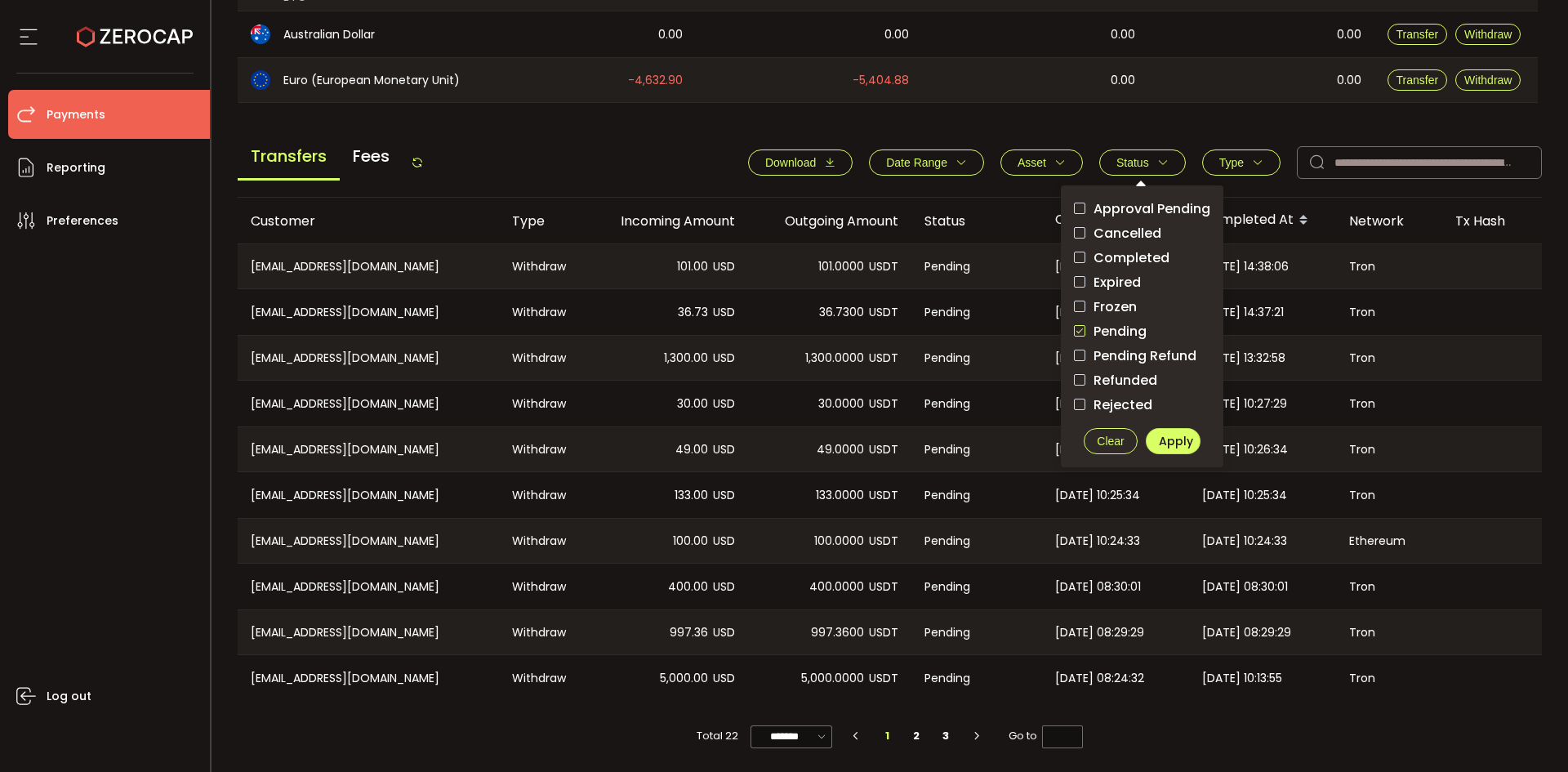
click at [1076, 325] on span "checkbox-group" at bounding box center [1080, 330] width 12 height 12
click at [1173, 447] on button "Apply" at bounding box center [1173, 441] width 55 height 26
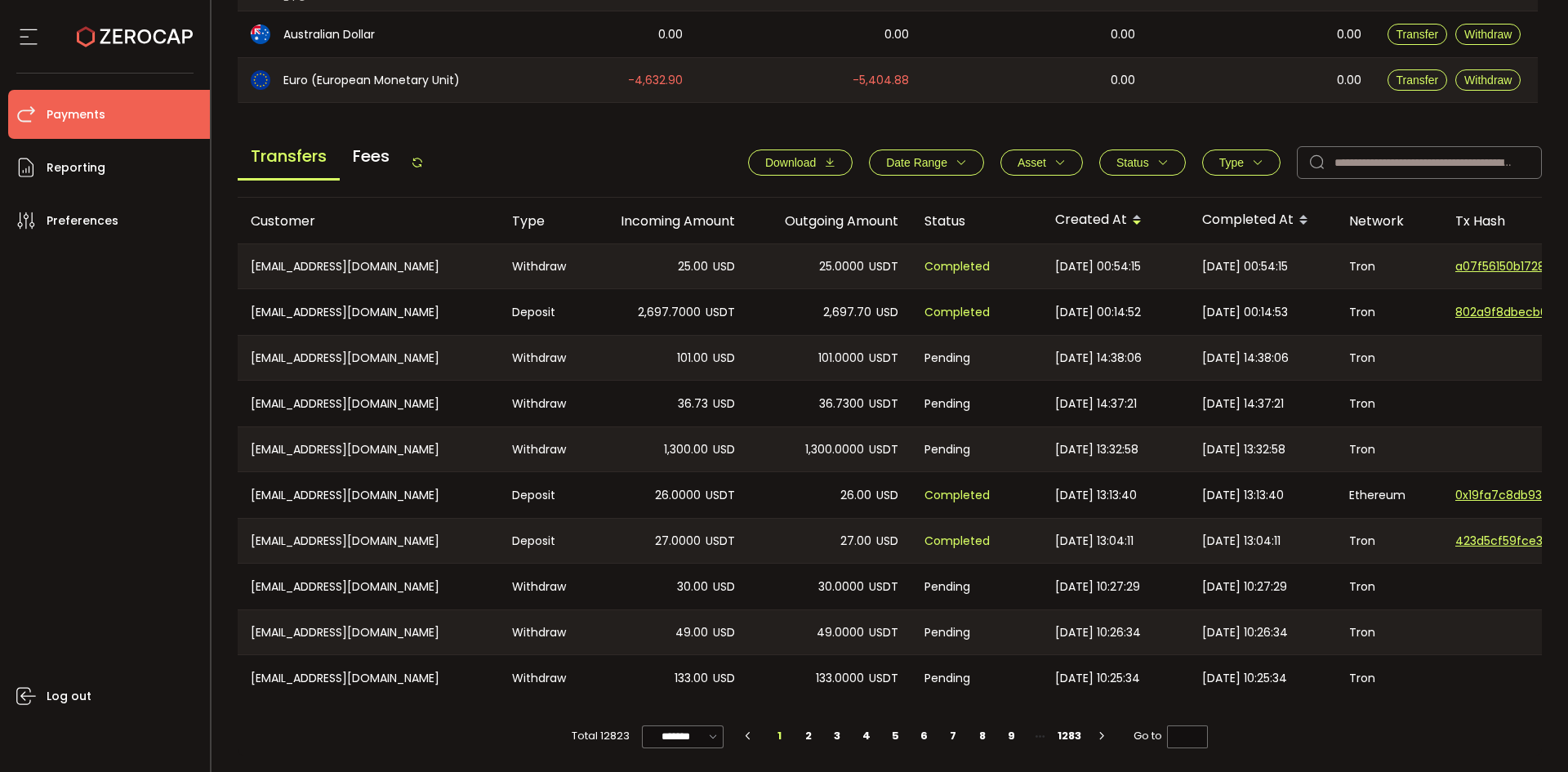
click at [431, 160] on div "Transfers Fees Download Date Range - Asset BTC ETH EUR GBP SOL USD USDC USDT XR…" at bounding box center [890, 167] width 1305 height 62
click at [424, 161] on icon at bounding box center [417, 162] width 13 height 13
click at [420, 150] on div "Transfers Fees" at bounding box center [331, 162] width 186 height 37
click at [416, 156] on icon at bounding box center [417, 162] width 13 height 13
click at [420, 161] on icon at bounding box center [417, 162] width 13 height 13
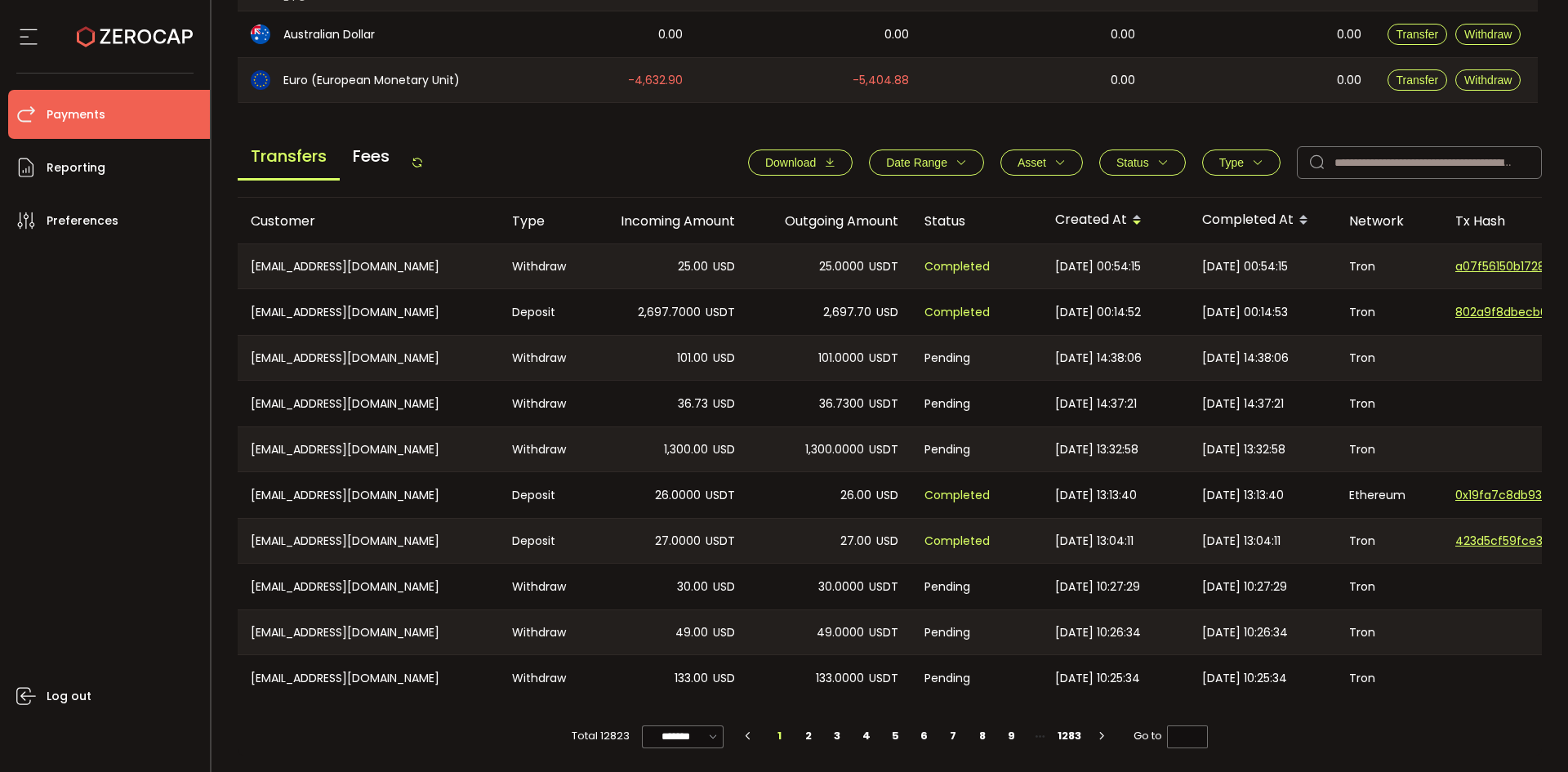
click at [419, 159] on icon at bounding box center [417, 162] width 13 height 13
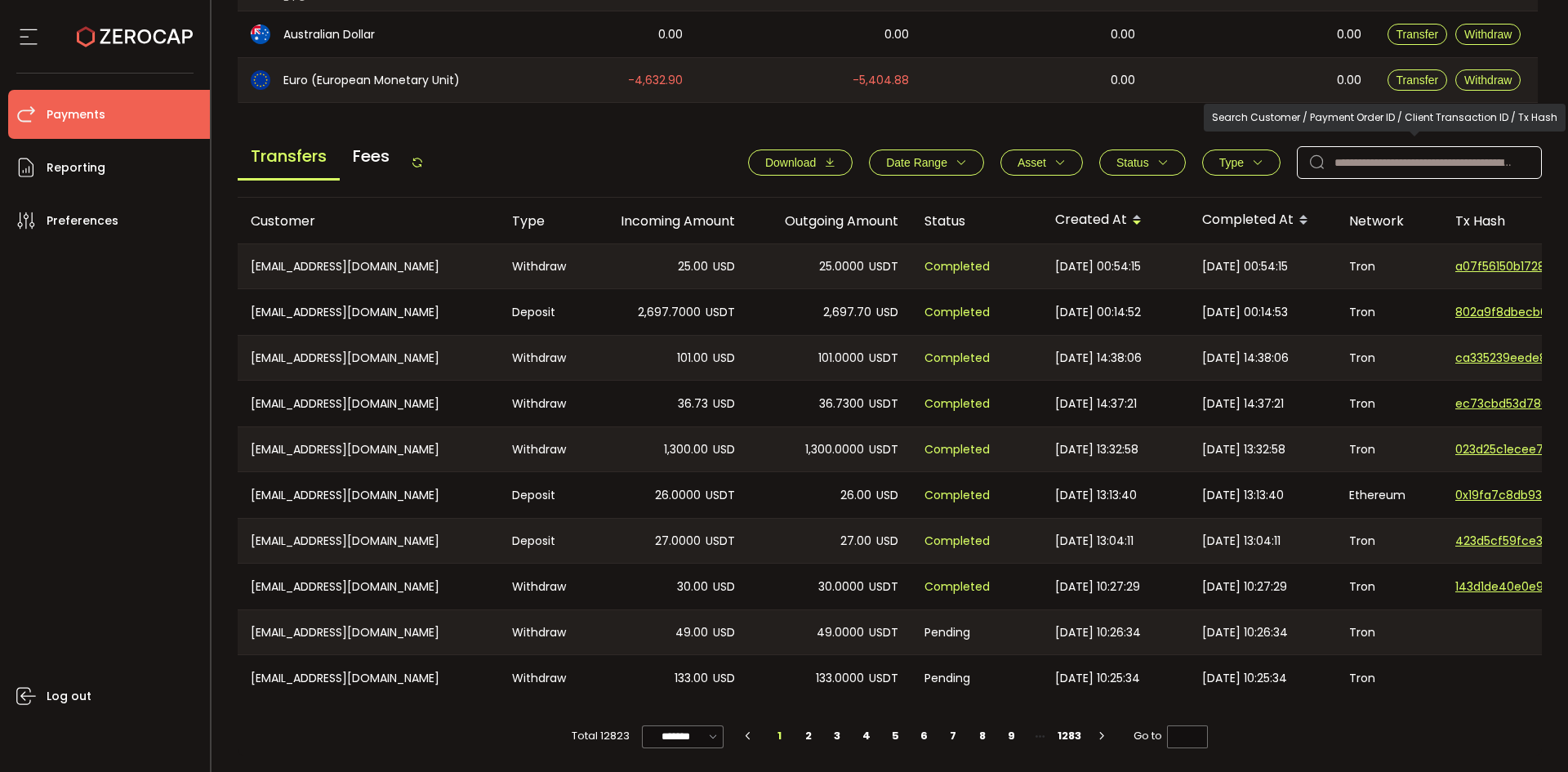
drag, startPoint x: 1356, startPoint y: 139, endPoint x: 1357, endPoint y: 171, distance: 32.0
click at [1356, 145] on div "Transfers Fees Download Date Range - Asset BTC ETH EUR GBP SOL USD USDC USDT XR…" at bounding box center [890, 167] width 1305 height 62
paste input "**********"
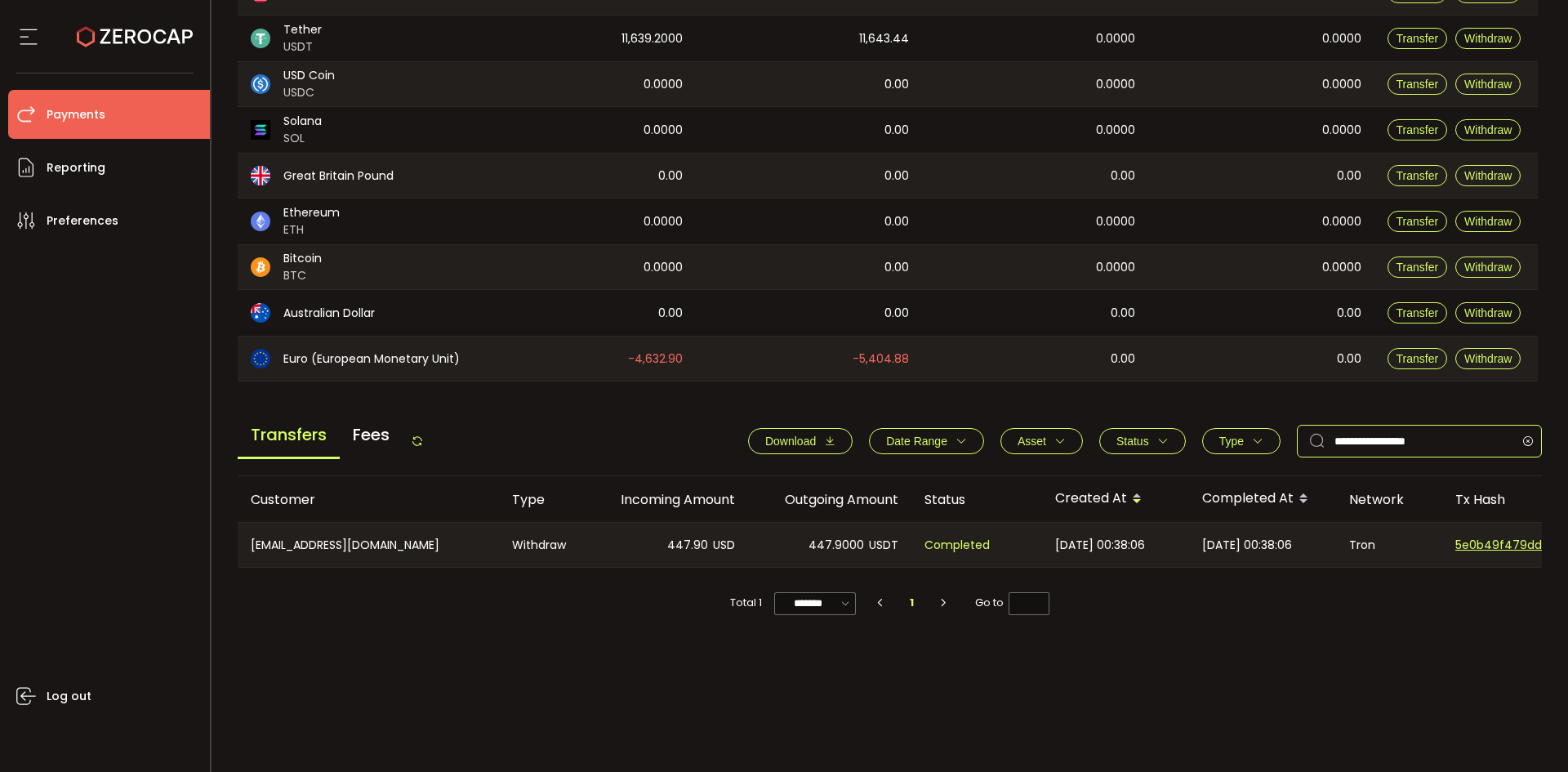
scroll to position [269, 0]
type input "**********"
click at [1525, 442] on icon at bounding box center [1528, 442] width 20 height 33
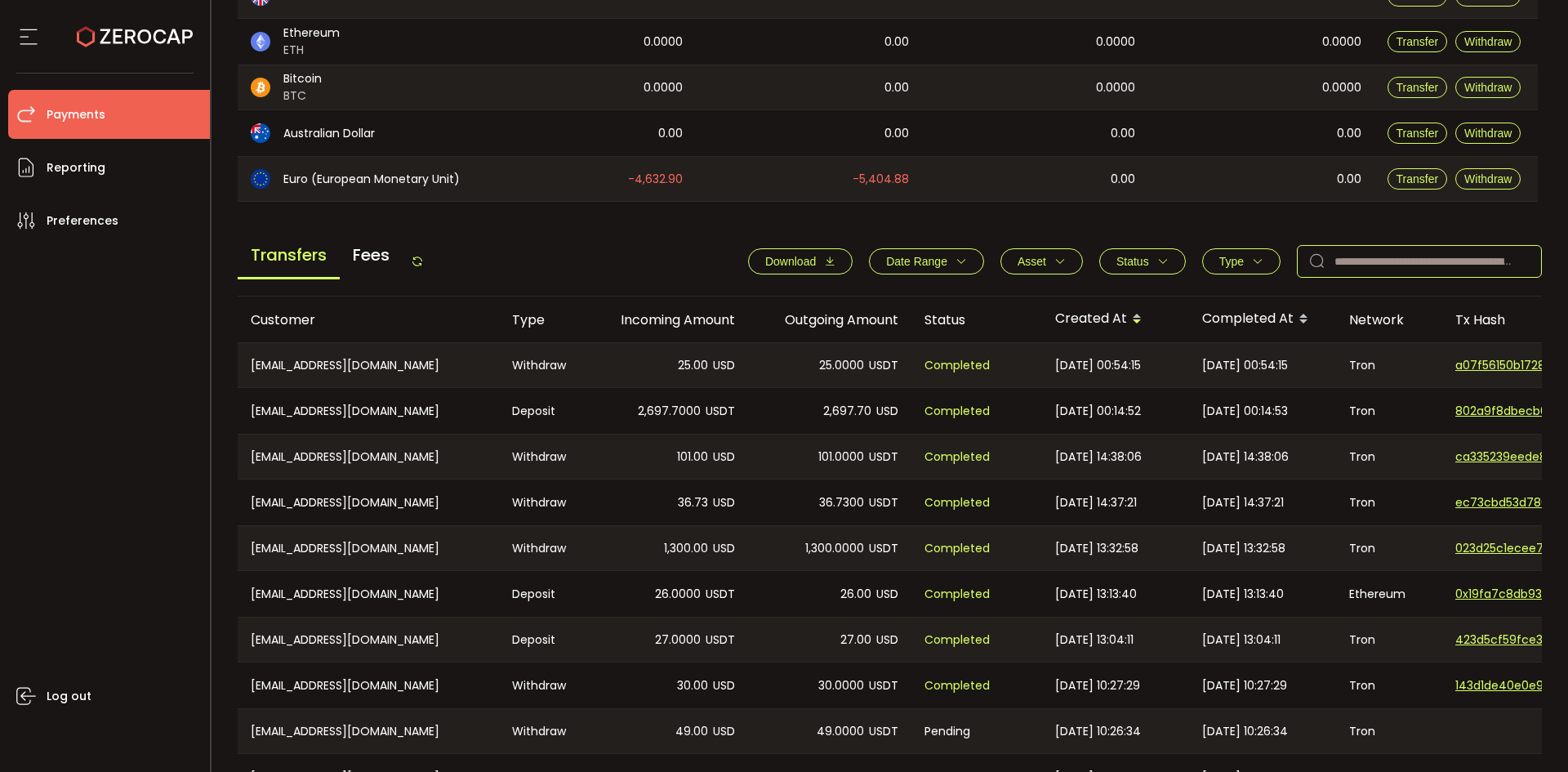
scroll to position [552, 0]
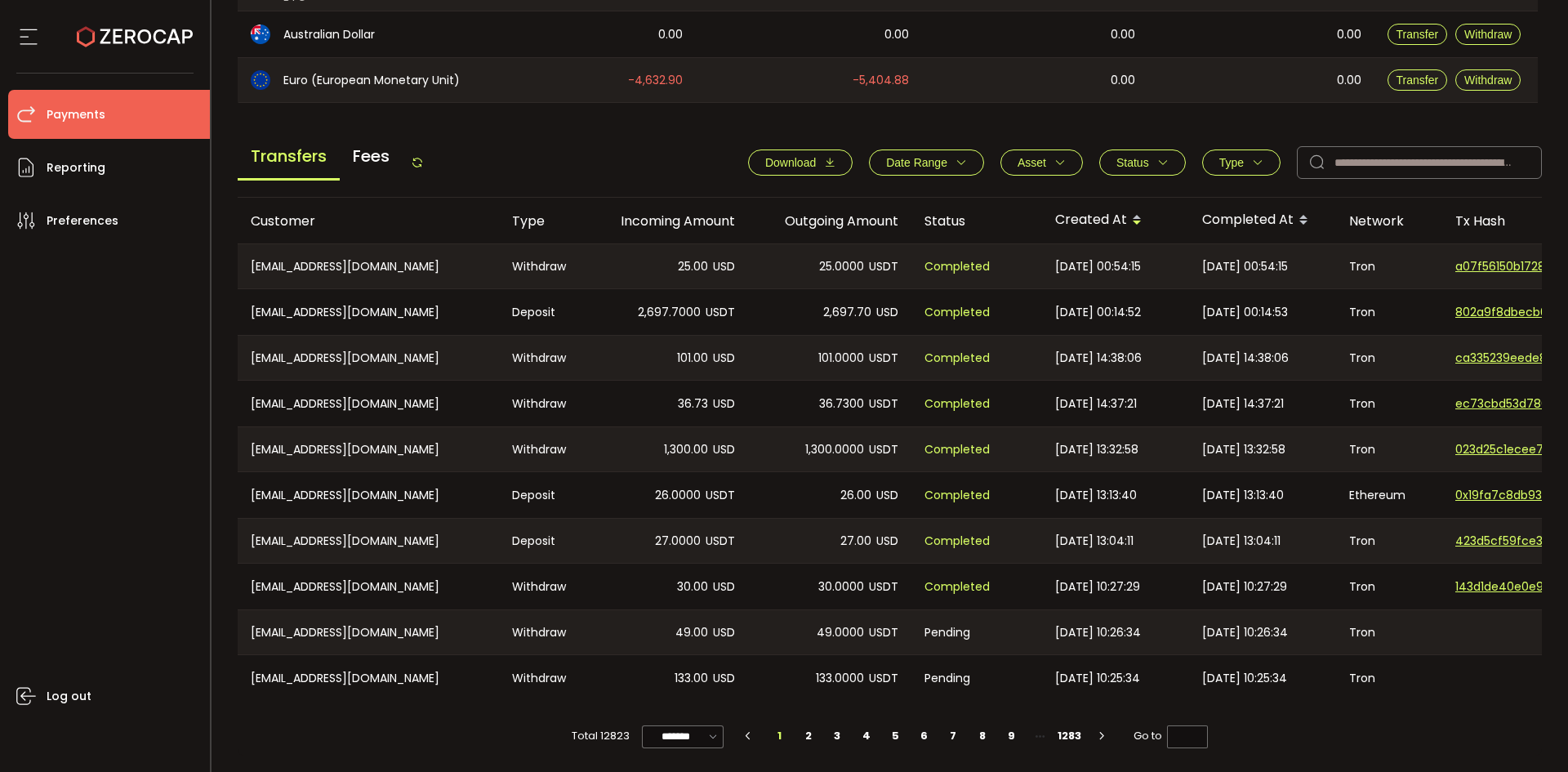
click at [1124, 156] on span "Status" at bounding box center [1133, 162] width 33 height 13
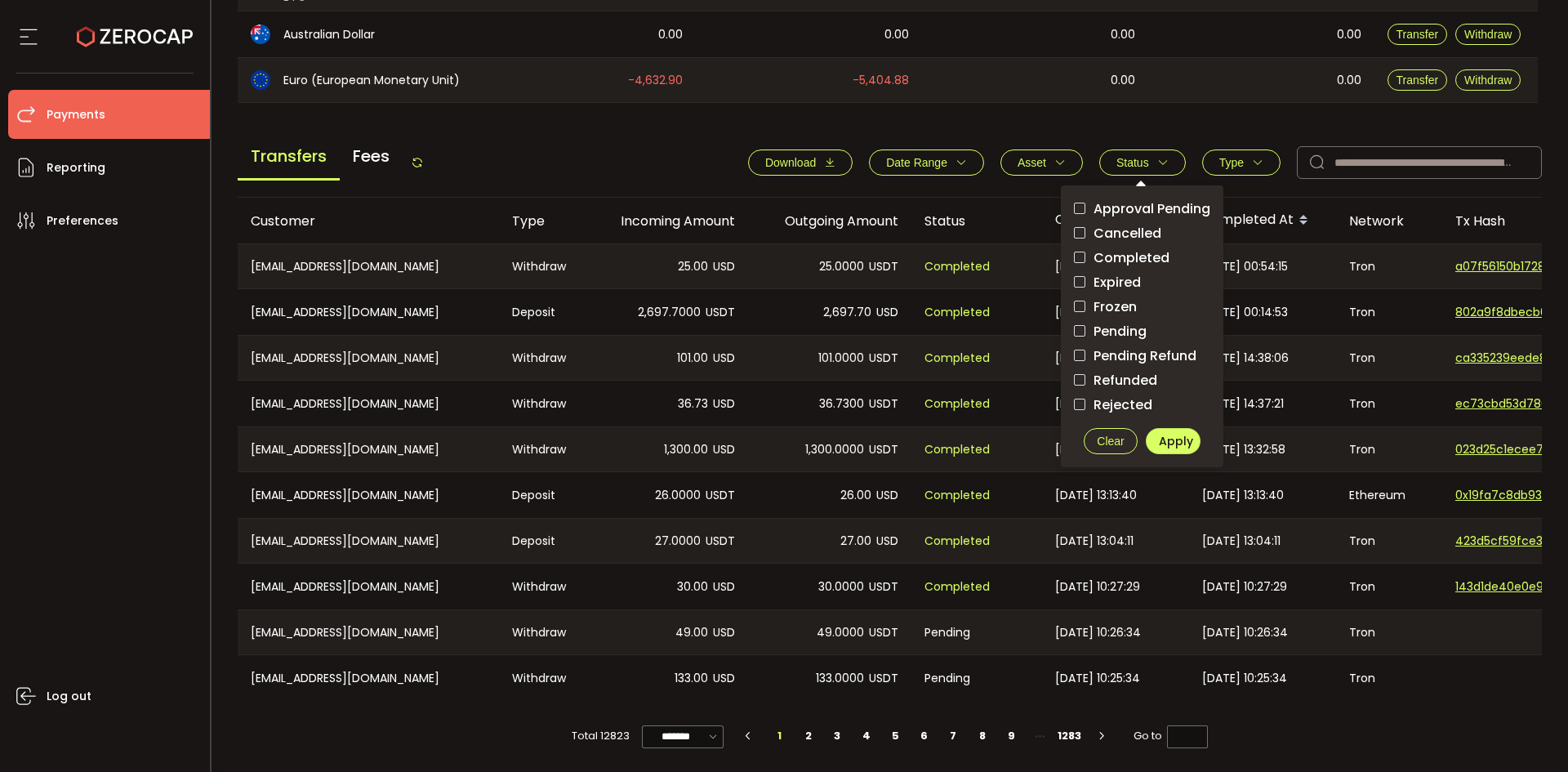
click at [1086, 329] on span "Pending" at bounding box center [1116, 331] width 61 height 16
click at [1176, 434] on span "Apply" at bounding box center [1177, 442] width 35 height 16
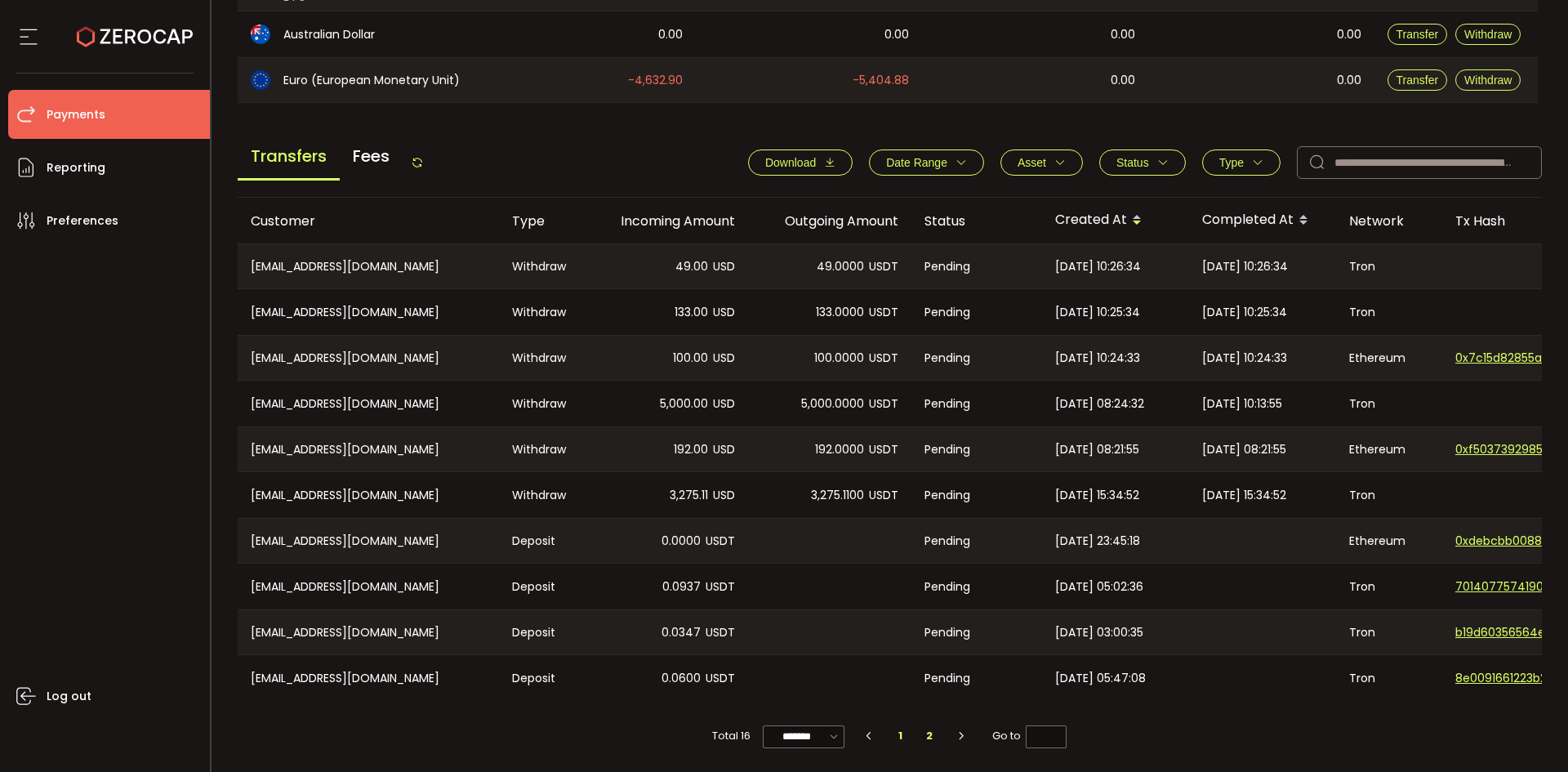
click at [930, 736] on li "2" at bounding box center [929, 735] width 29 height 23
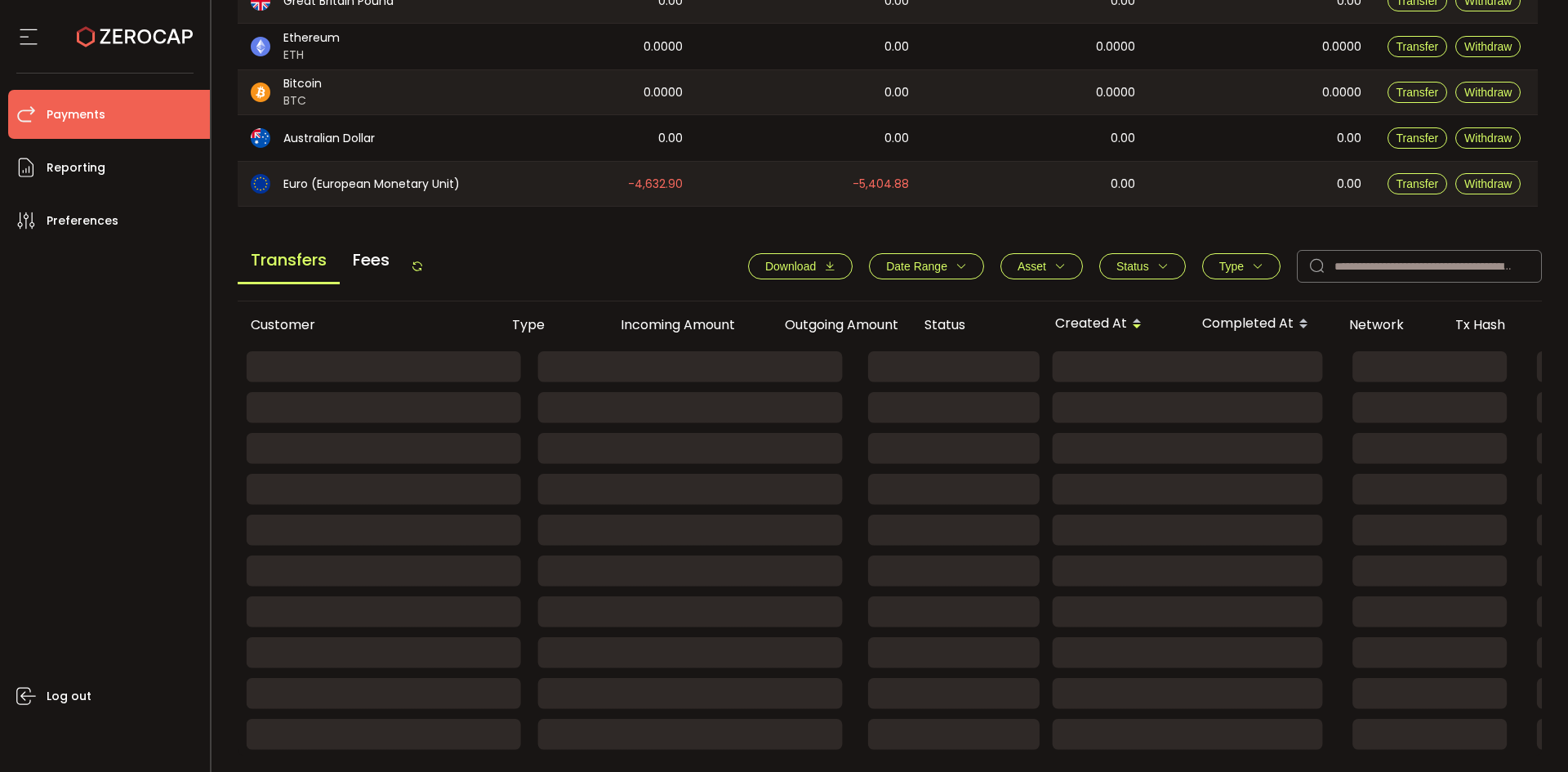
scroll to position [370, 0]
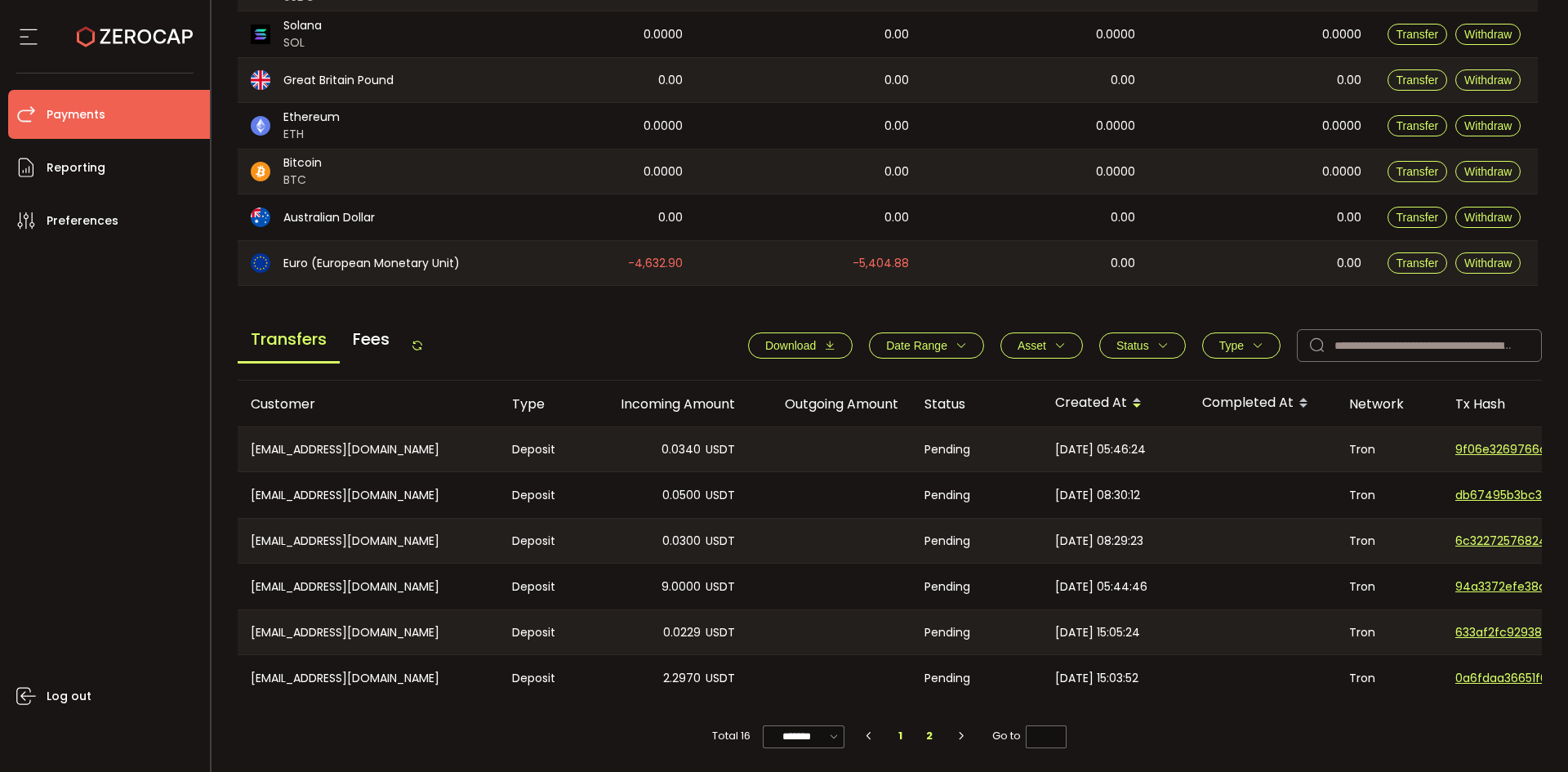
click at [892, 733] on li "1" at bounding box center [901, 735] width 29 height 23
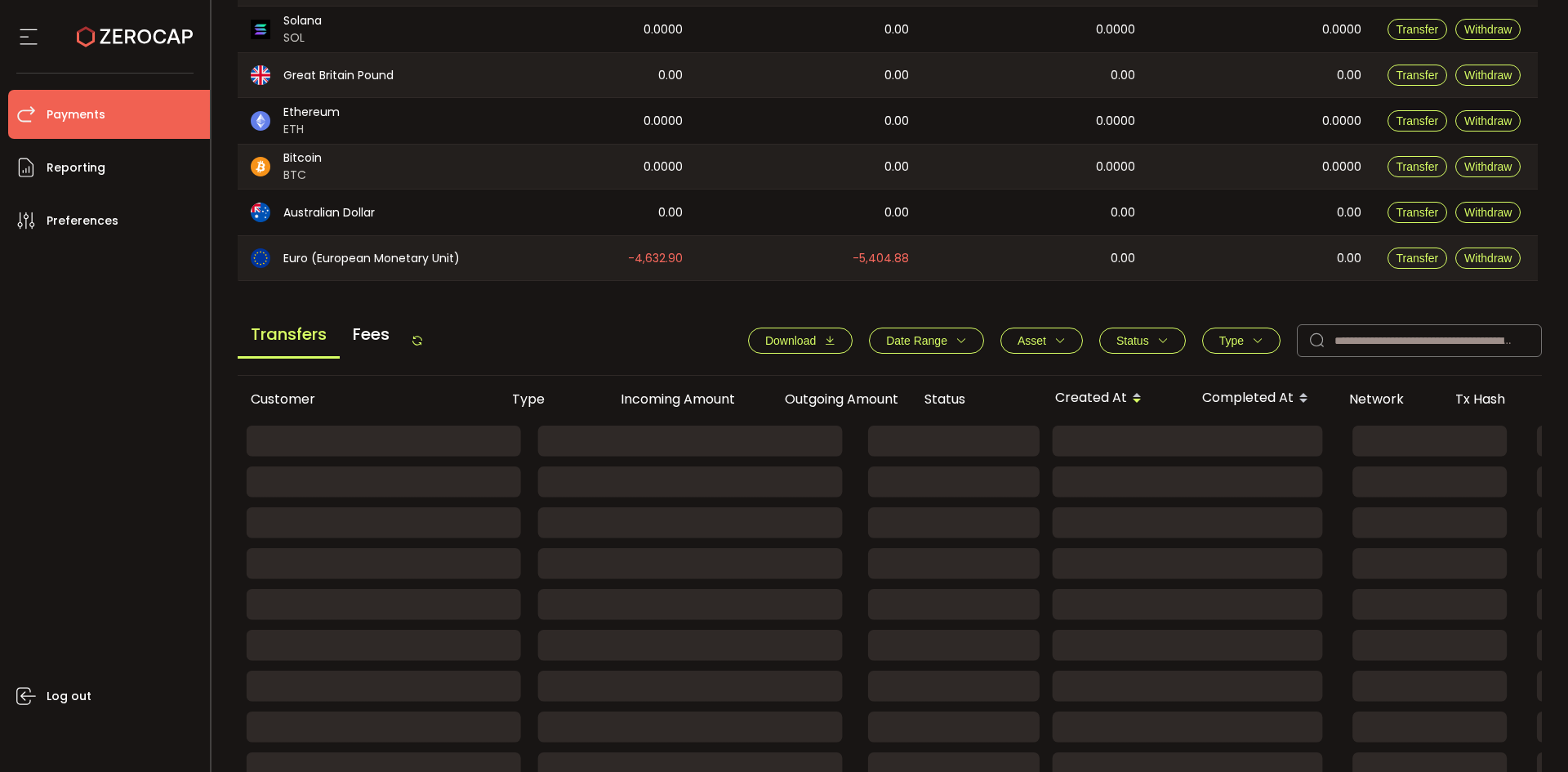
type input "*"
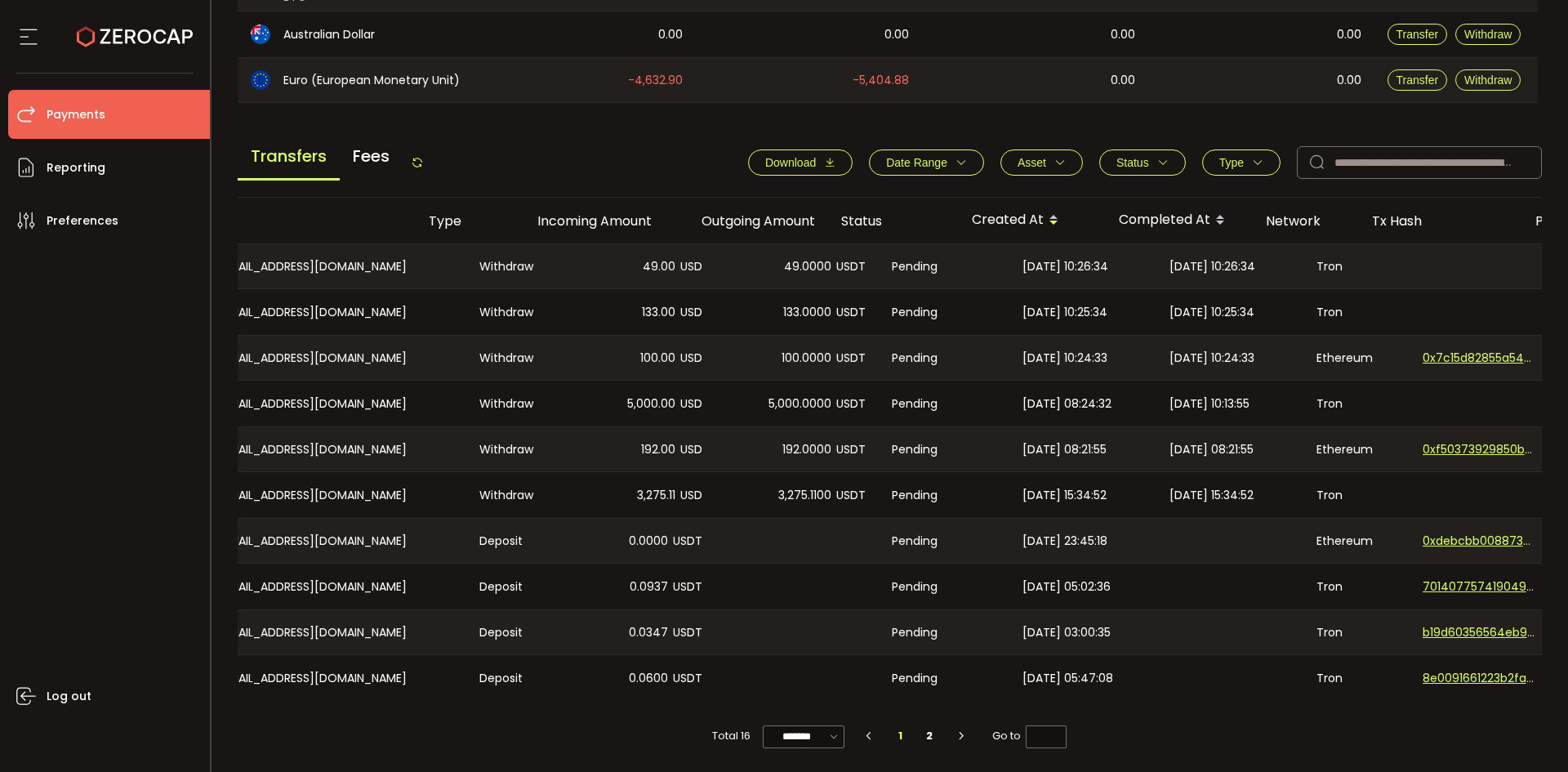
scroll to position [0, 0]
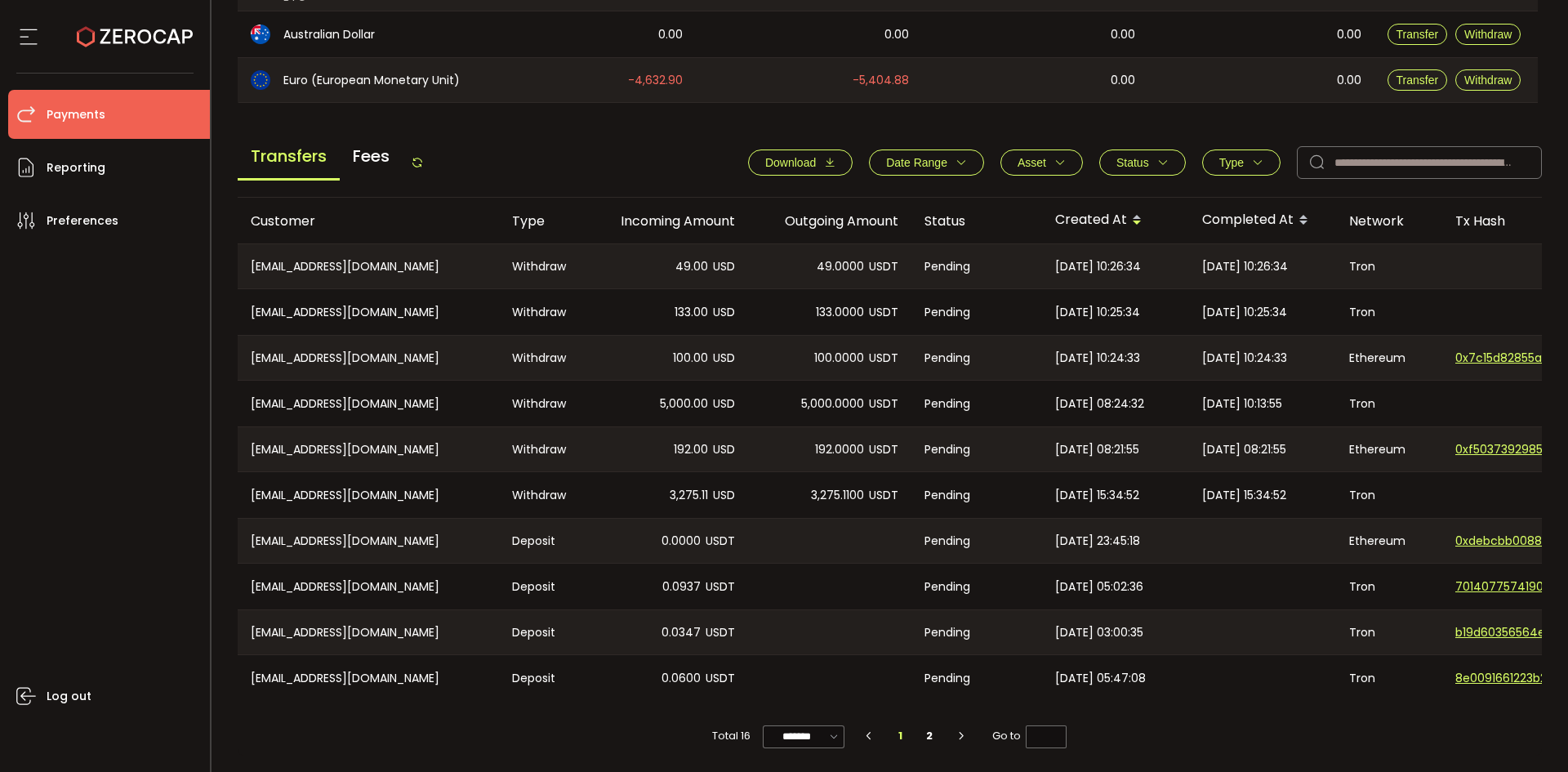
click at [424, 156] on icon at bounding box center [417, 162] width 13 height 13
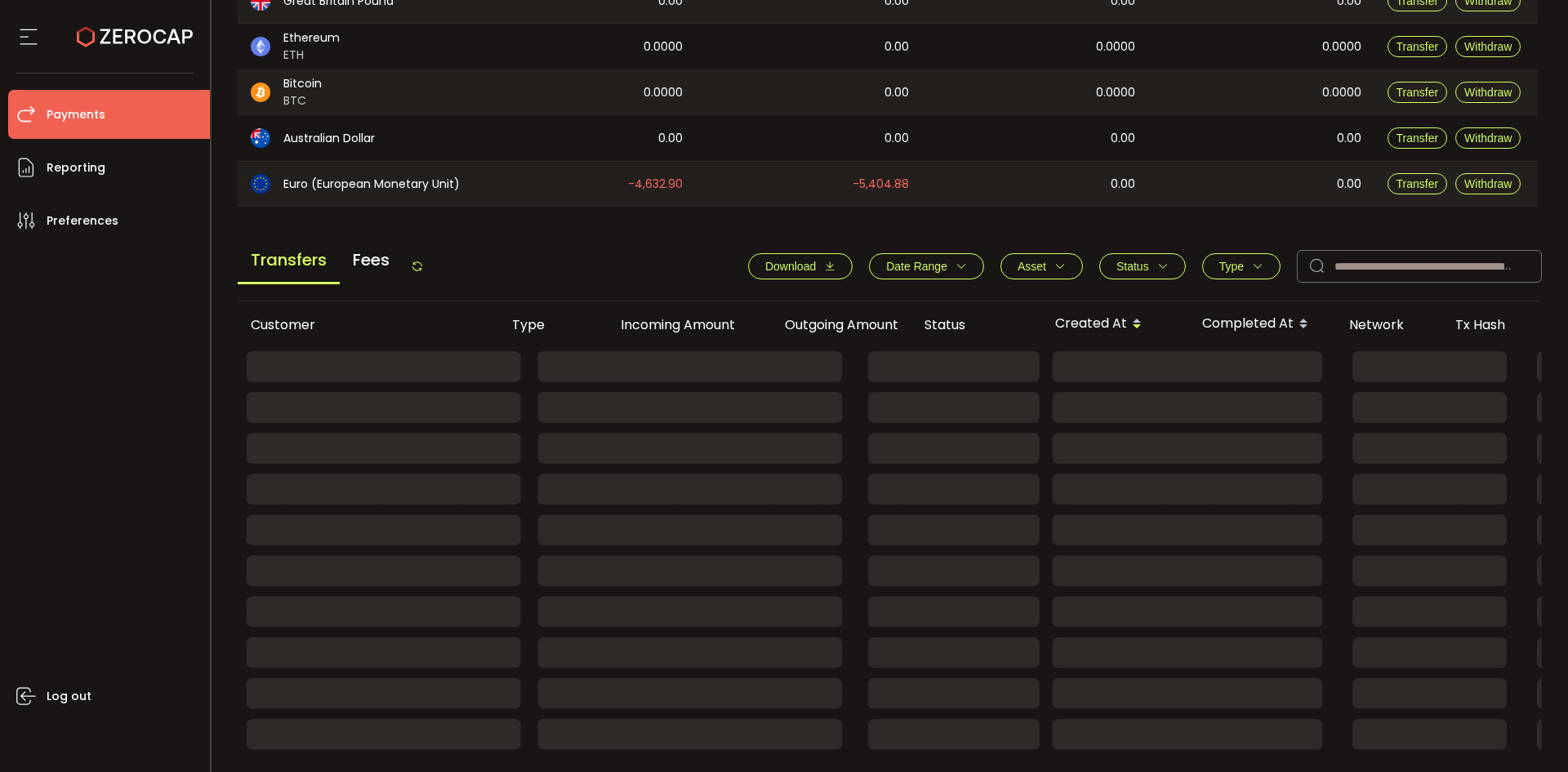
scroll to position [552, 0]
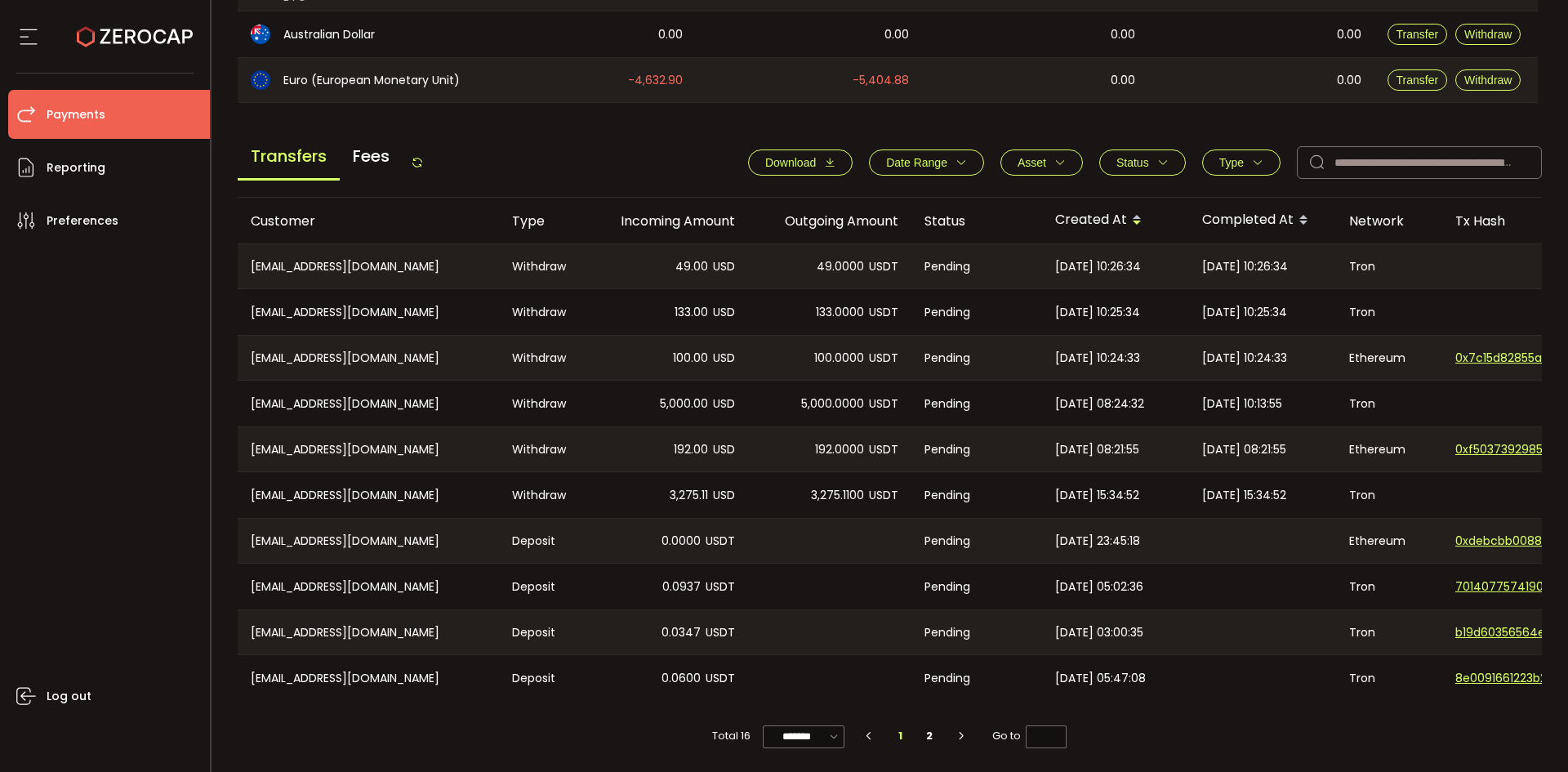
click at [1175, 161] on button "Status" at bounding box center [1142, 162] width 87 height 26
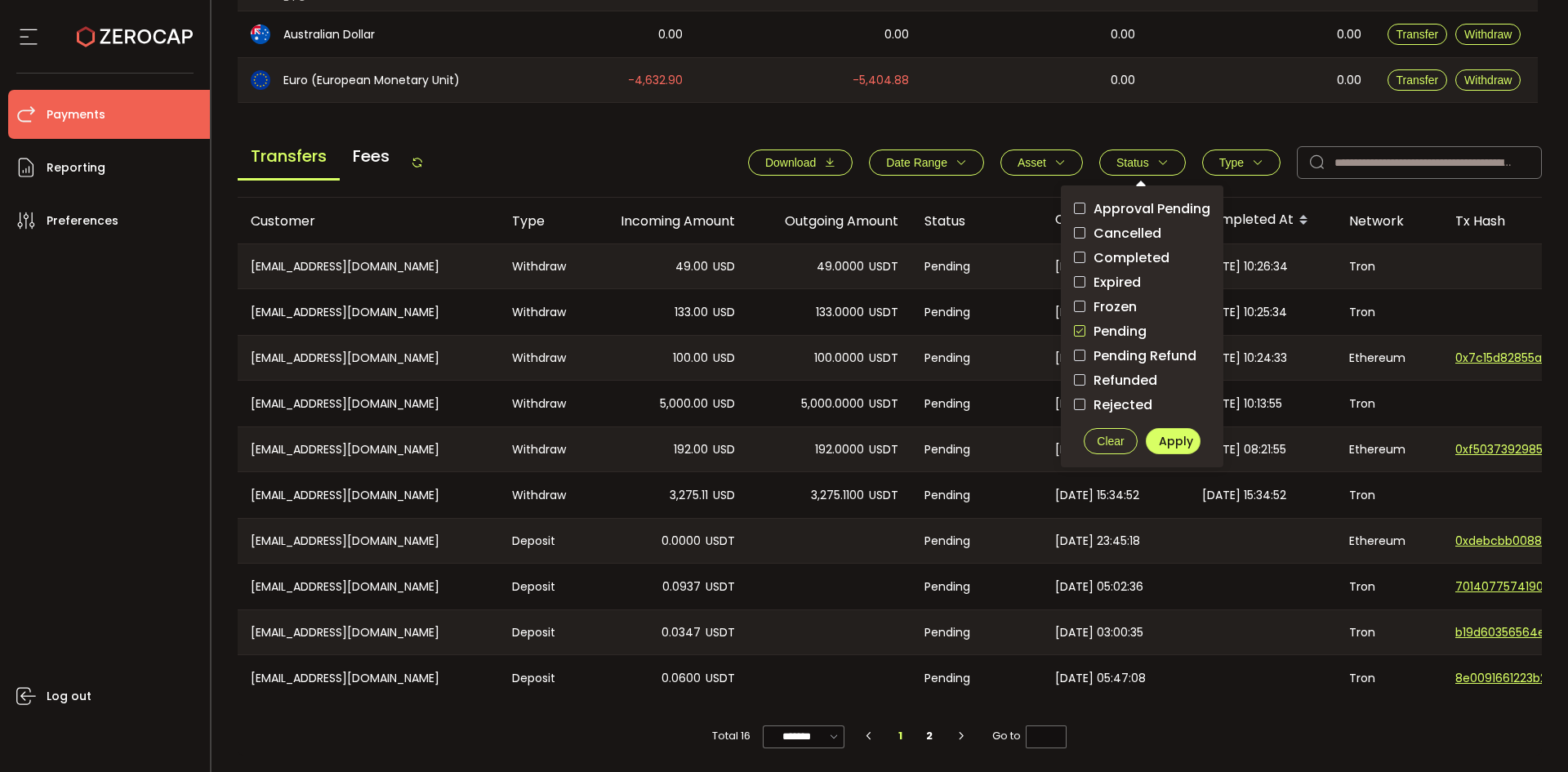
click at [1075, 325] on span "checkbox-group" at bounding box center [1080, 330] width 12 height 12
click at [1170, 443] on span "Apply" at bounding box center [1177, 442] width 35 height 16
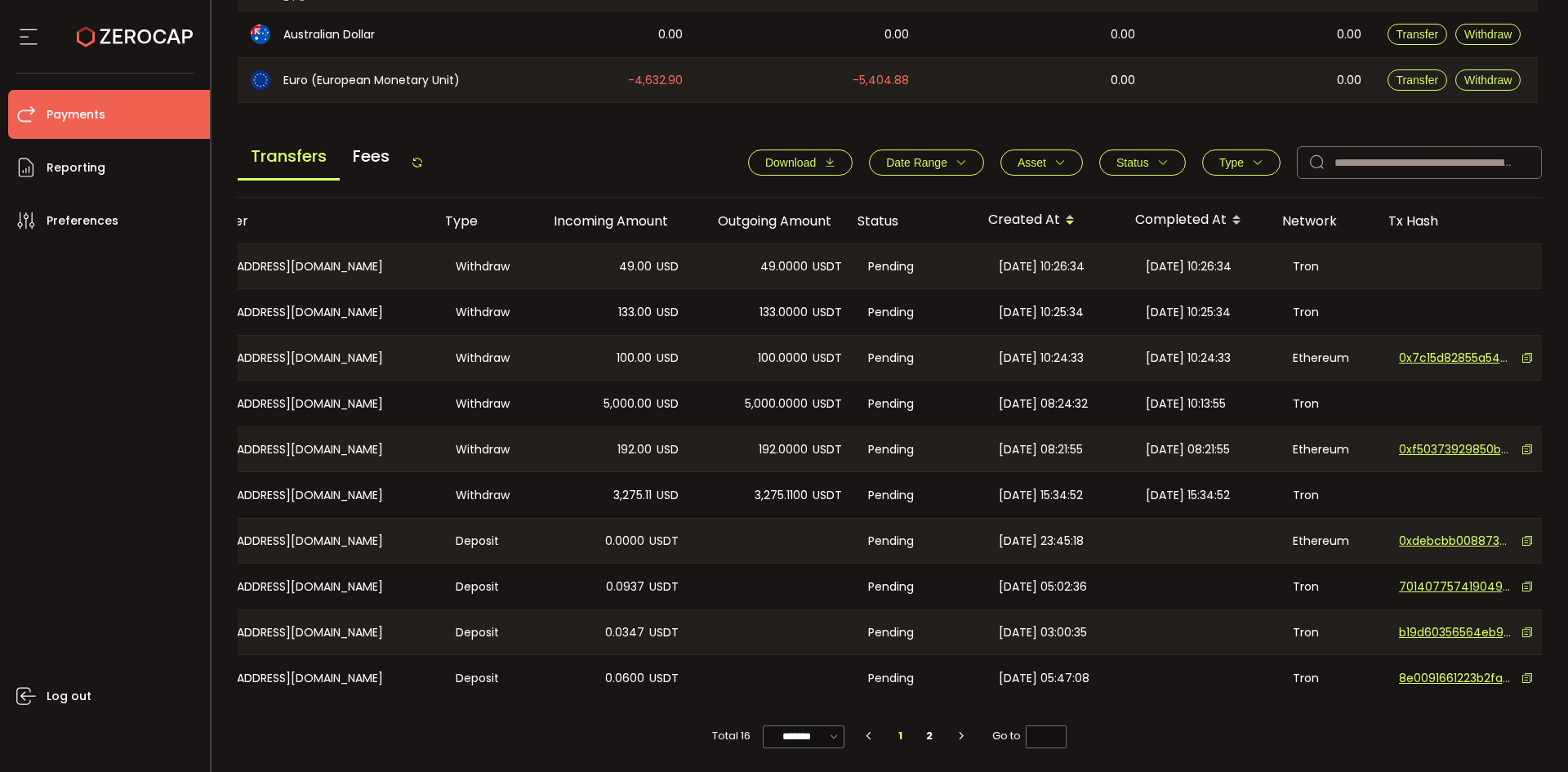
scroll to position [0, 0]
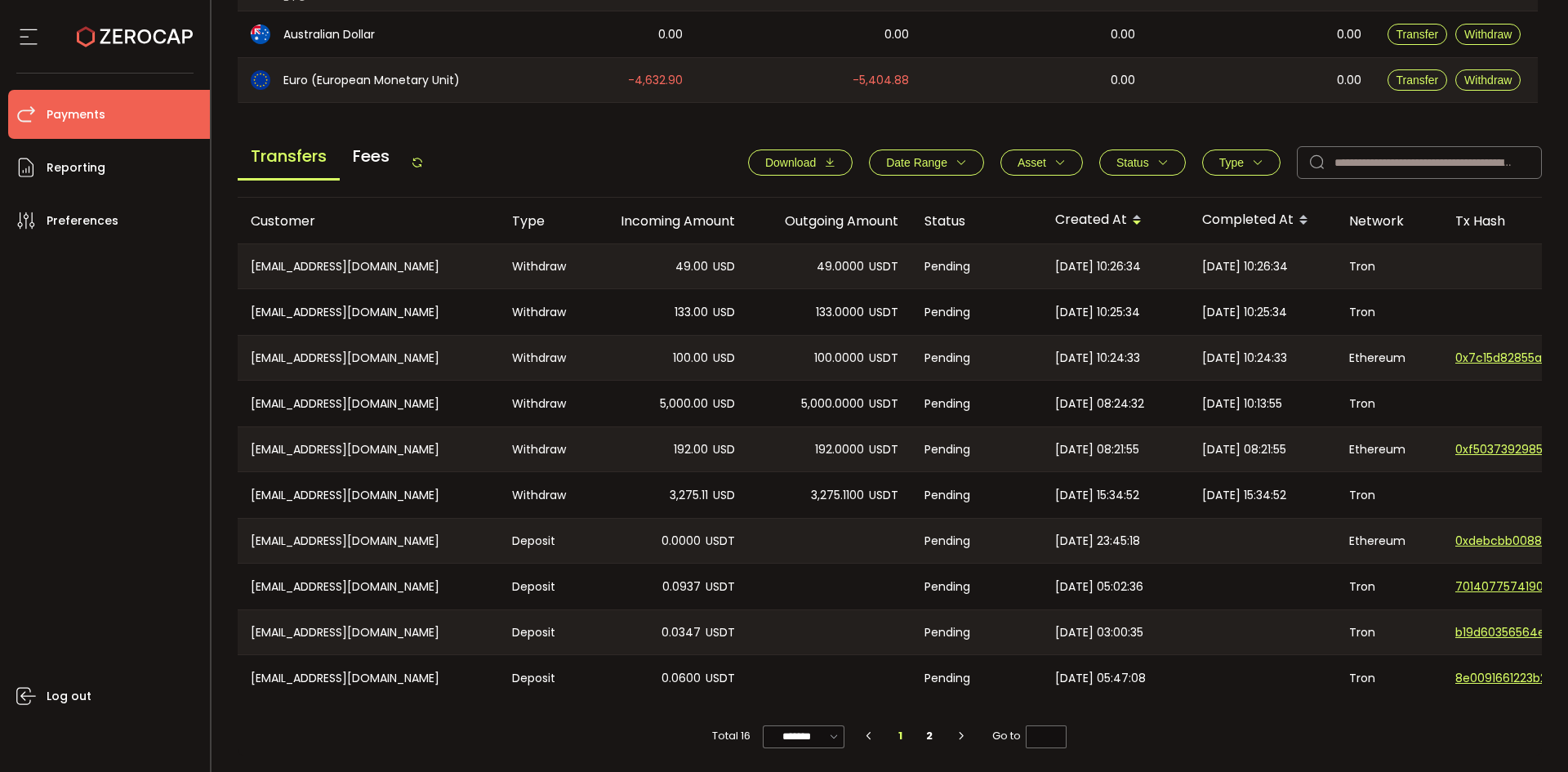
drag, startPoint x: 934, startPoint y: 695, endPoint x: 1291, endPoint y: 655, distance: 359.2
click at [1291, 655] on tr "CN-xjmgogo@126.com Deposit 0.0600 USDT Pending 2024-12-27 05:47:08 Tron 8e00916…" at bounding box center [1097, 678] width 1719 height 46
click at [1308, 660] on div at bounding box center [1262, 678] width 147 height 46
drag, startPoint x: 985, startPoint y: 695, endPoint x: 950, endPoint y: 743, distance: 59.4
click at [998, 698] on div "CN-attz262020@163.com Withdraw 49.00 USD 49.0000 USDT Pending 2025-09-25 10:26:…" at bounding box center [890, 473] width 1305 height 458
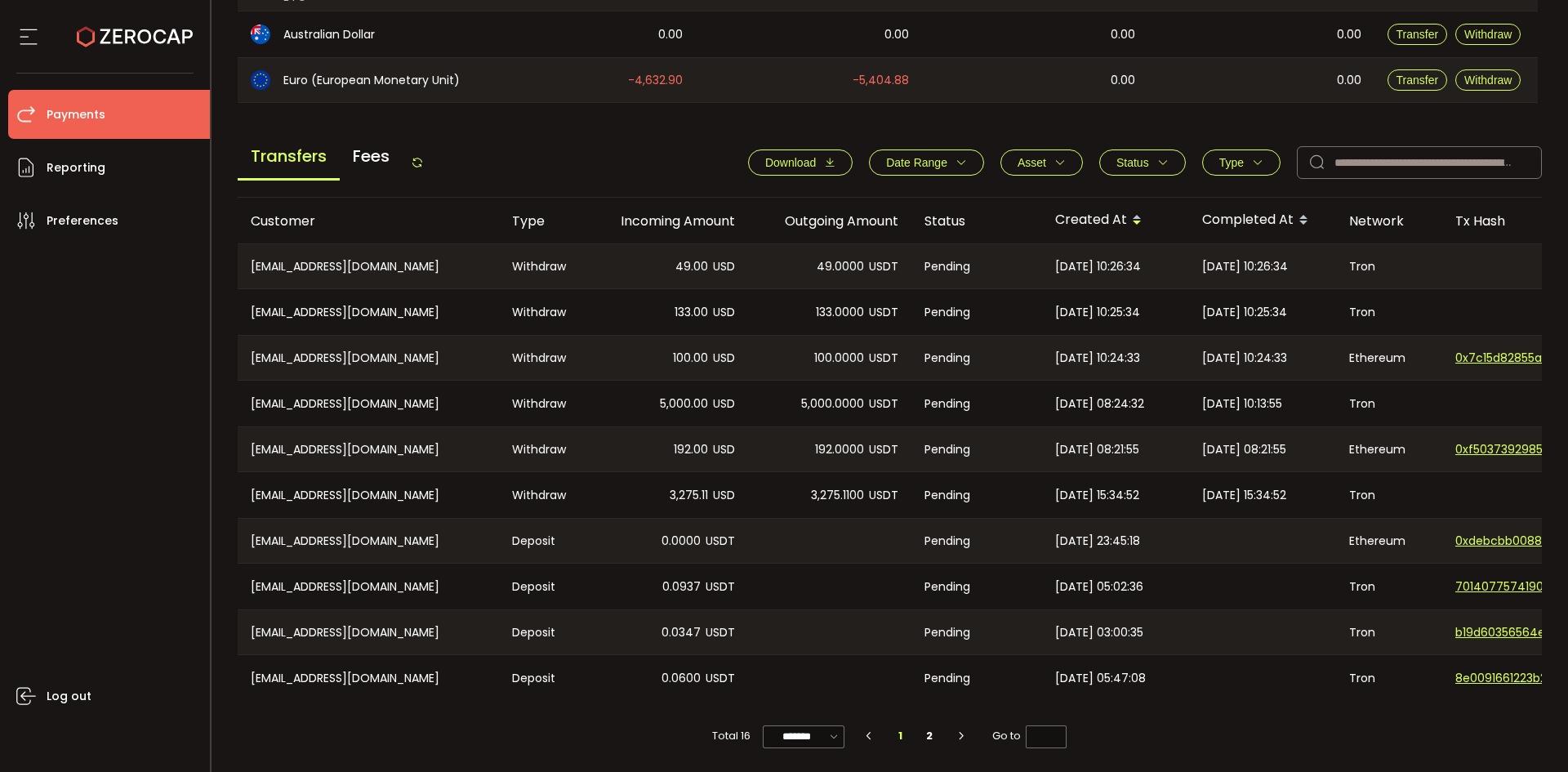
click at [572, 716] on div "Total 16 ******* 10/page 20/page 50/page 100/page 1 2 Go to *" at bounding box center [890, 728] width 1305 height 55
click at [1124, 158] on span "Status" at bounding box center [1133, 162] width 33 height 13
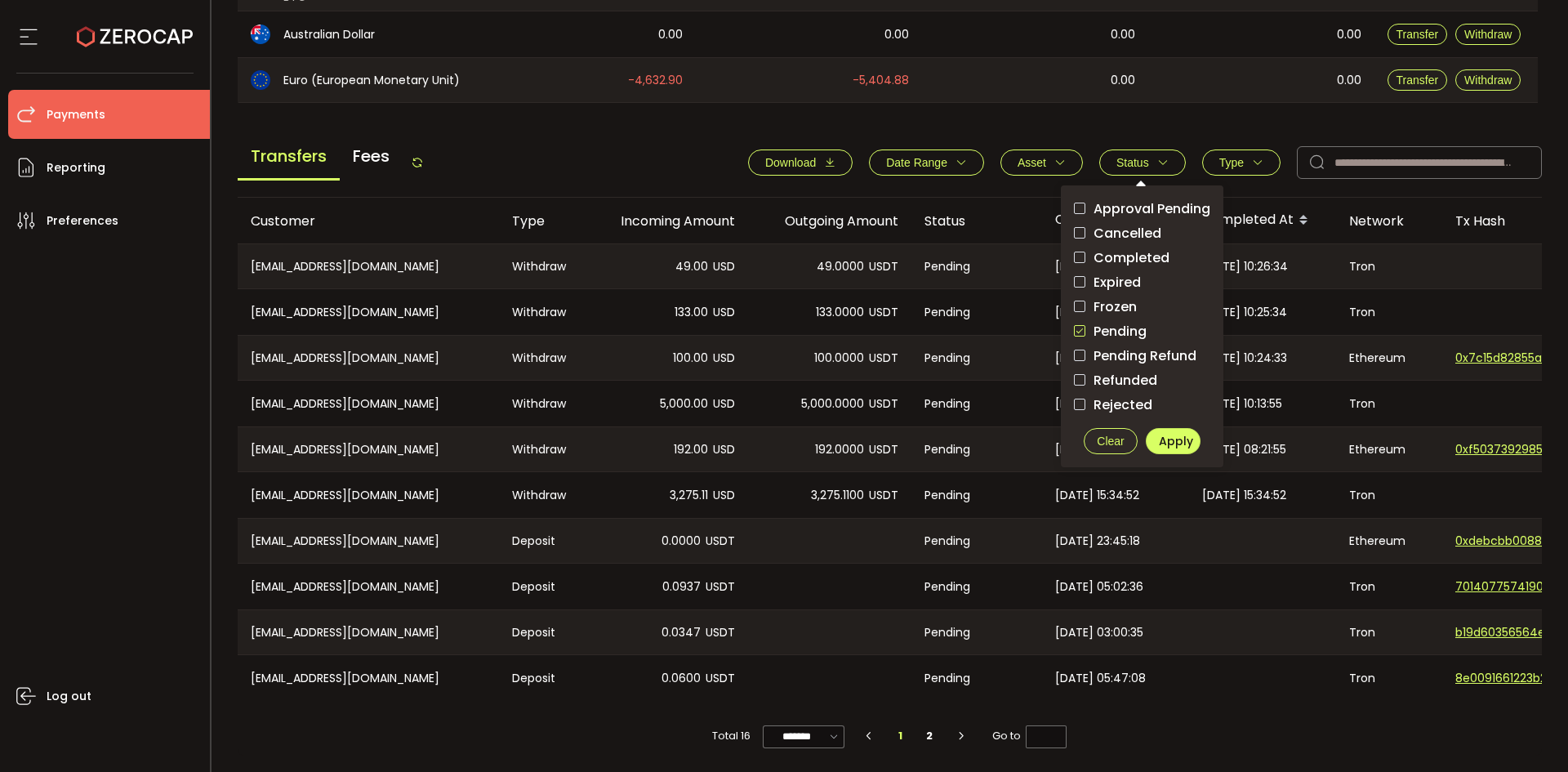
click at [1078, 325] on span "checkbox-group" at bounding box center [1080, 330] width 12 height 12
click at [525, 152] on div "Transfers Fees Download Date Range - Asset BTC ETH EUR GBP SOL USD USDC USDT XR…" at bounding box center [890, 167] width 1305 height 62
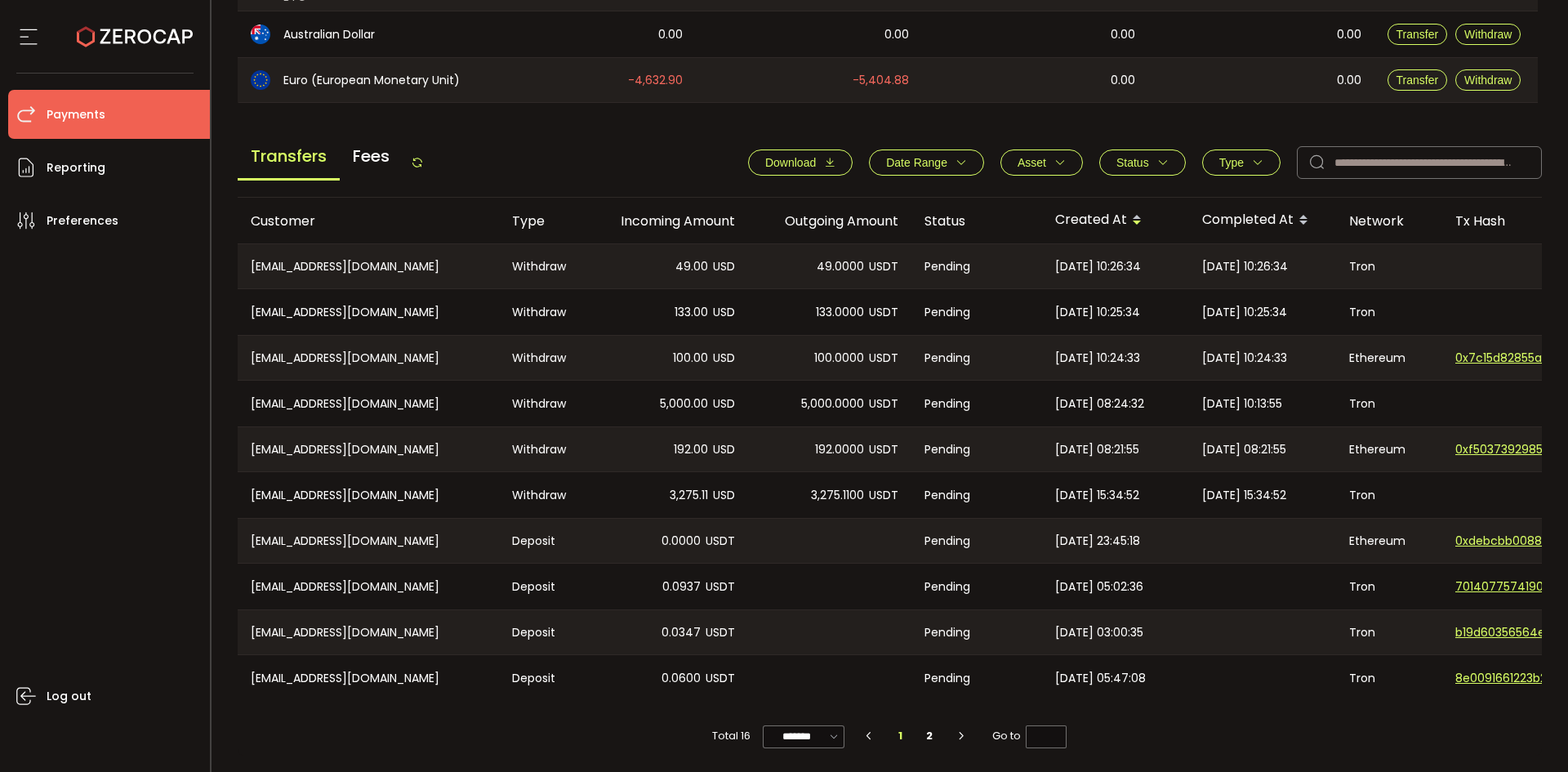
click at [414, 156] on div "Transfers Fees" at bounding box center [331, 162] width 186 height 37
click at [424, 161] on icon at bounding box center [417, 162] width 13 height 13
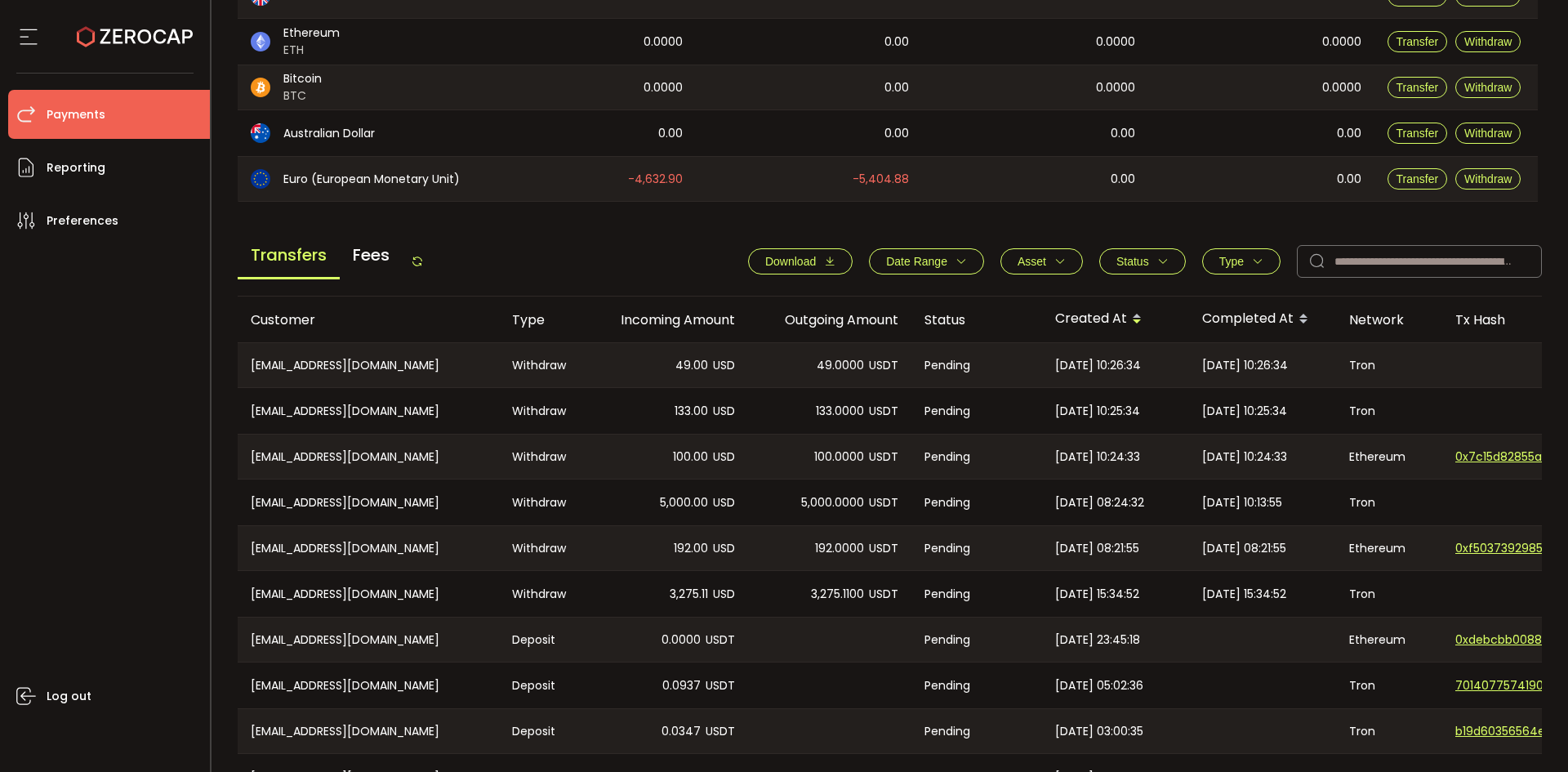
scroll to position [552, 0]
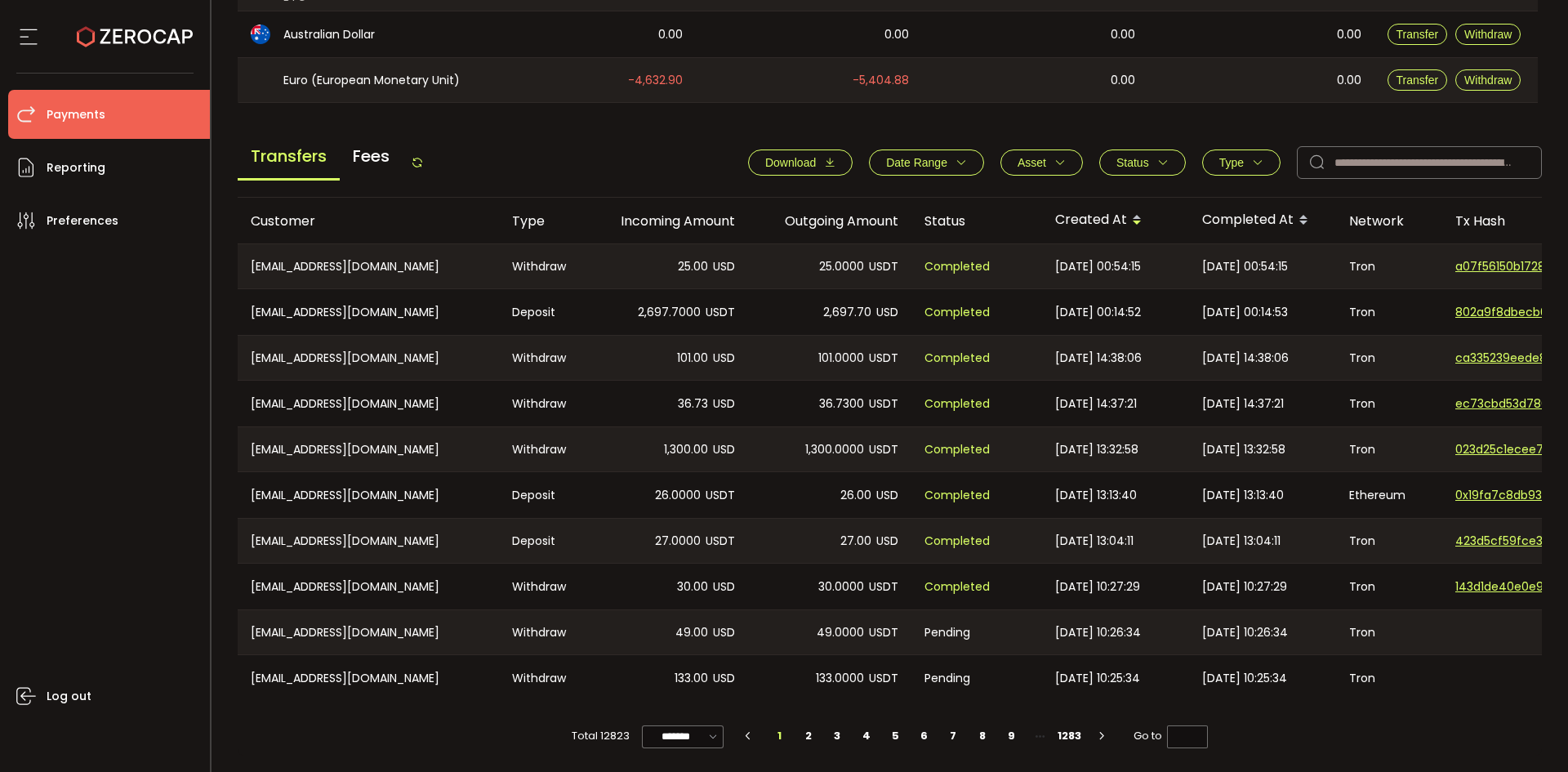
scroll to position [552, 0]
click at [803, 734] on li "2" at bounding box center [808, 735] width 29 height 23
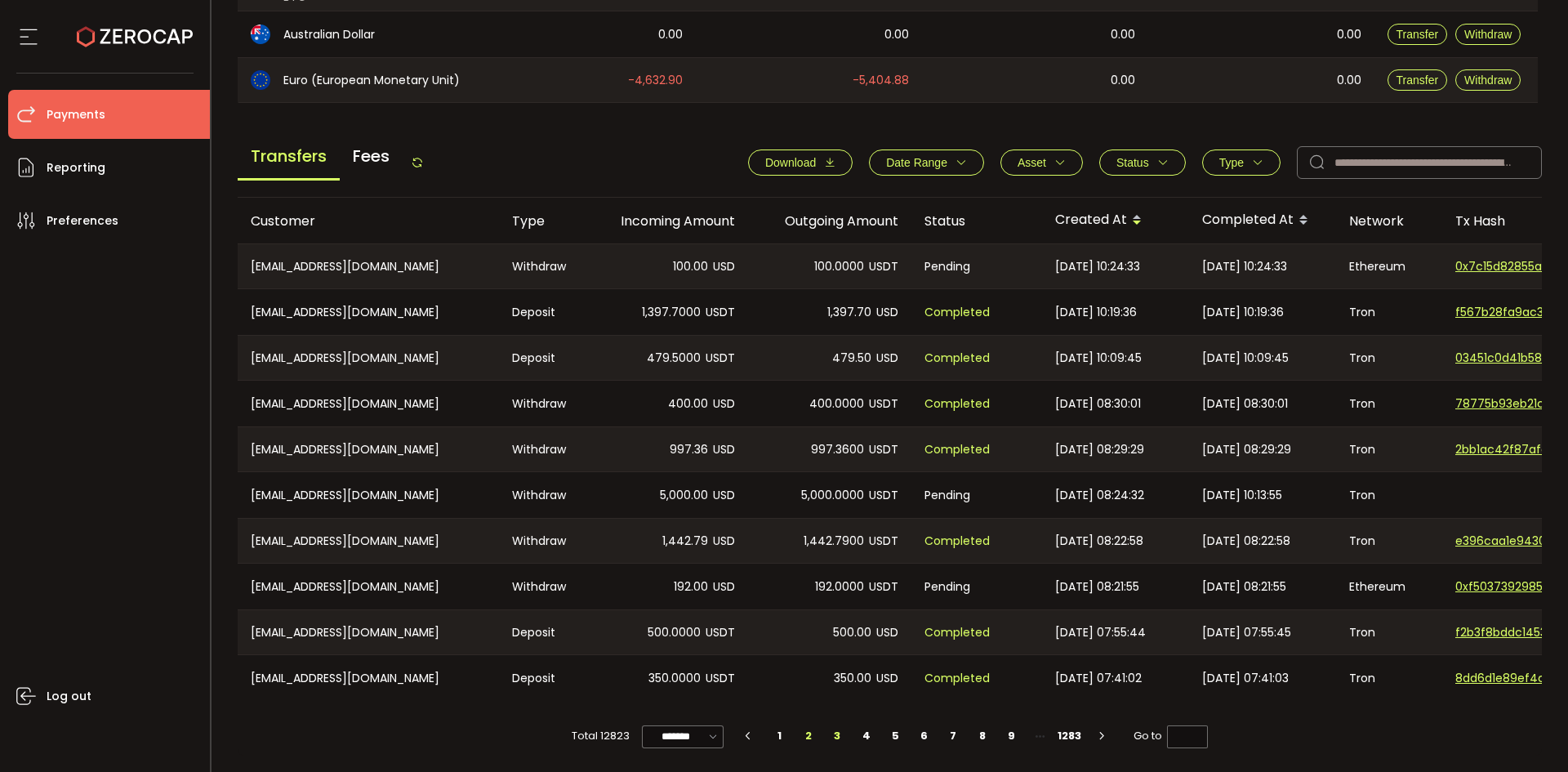
click at [832, 733] on li "3" at bounding box center [837, 735] width 29 height 23
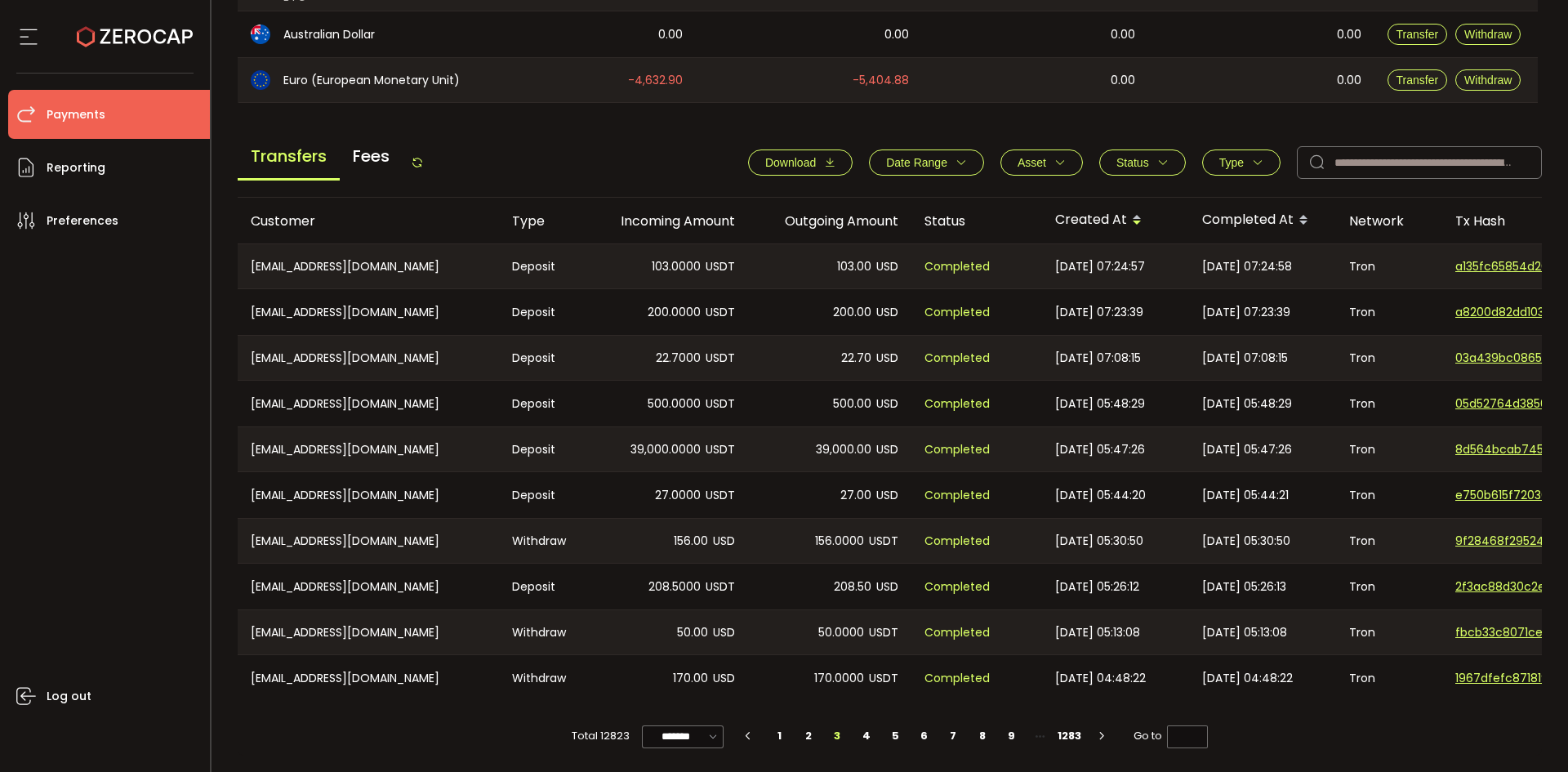
click at [1149, 156] on span "Status" at bounding box center [1142, 162] width 52 height 13
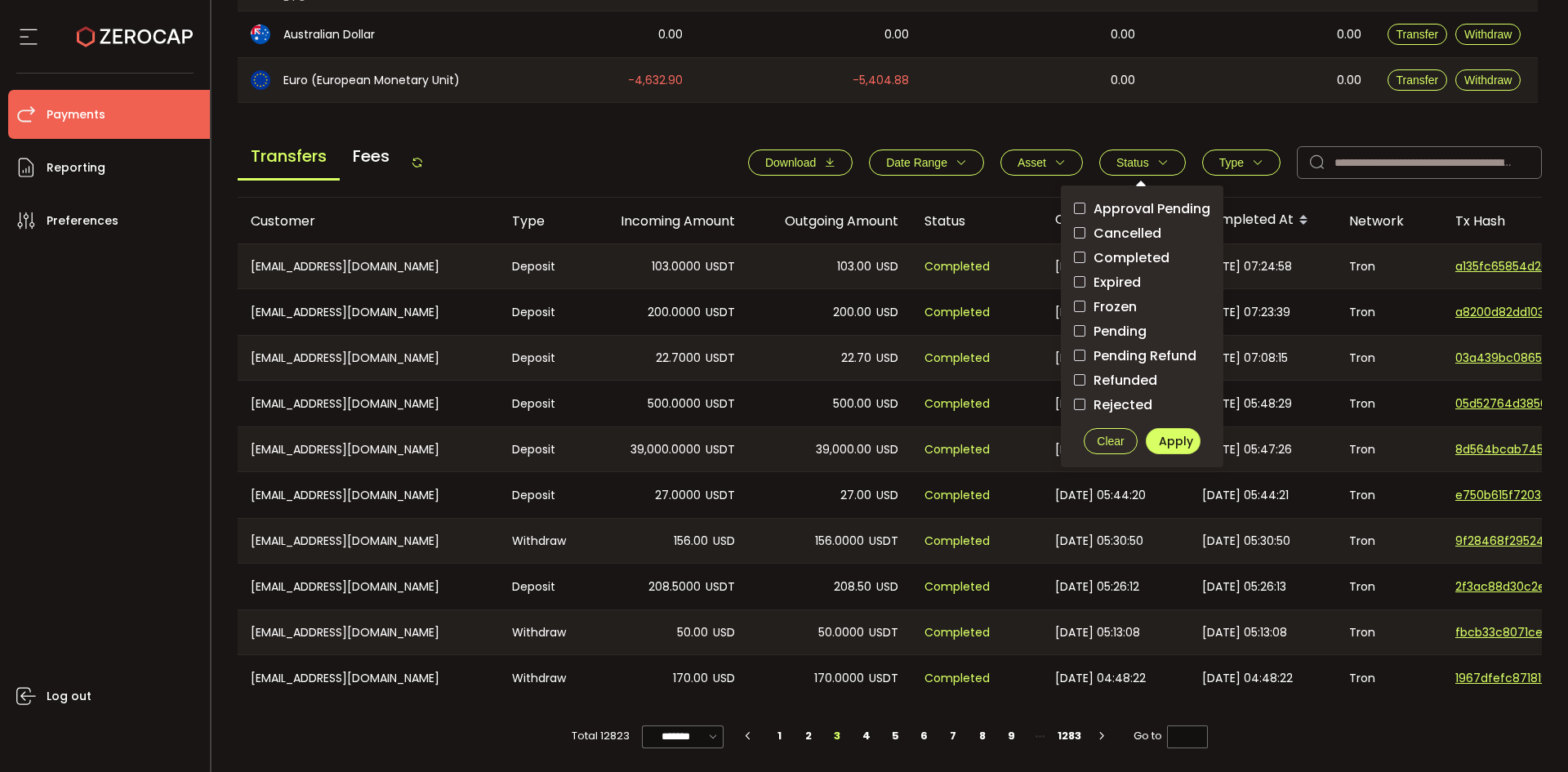
drag, startPoint x: 1104, startPoint y: 319, endPoint x: 1163, endPoint y: 376, distance: 82.0
click at [1106, 324] on span "Pending" at bounding box center [1116, 331] width 61 height 16
click at [1176, 433] on span "Apply" at bounding box center [1177, 442] width 35 height 16
type input "*"
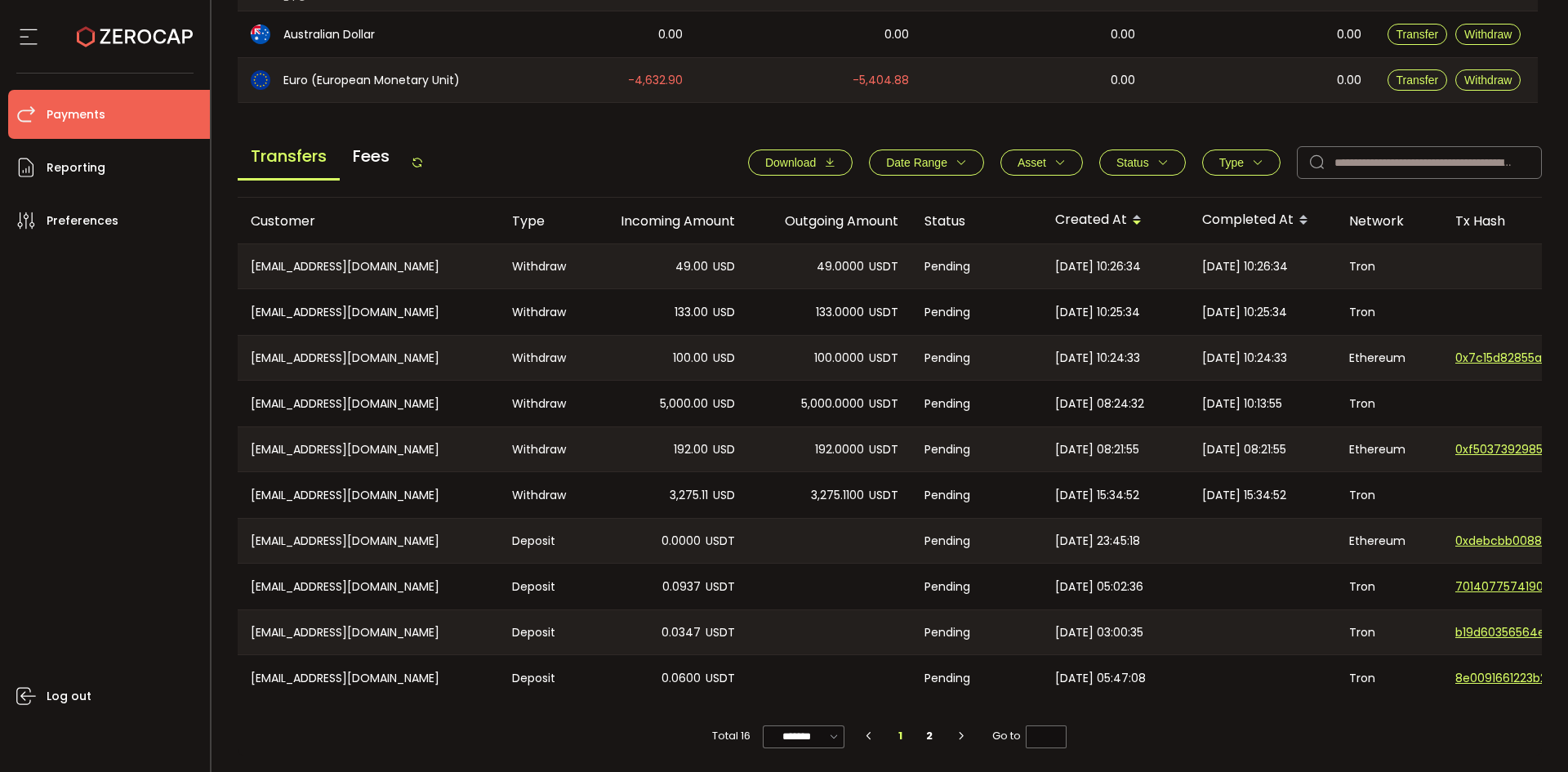
drag, startPoint x: 826, startPoint y: 694, endPoint x: 1084, endPoint y: 678, distance: 258.5
click at [1084, 678] on tr "CN-xjmgogo@126.com Deposit 0.0600 USDT Pending 2024-12-27 05:47:08 Tron 8e00916…" at bounding box center [1097, 678] width 1719 height 46
click at [1494, 447] on span "0xf50373929850b81a0841aa5e2b9f18af210012e3274bf863619f7198d48344c2" at bounding box center [1512, 450] width 114 height 17
